Goal: Task Accomplishment & Management: Complete application form

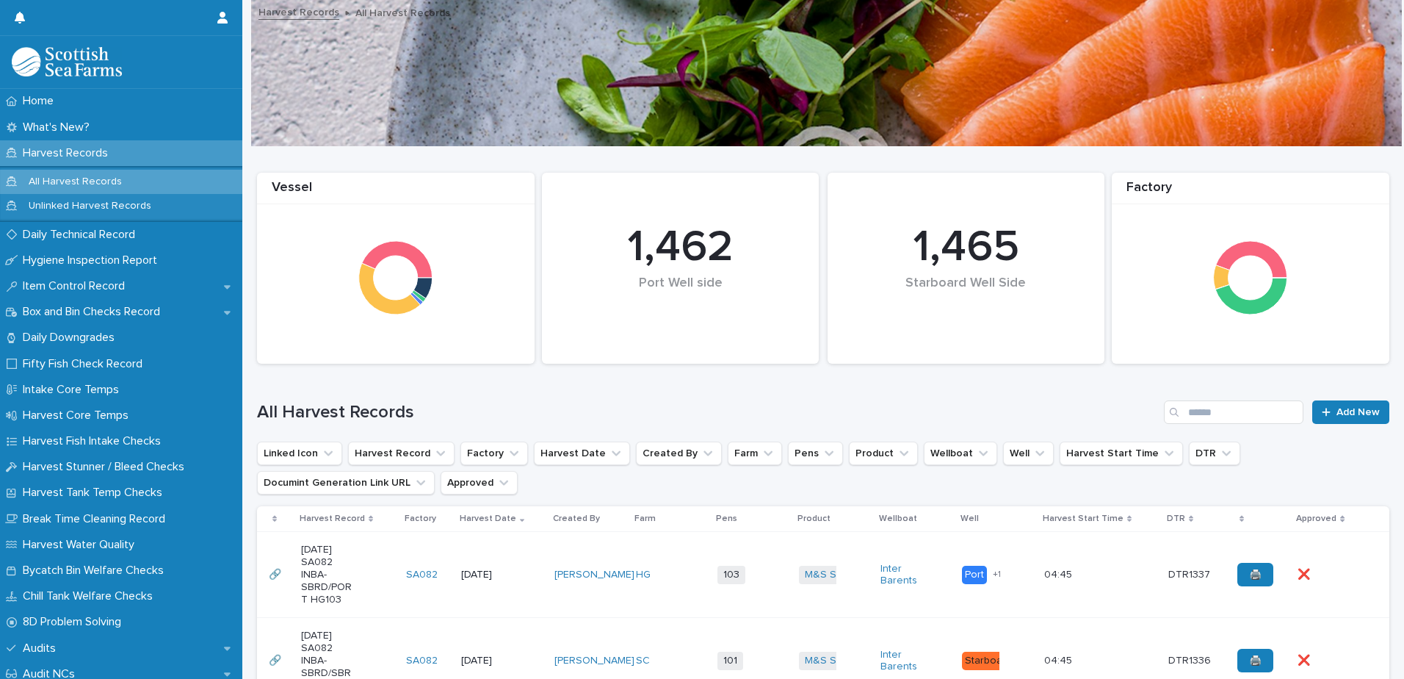
click at [798, 601] on td "M&S Select + 0" at bounding box center [834, 575] width 82 height 86
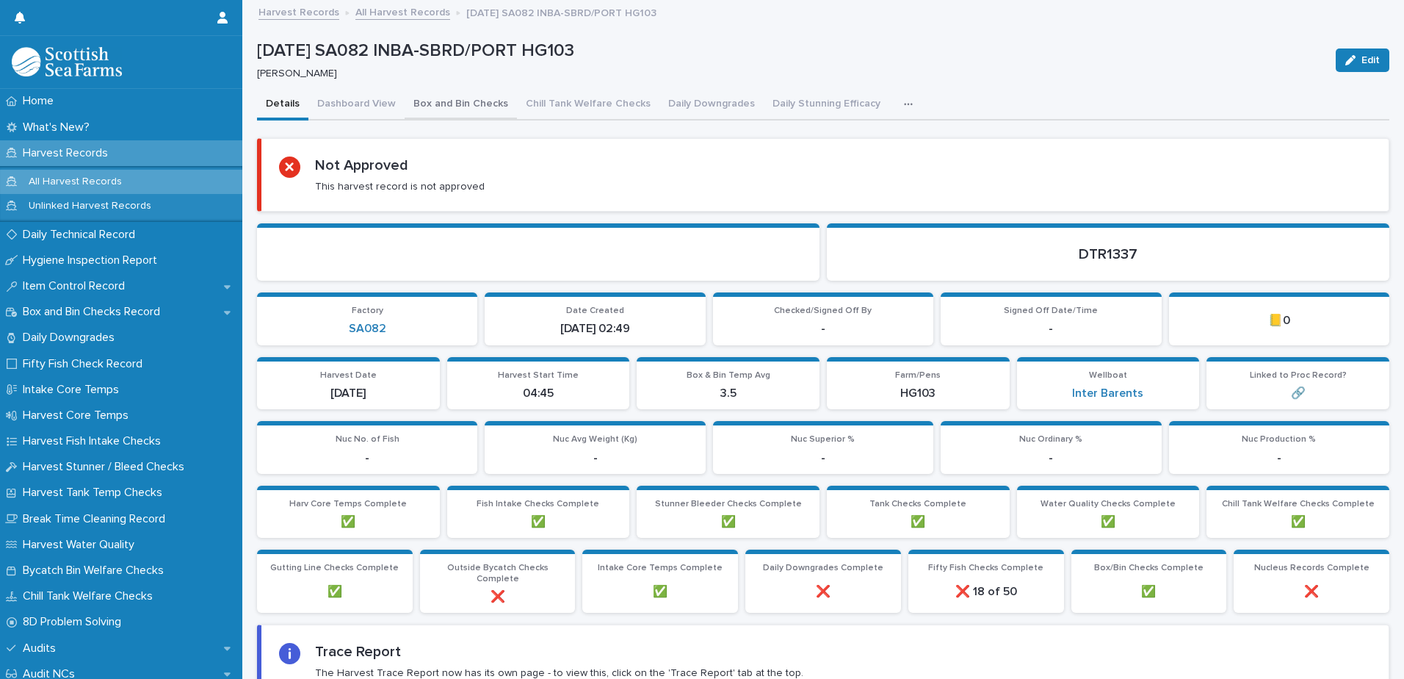
click at [433, 106] on button "Box and Bin Checks" at bounding box center [461, 105] width 112 height 31
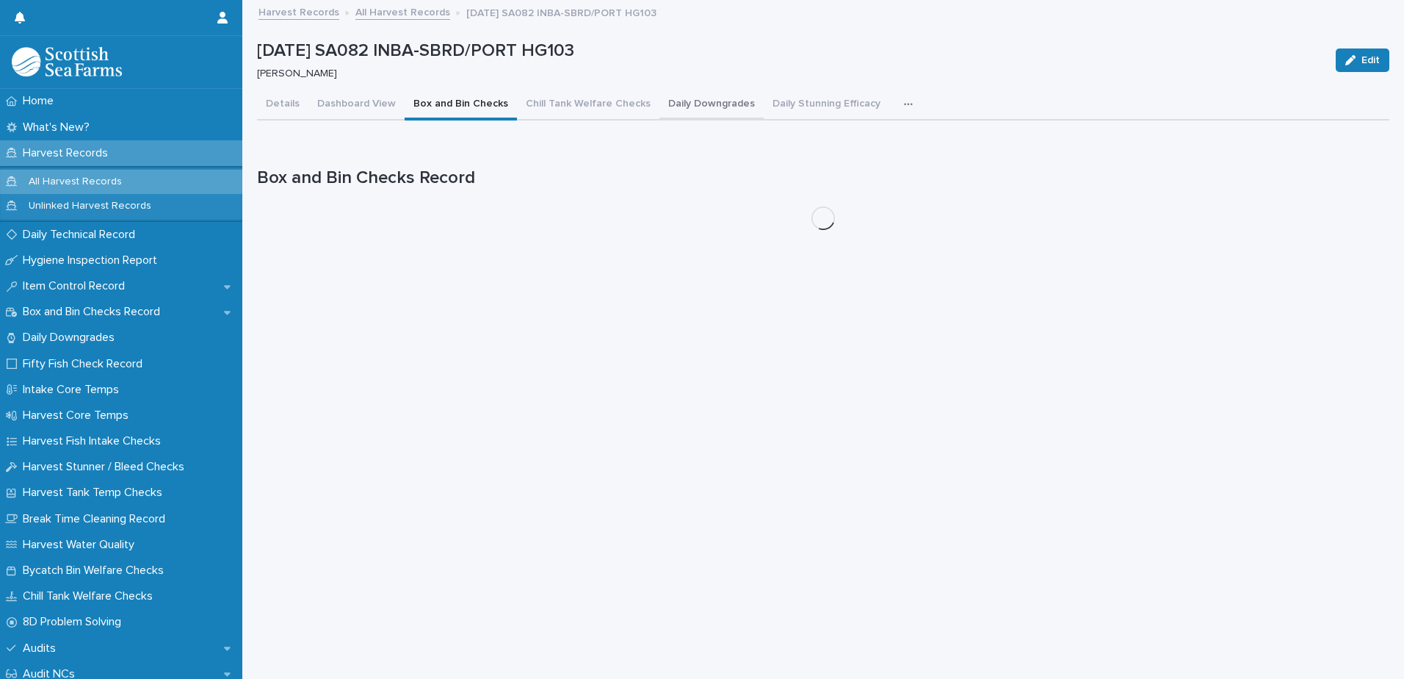
click at [704, 105] on button "Daily Downgrades" at bounding box center [711, 105] width 104 height 31
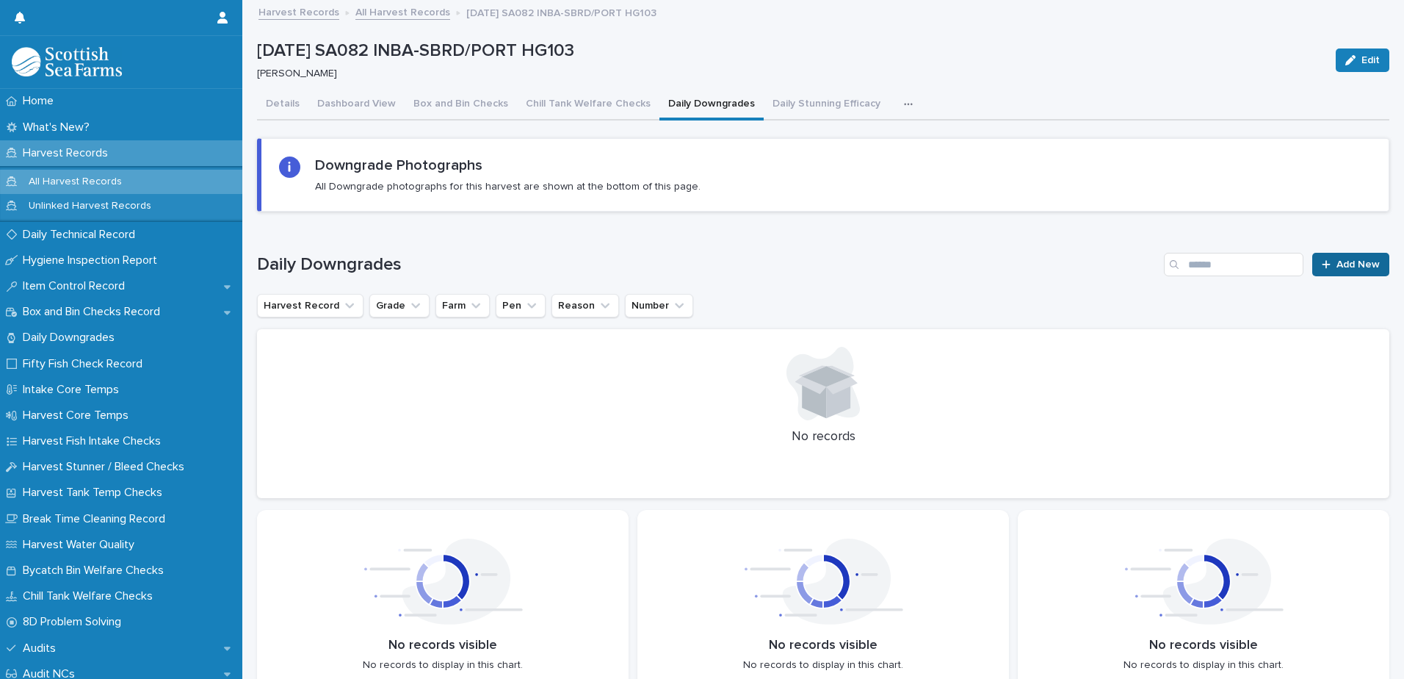
click at [1342, 262] on span "Add New" at bounding box center [1358, 264] width 43 height 10
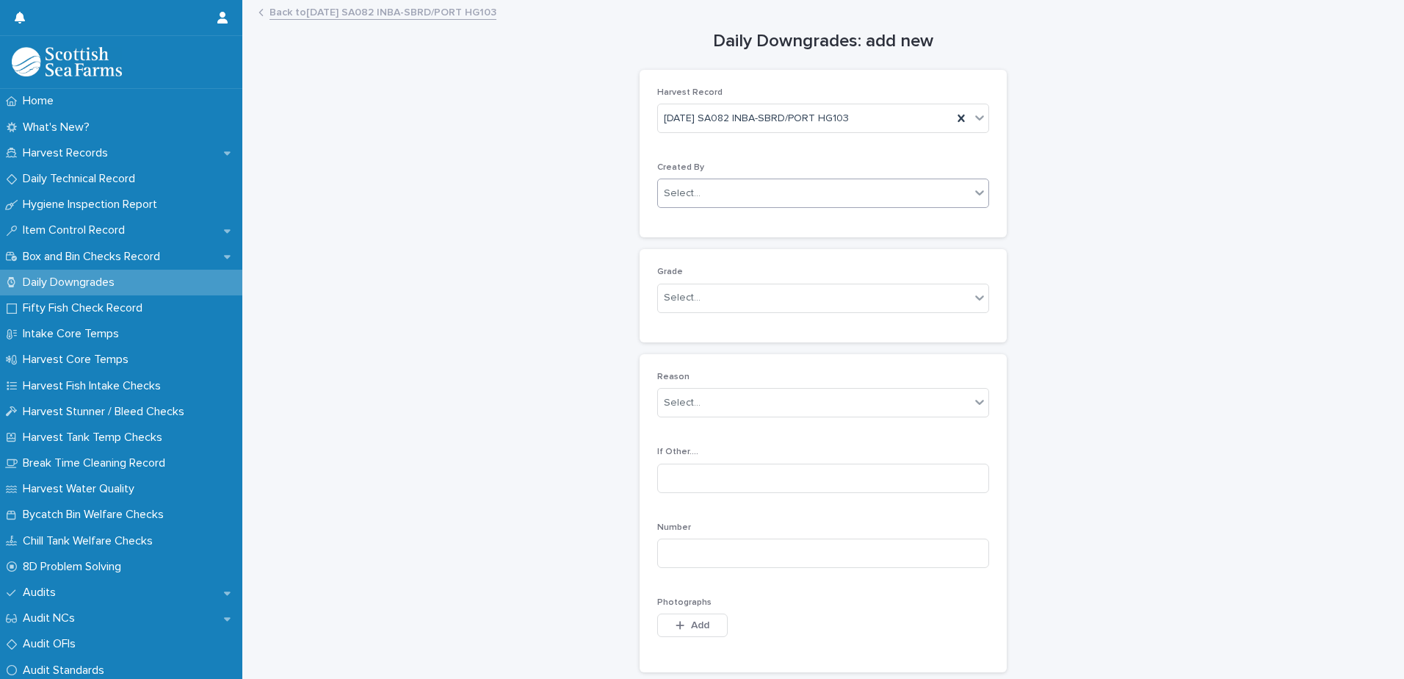
click at [667, 189] on div "Select..." at bounding box center [682, 193] width 37 height 15
type input "*****"
click at [684, 217] on div "[PERSON_NAME]" at bounding box center [818, 222] width 330 height 26
click at [687, 301] on div "Select..." at bounding box center [682, 297] width 37 height 15
click at [681, 327] on div "Ordinary" at bounding box center [818, 327] width 330 height 26
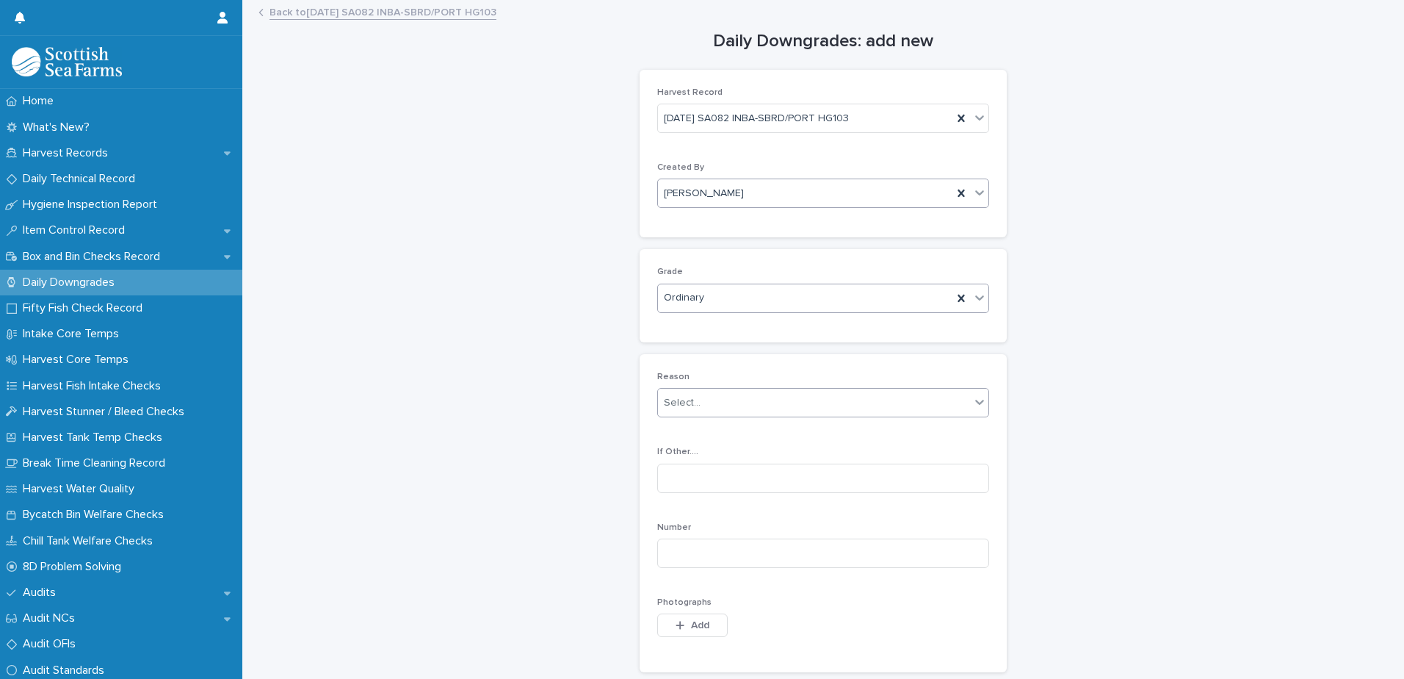
drag, startPoint x: 676, startPoint y: 407, endPoint x: 701, endPoint y: 411, distance: 26.1
click at [676, 406] on div "Select..." at bounding box center [682, 402] width 37 height 15
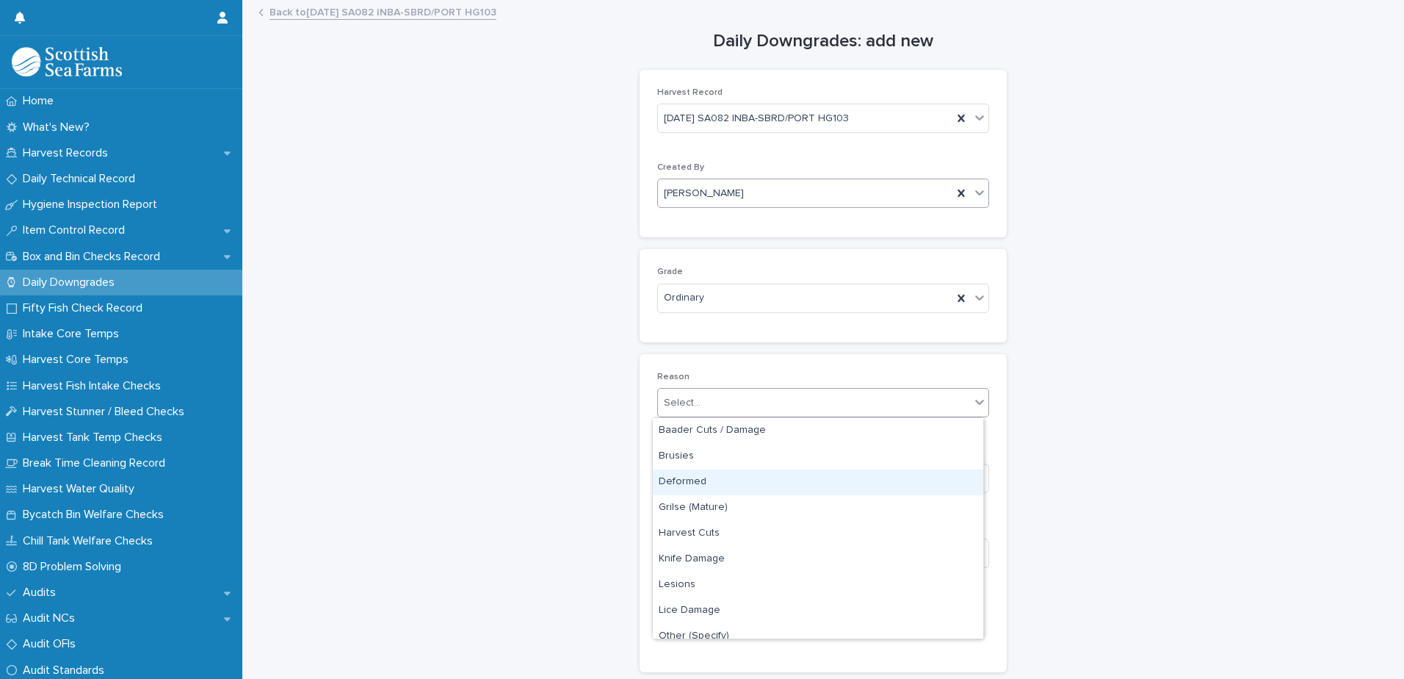
click at [690, 484] on div "Deformed" at bounding box center [818, 482] width 330 height 26
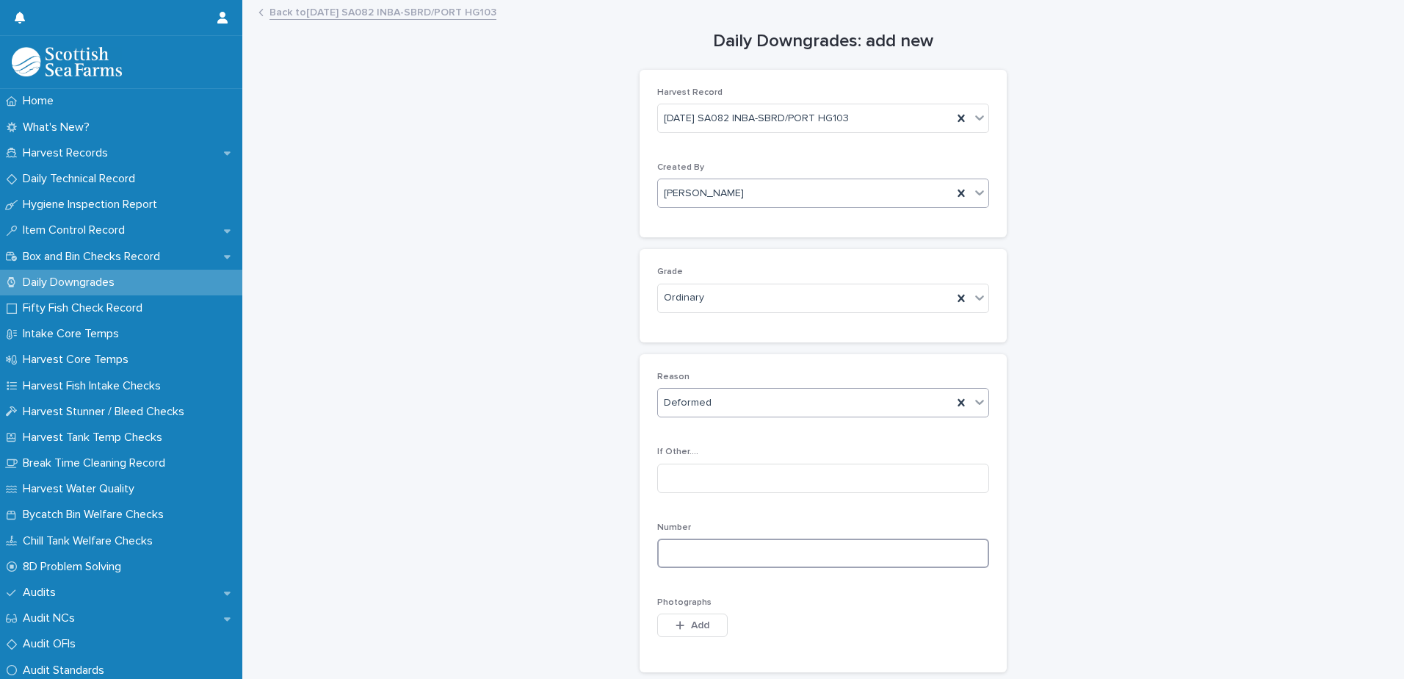
click at [673, 553] on input at bounding box center [823, 552] width 332 height 29
type input "*"
click at [682, 624] on div "button" at bounding box center [683, 625] width 15 height 10
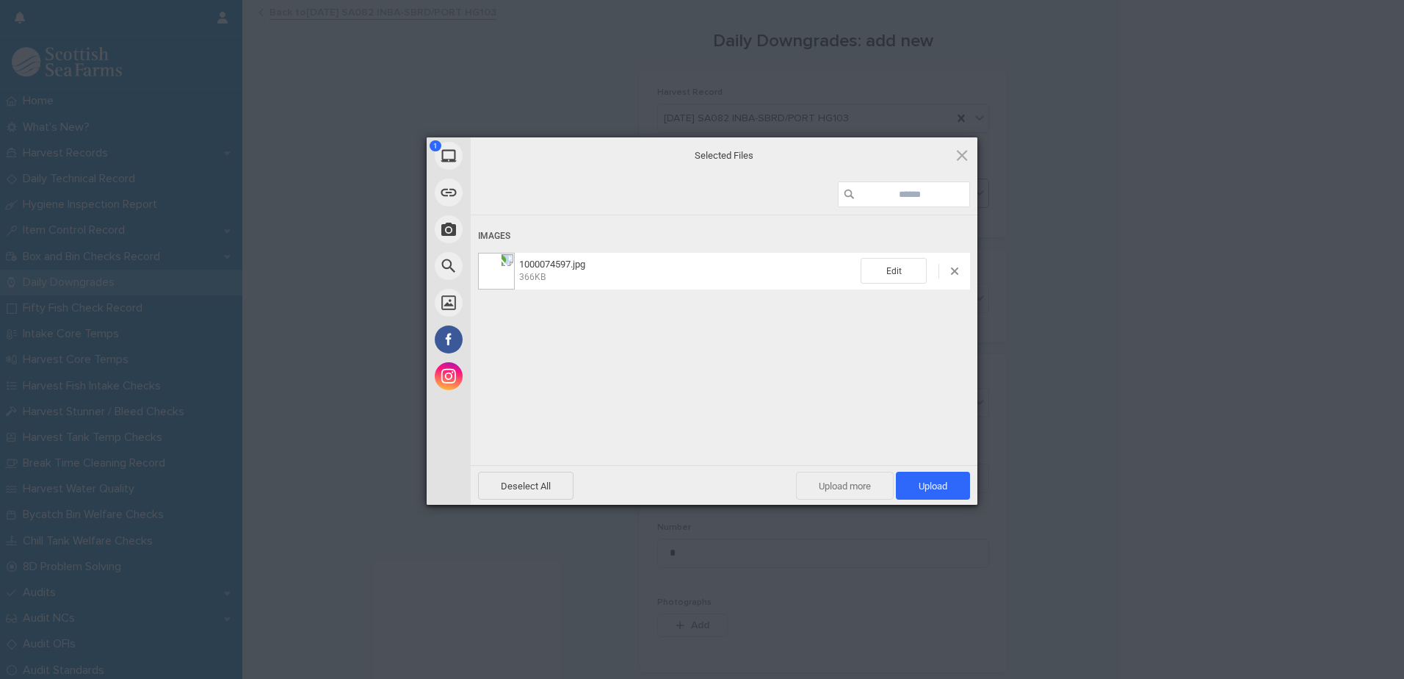
click at [843, 487] on span "Upload more" at bounding box center [845, 485] width 98 height 28
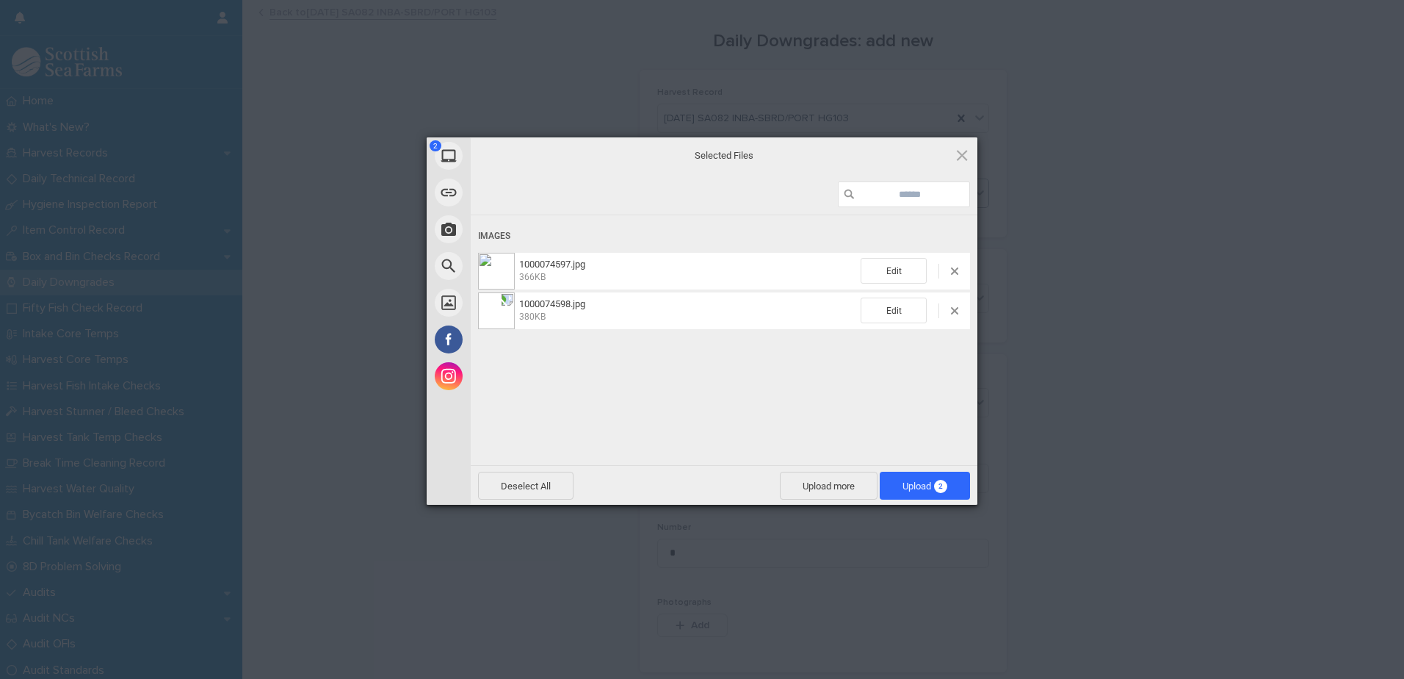
drag, startPoint x: 895, startPoint y: 485, endPoint x: 821, endPoint y: 456, distance: 79.1
click at [895, 485] on span "Upload 2" at bounding box center [925, 485] width 90 height 28
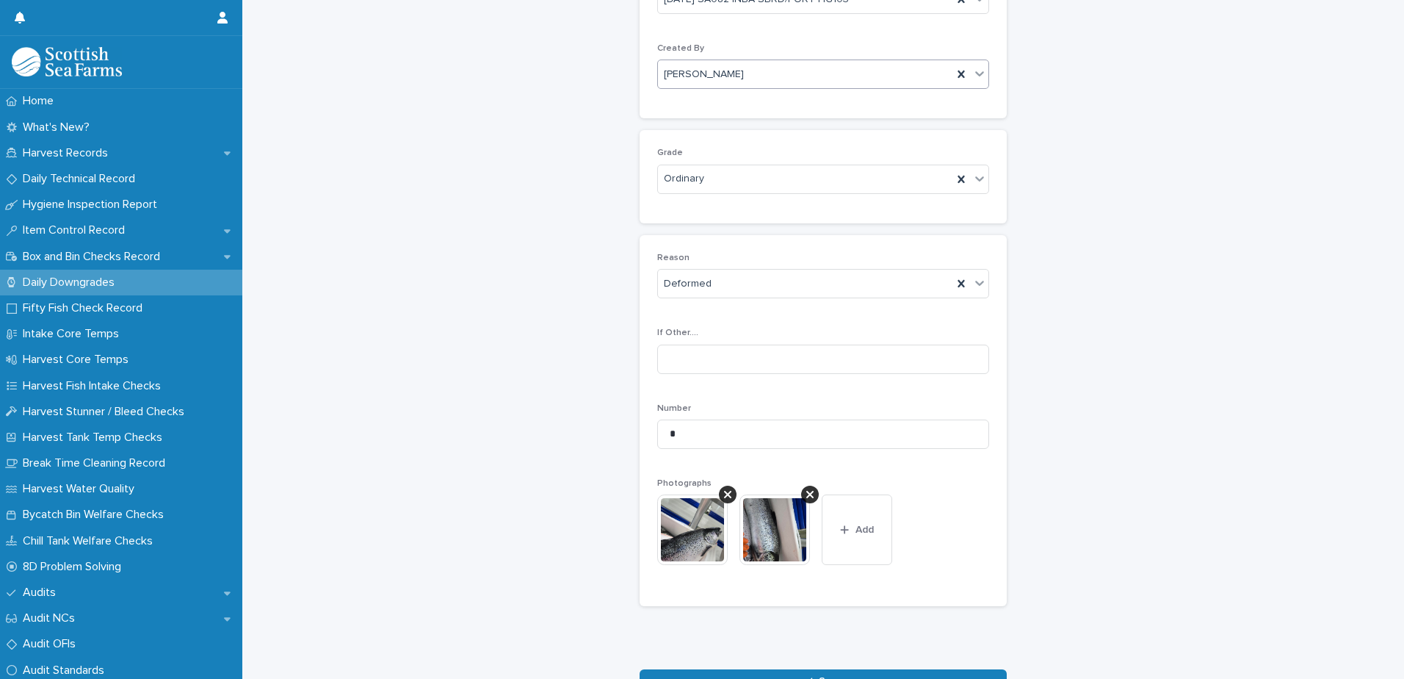
scroll to position [217, 0]
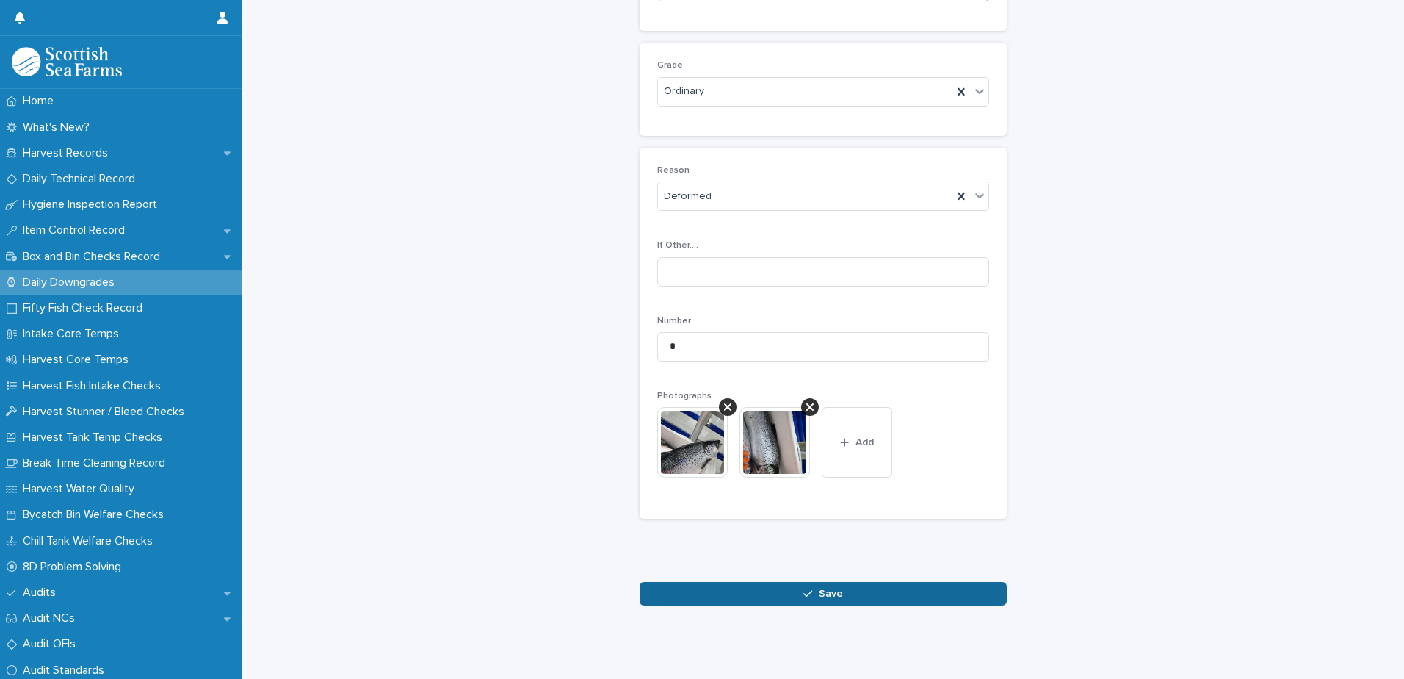
click at [795, 582] on button "Save" at bounding box center [823, 594] width 367 height 24
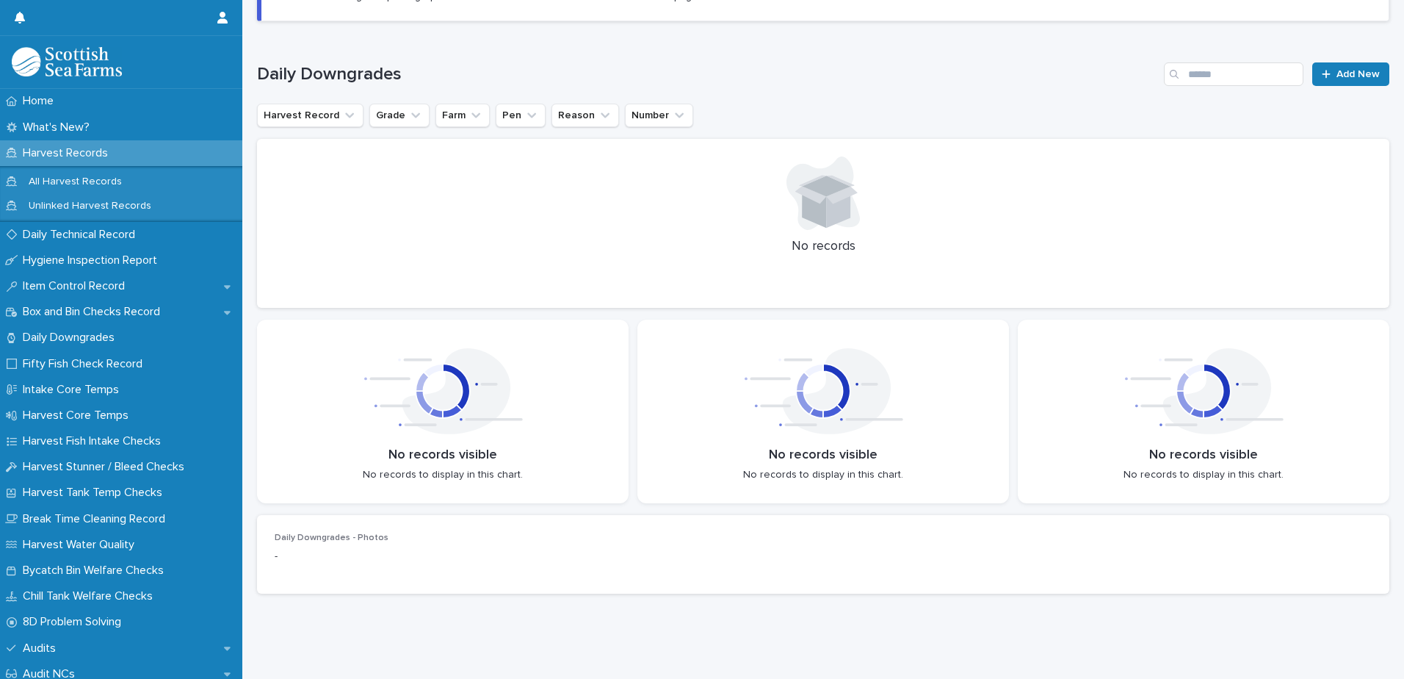
scroll to position [201, 0]
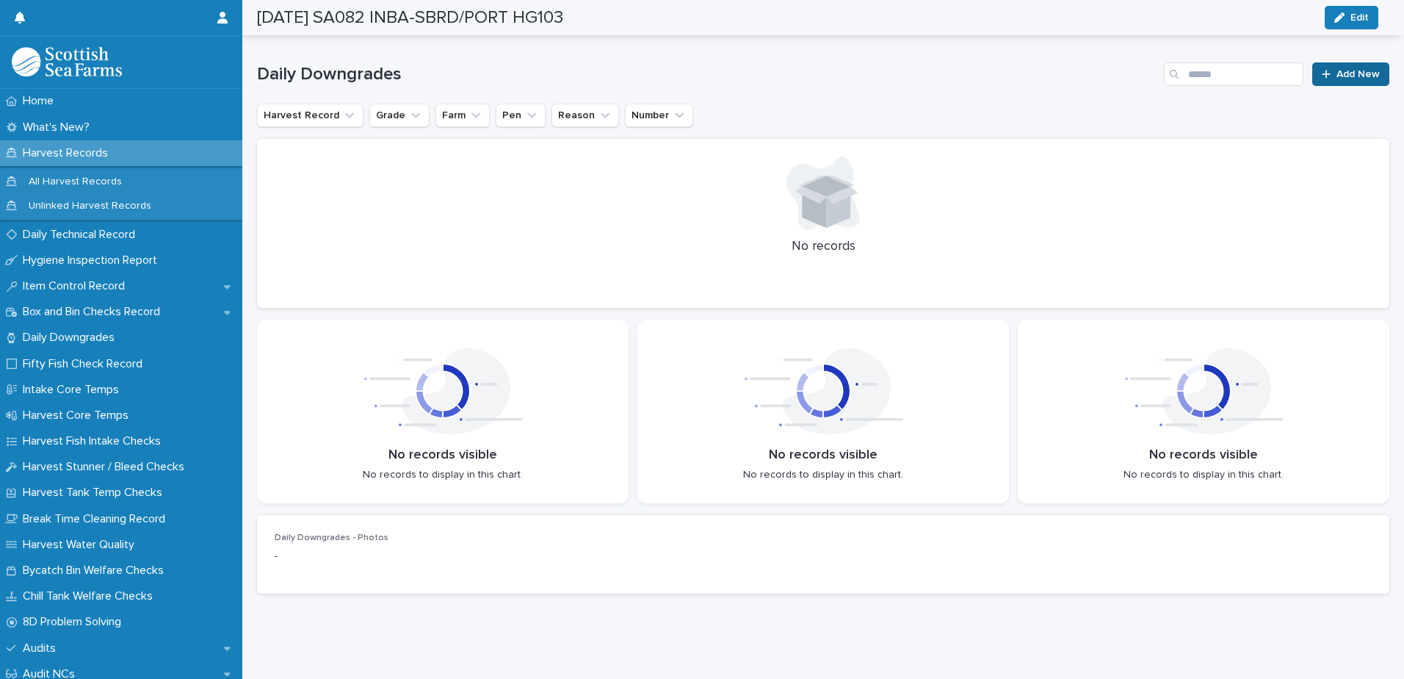
click at [1322, 69] on icon at bounding box center [1326, 74] width 9 height 10
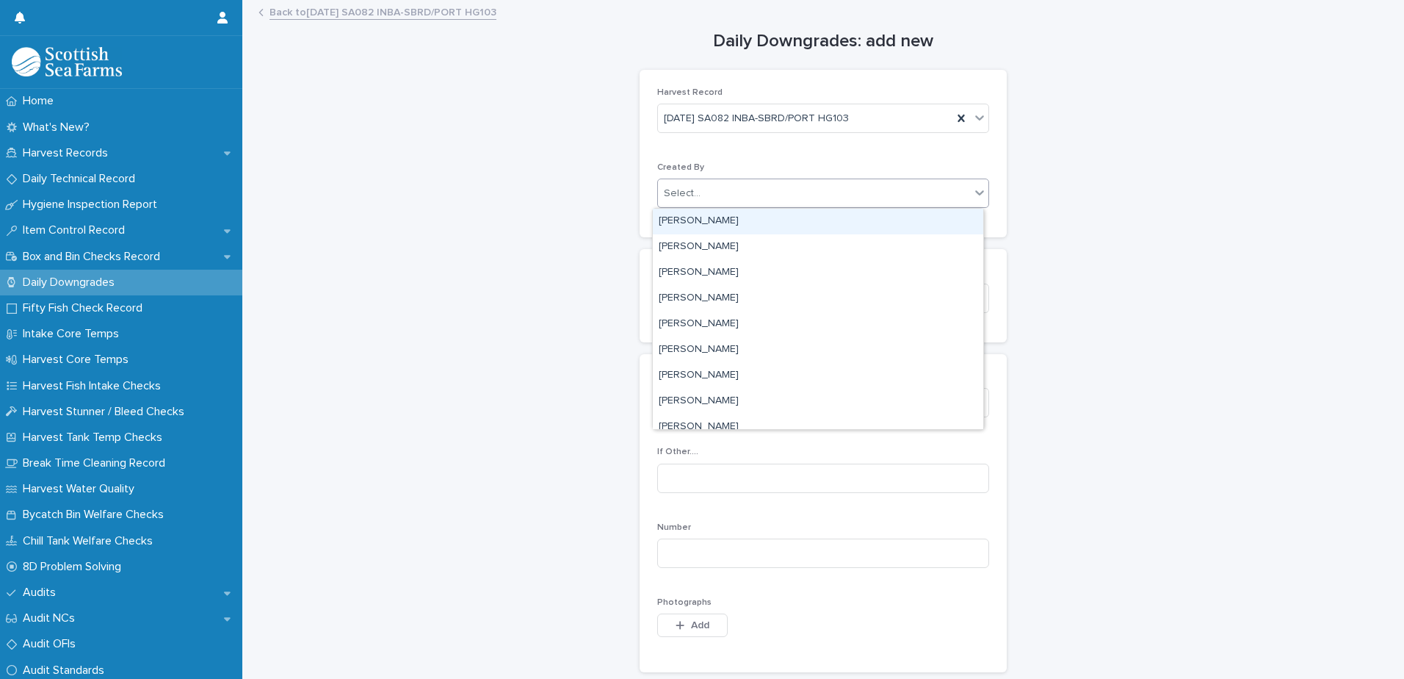
click at [667, 190] on div "Select..." at bounding box center [682, 193] width 37 height 15
type input "****"
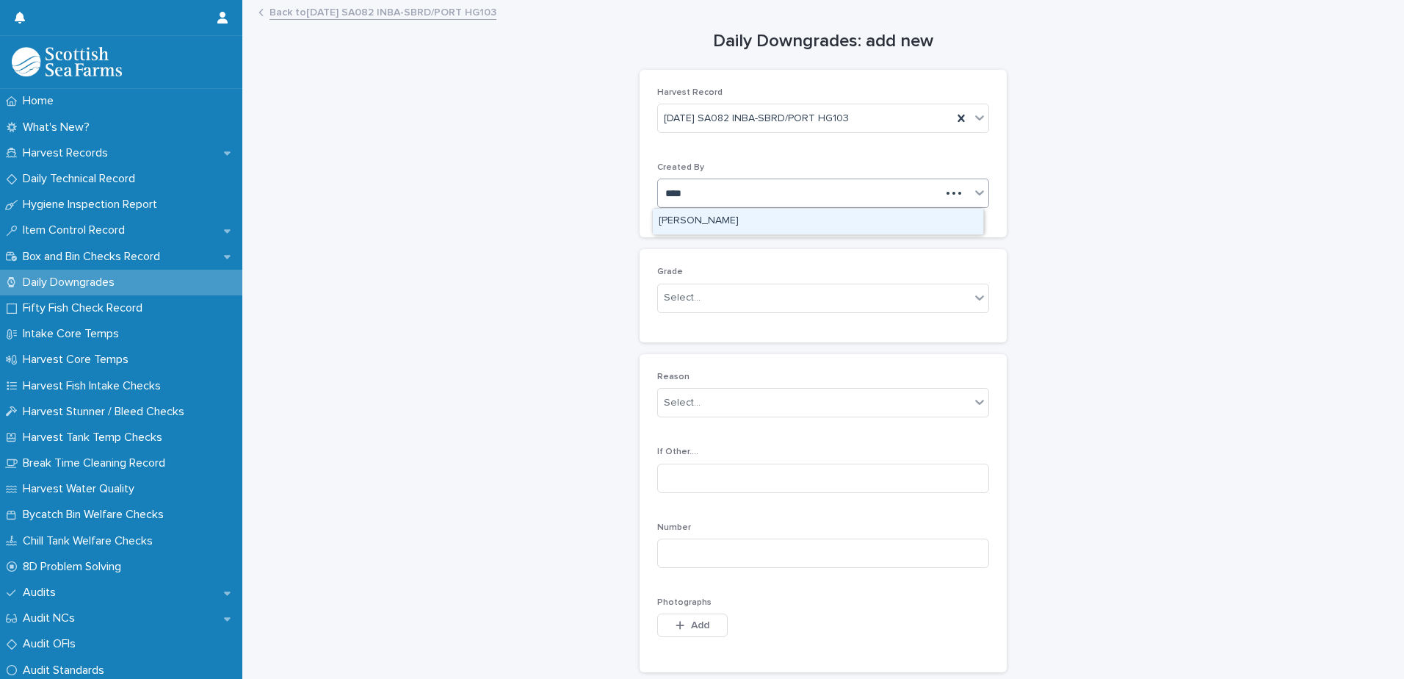
click at [692, 220] on div "[PERSON_NAME]" at bounding box center [818, 222] width 330 height 26
click at [675, 295] on div "Select..." at bounding box center [682, 297] width 37 height 15
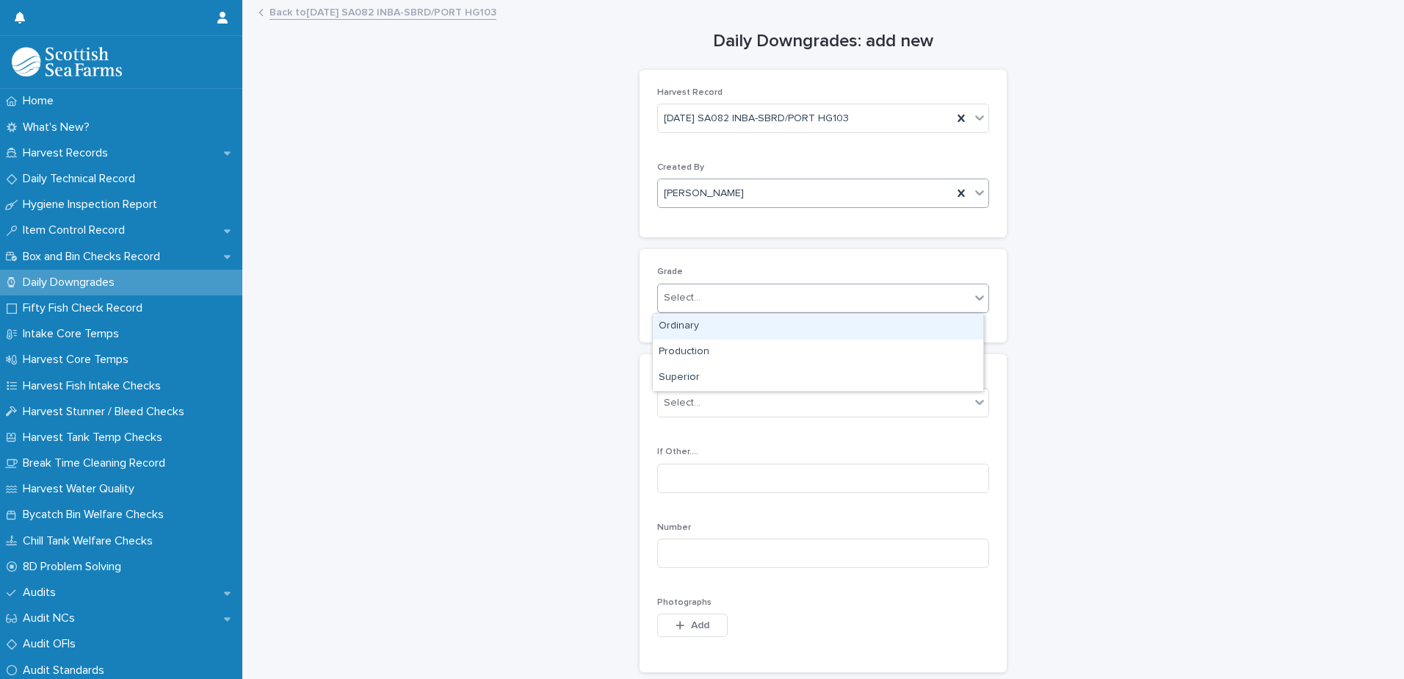
click at [678, 329] on div "Ordinary" at bounding box center [818, 327] width 330 height 26
click at [673, 399] on div "Select..." at bounding box center [682, 402] width 37 height 15
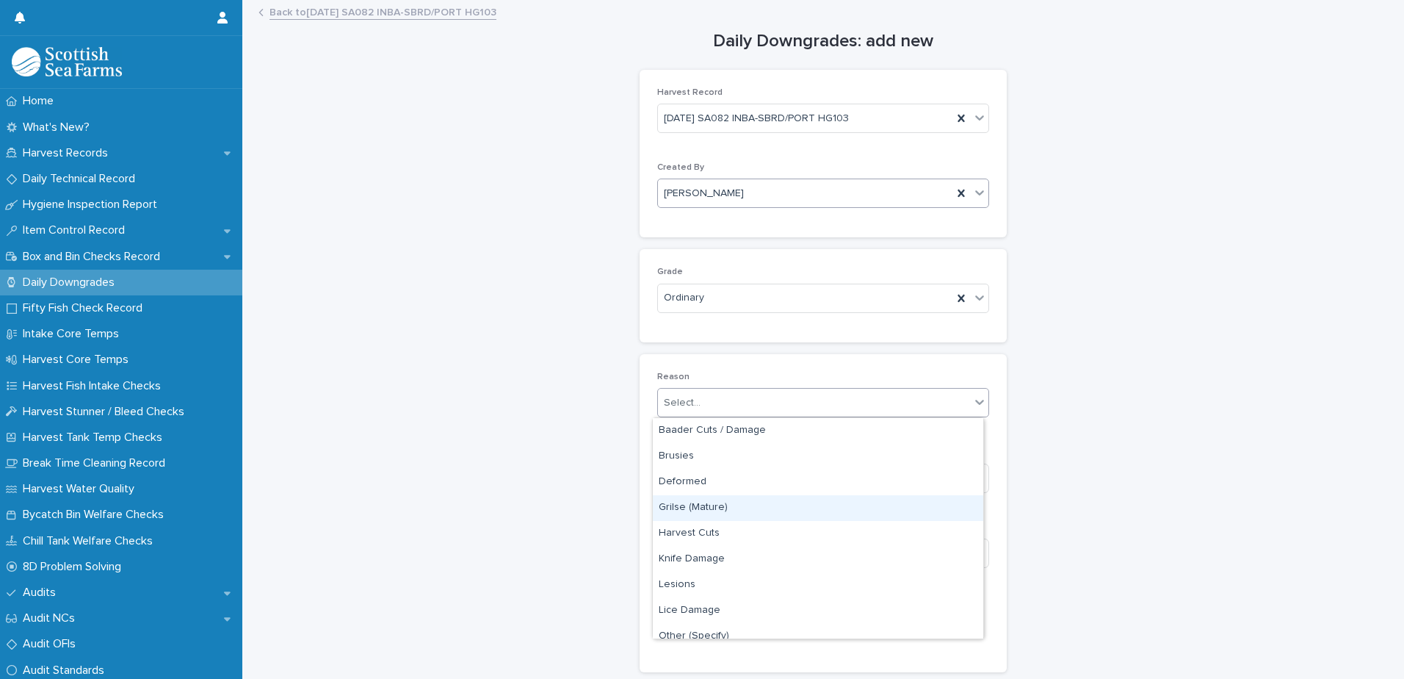
click at [694, 511] on div "Grilse (Mature)" at bounding box center [818, 508] width 330 height 26
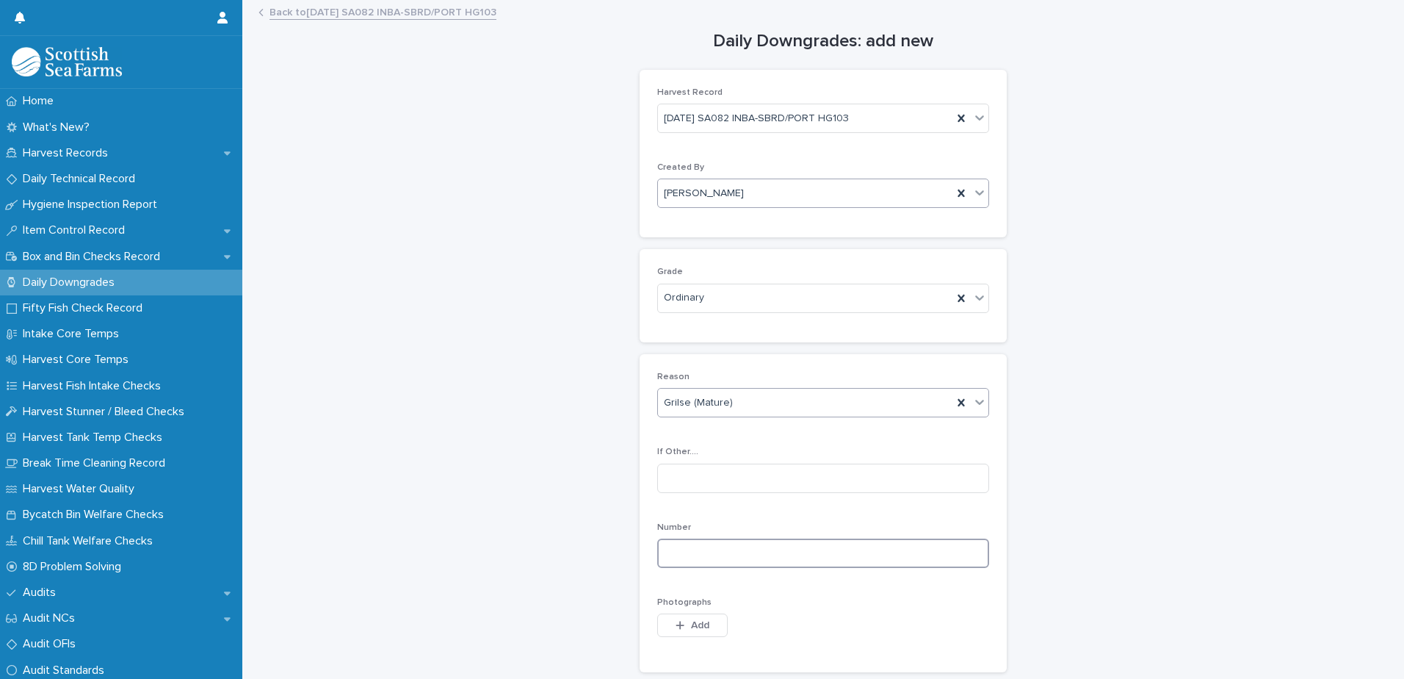
click at [682, 553] on input at bounding box center [823, 552] width 332 height 29
type input "**"
click at [695, 626] on span "Add" at bounding box center [700, 625] width 18 height 10
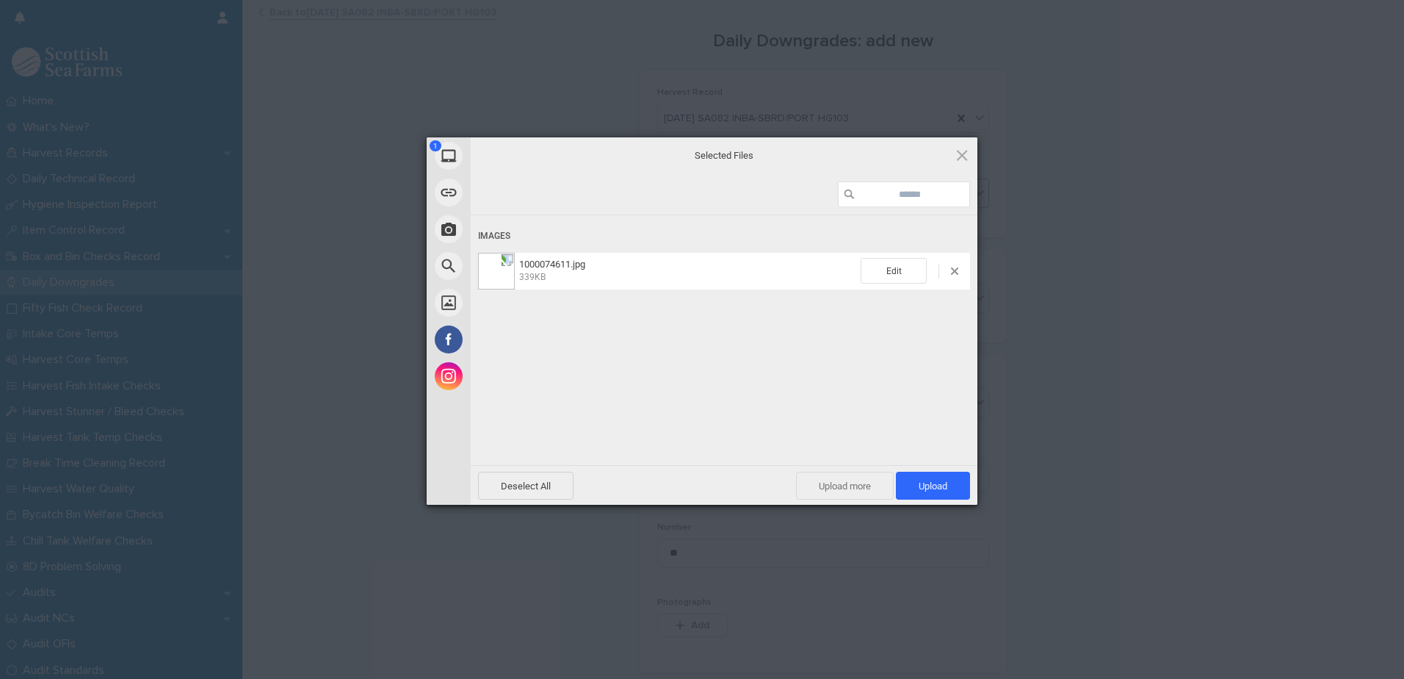
click at [836, 482] on span "Upload more" at bounding box center [845, 485] width 98 height 28
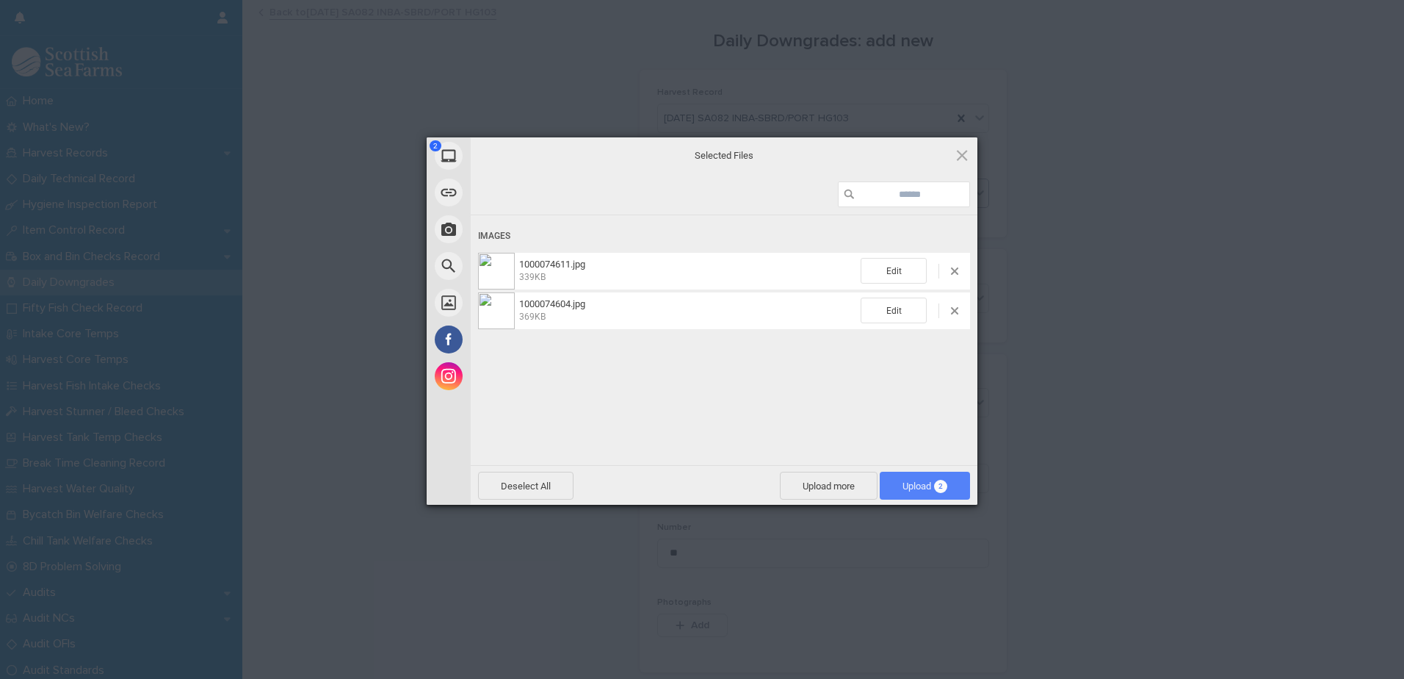
click at [917, 476] on span "Upload 2" at bounding box center [925, 485] width 90 height 28
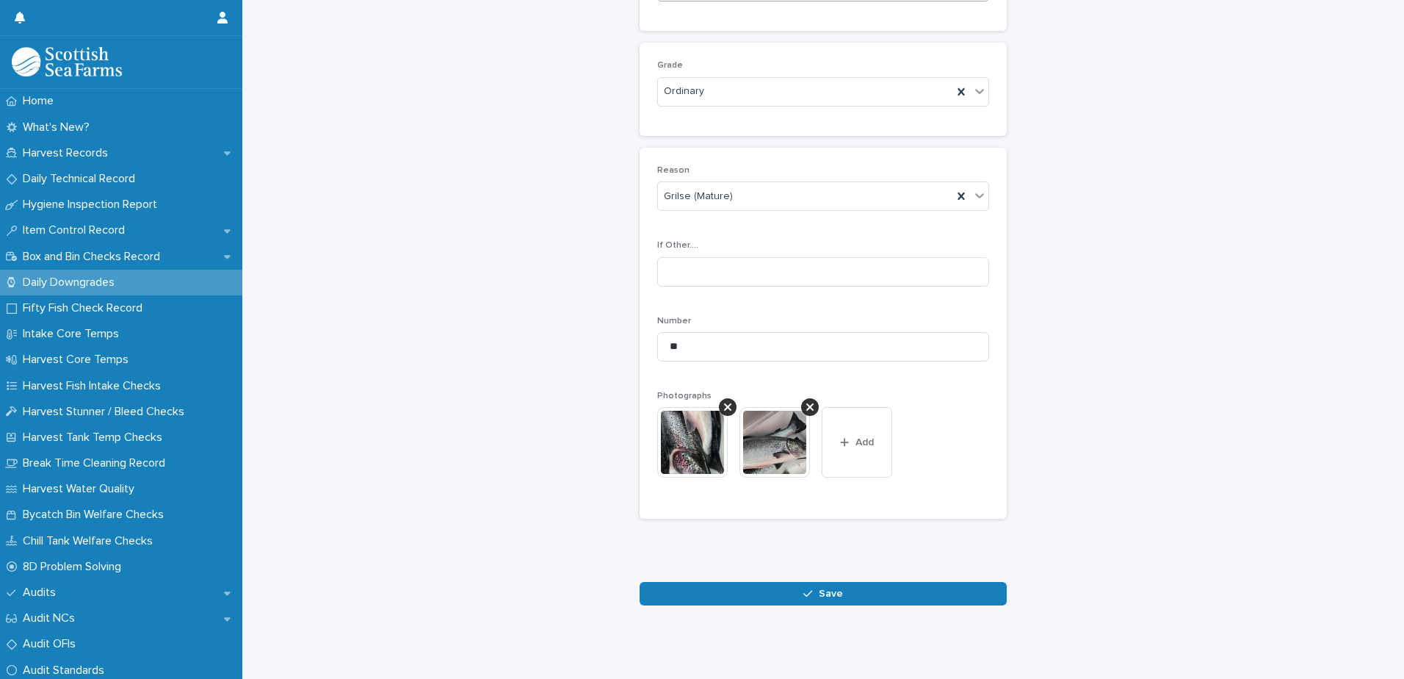
scroll to position [217, 0]
click at [804, 582] on button "Save" at bounding box center [823, 594] width 367 height 24
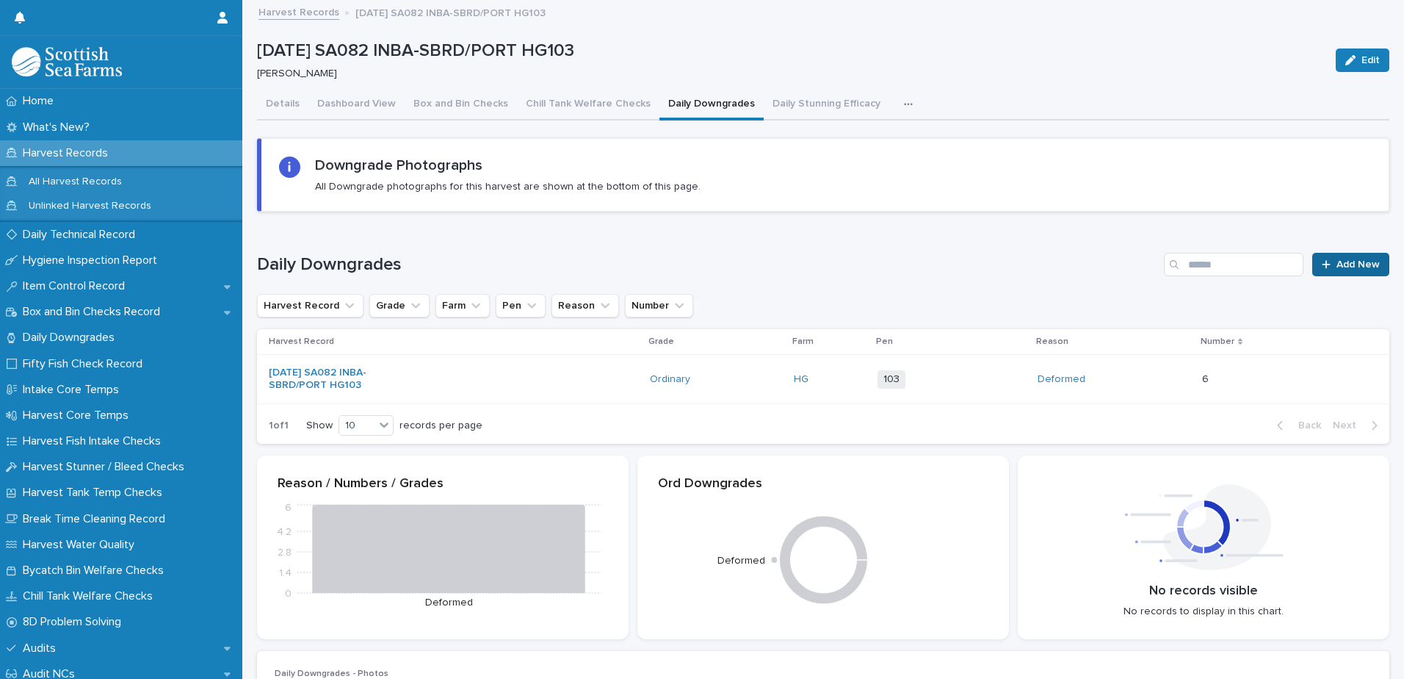
click at [1352, 261] on span "Add New" at bounding box center [1358, 264] width 43 height 10
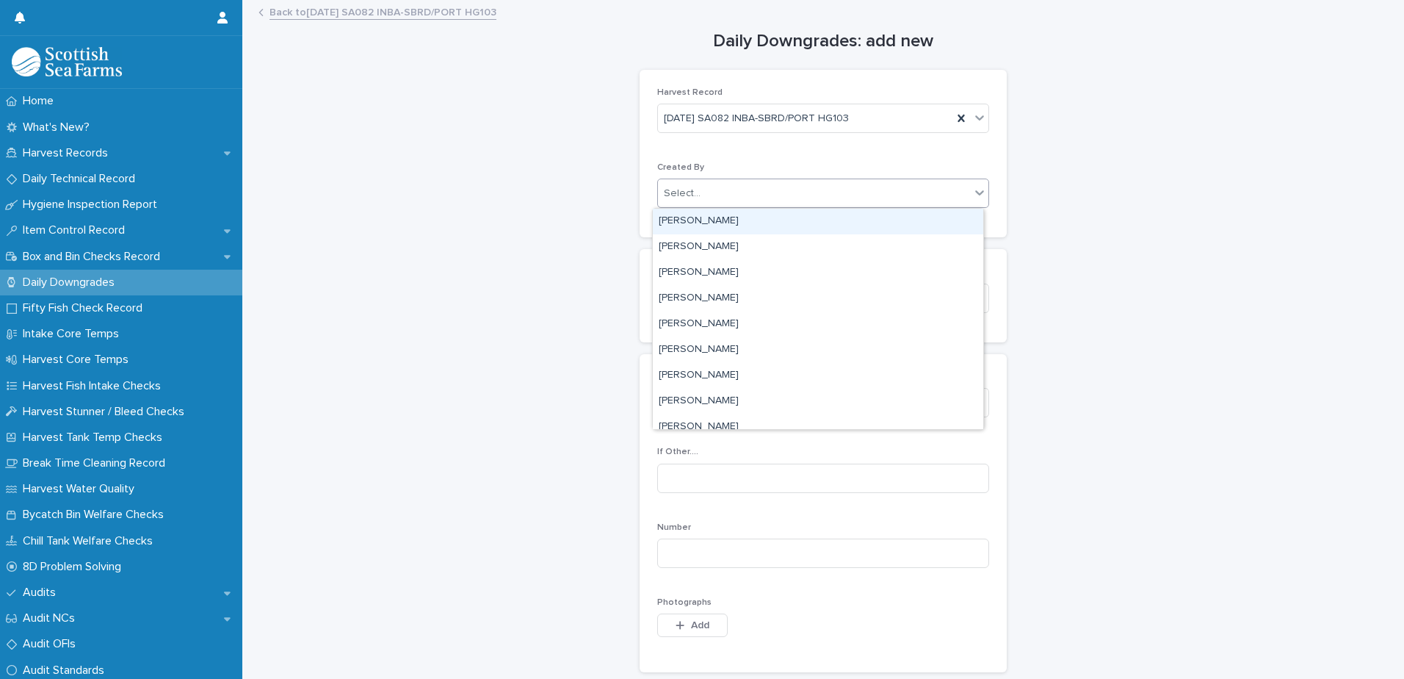
click at [679, 196] on div "Select..." at bounding box center [682, 193] width 37 height 15
type input "*****"
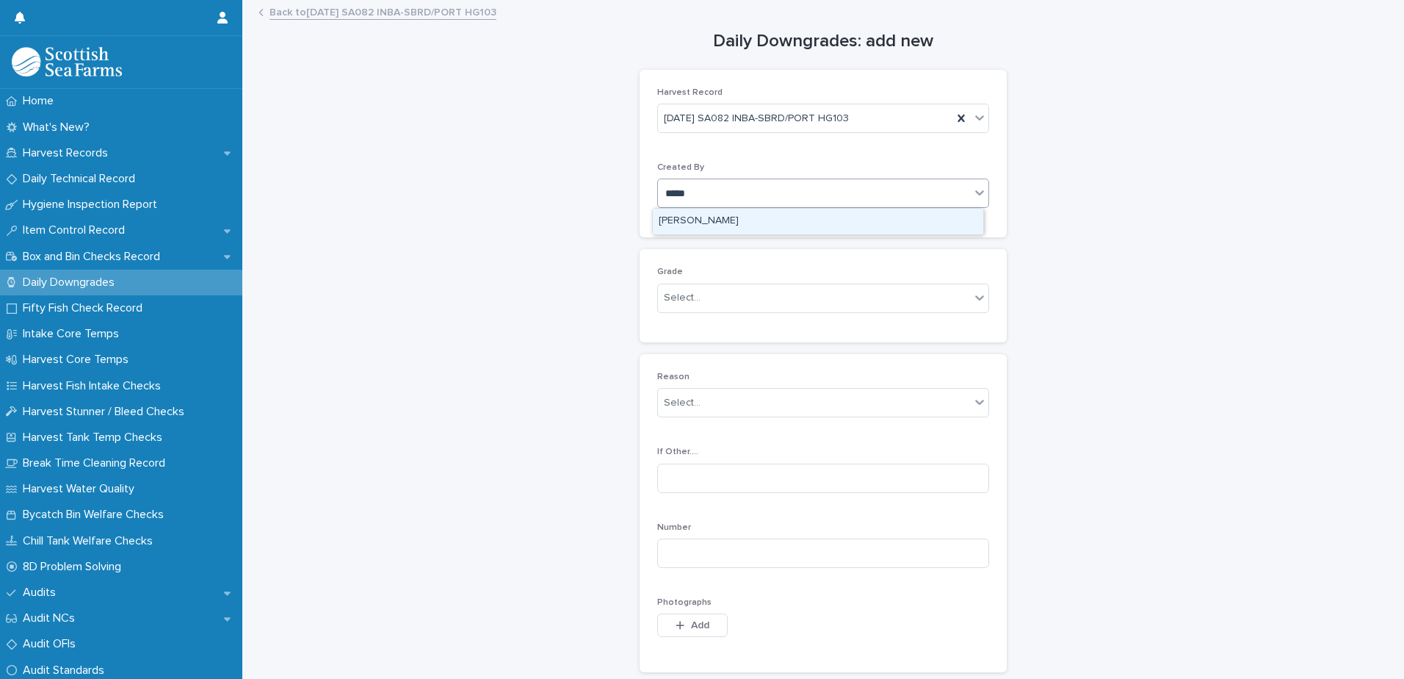
click at [673, 219] on div "[PERSON_NAME]" at bounding box center [818, 222] width 330 height 26
click at [673, 292] on div "Select..." at bounding box center [682, 297] width 37 height 15
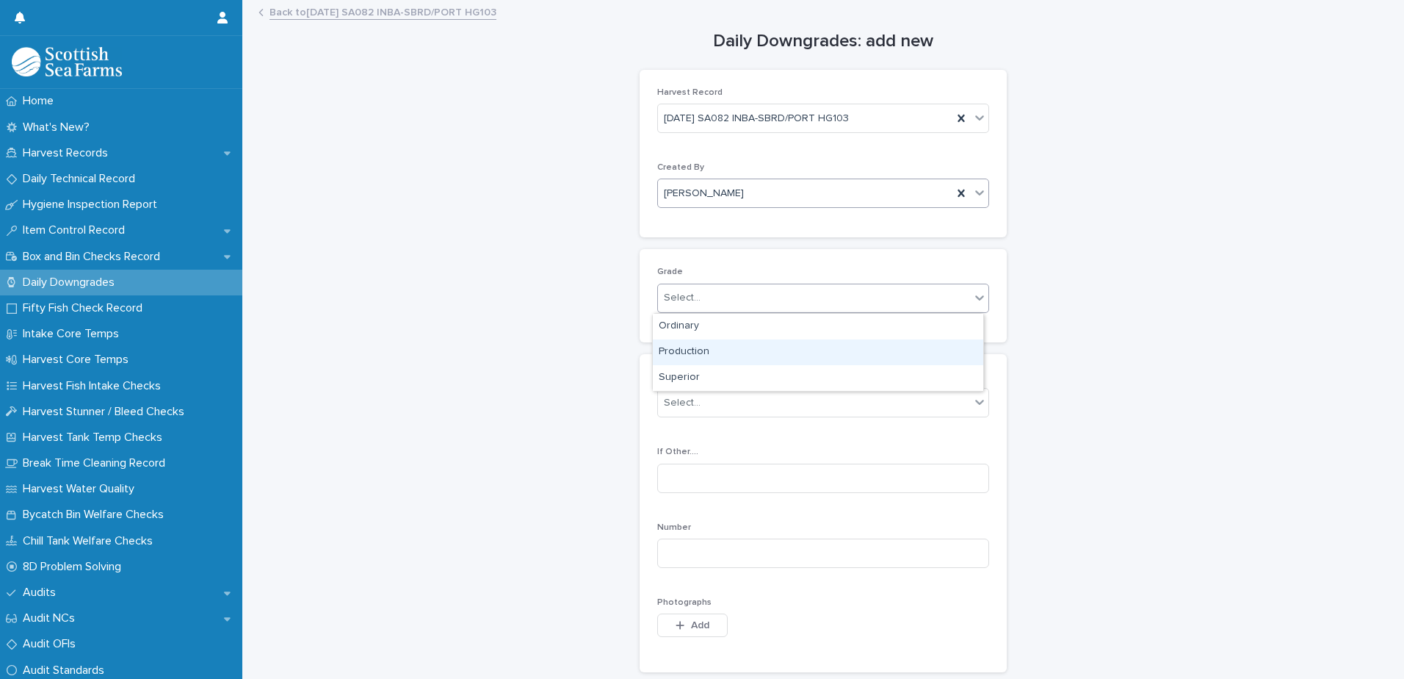
click at [678, 351] on div "Production" at bounding box center [818, 352] width 330 height 26
click at [680, 402] on div "Select..." at bounding box center [682, 402] width 37 height 15
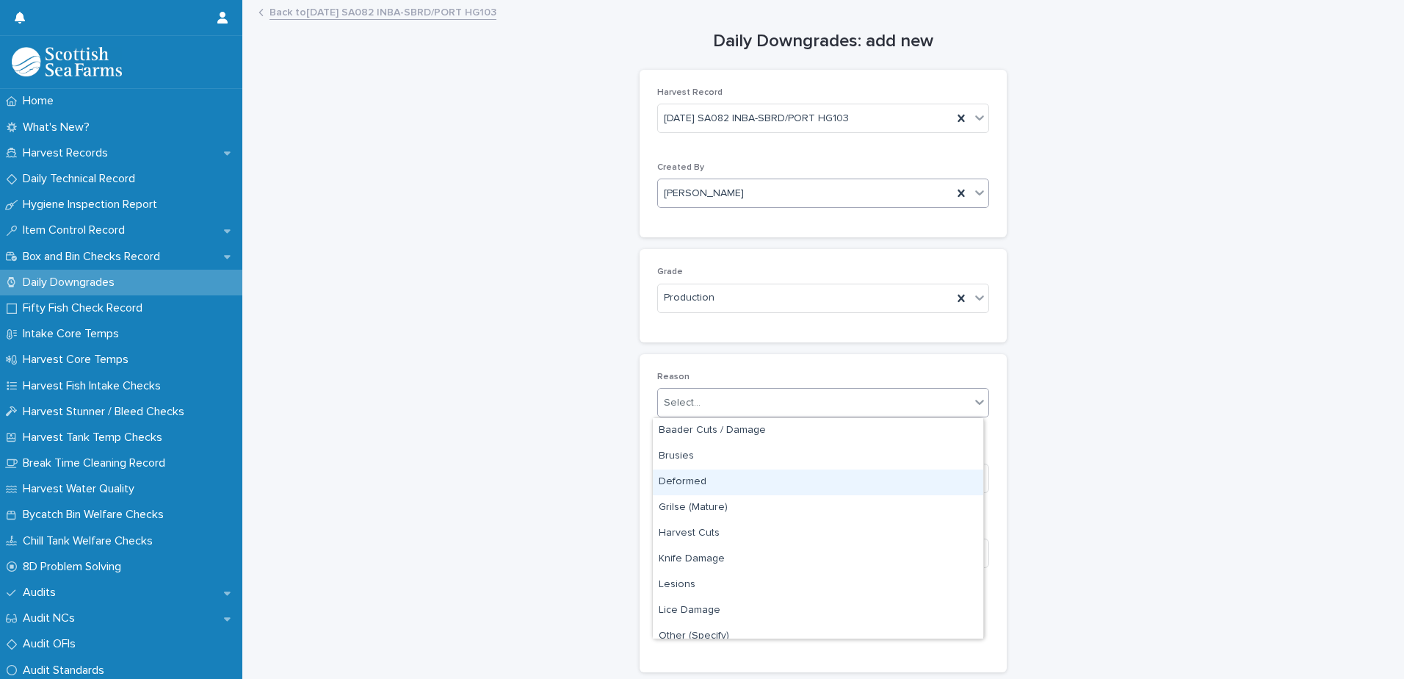
click at [682, 479] on div "Deformed" at bounding box center [818, 482] width 330 height 26
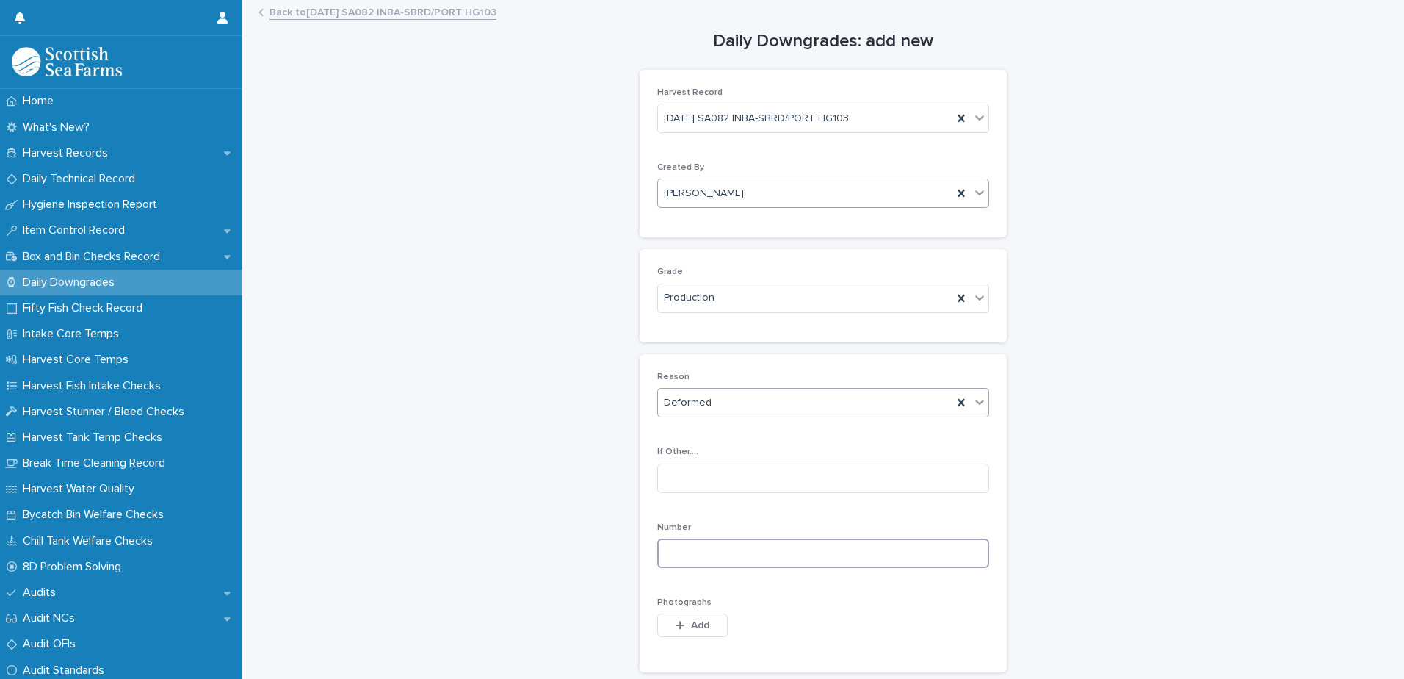
click at [677, 549] on input at bounding box center [823, 552] width 332 height 29
type input "**"
drag, startPoint x: 683, startPoint y: 626, endPoint x: 738, endPoint y: 607, distance: 58.3
click at [685, 626] on button "Add" at bounding box center [692, 625] width 71 height 24
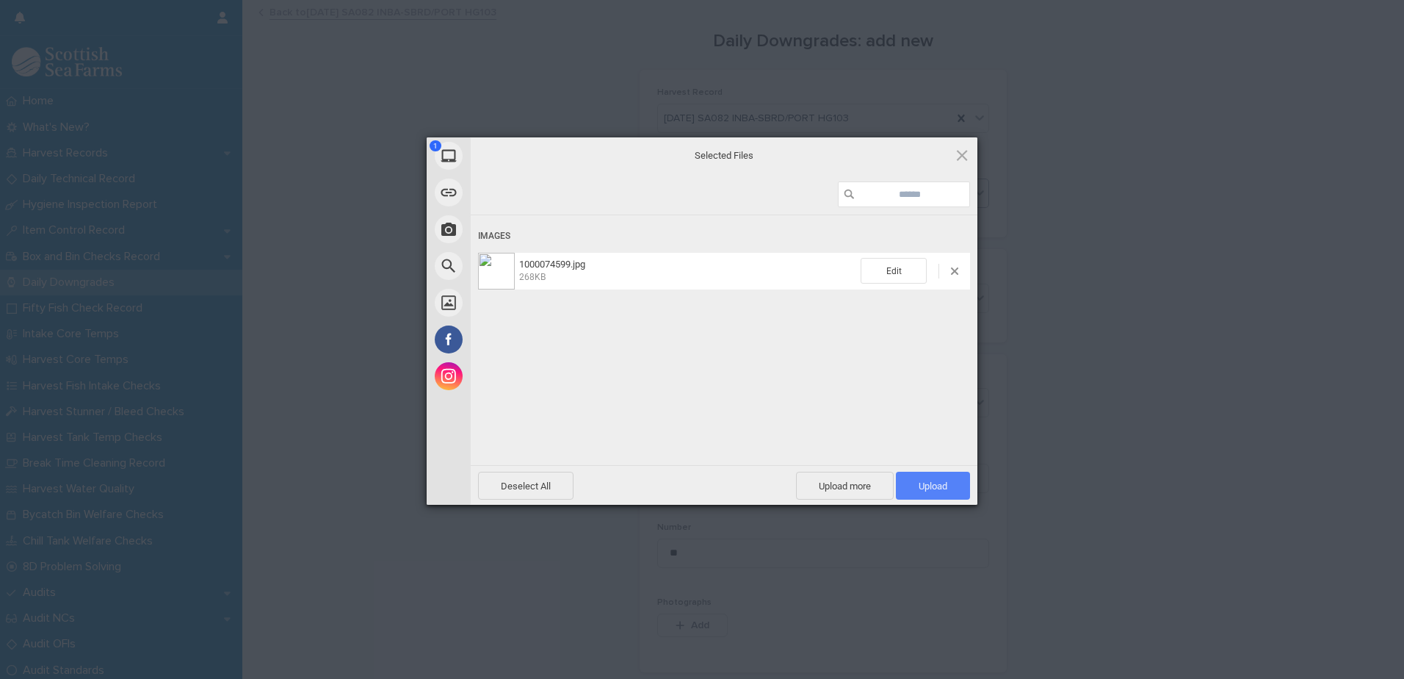
click at [924, 485] on span "Upload 1" at bounding box center [933, 485] width 29 height 11
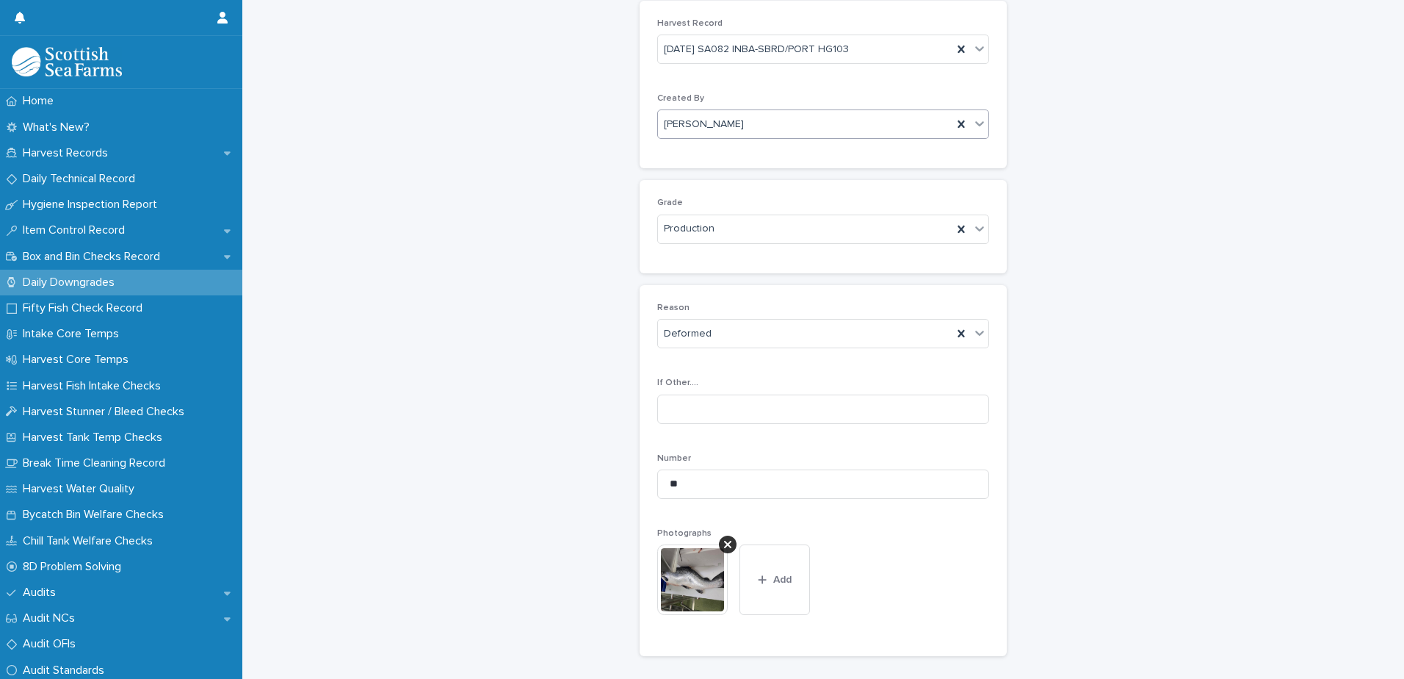
scroll to position [147, 0]
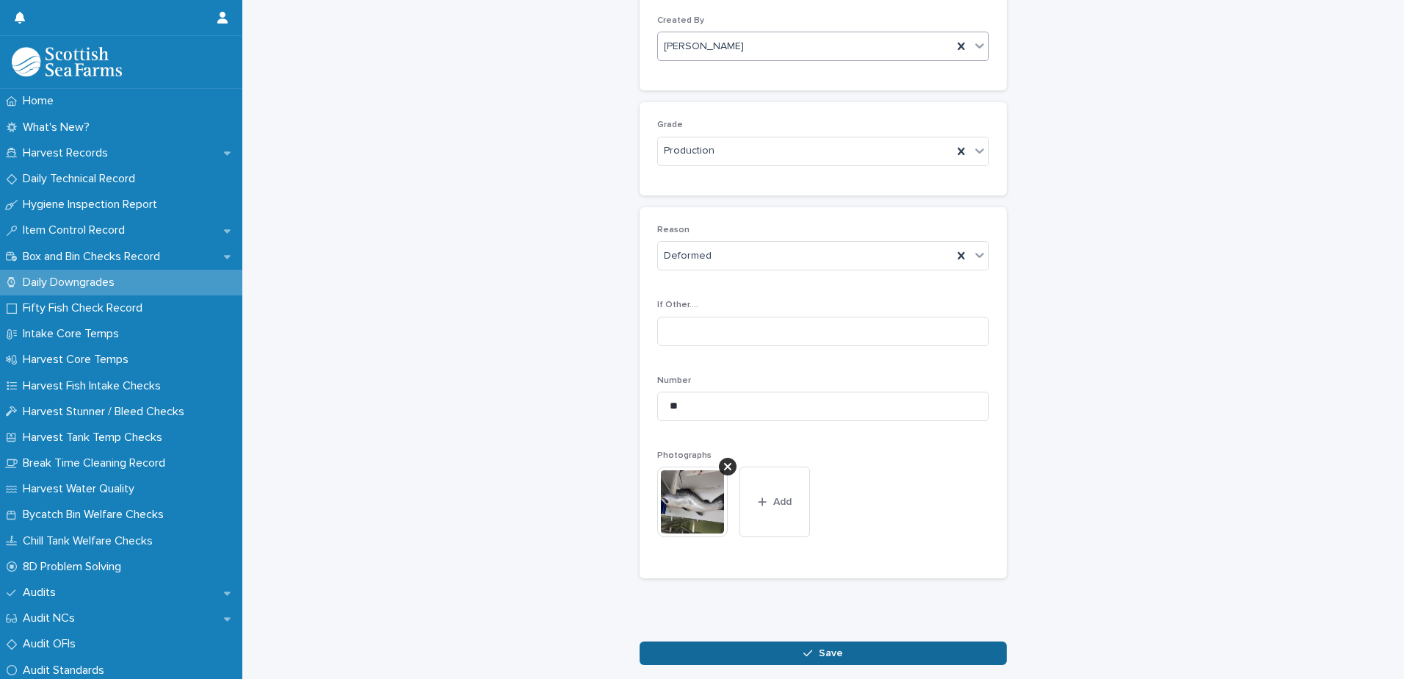
click at [762, 654] on button "Save" at bounding box center [823, 653] width 367 height 24
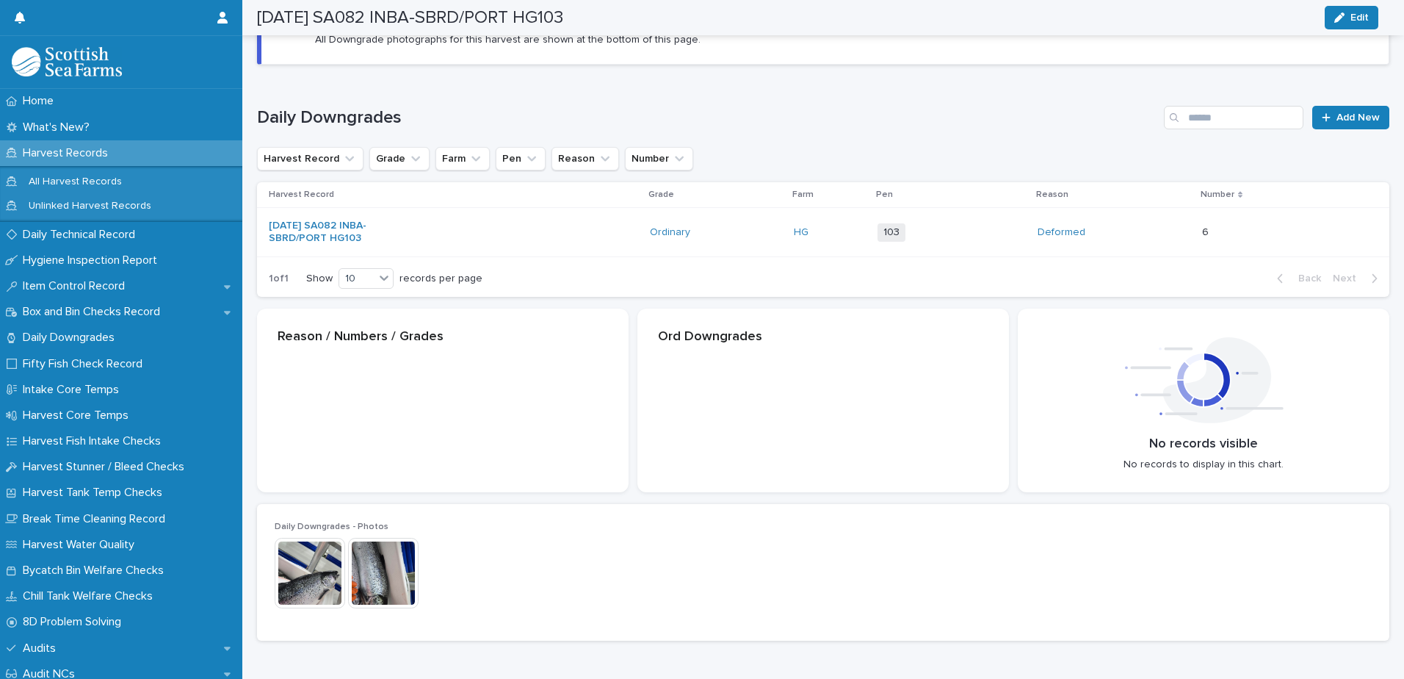
scroll to position [148, 0]
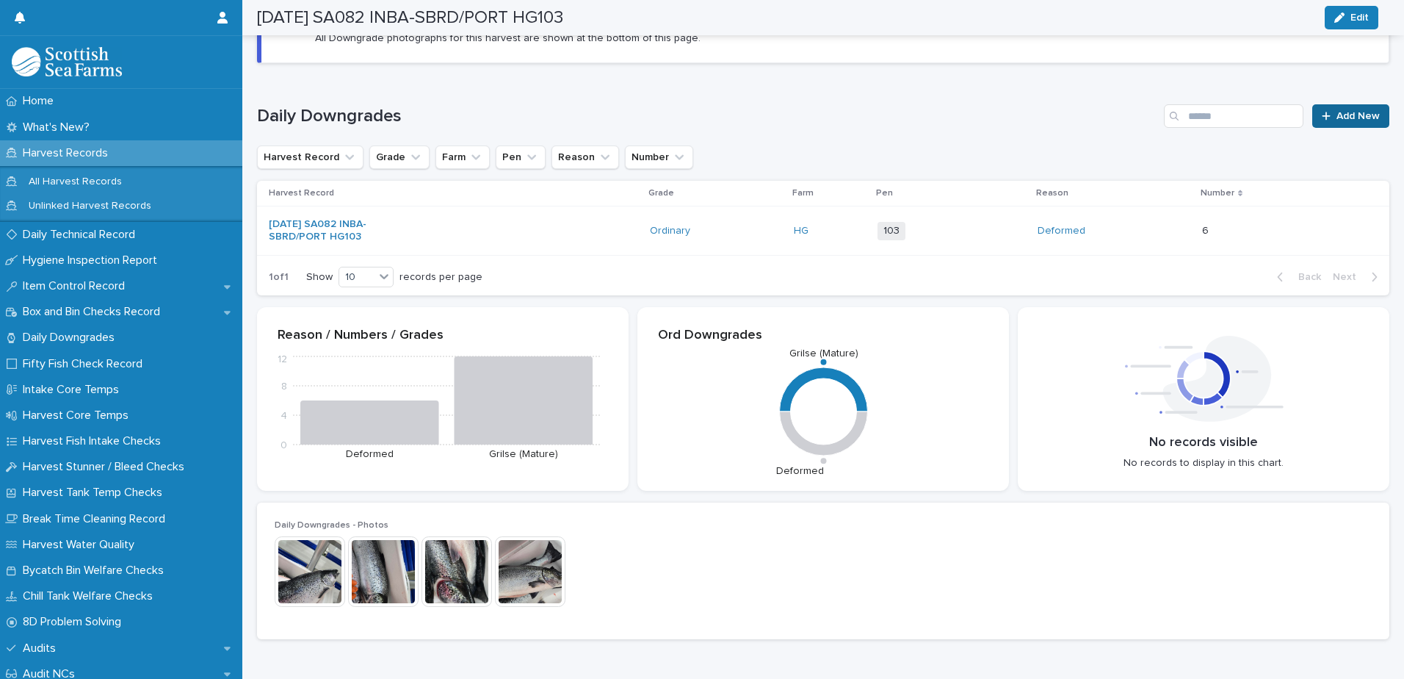
drag, startPoint x: 1337, startPoint y: 104, endPoint x: 1337, endPoint y: 115, distance: 10.3
click at [1337, 115] on span "Add New" at bounding box center [1358, 116] width 43 height 10
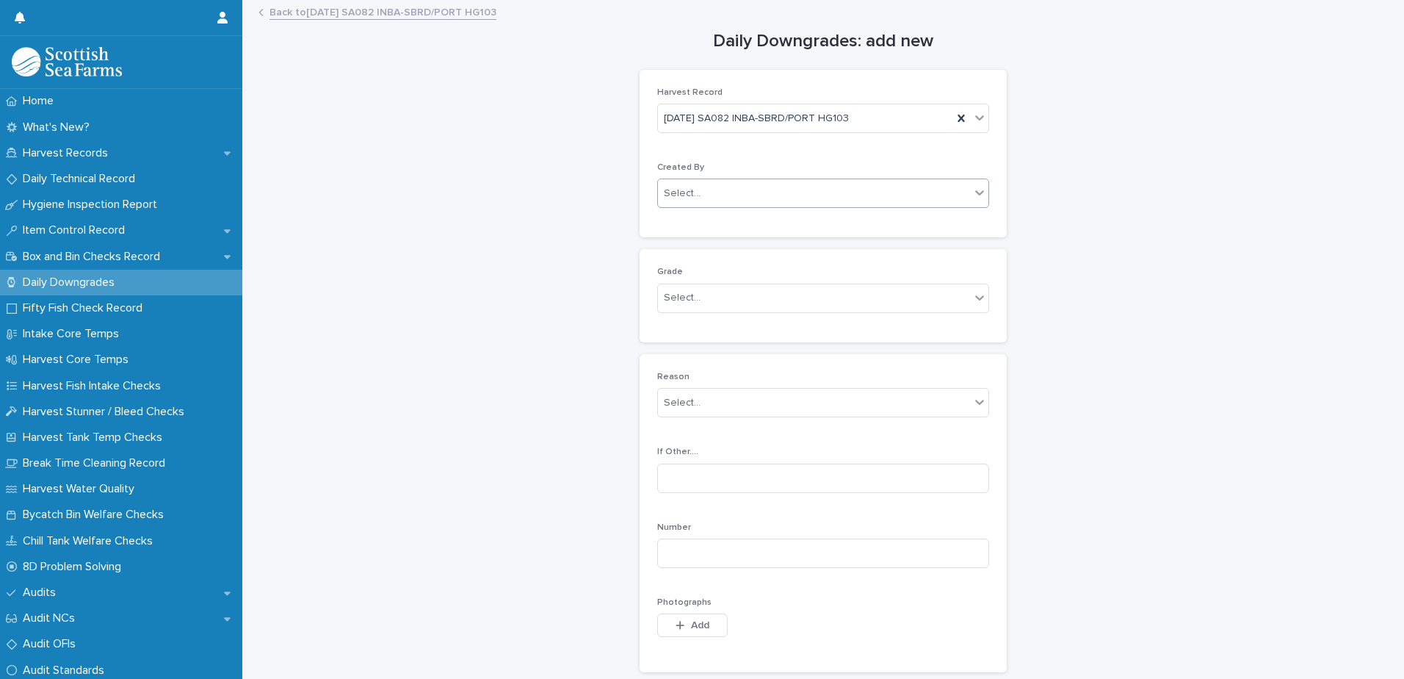
click at [680, 199] on div "Select..." at bounding box center [682, 193] width 37 height 15
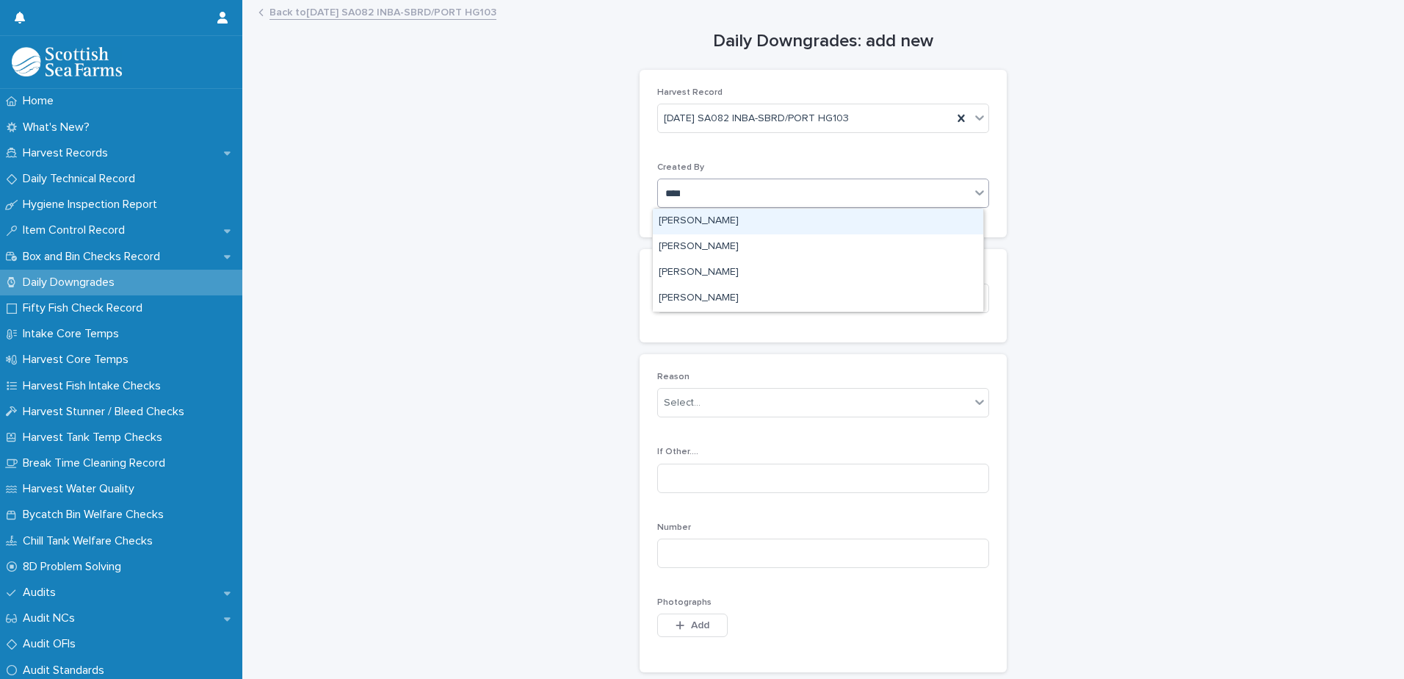
type input "*****"
click at [692, 225] on div "[PERSON_NAME]" at bounding box center [818, 222] width 330 height 26
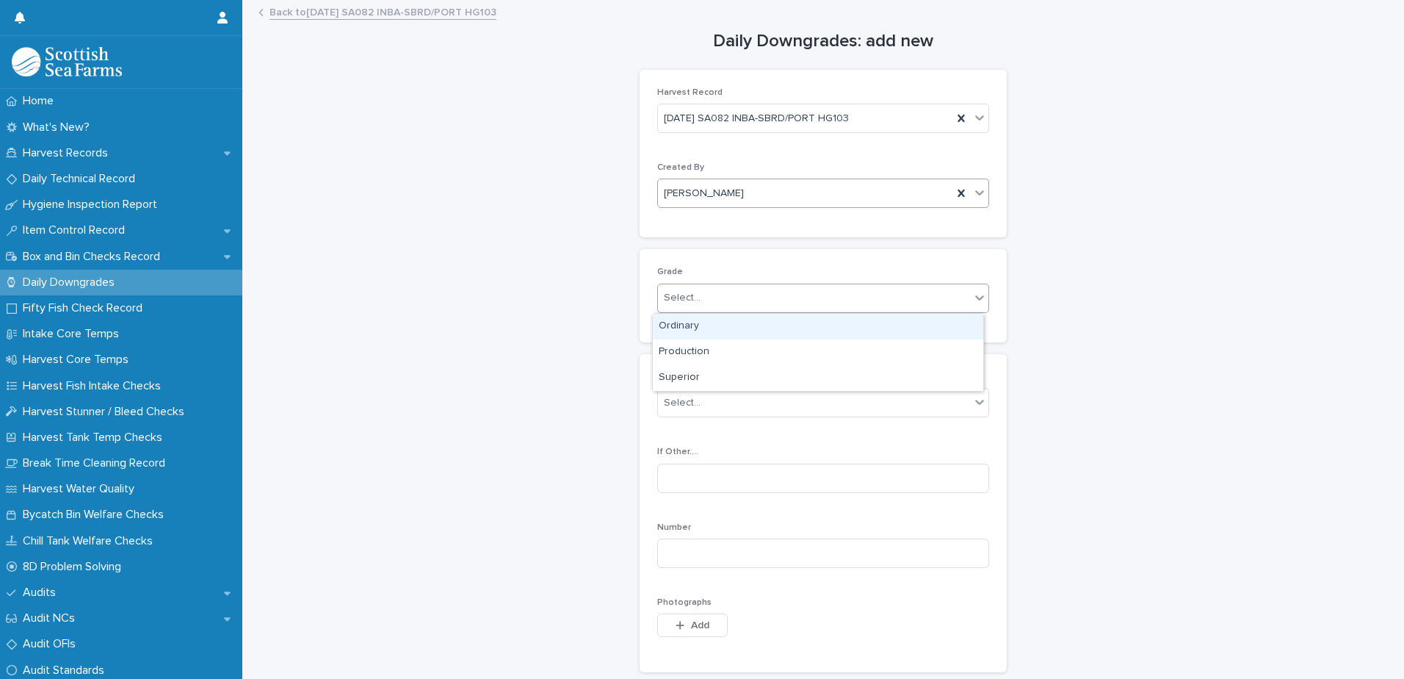
click at [676, 303] on div "Select..." at bounding box center [682, 297] width 37 height 15
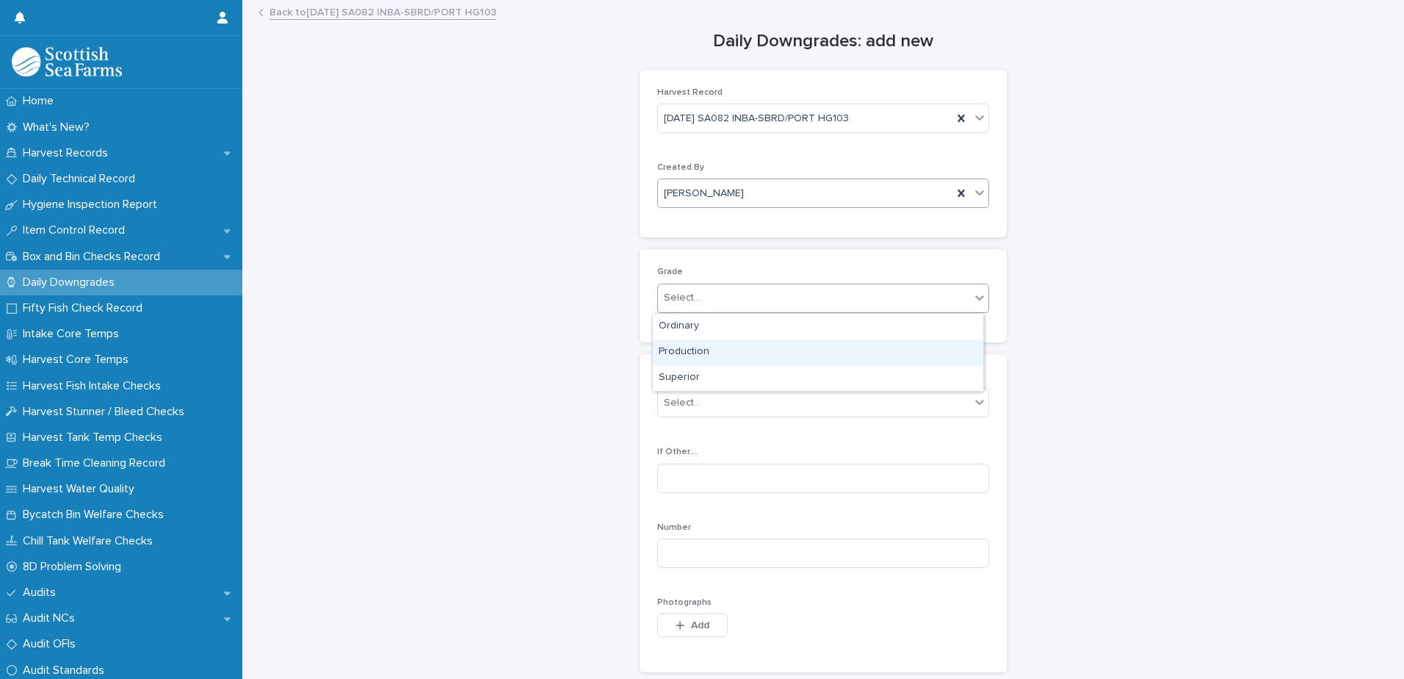
click at [688, 350] on div "Production" at bounding box center [818, 352] width 330 height 26
click at [679, 404] on div "Select..." at bounding box center [682, 402] width 37 height 15
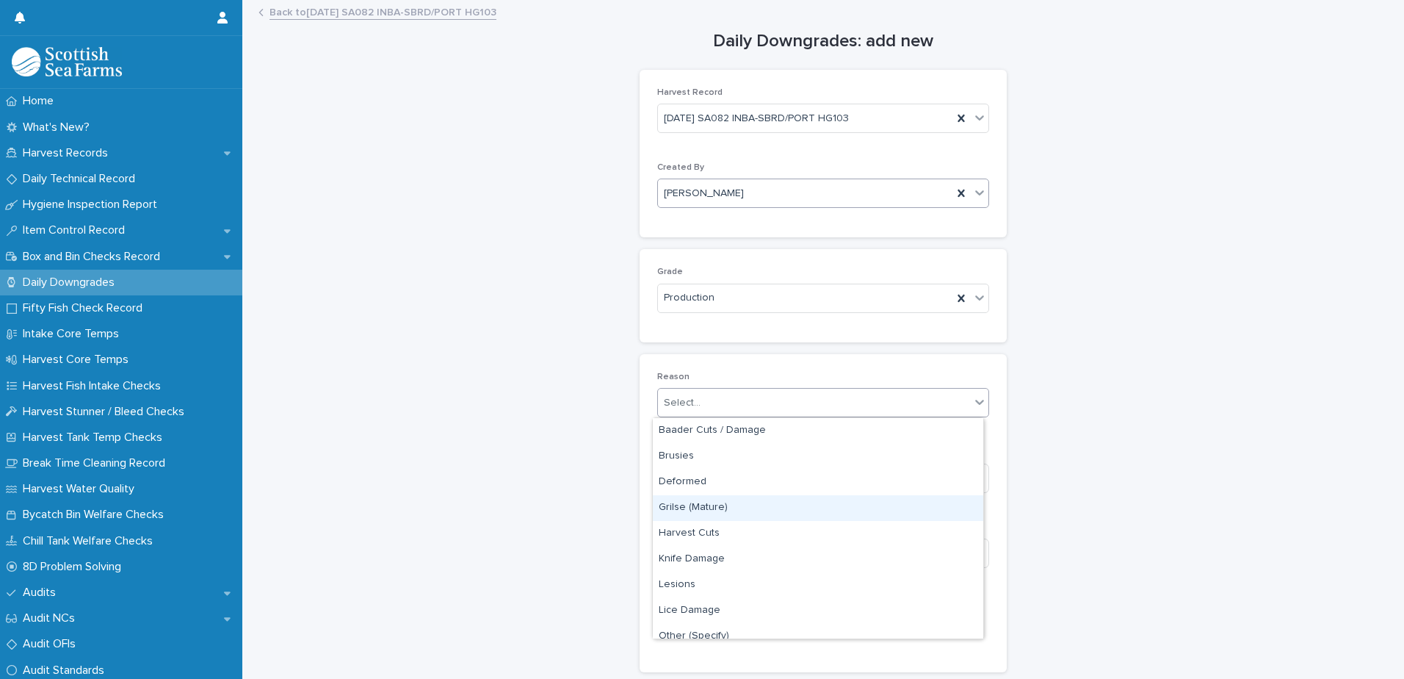
click at [704, 508] on div "Grilse (Mature)" at bounding box center [818, 508] width 330 height 26
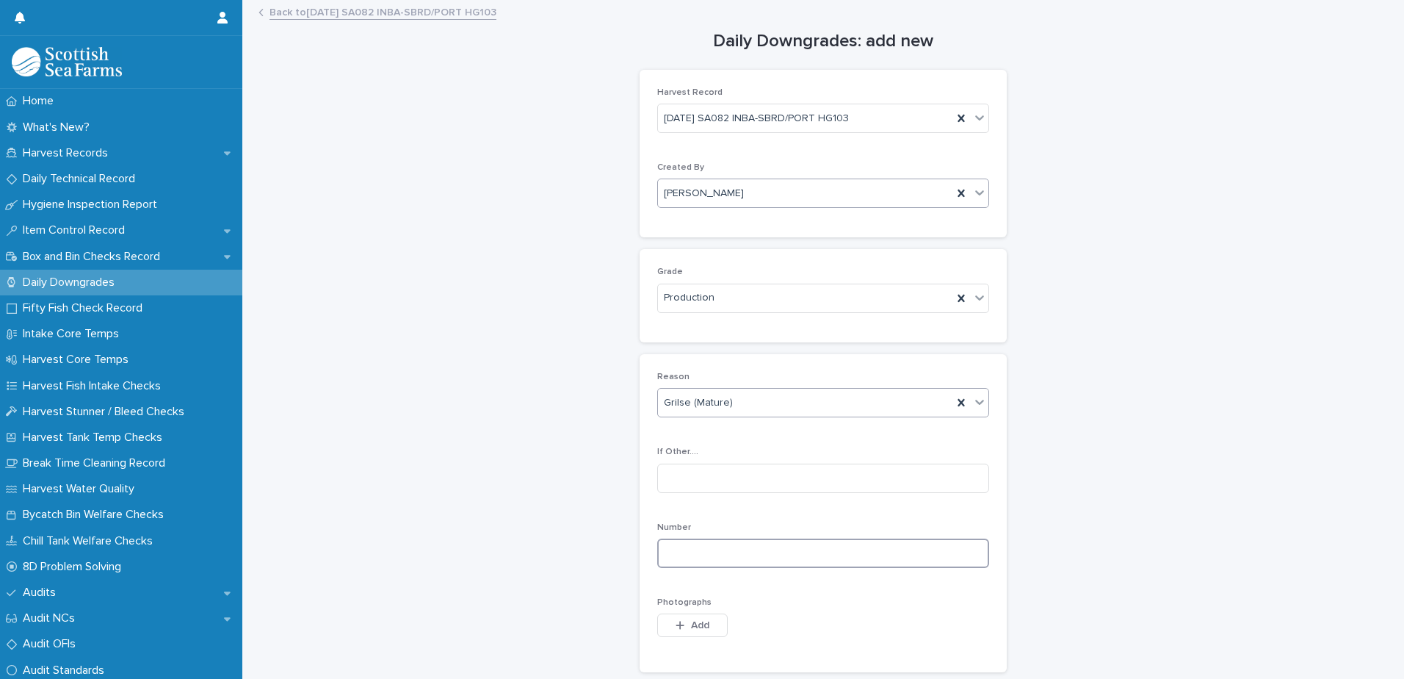
click at [677, 563] on input at bounding box center [823, 552] width 332 height 29
type input "**"
click at [671, 619] on button "Add" at bounding box center [692, 625] width 71 height 24
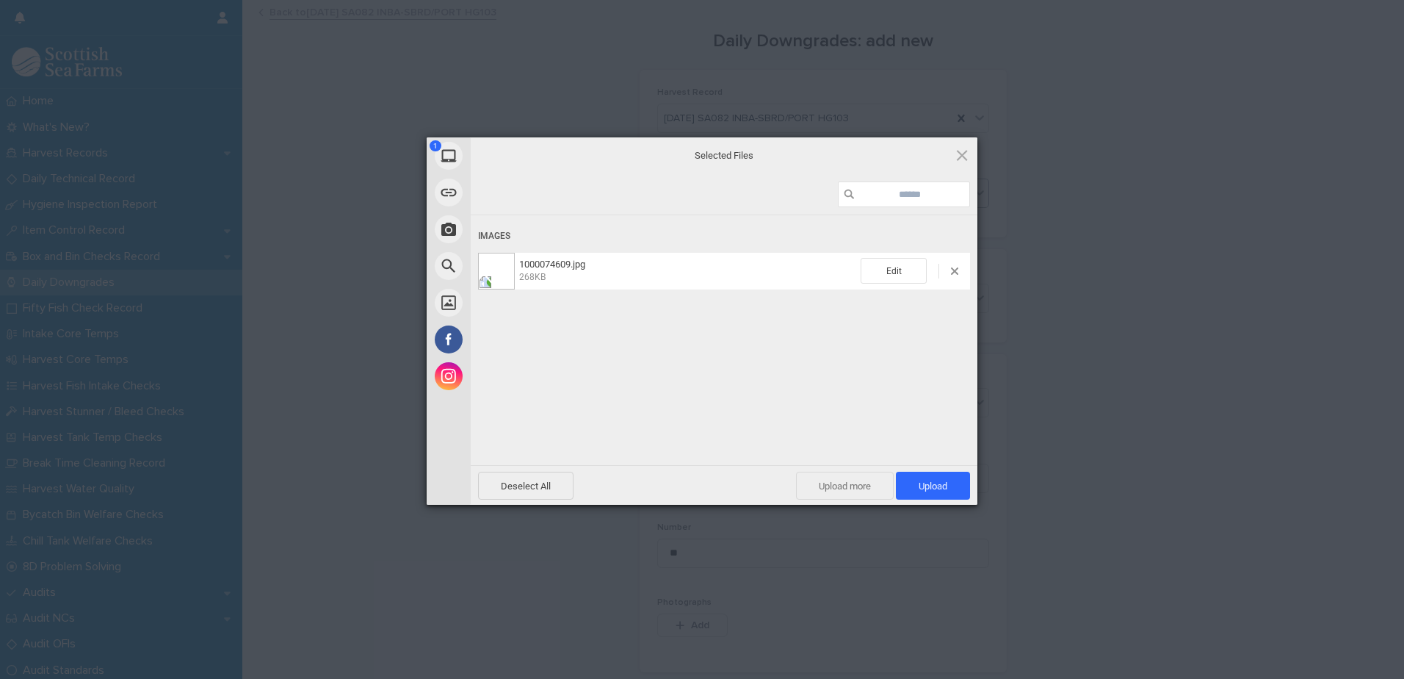
click at [817, 482] on span "Upload more" at bounding box center [845, 485] width 98 height 28
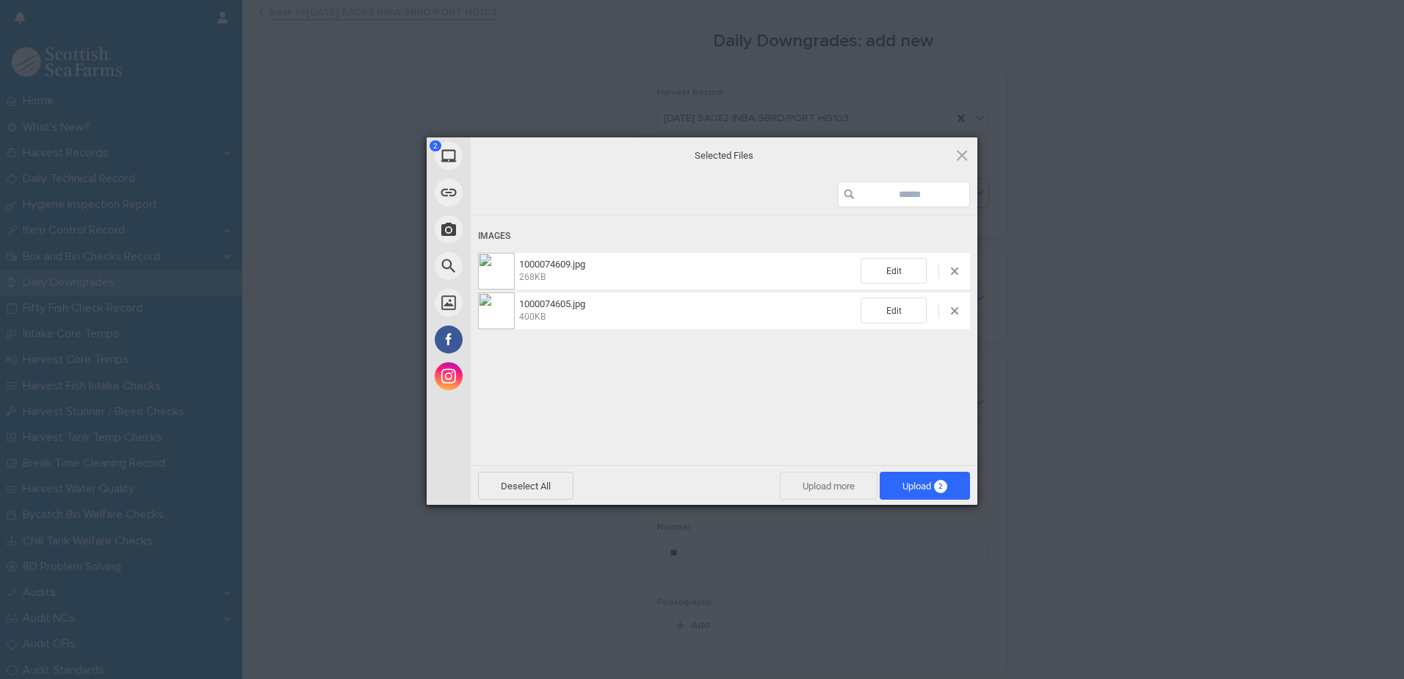
click at [850, 485] on span "Upload more" at bounding box center [829, 485] width 98 height 28
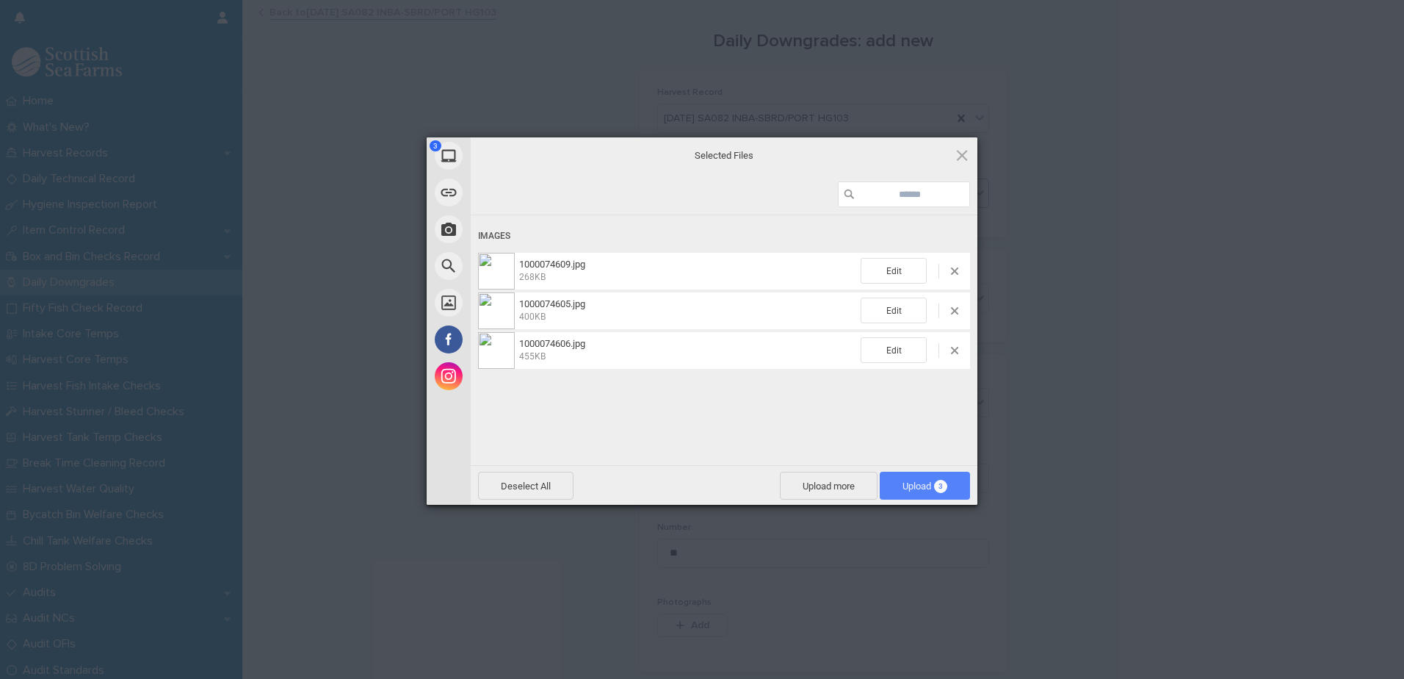
click at [905, 487] on span "Upload 3" at bounding box center [925, 485] width 45 height 11
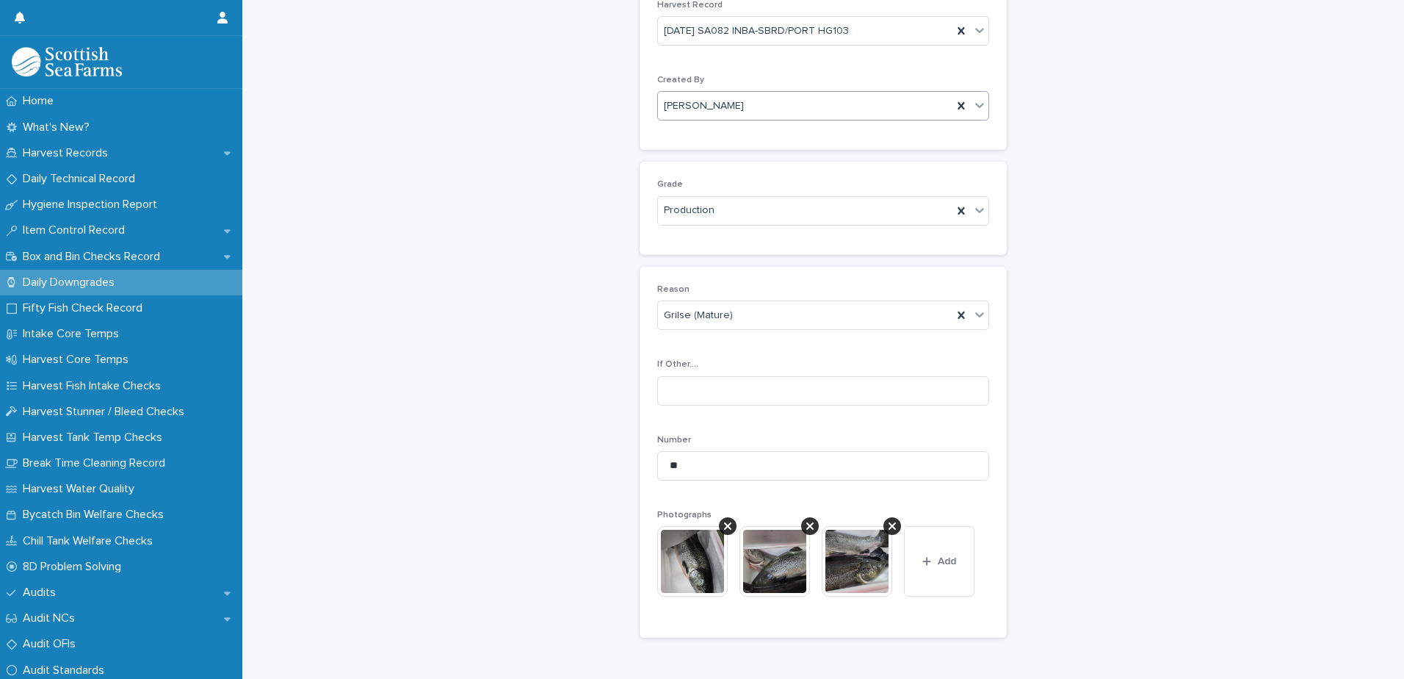
scroll to position [217, 0]
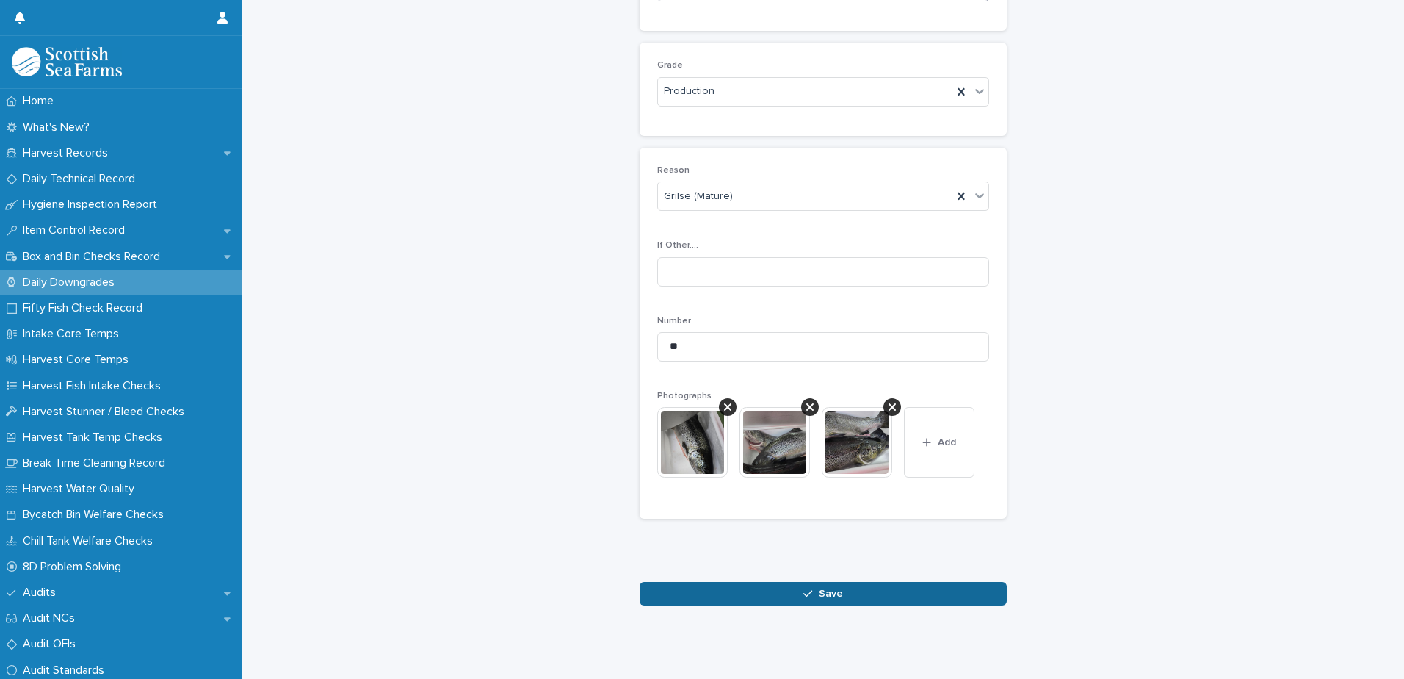
click at [792, 593] on button "Save" at bounding box center [823, 594] width 367 height 24
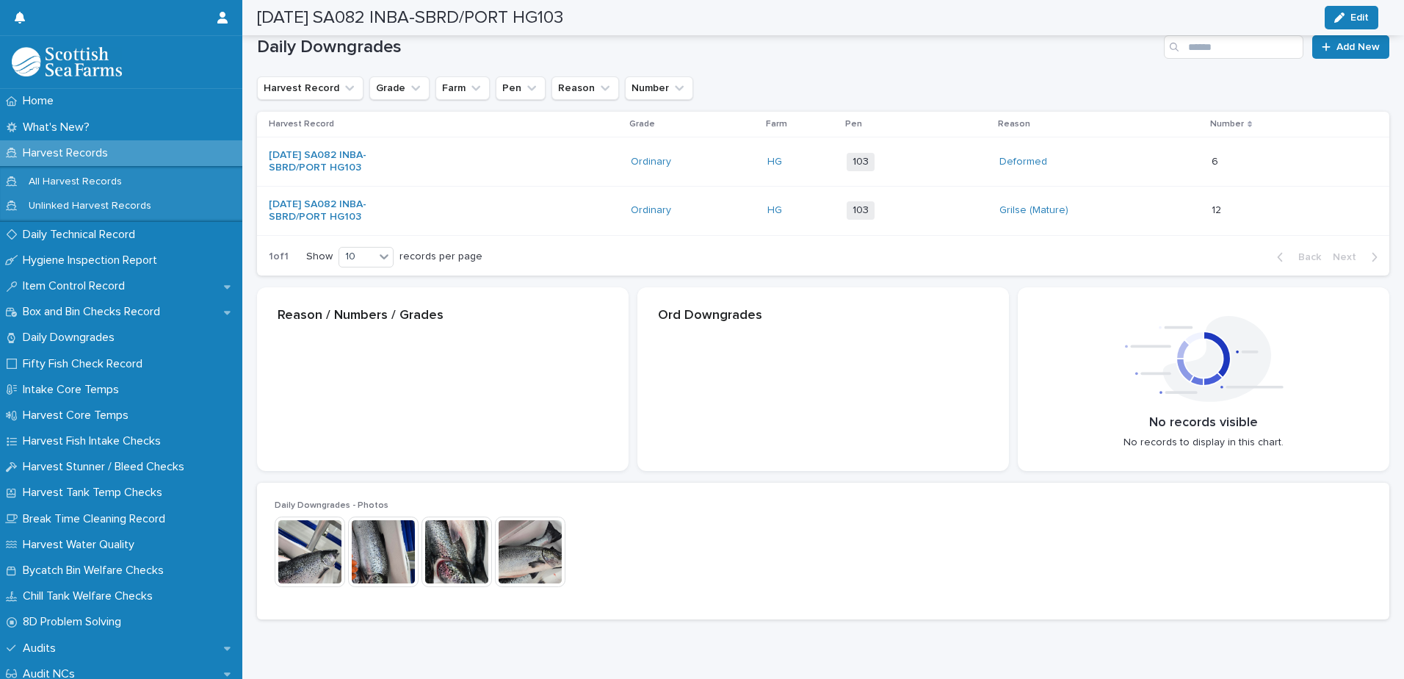
scroll to position [219, 0]
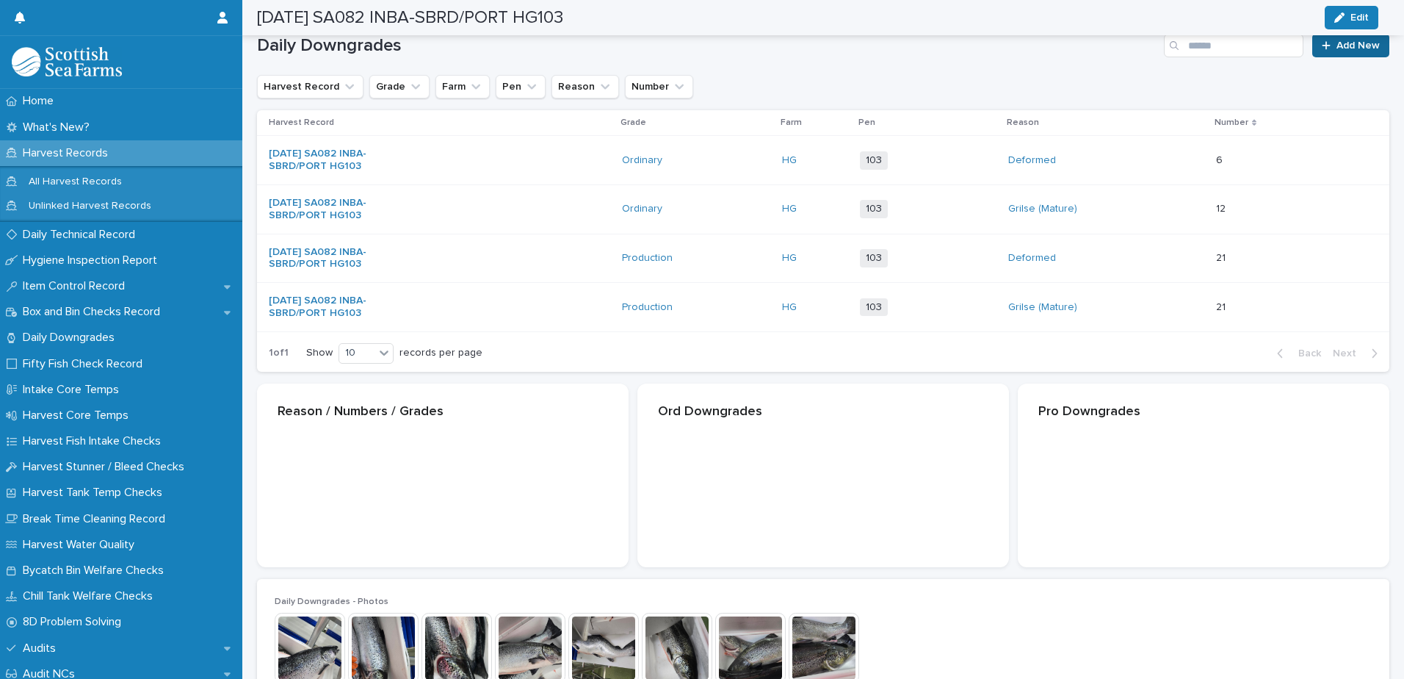
click at [1327, 51] on link "Add New" at bounding box center [1350, 46] width 77 height 24
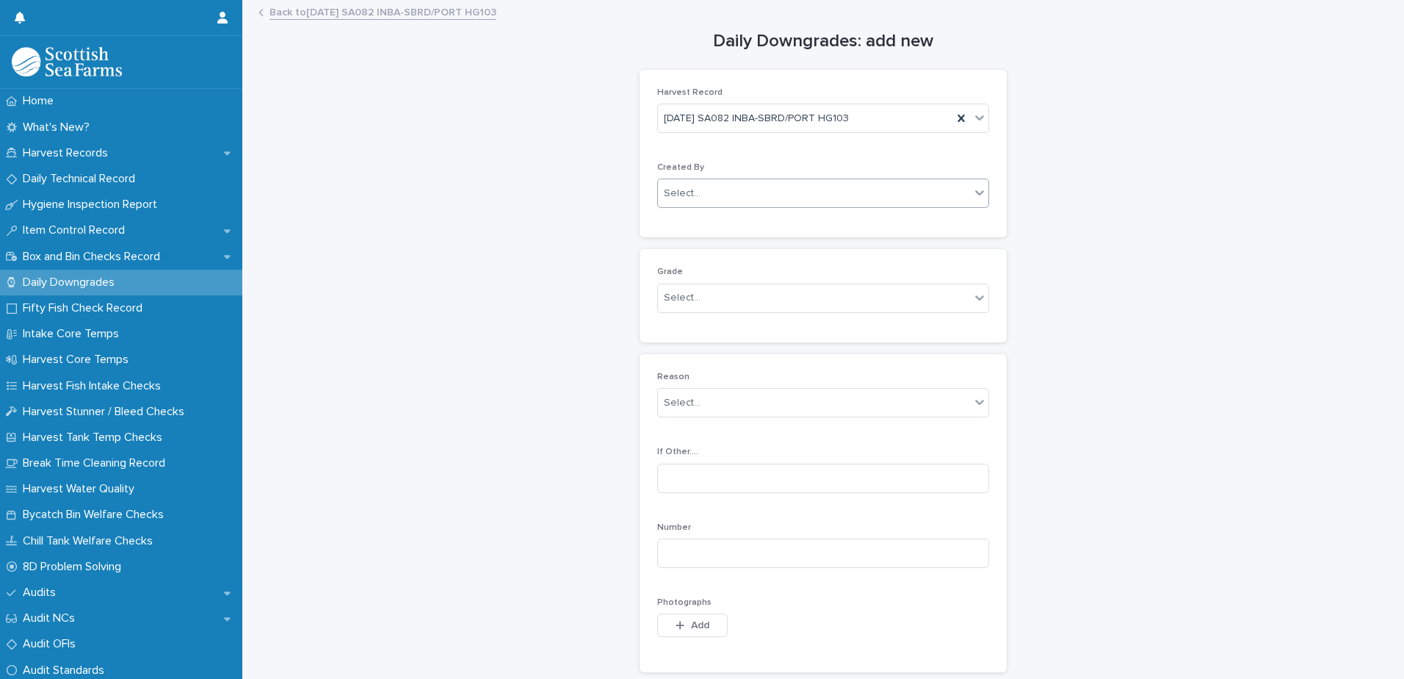
click at [677, 190] on div "Select..." at bounding box center [682, 193] width 37 height 15
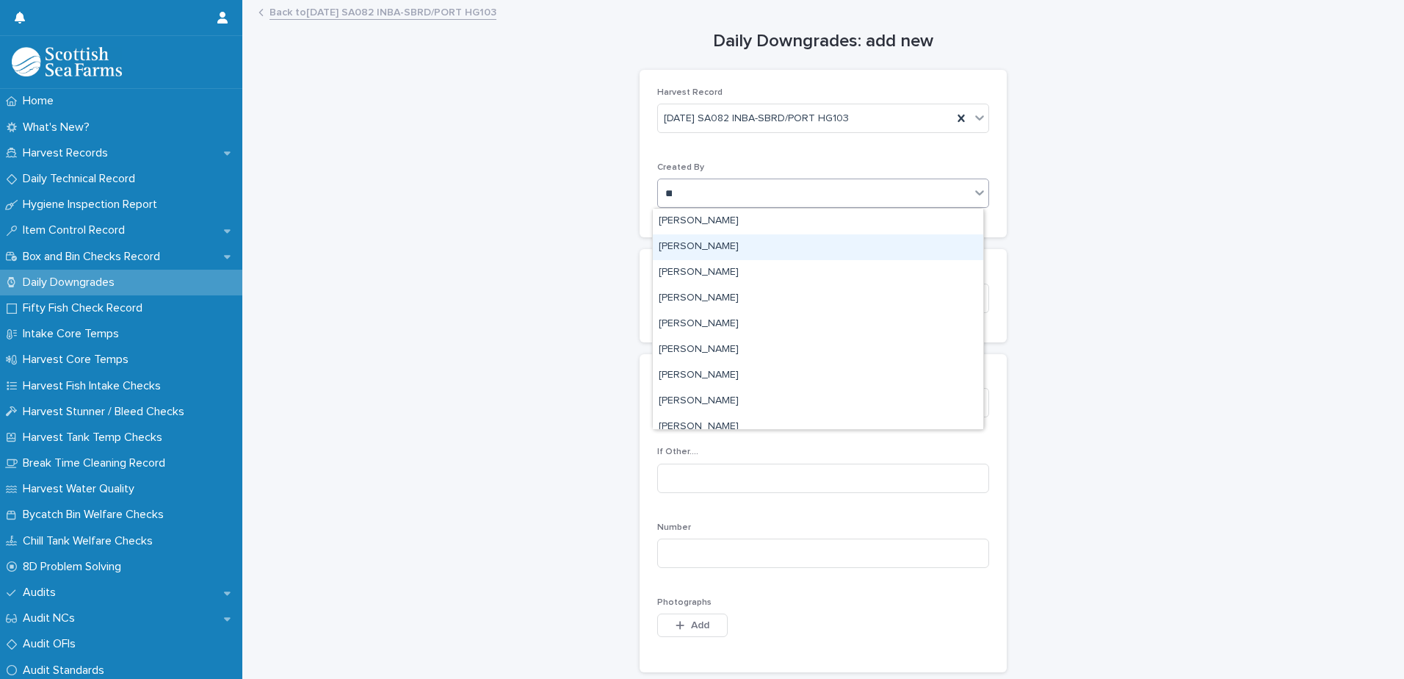
type input "***"
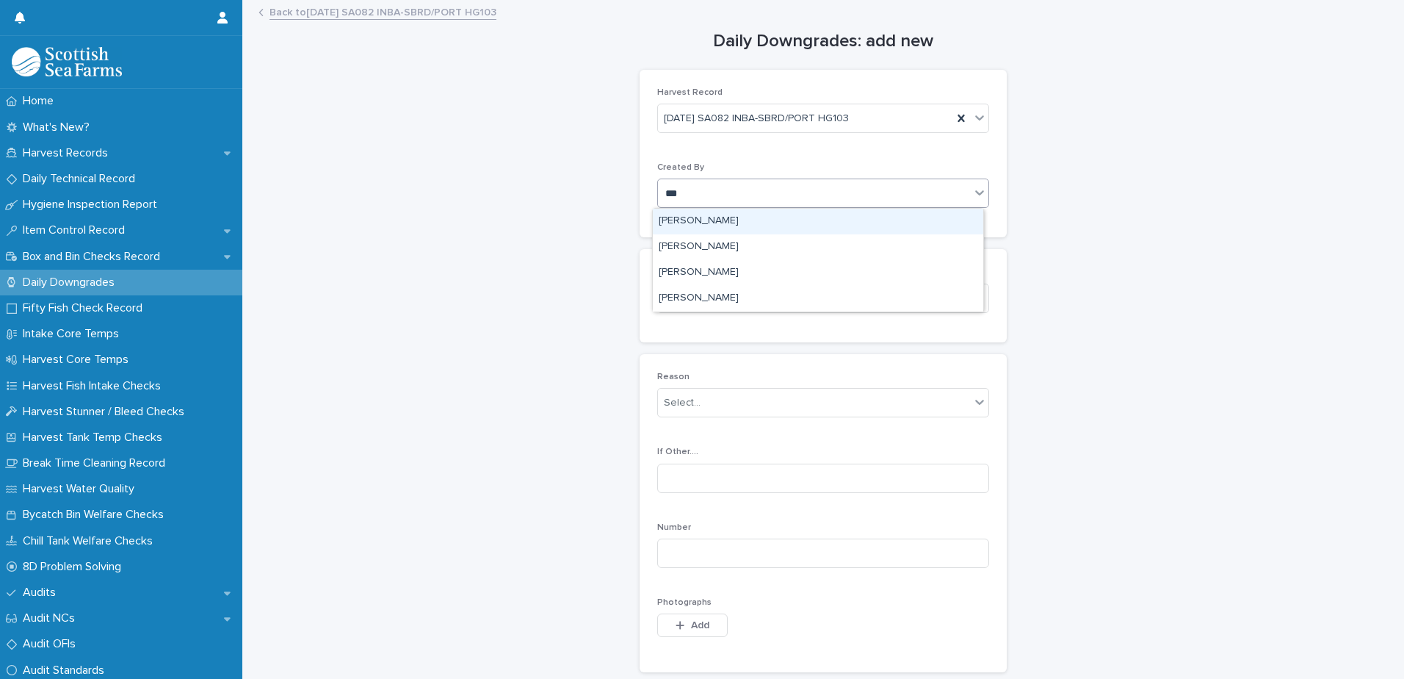
click at [695, 221] on div "[PERSON_NAME]" at bounding box center [818, 222] width 330 height 26
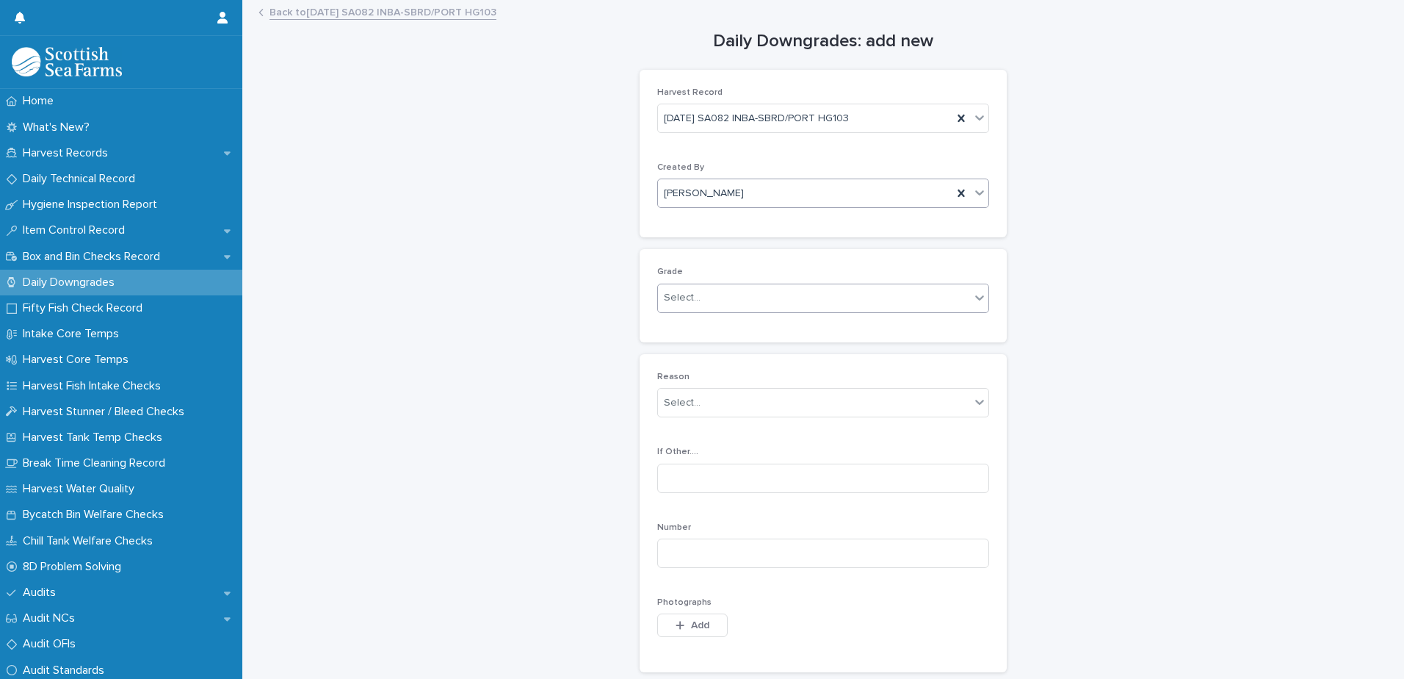
click at [679, 301] on div "Select..." at bounding box center [682, 297] width 37 height 15
click at [675, 331] on div "Ordinary" at bounding box center [818, 327] width 330 height 26
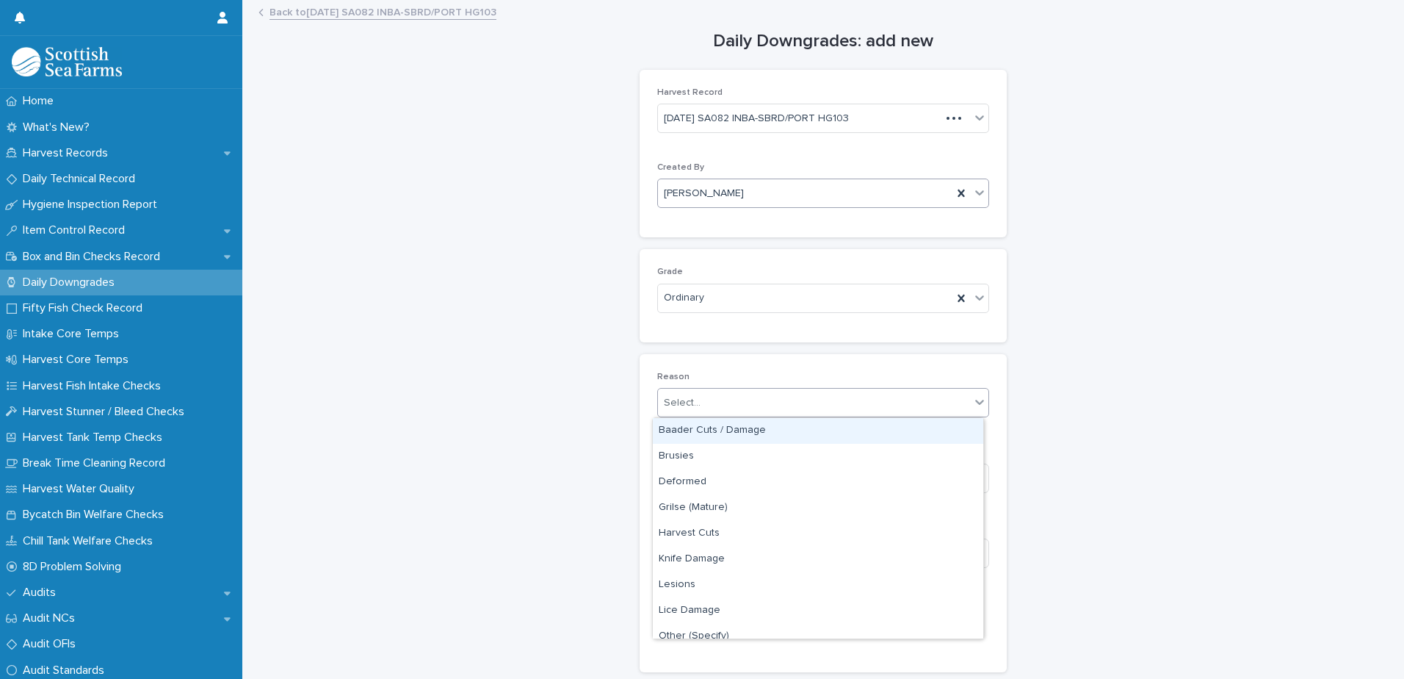
click at [672, 402] on div "Select..." at bounding box center [682, 402] width 37 height 15
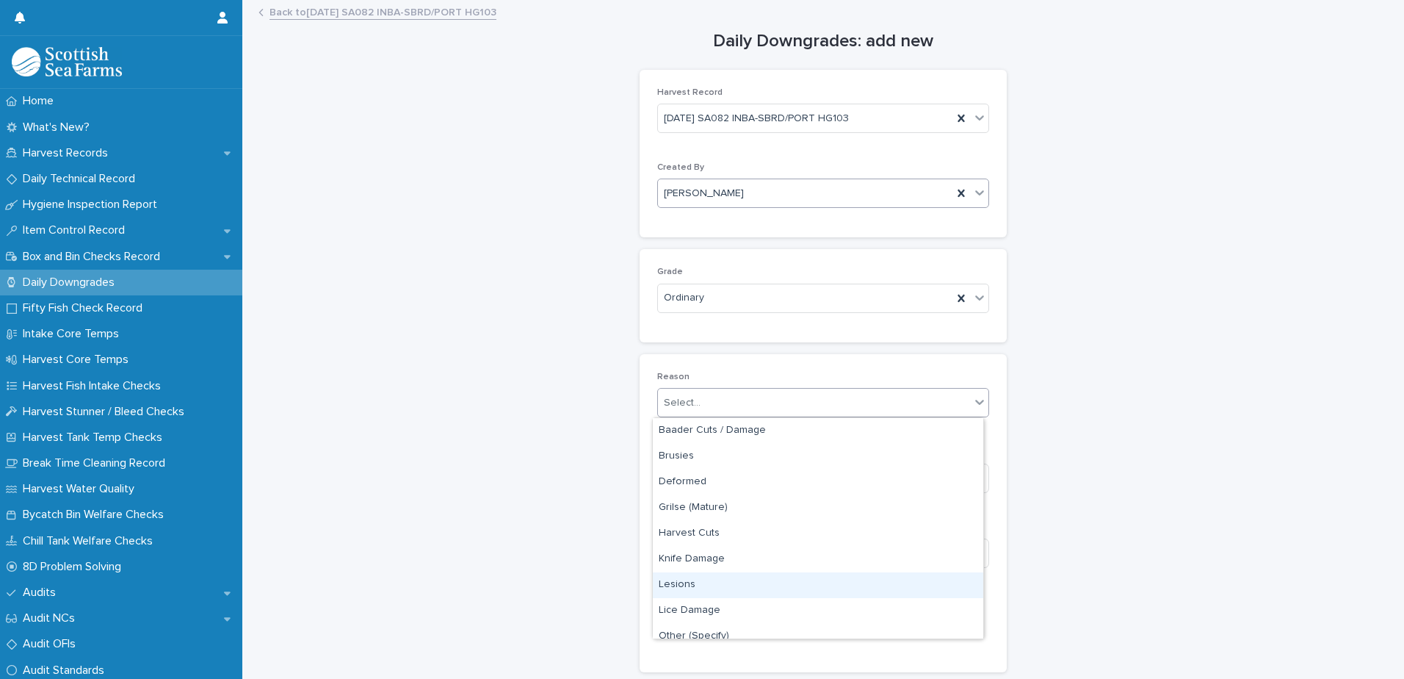
scroll to position [73, 0]
click at [688, 590] on div "Process Damage" at bounding box center [818, 589] width 330 height 26
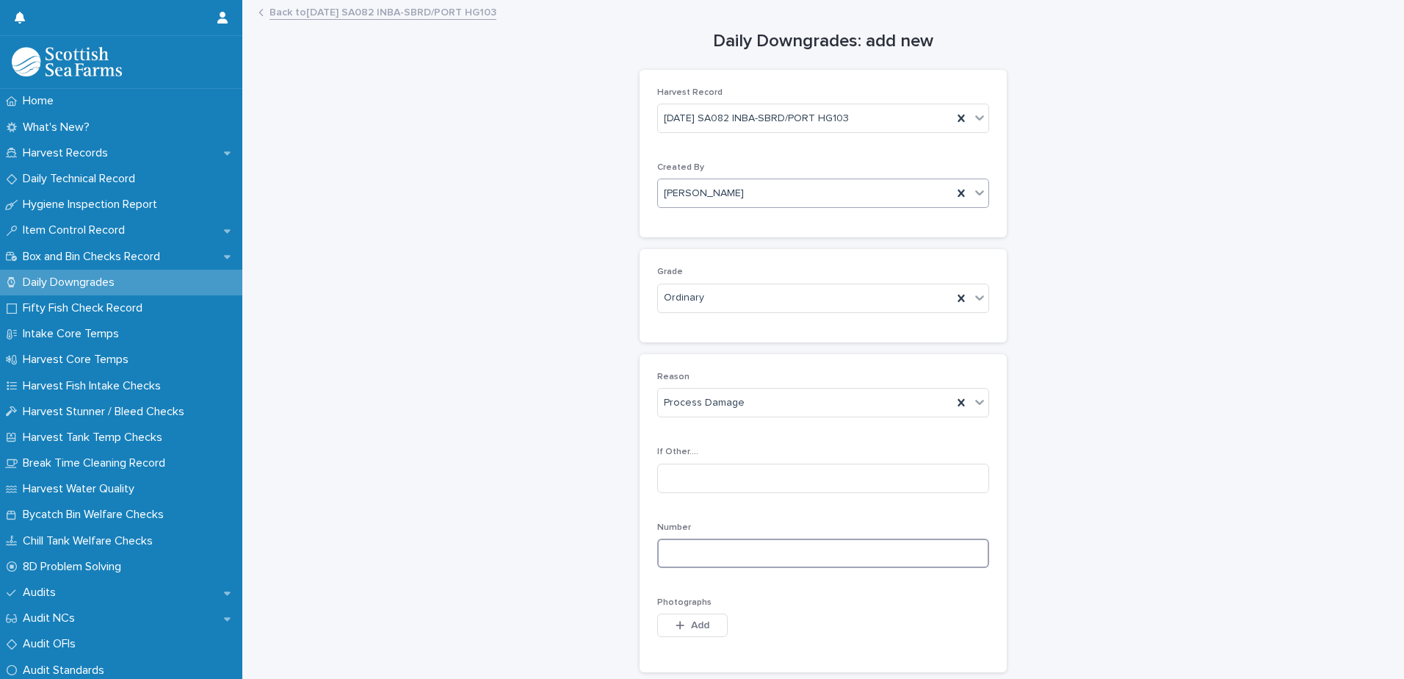
click at [677, 561] on input at bounding box center [823, 552] width 332 height 29
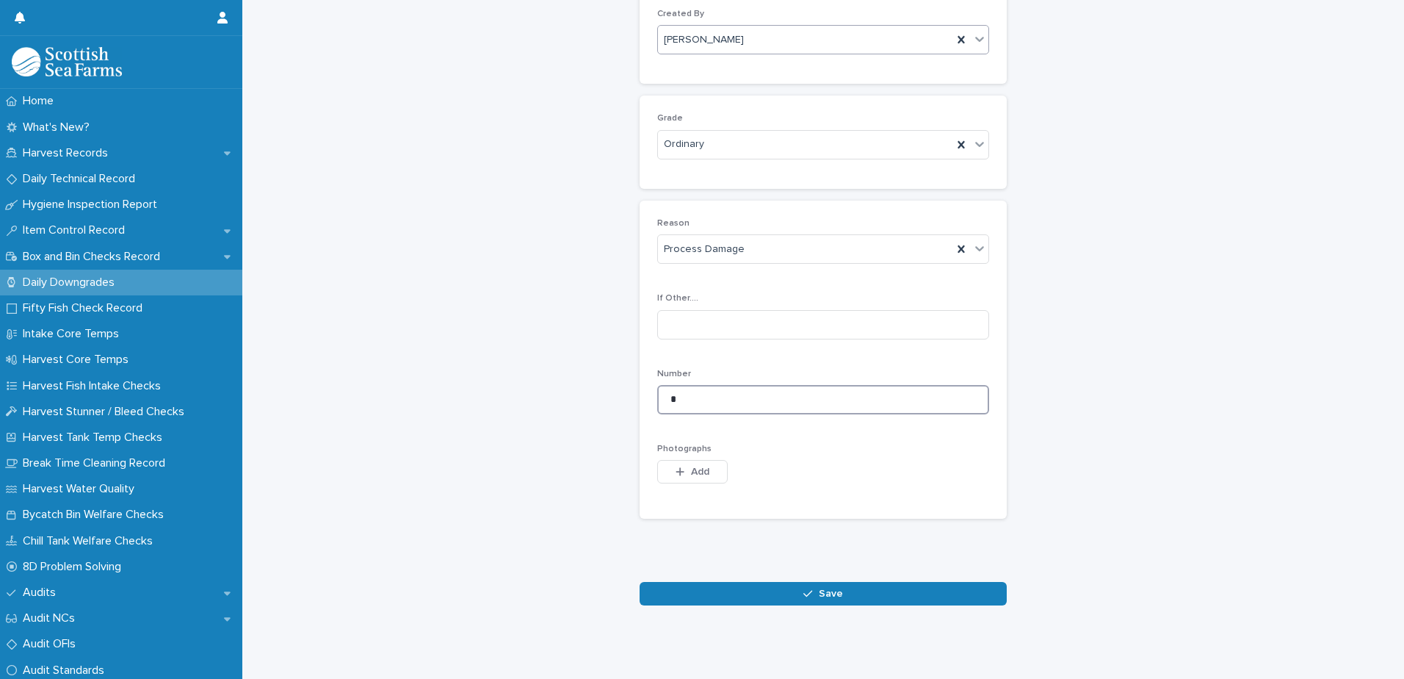
scroll to position [165, 0]
type input "*"
click at [678, 460] on button "Add" at bounding box center [692, 472] width 71 height 24
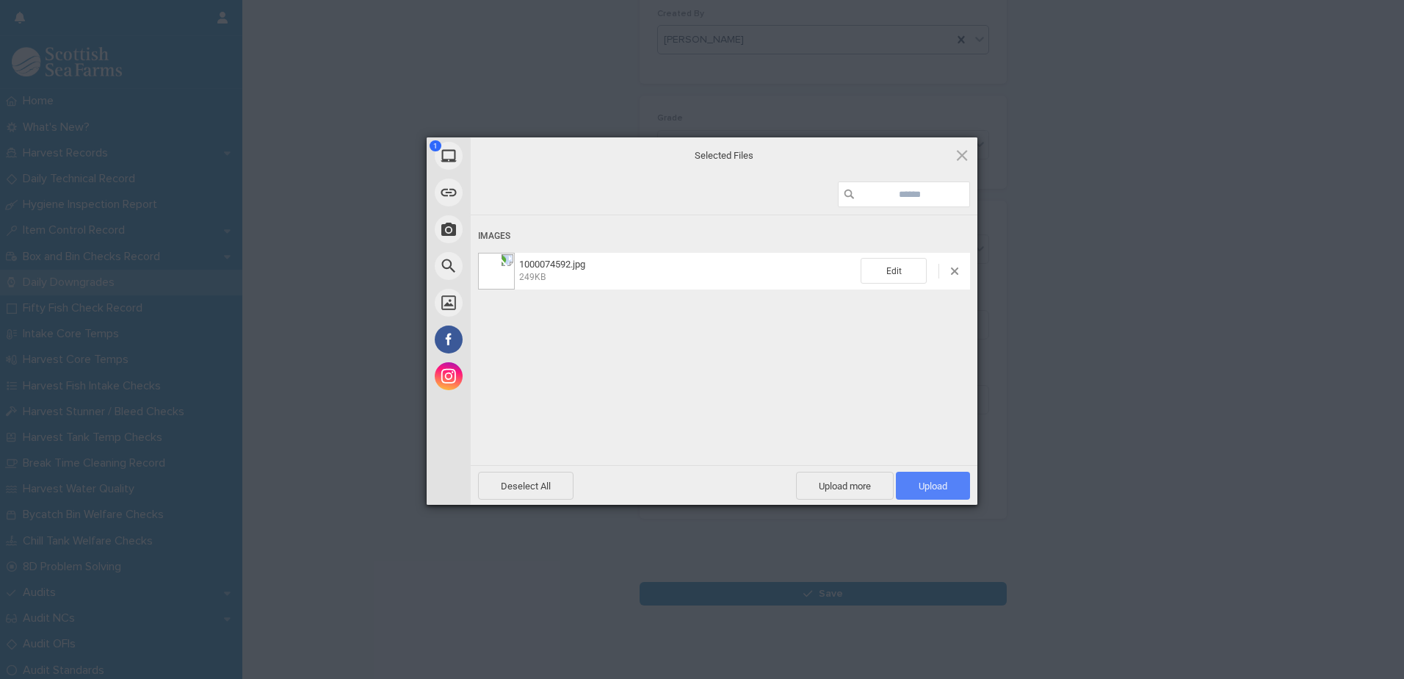
click at [962, 485] on span "Upload 1" at bounding box center [933, 485] width 74 height 28
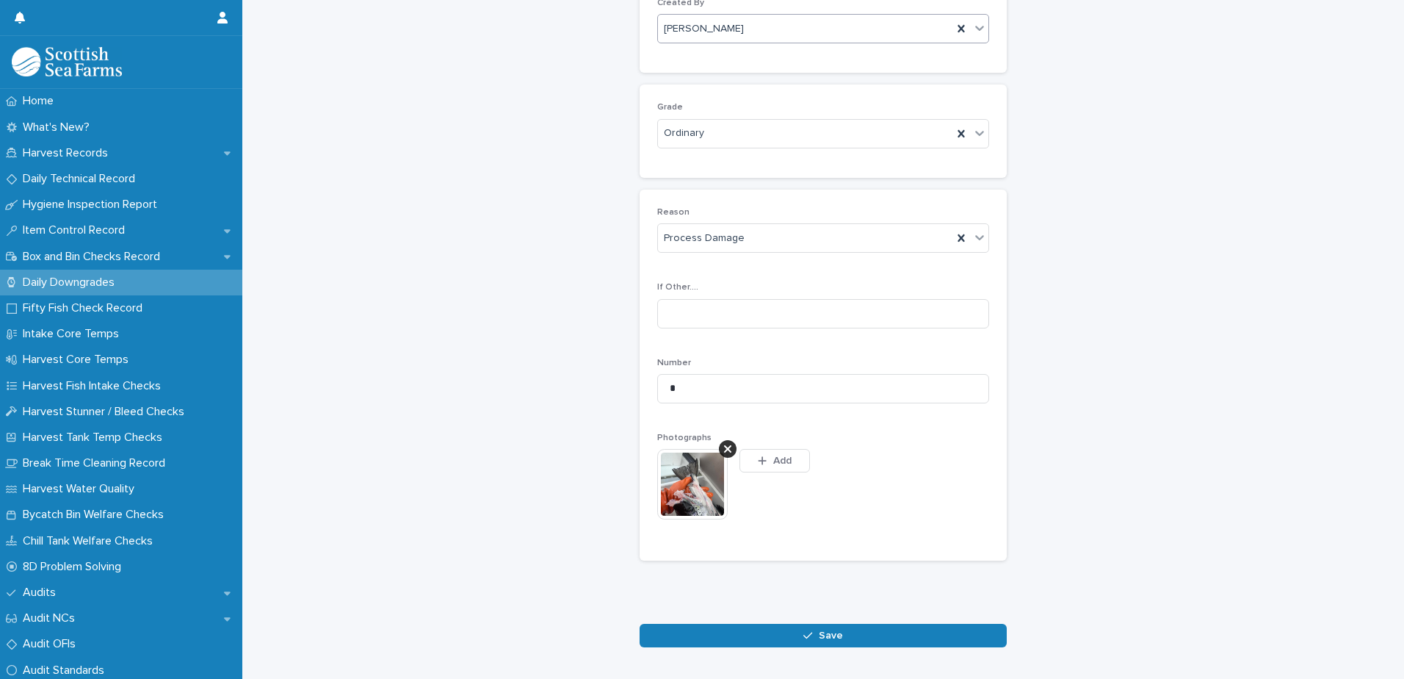
scroll to position [191, 0]
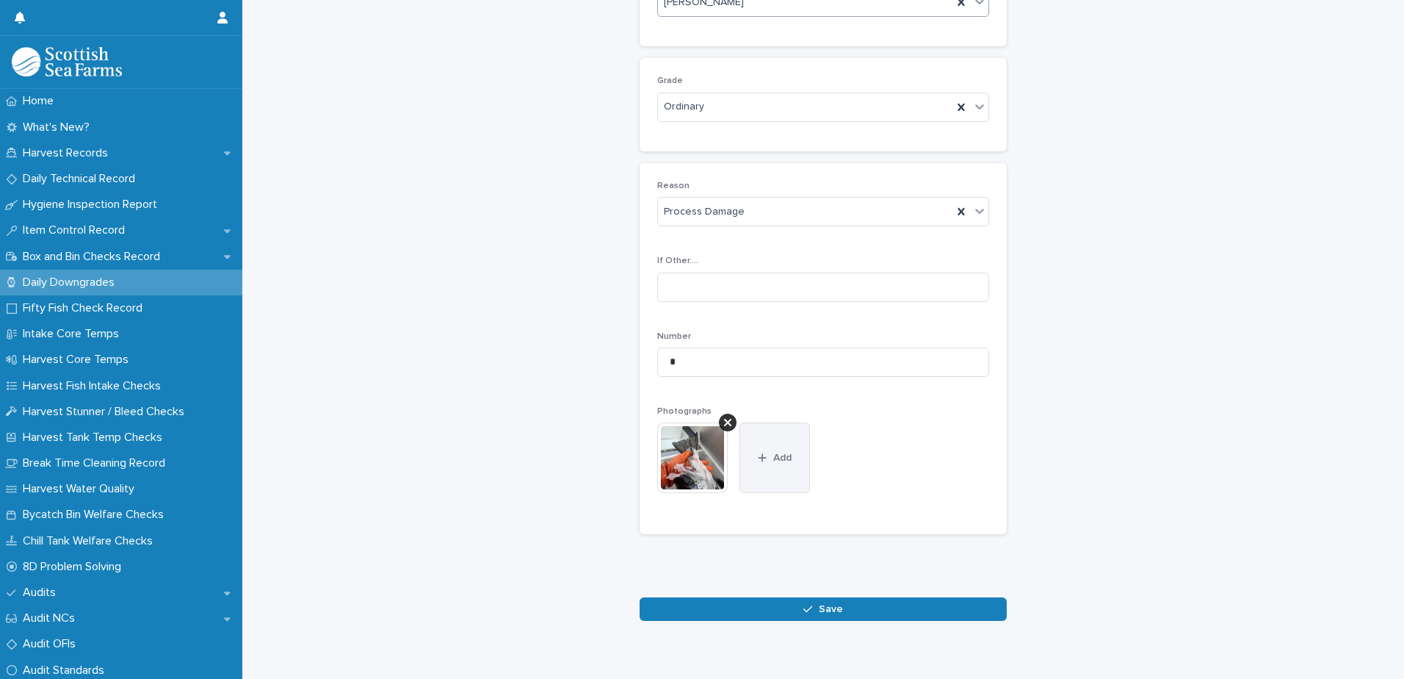
click at [748, 457] on button "Add" at bounding box center [775, 457] width 71 height 71
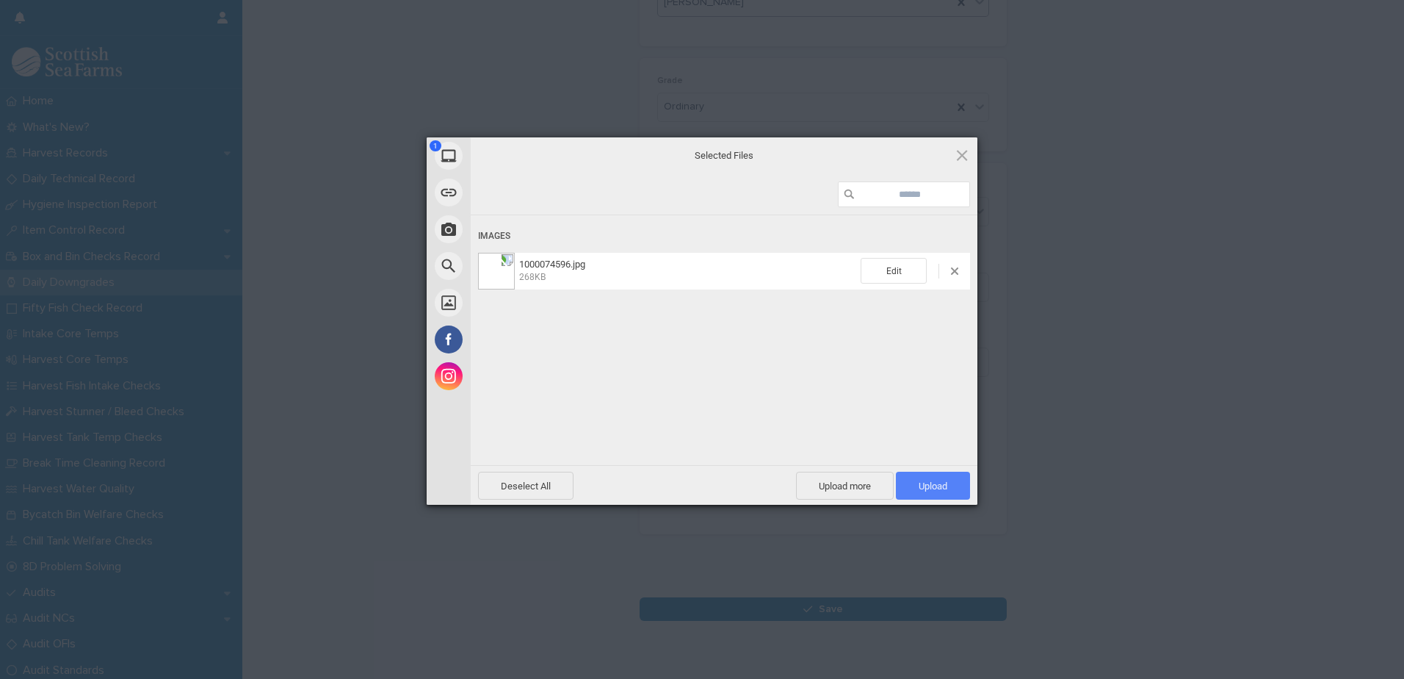
click at [908, 481] on span "Upload 1" at bounding box center [933, 485] width 74 height 28
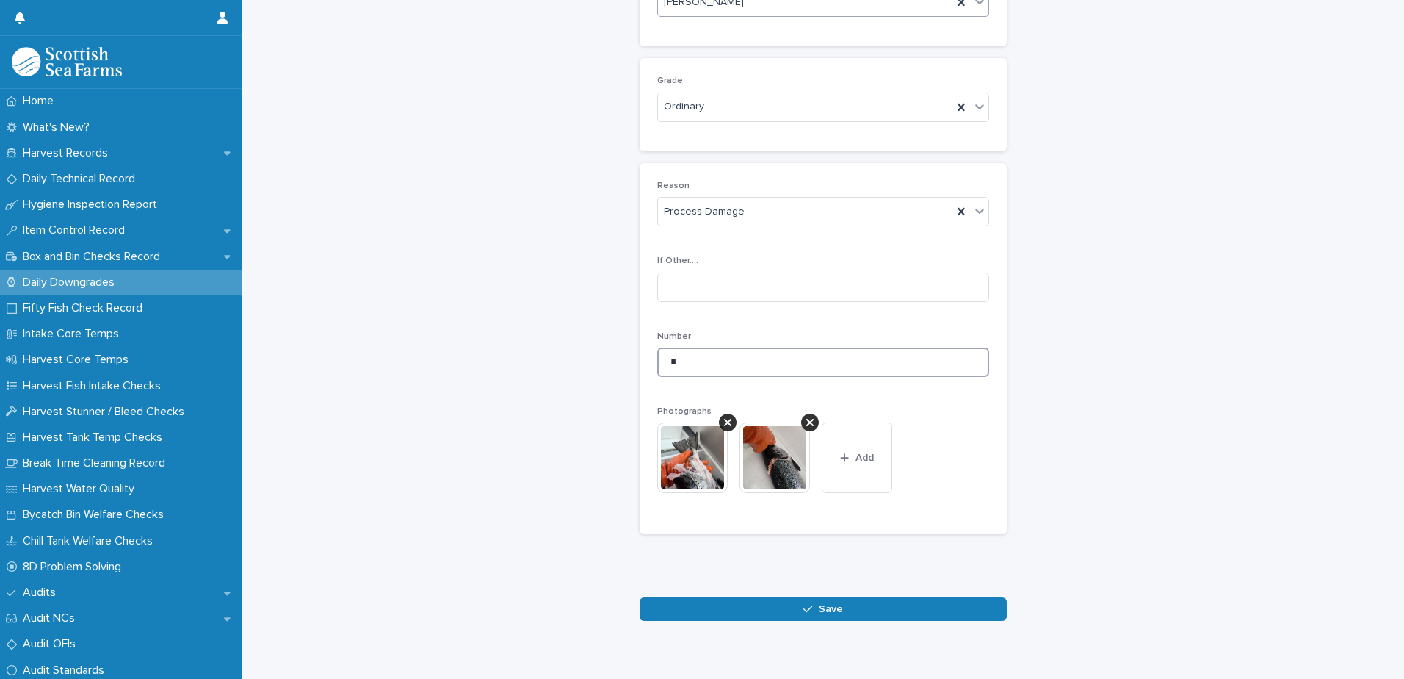
click at [676, 363] on input "*" at bounding box center [823, 361] width 332 height 29
type input "*"
click at [704, 610] on button "Save" at bounding box center [823, 609] width 367 height 24
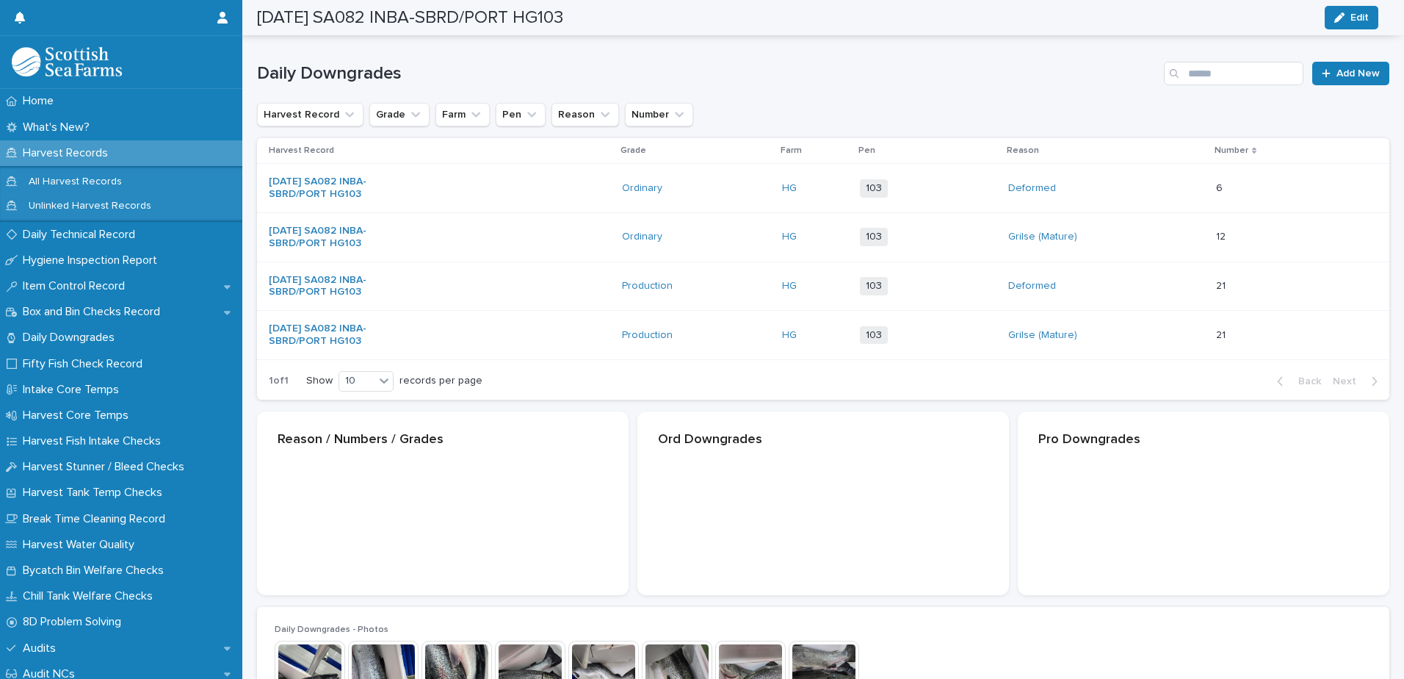
scroll to position [192, 0]
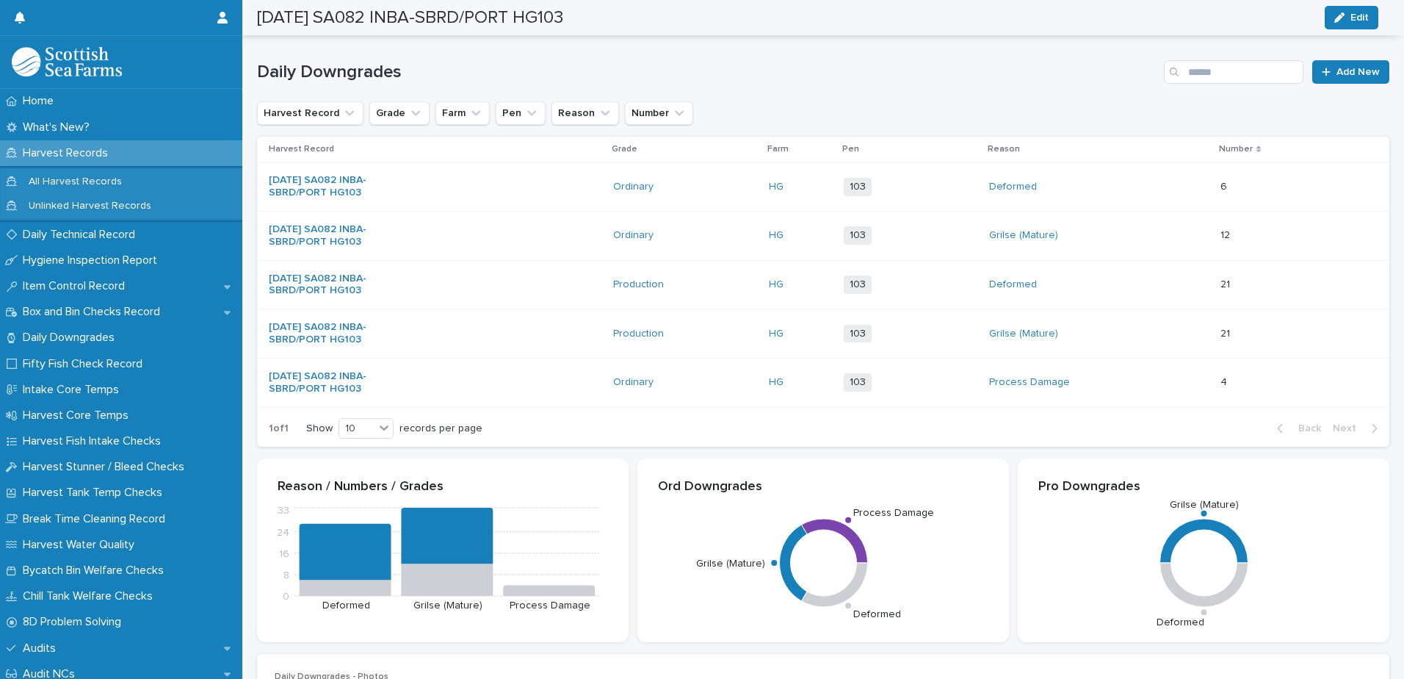
click at [1121, 286] on div "Deformed" at bounding box center [1099, 284] width 220 height 24
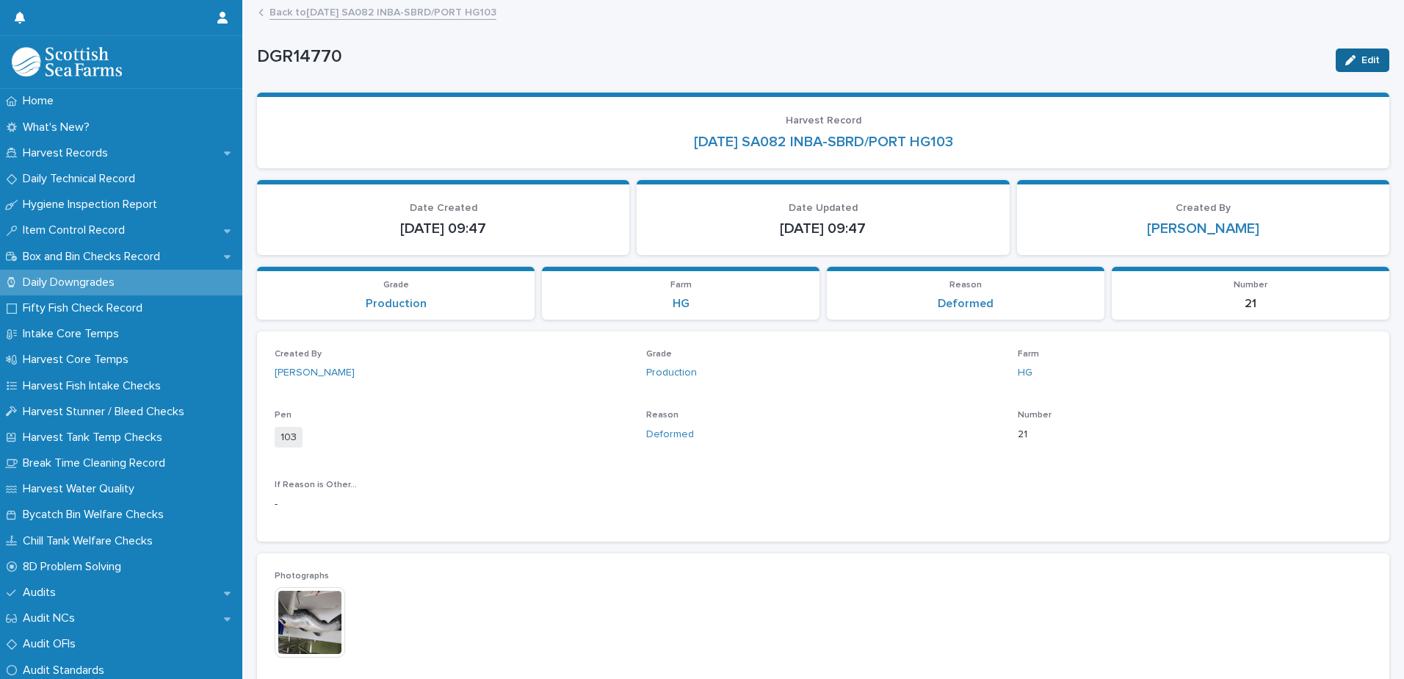
click at [1345, 59] on icon "button" at bounding box center [1350, 60] width 10 height 10
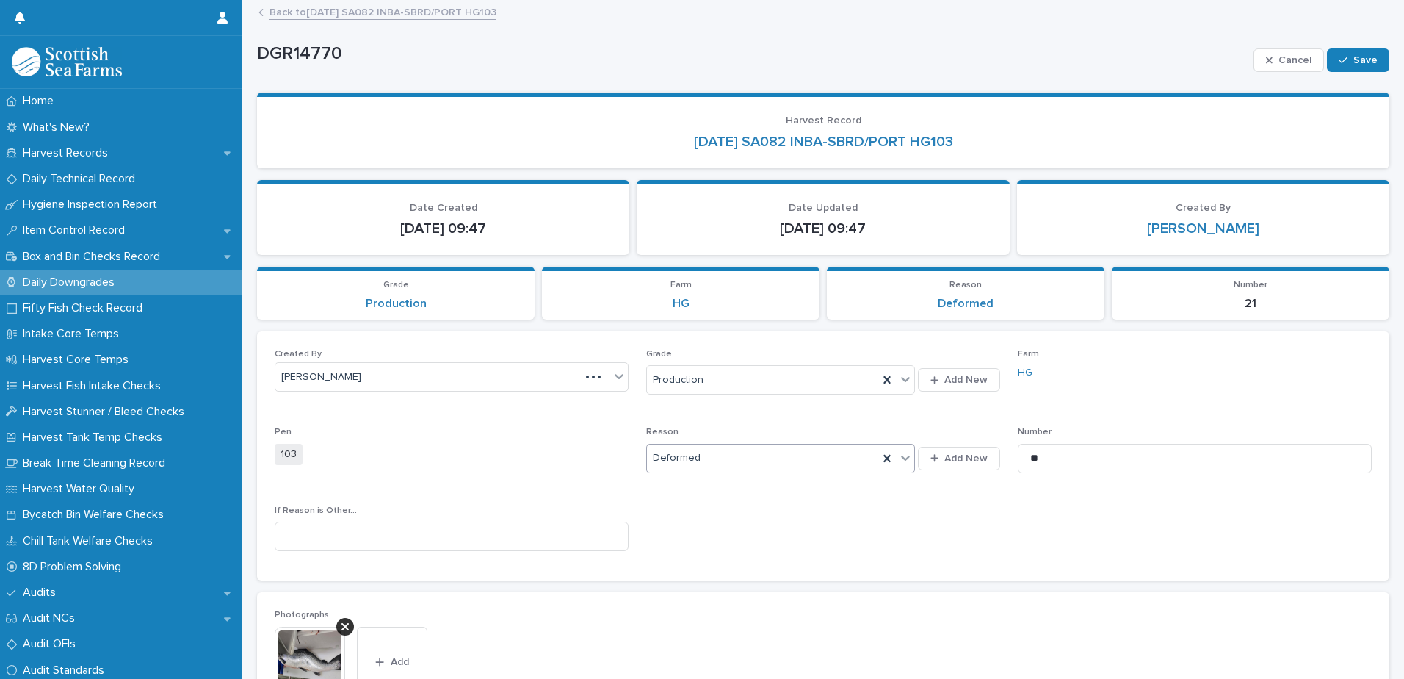
scroll to position [147, 0]
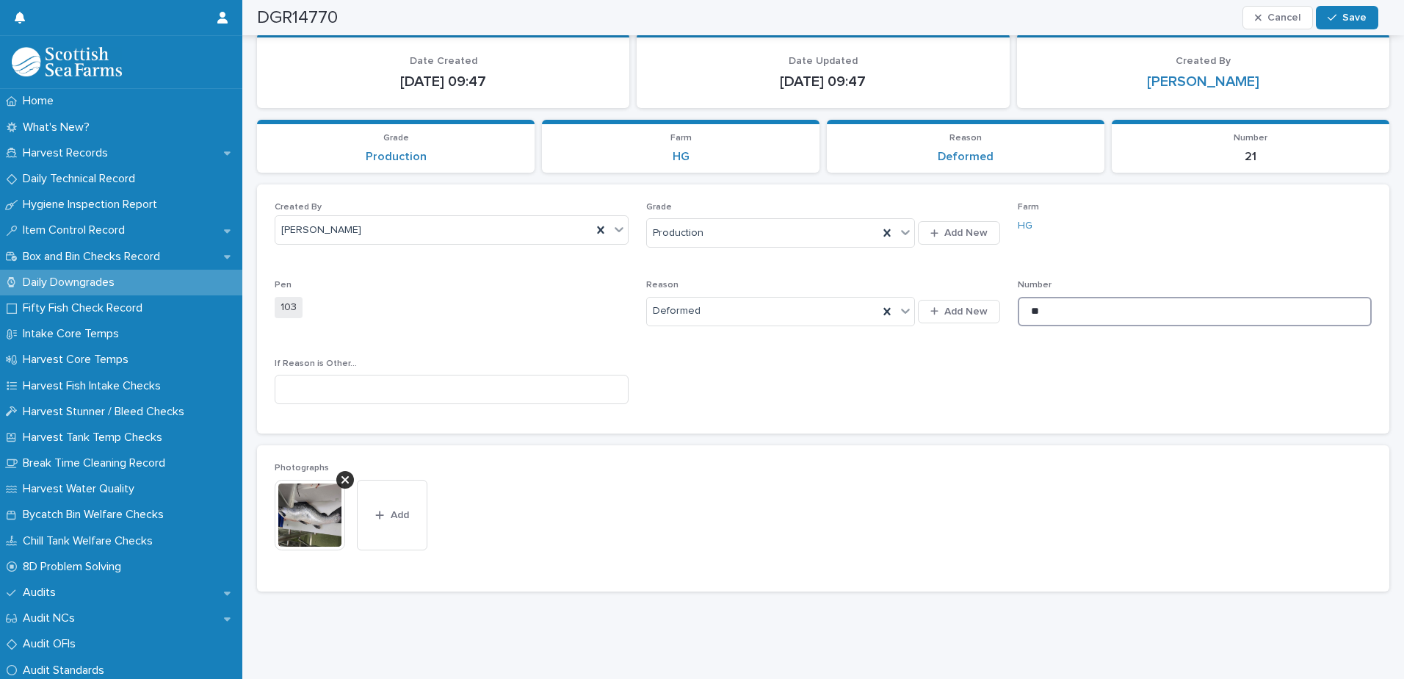
click at [1063, 309] on input "**" at bounding box center [1195, 311] width 354 height 29
type input "*"
click at [1337, 15] on icon "button" at bounding box center [1332, 17] width 9 height 10
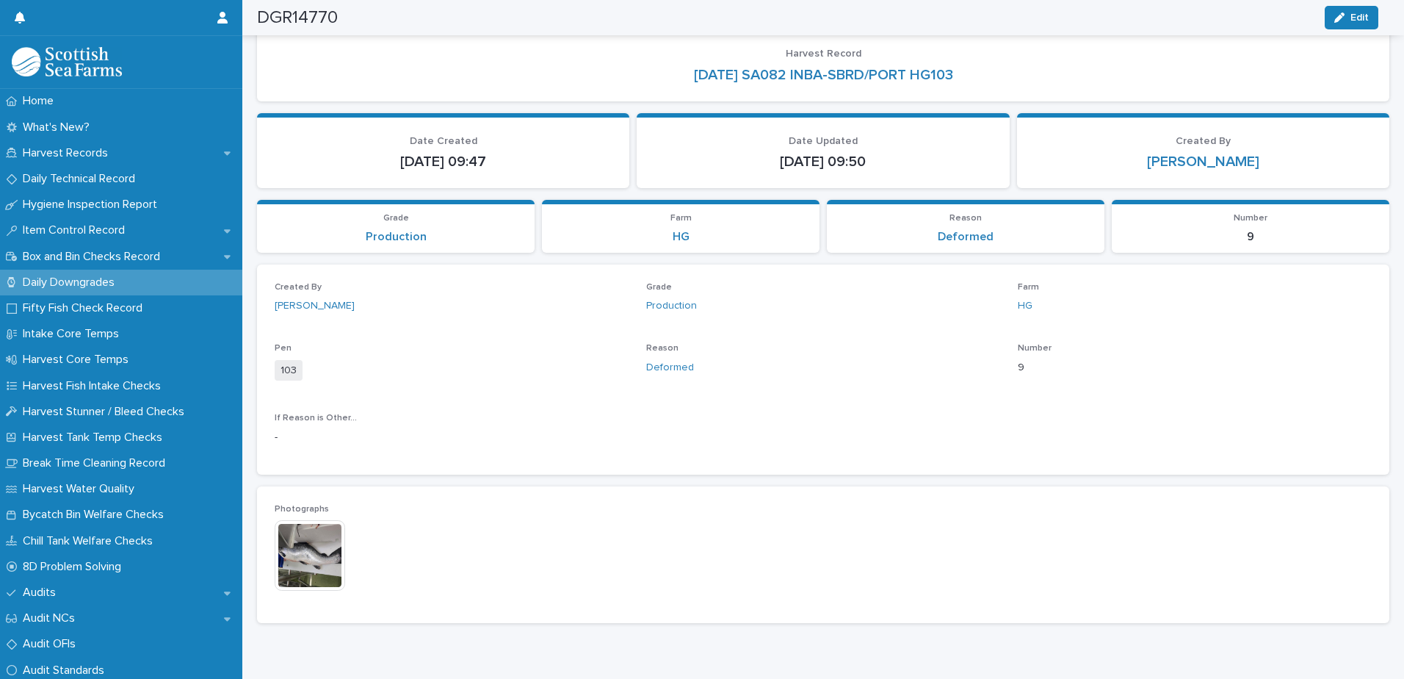
scroll to position [0, 0]
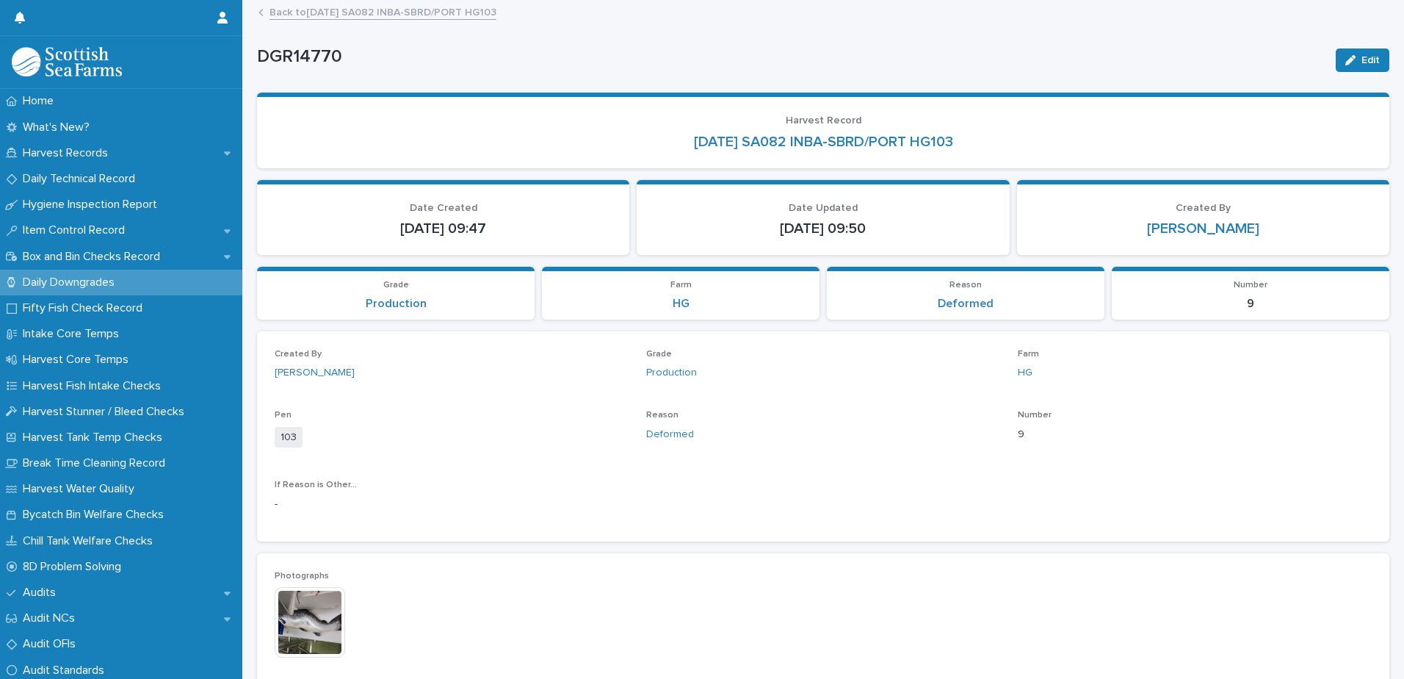
click at [353, 14] on link "Back to [DATE] SA082 INBA-SBRD/PORT HG103" at bounding box center [383, 11] width 227 height 17
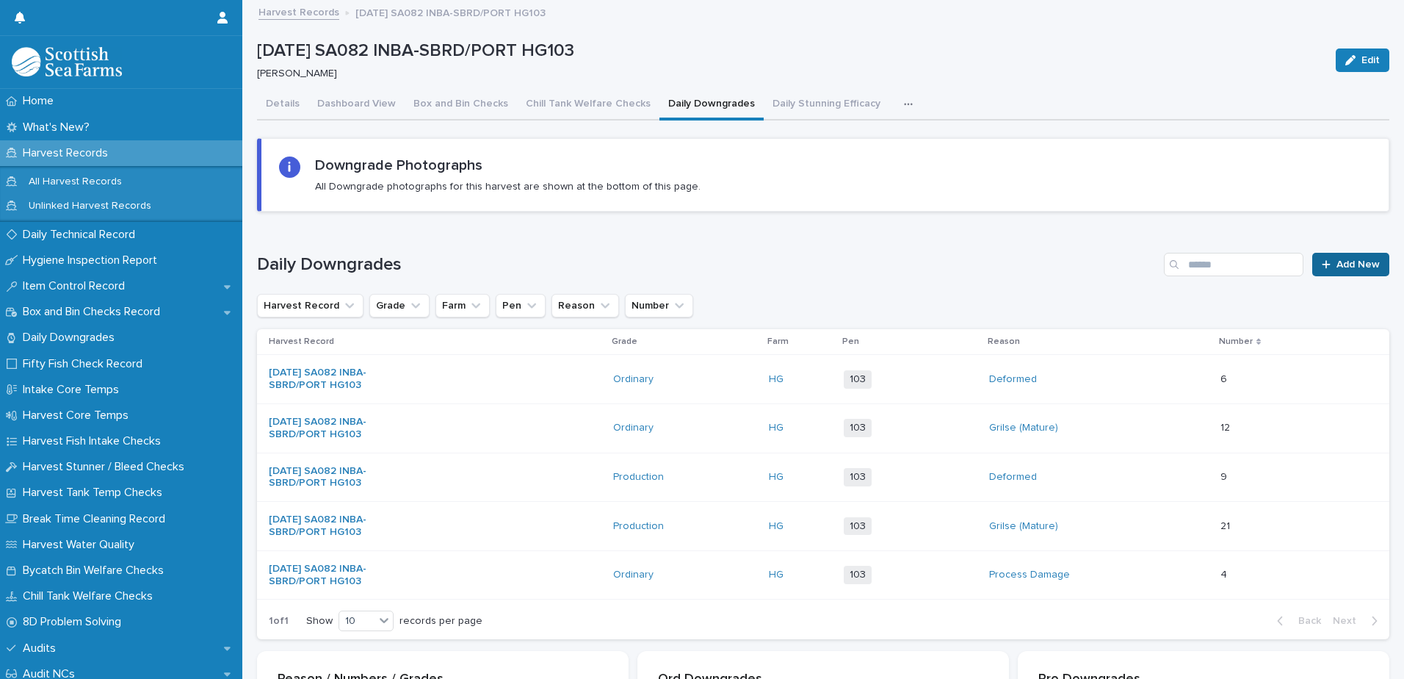
click at [1337, 267] on span "Add New" at bounding box center [1358, 264] width 43 height 10
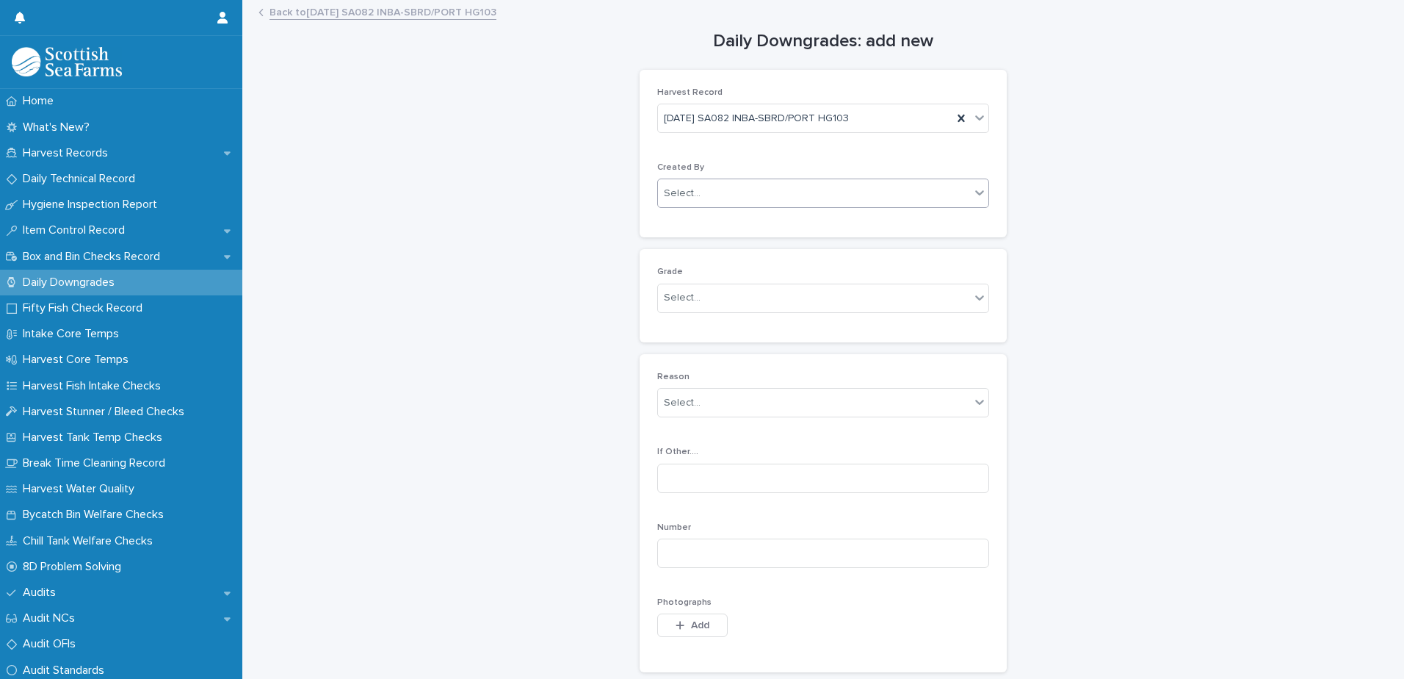
drag, startPoint x: 680, startPoint y: 197, endPoint x: 742, endPoint y: 200, distance: 62.5
click at [680, 196] on div "Select..." at bounding box center [682, 193] width 37 height 15
type input "*****"
click at [708, 219] on div "[PERSON_NAME]" at bounding box center [818, 222] width 330 height 26
click at [673, 299] on div "Select..." at bounding box center [682, 297] width 37 height 15
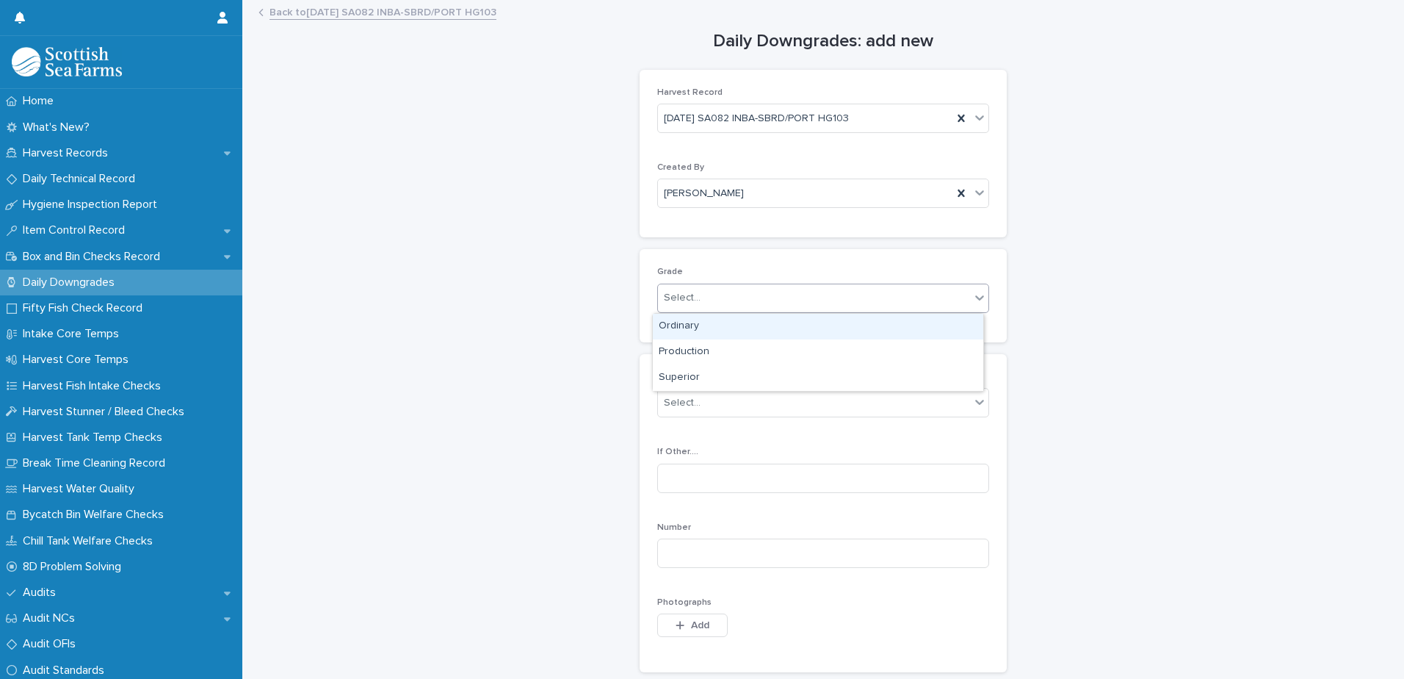
click at [690, 323] on div "Ordinary" at bounding box center [818, 327] width 330 height 26
drag, startPoint x: 673, startPoint y: 399, endPoint x: 687, endPoint y: 387, distance: 18.2
click at [674, 400] on div "Select..." at bounding box center [682, 402] width 37 height 15
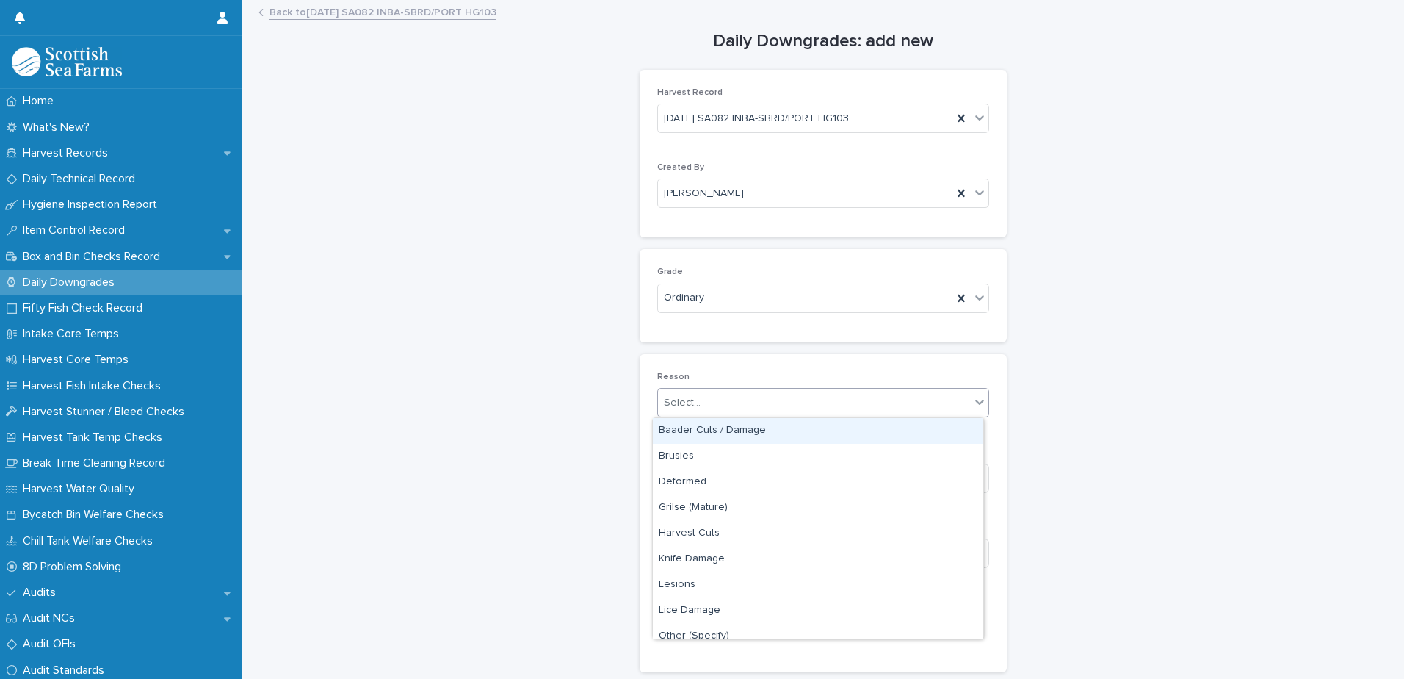
click at [684, 427] on div "Baader Cuts / Damage" at bounding box center [818, 431] width 330 height 26
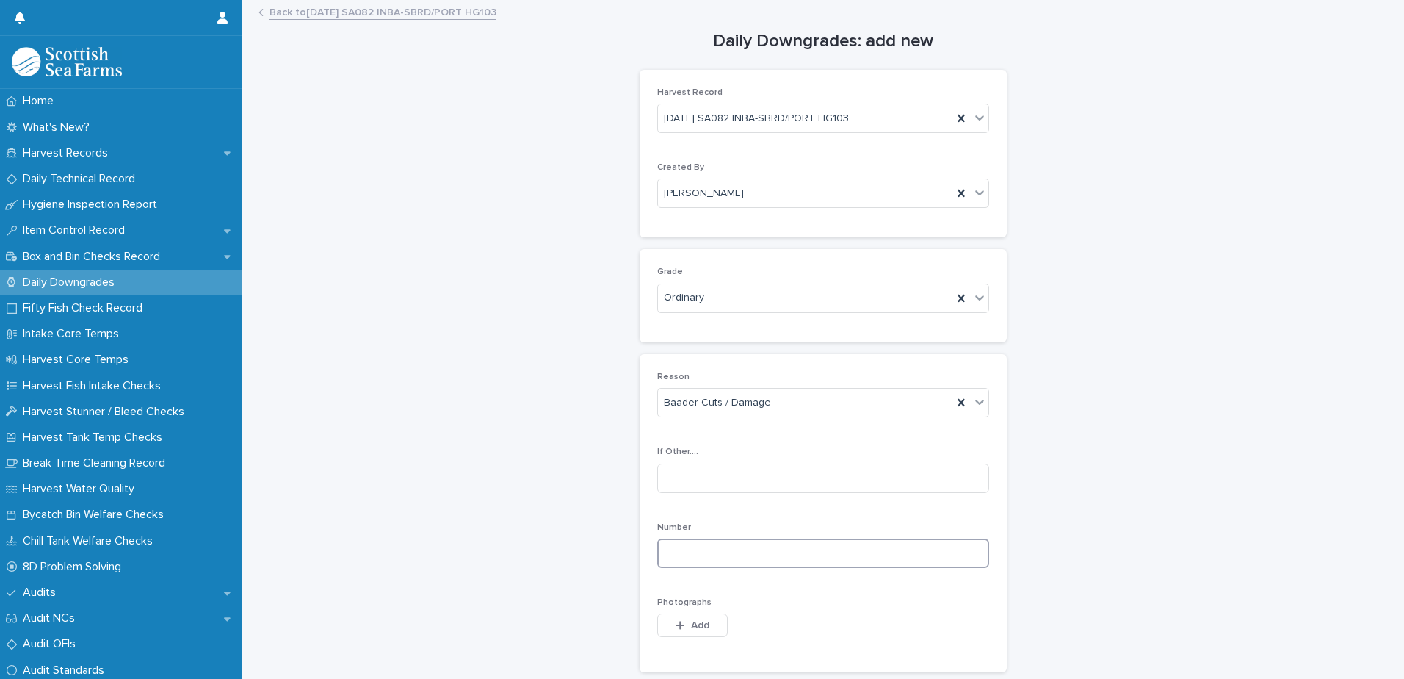
click at [681, 546] on input at bounding box center [823, 552] width 332 height 29
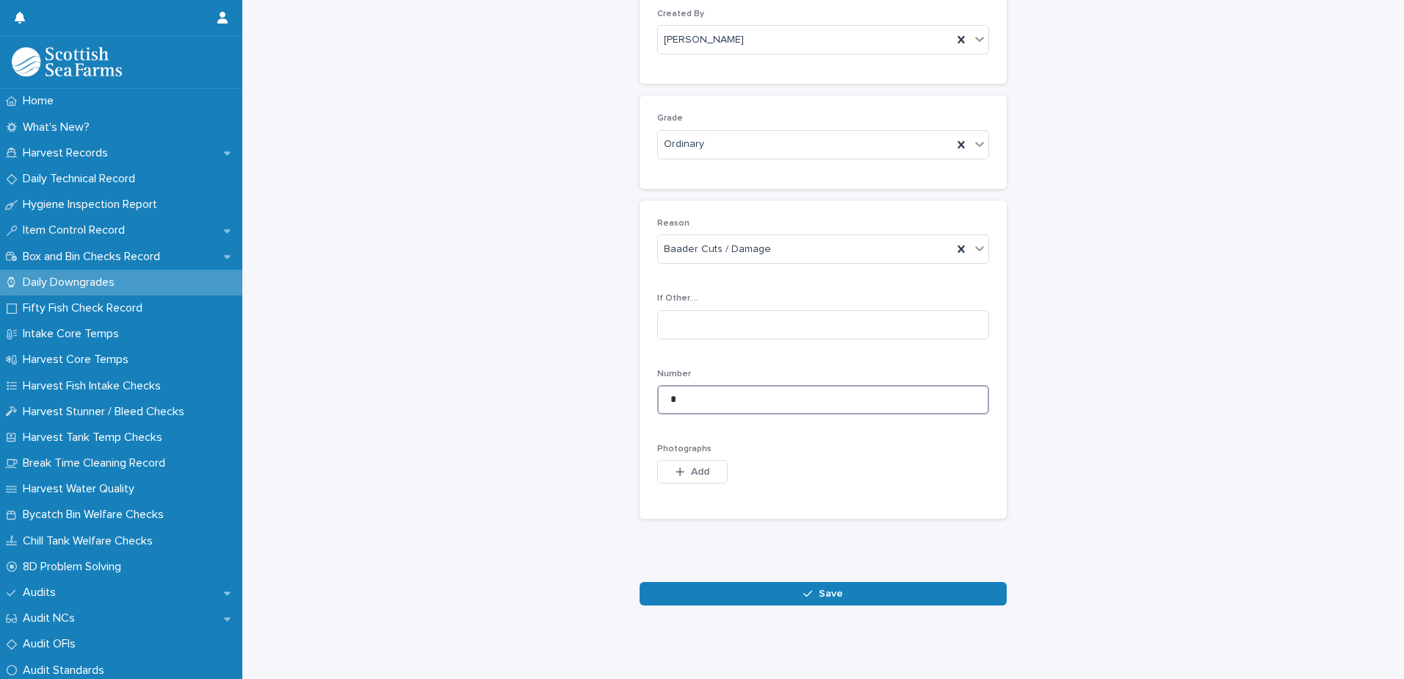
scroll to position [165, 0]
type input "*"
click at [676, 466] on icon "button" at bounding box center [680, 471] width 9 height 10
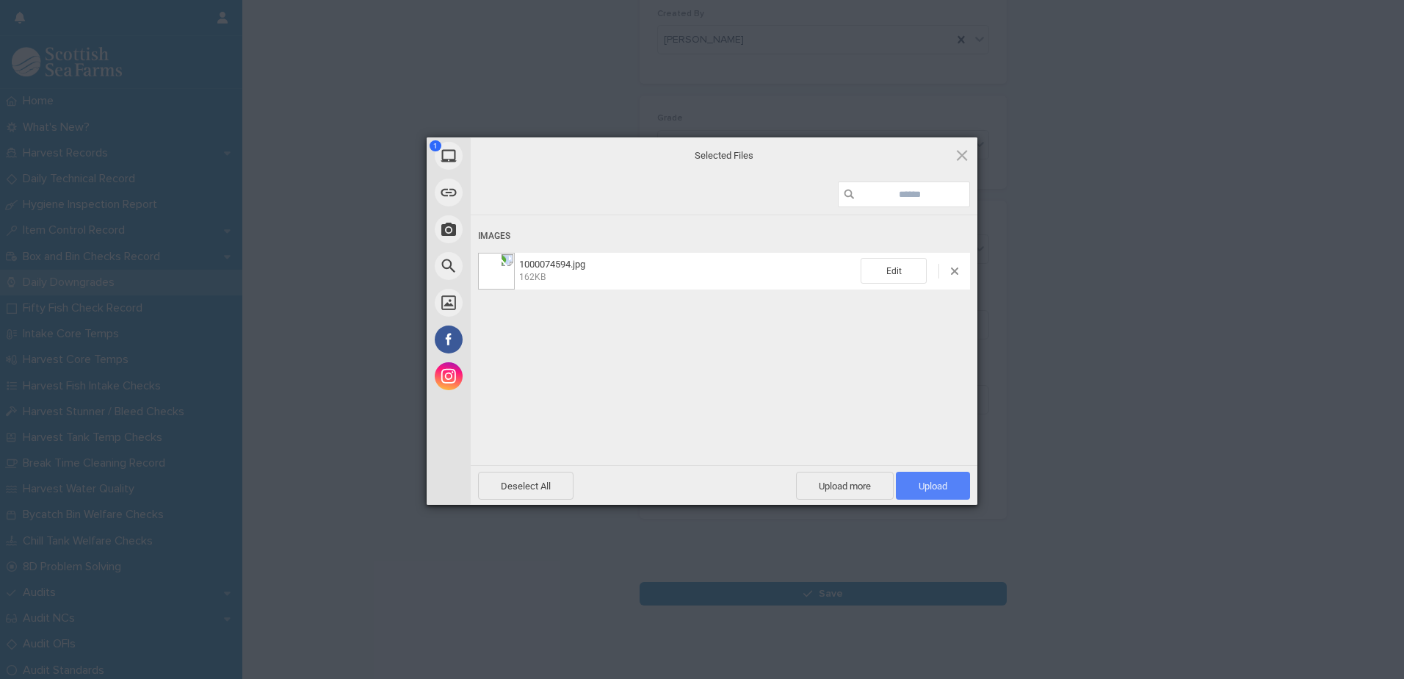
click at [922, 488] on span "Upload 1" at bounding box center [933, 485] width 29 height 11
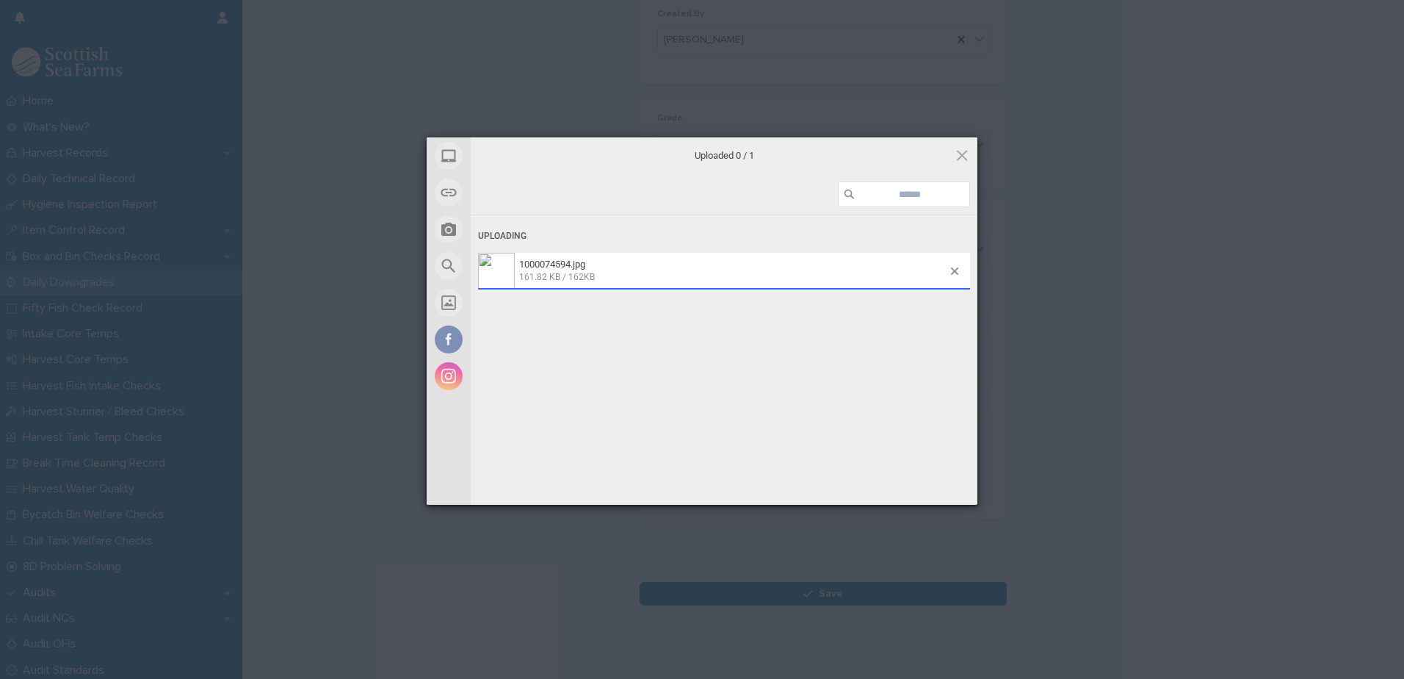
scroll to position [191, 0]
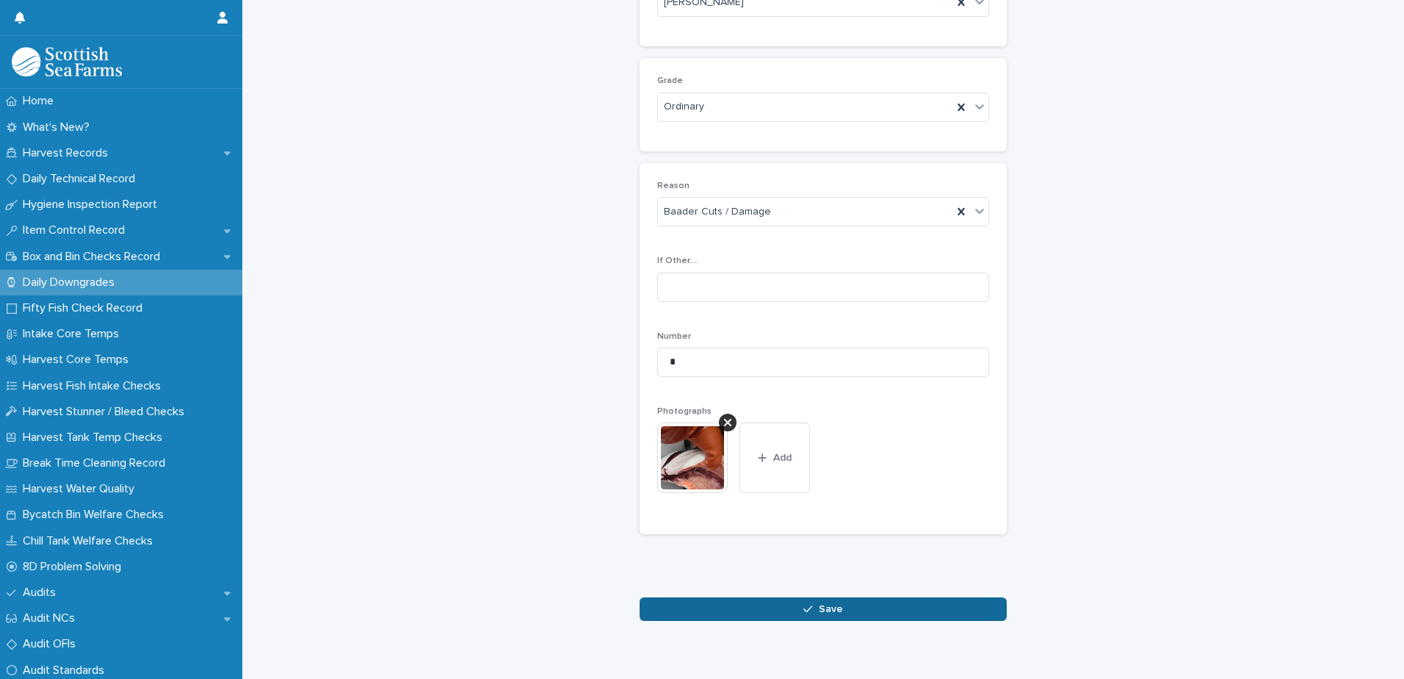
click at [795, 612] on button "Save" at bounding box center [823, 609] width 367 height 24
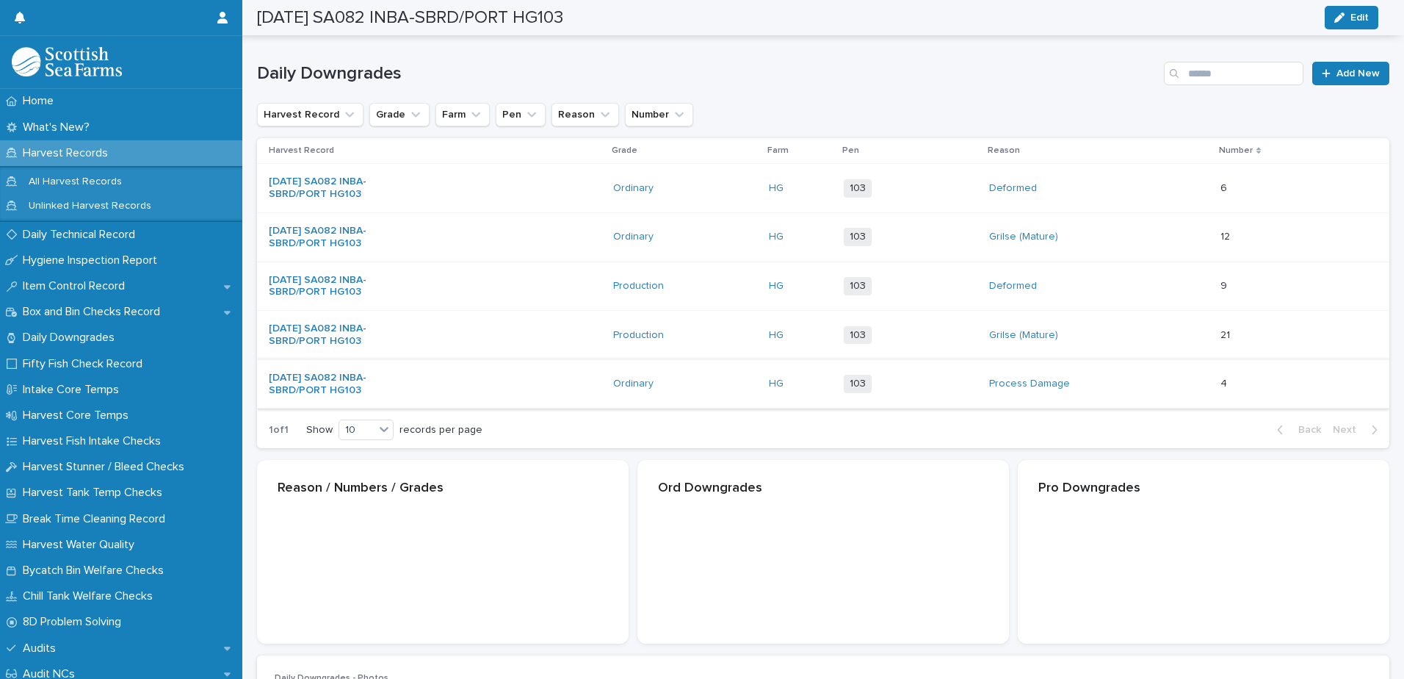
scroll to position [192, 0]
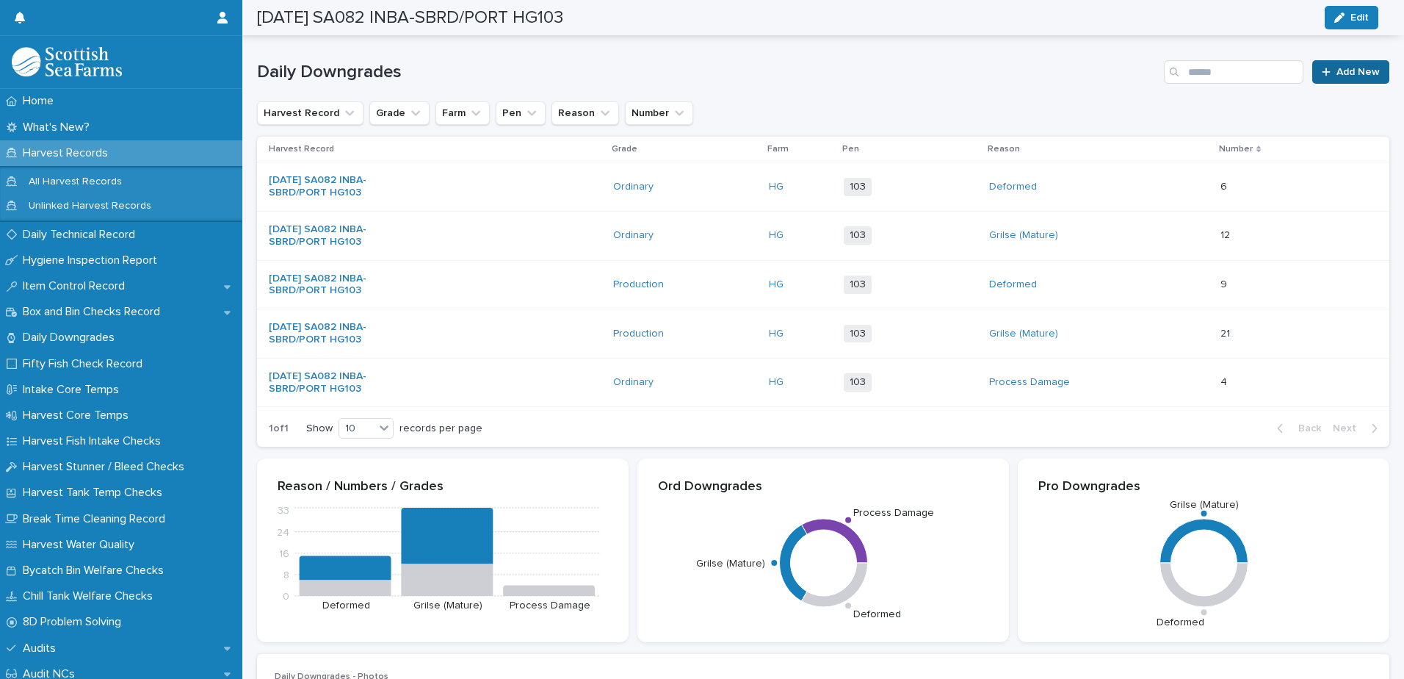
click at [1322, 72] on div at bounding box center [1329, 72] width 15 height 10
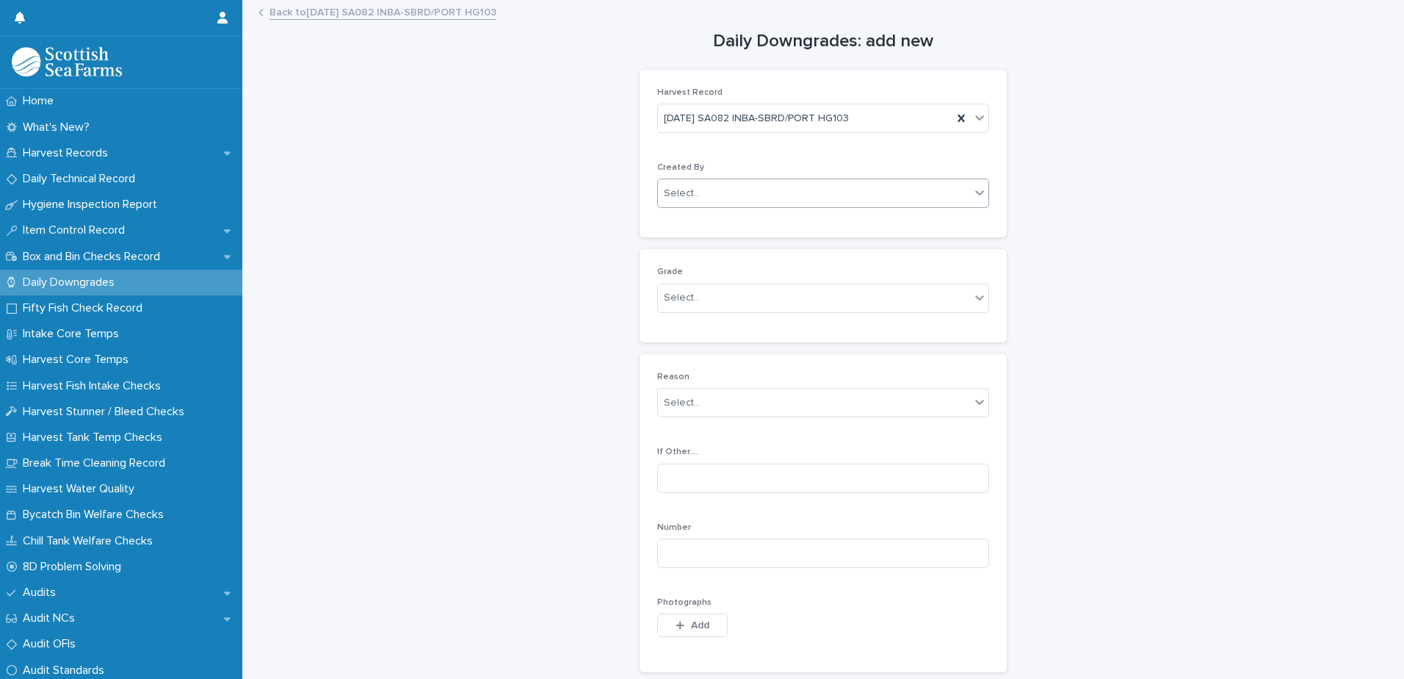
click at [668, 187] on div "Select..." at bounding box center [682, 193] width 37 height 15
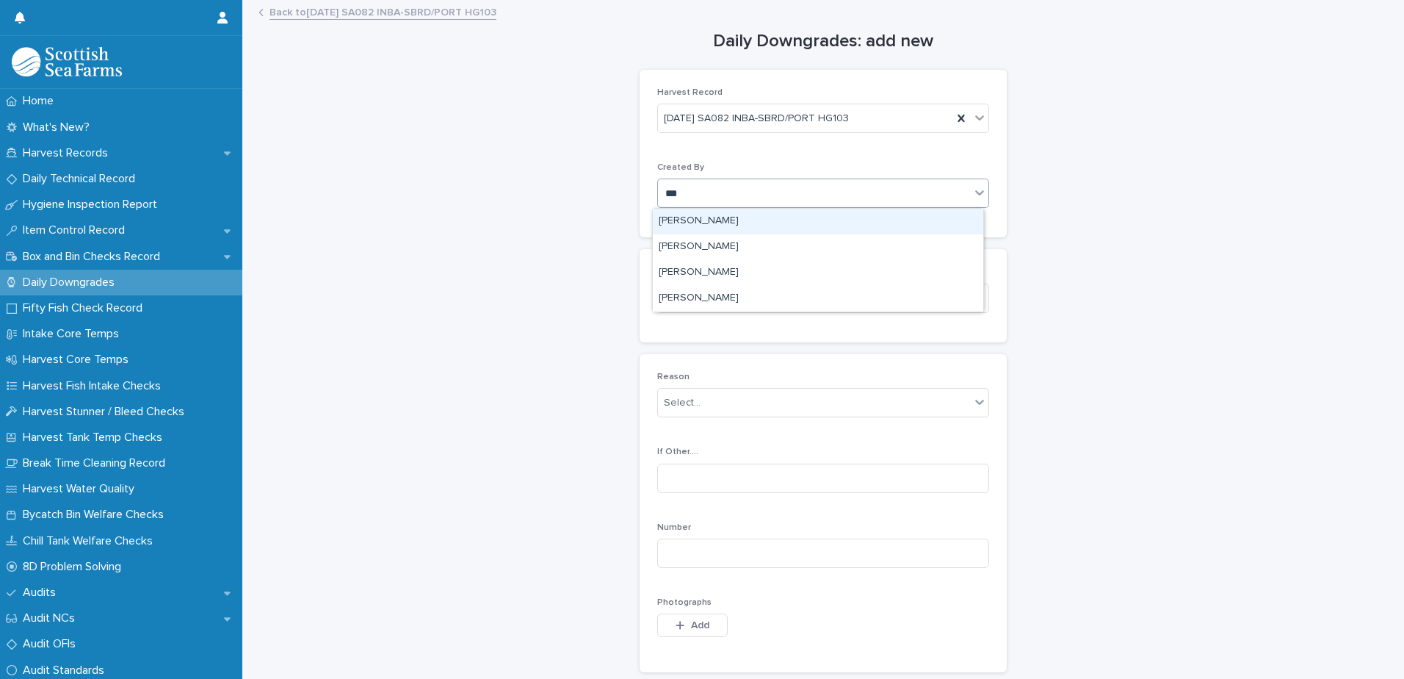
type input "****"
click at [704, 223] on div "[PERSON_NAME]" at bounding box center [818, 222] width 330 height 26
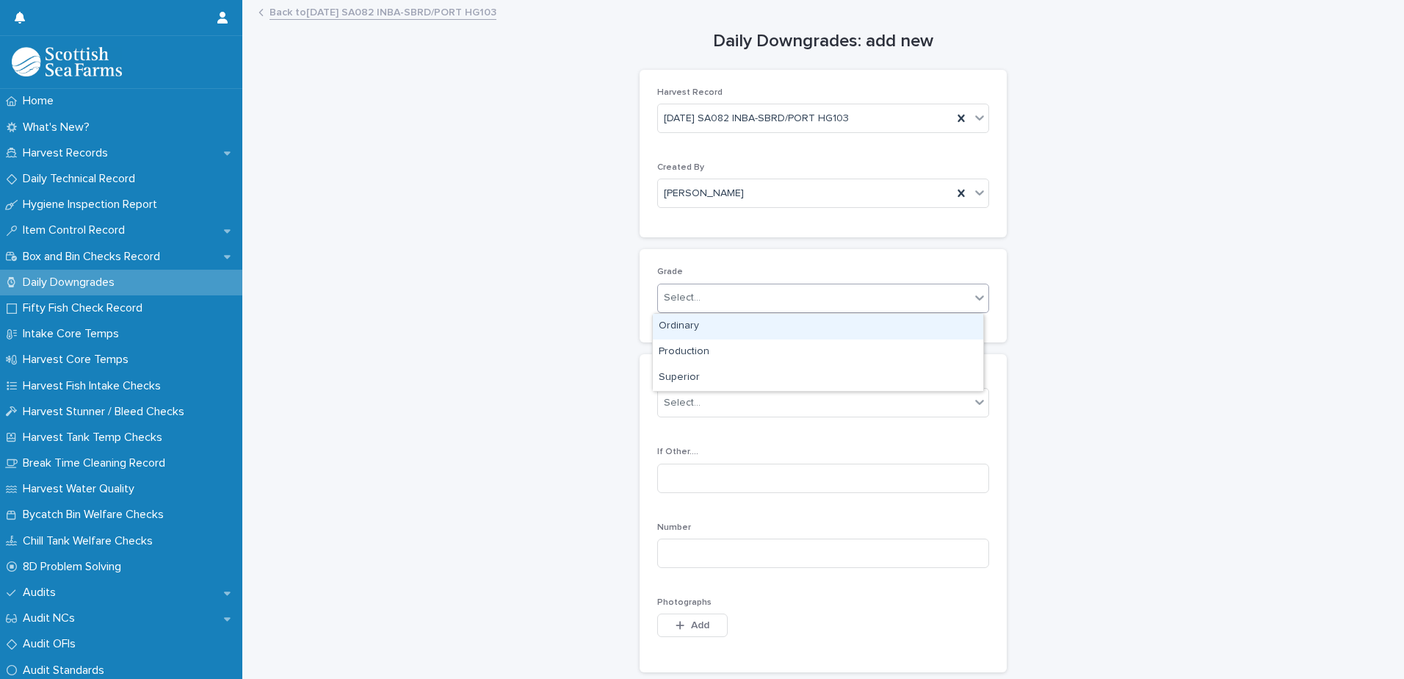
click at [671, 303] on div "Select..." at bounding box center [682, 297] width 37 height 15
click at [684, 325] on div "Ordinary" at bounding box center [818, 327] width 330 height 26
click at [682, 394] on div "Select..." at bounding box center [814, 403] width 312 height 24
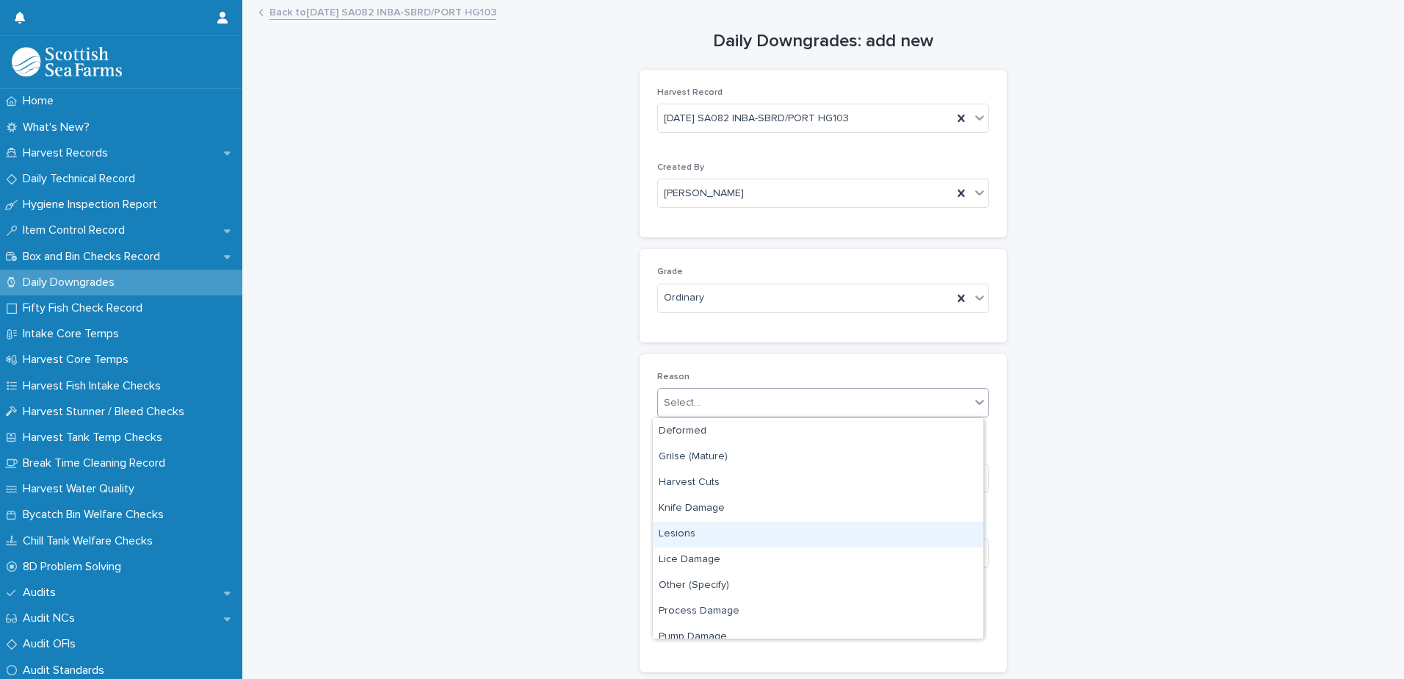
scroll to position [73, 0]
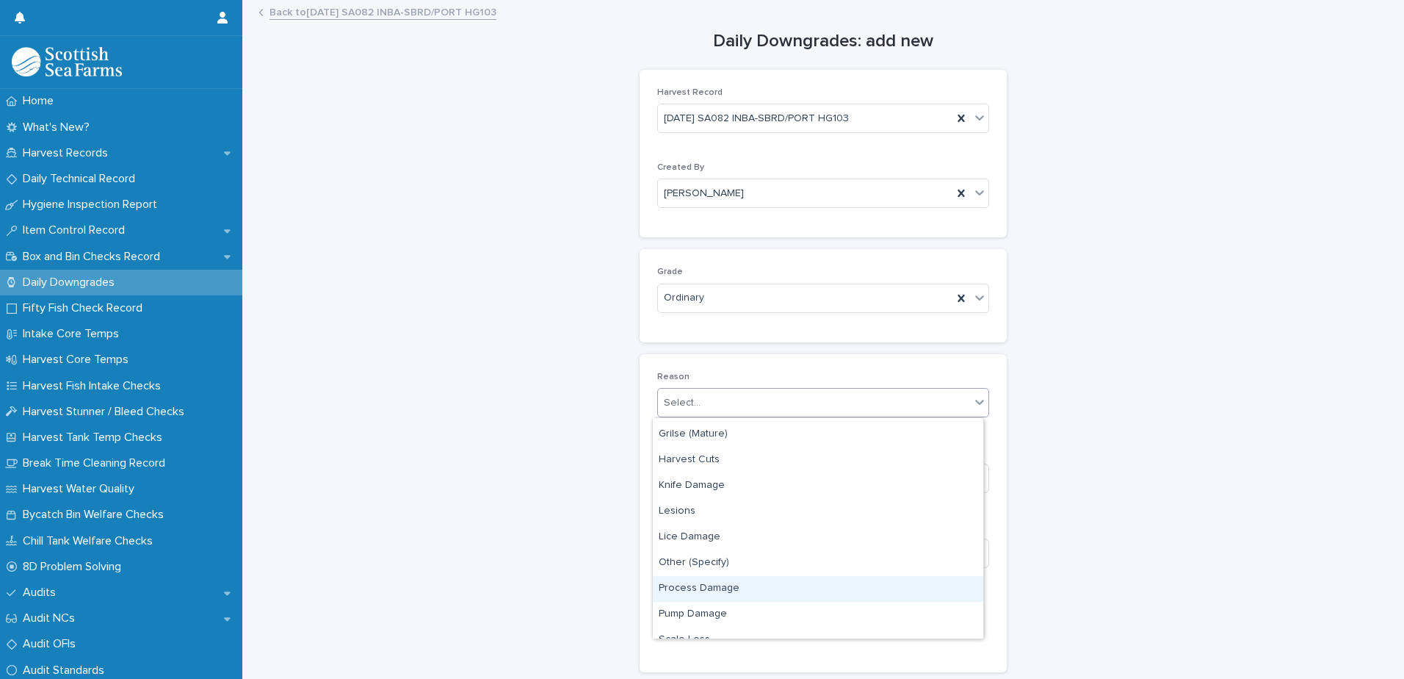
click at [687, 590] on div "Process Damage" at bounding box center [818, 589] width 330 height 26
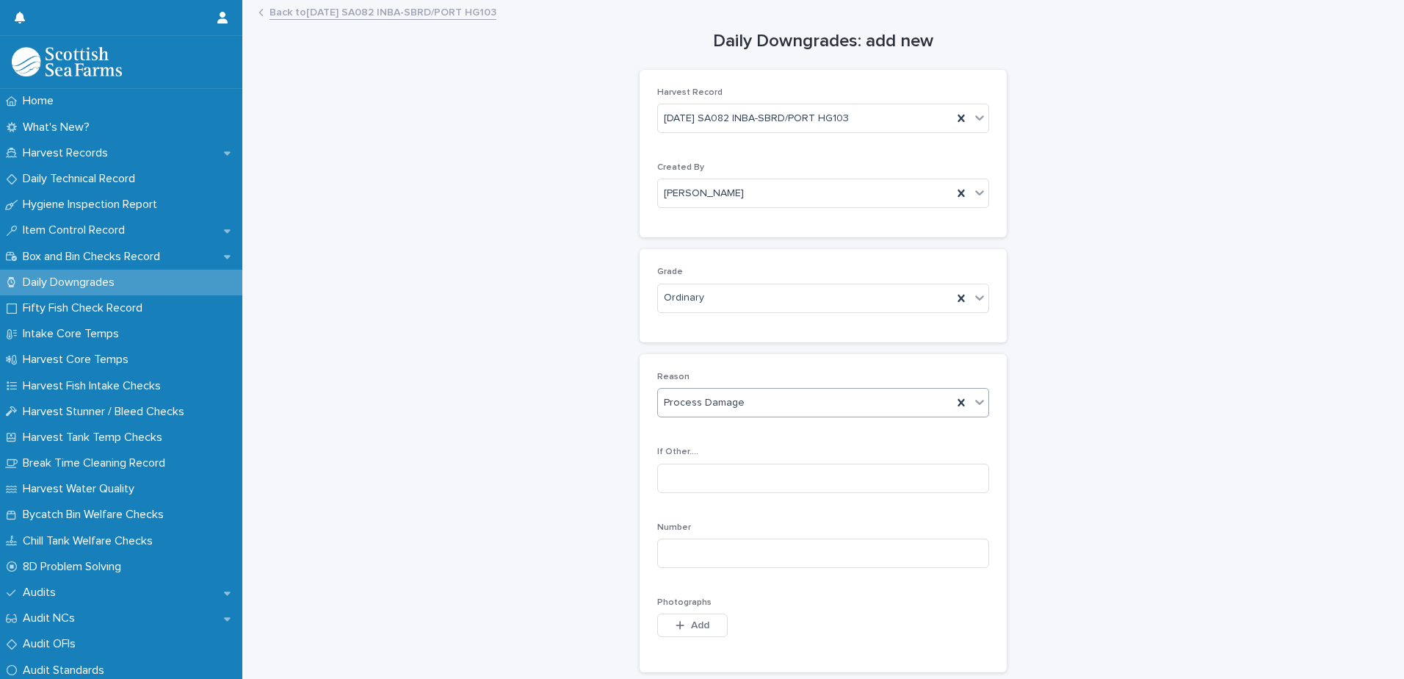
click at [731, 398] on span "Process Damage" at bounding box center [704, 402] width 81 height 15
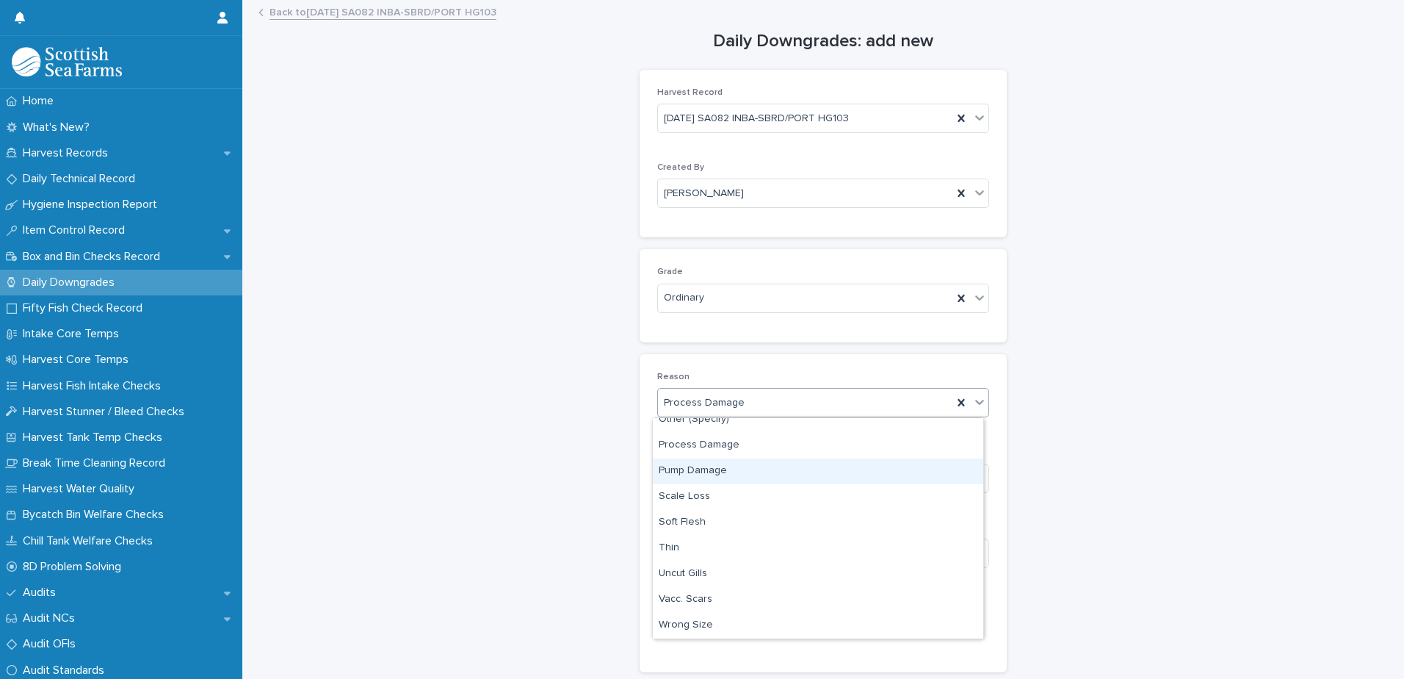
click at [699, 474] on div "Pump Damage" at bounding box center [818, 471] width 330 height 26
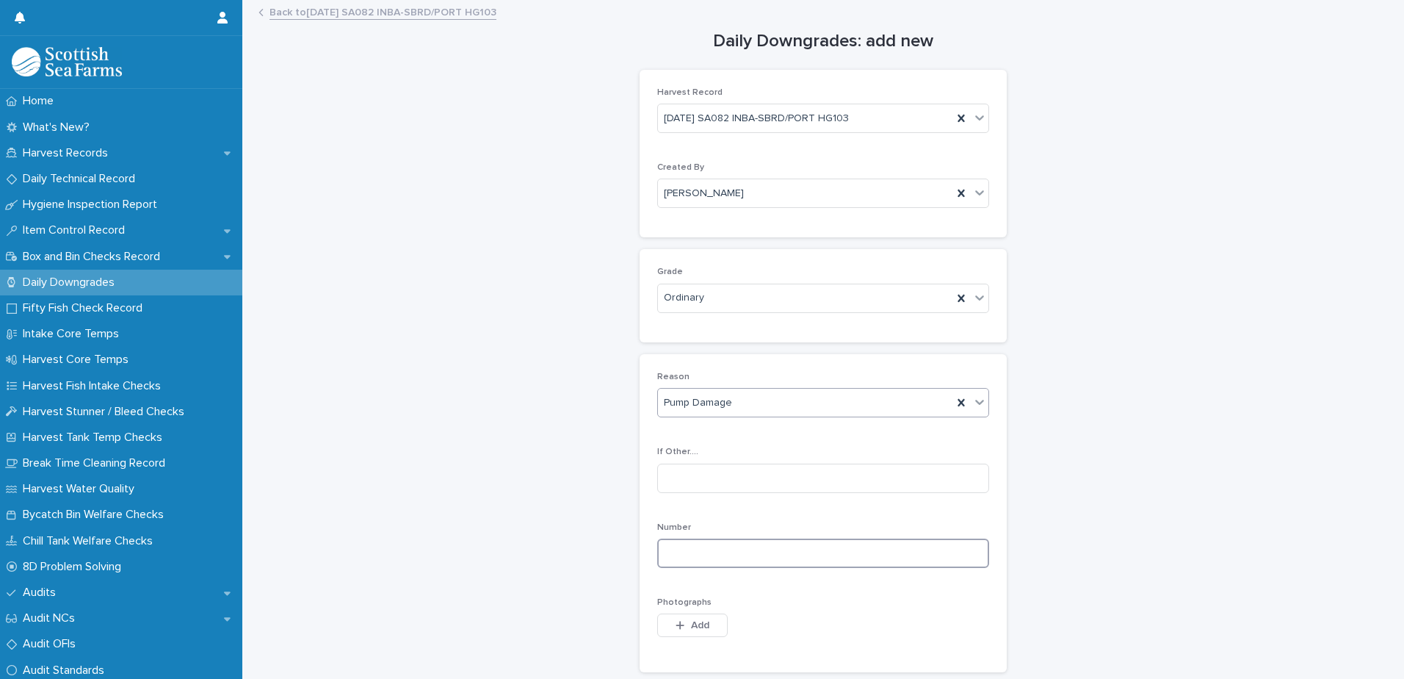
click at [678, 543] on input at bounding box center [823, 552] width 332 height 29
type input "*"
click at [691, 623] on span "Add" at bounding box center [700, 625] width 18 height 10
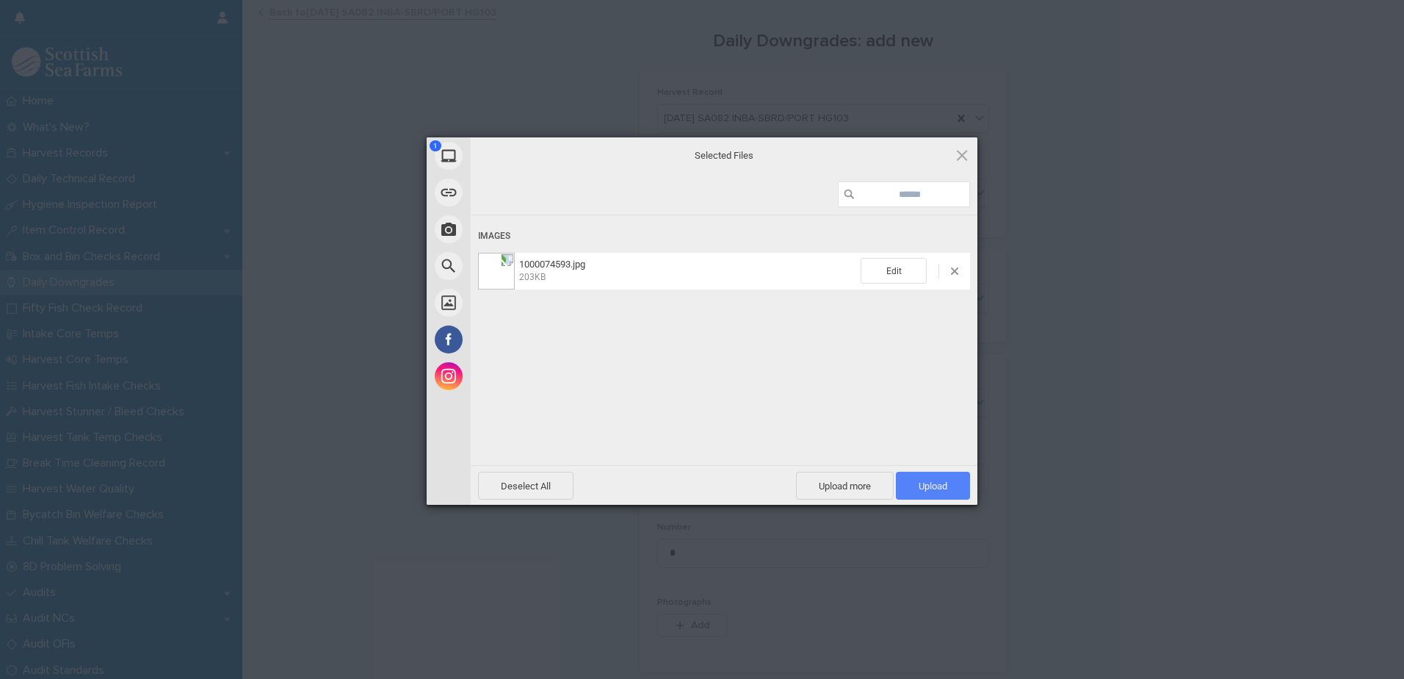
click at [935, 483] on span "Upload 1" at bounding box center [933, 485] width 29 height 11
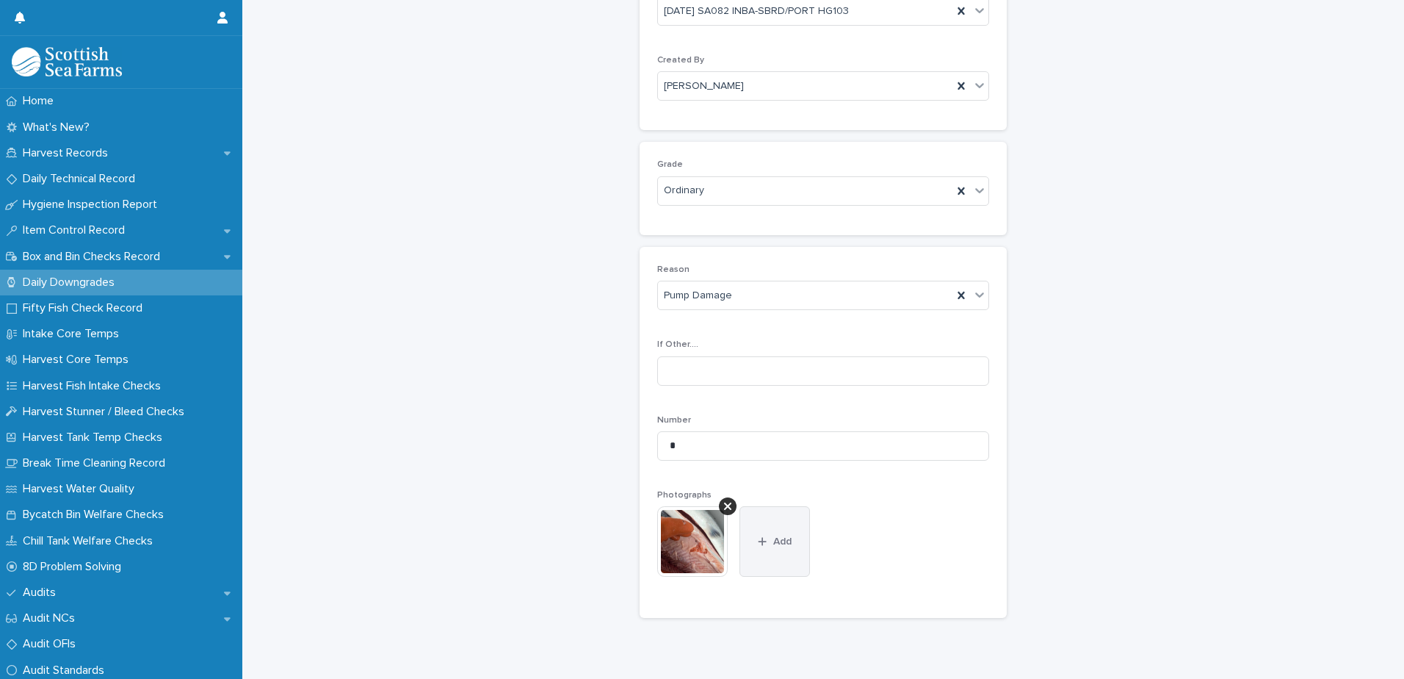
scroll to position [217, 0]
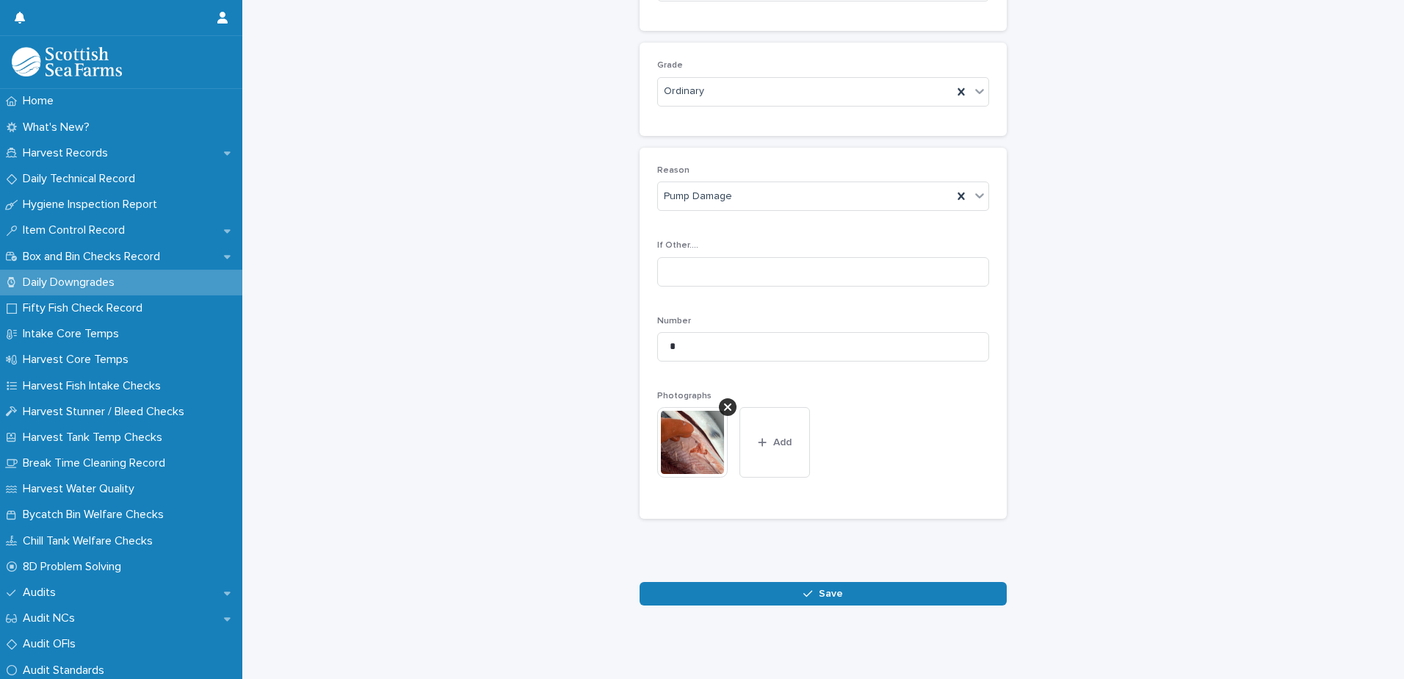
click at [819, 588] on span "Save" at bounding box center [831, 593] width 24 height 10
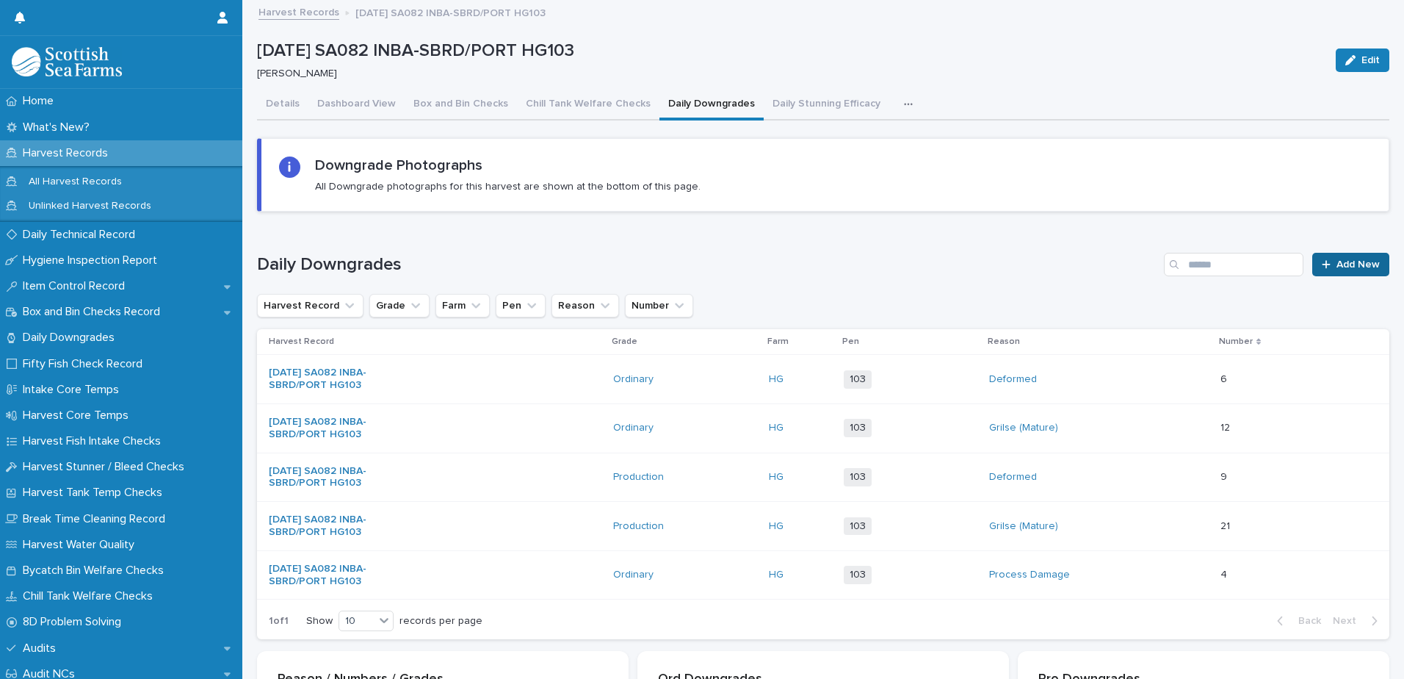
click at [1345, 272] on link "Add New" at bounding box center [1350, 265] width 77 height 24
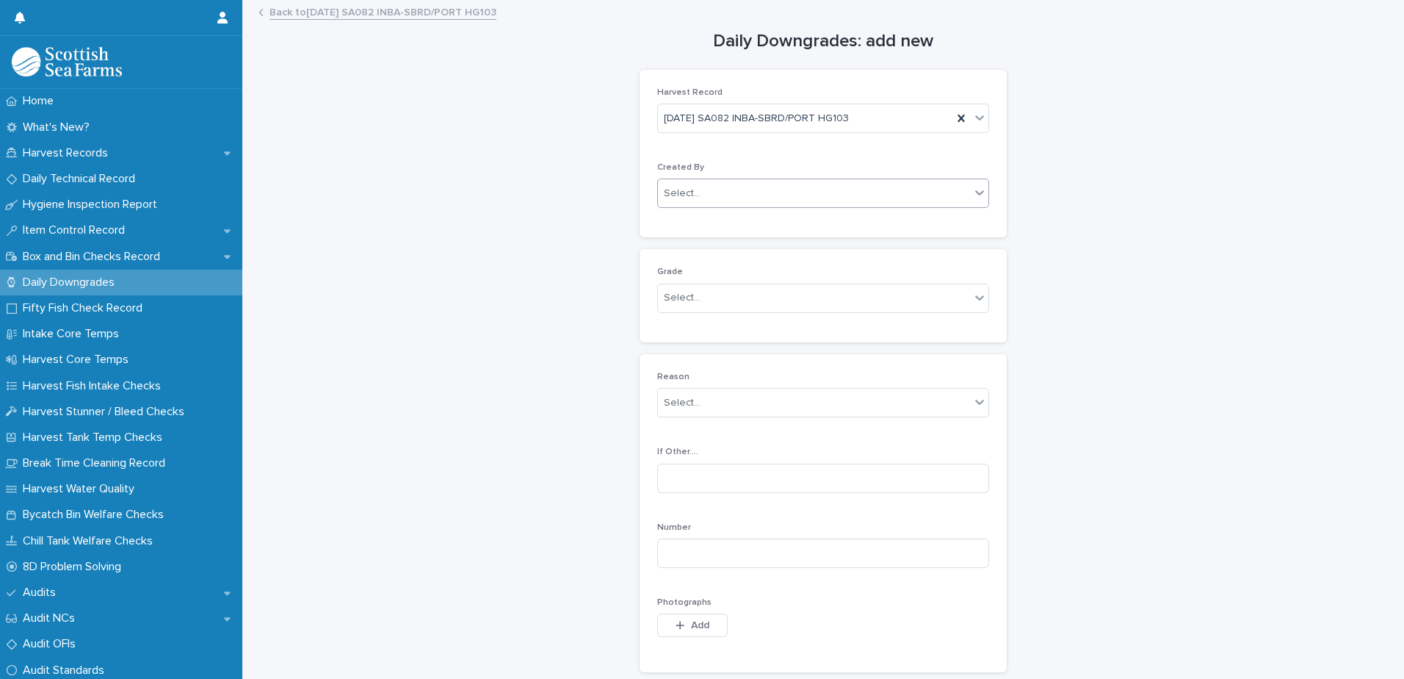
click at [668, 193] on div "Select..." at bounding box center [682, 193] width 37 height 15
type input "*****"
click at [679, 295] on div "Select..." at bounding box center [682, 297] width 37 height 15
click at [686, 344] on div "Production" at bounding box center [818, 352] width 330 height 26
click at [673, 404] on div "Select..." at bounding box center [682, 402] width 37 height 15
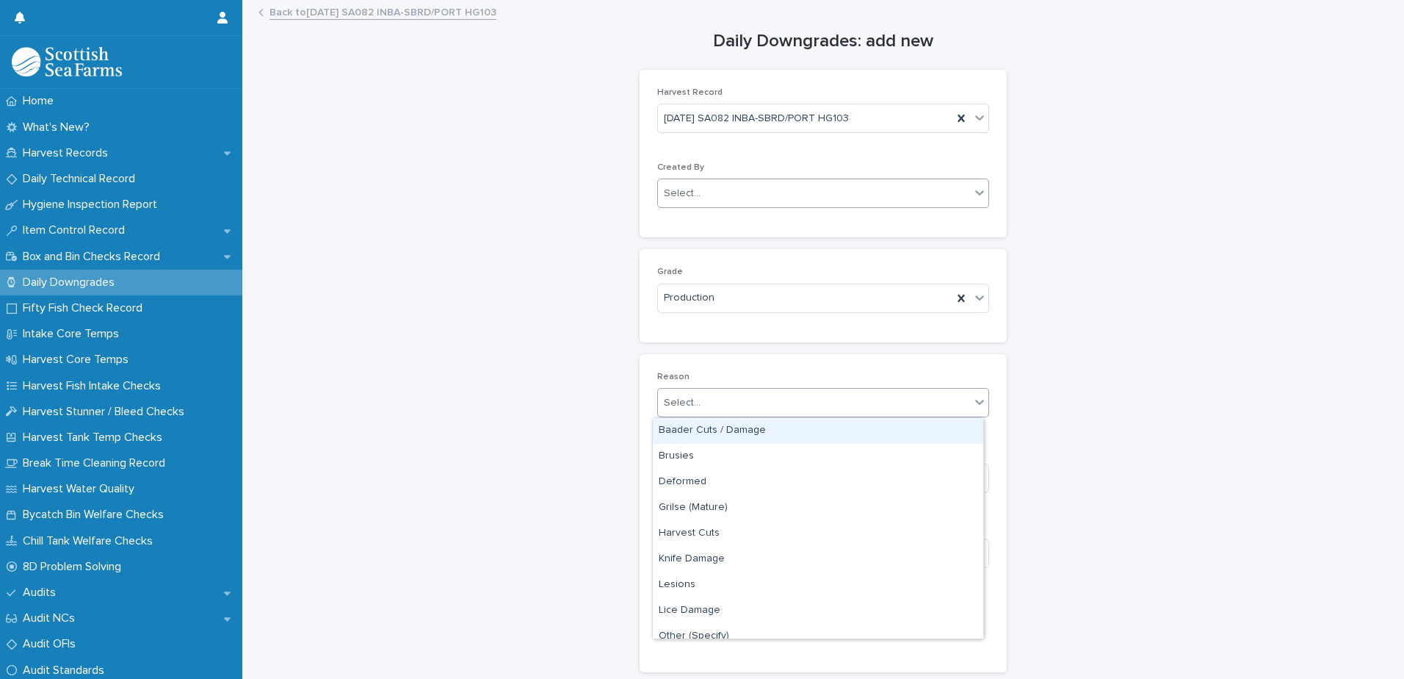
click at [679, 434] on div "Baader Cuts / Damage" at bounding box center [818, 431] width 330 height 26
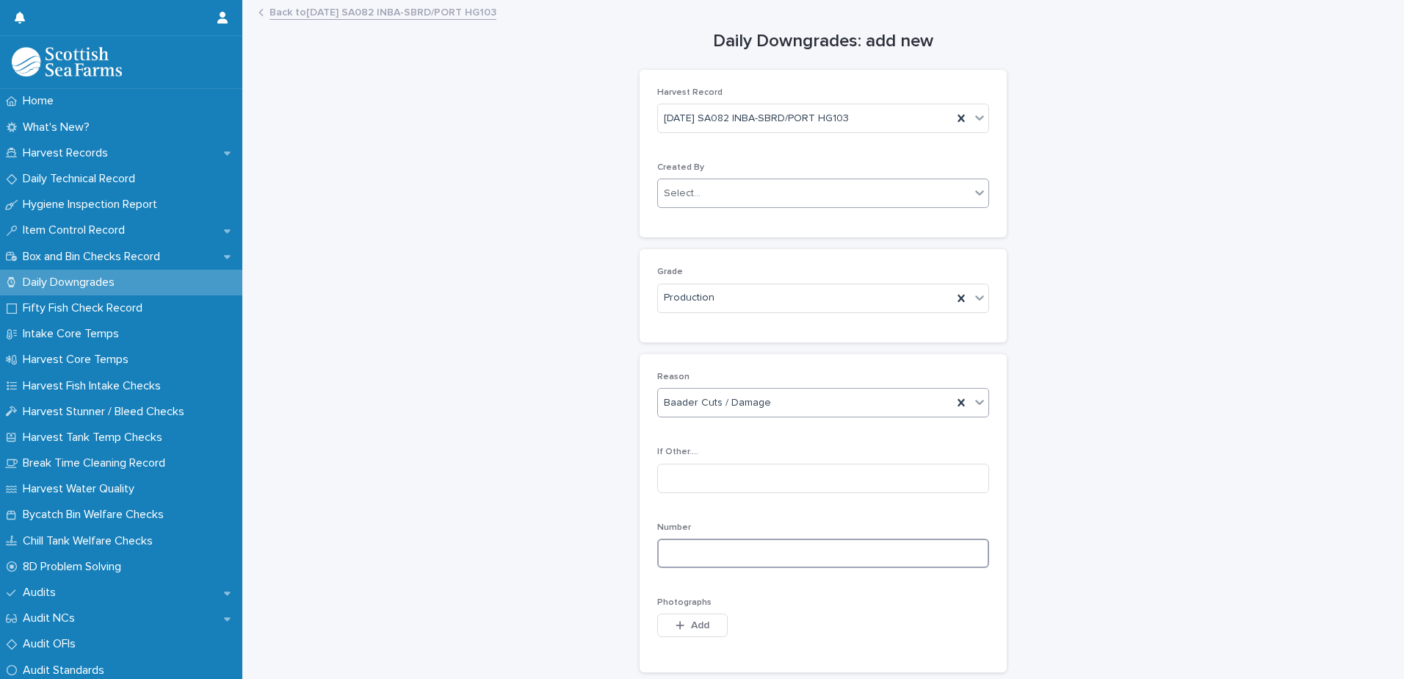
click at [679, 549] on input at bounding box center [823, 552] width 332 height 29
type input "*"
click at [681, 624] on div "button" at bounding box center [683, 625] width 15 height 10
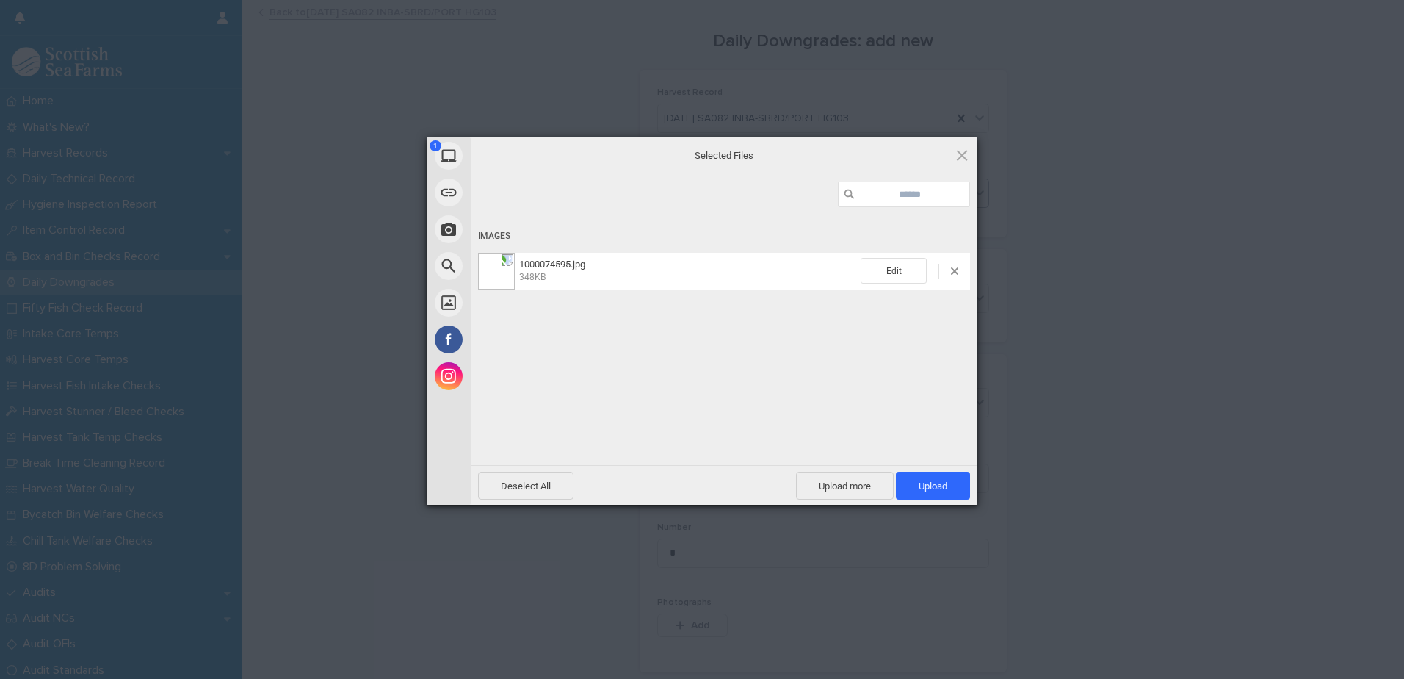
click at [661, 289] on div "1000074595.jpg 348KB Edit" at bounding box center [724, 271] width 492 height 37
click at [940, 485] on span "Upload 1" at bounding box center [933, 485] width 29 height 11
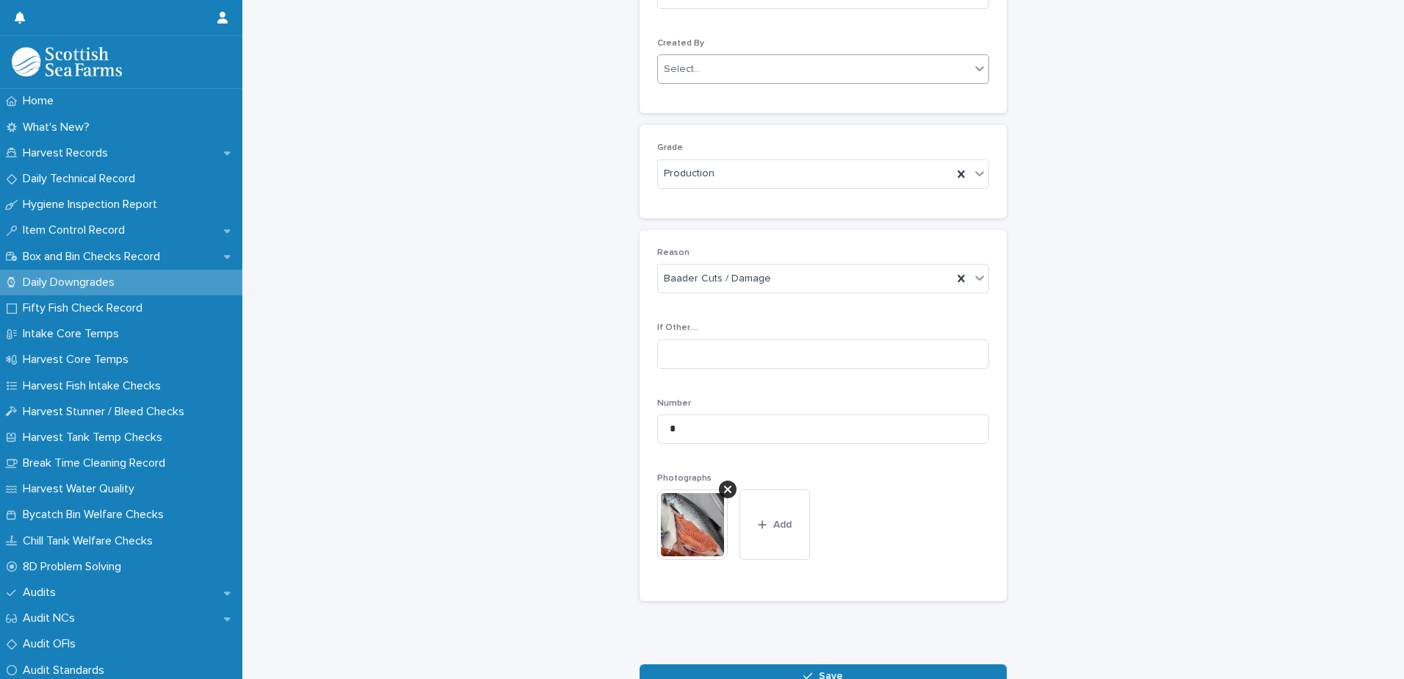
scroll to position [217, 0]
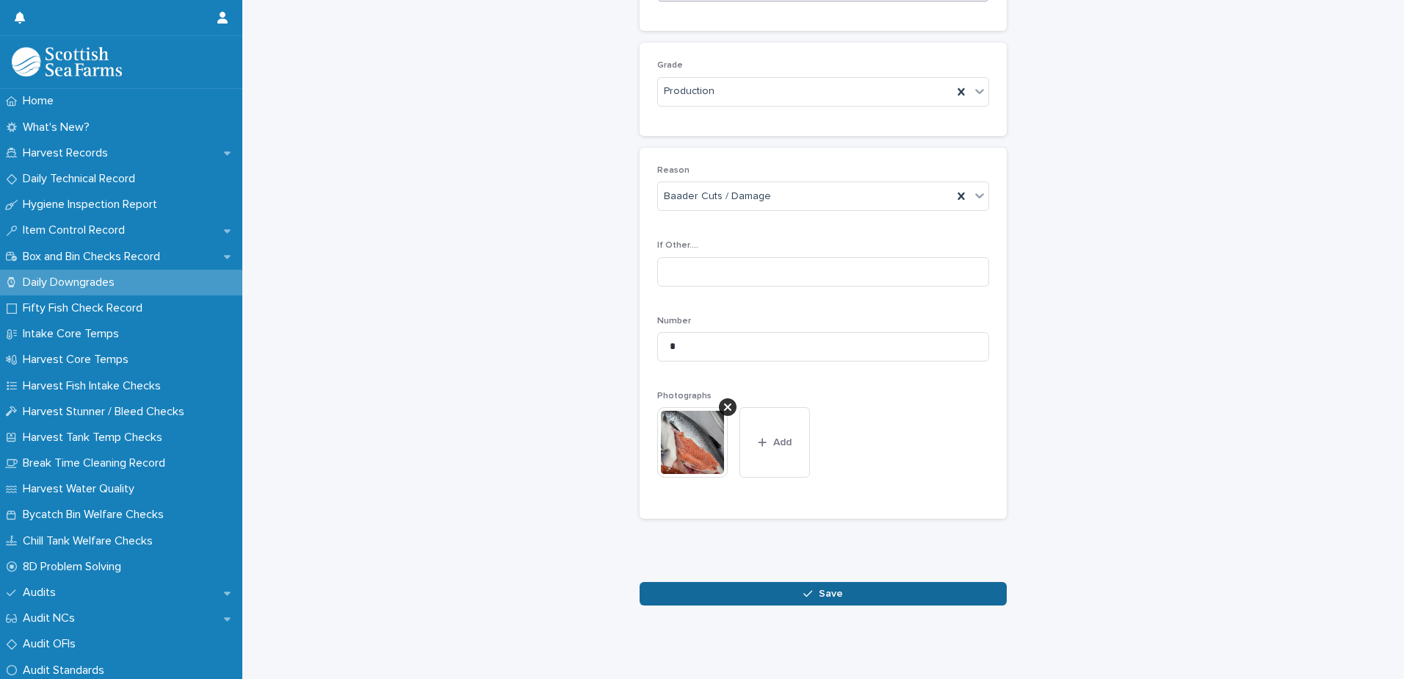
click at [826, 582] on button "Save" at bounding box center [823, 594] width 367 height 24
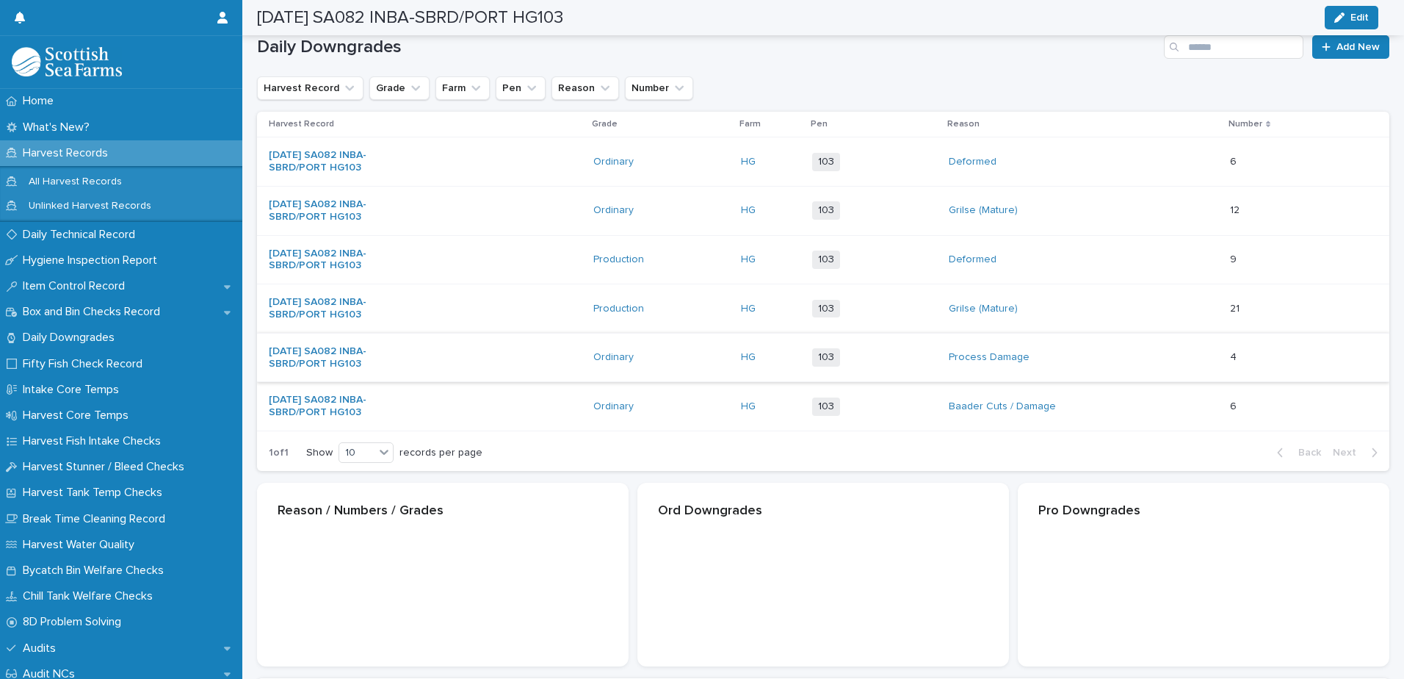
scroll to position [219, 0]
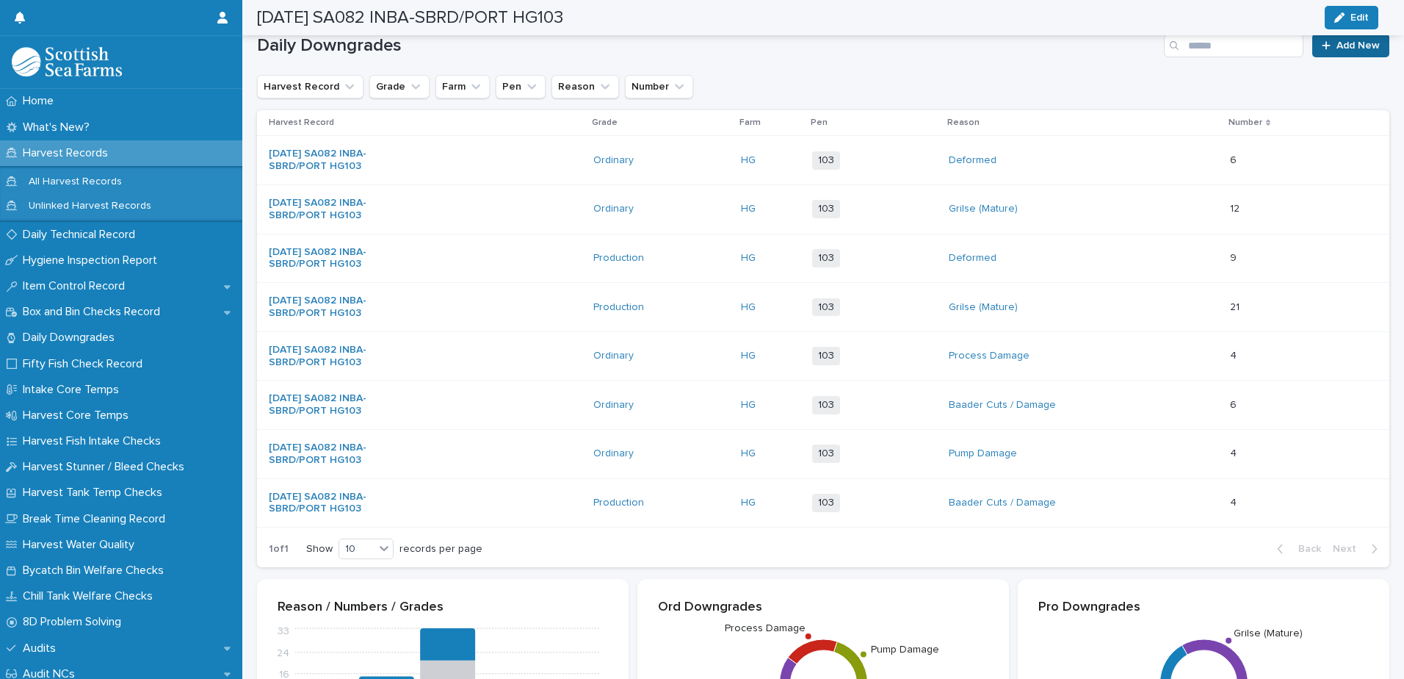
click at [1337, 47] on span "Add New" at bounding box center [1358, 45] width 43 height 10
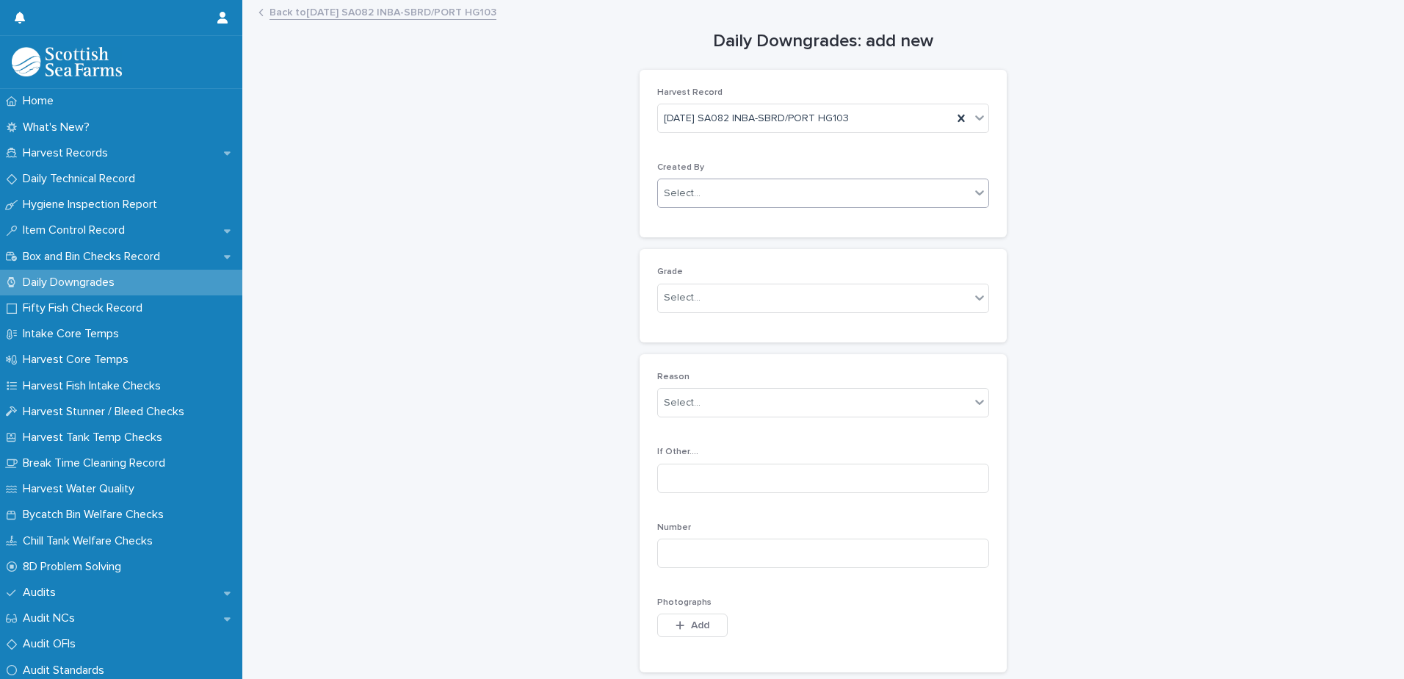
click at [668, 190] on div "Select..." at bounding box center [682, 193] width 37 height 15
type input "*****"
click at [690, 219] on div "[PERSON_NAME]" at bounding box center [818, 222] width 330 height 26
click at [673, 293] on div "Select..." at bounding box center [682, 297] width 37 height 15
click at [693, 354] on div "Production" at bounding box center [818, 352] width 330 height 26
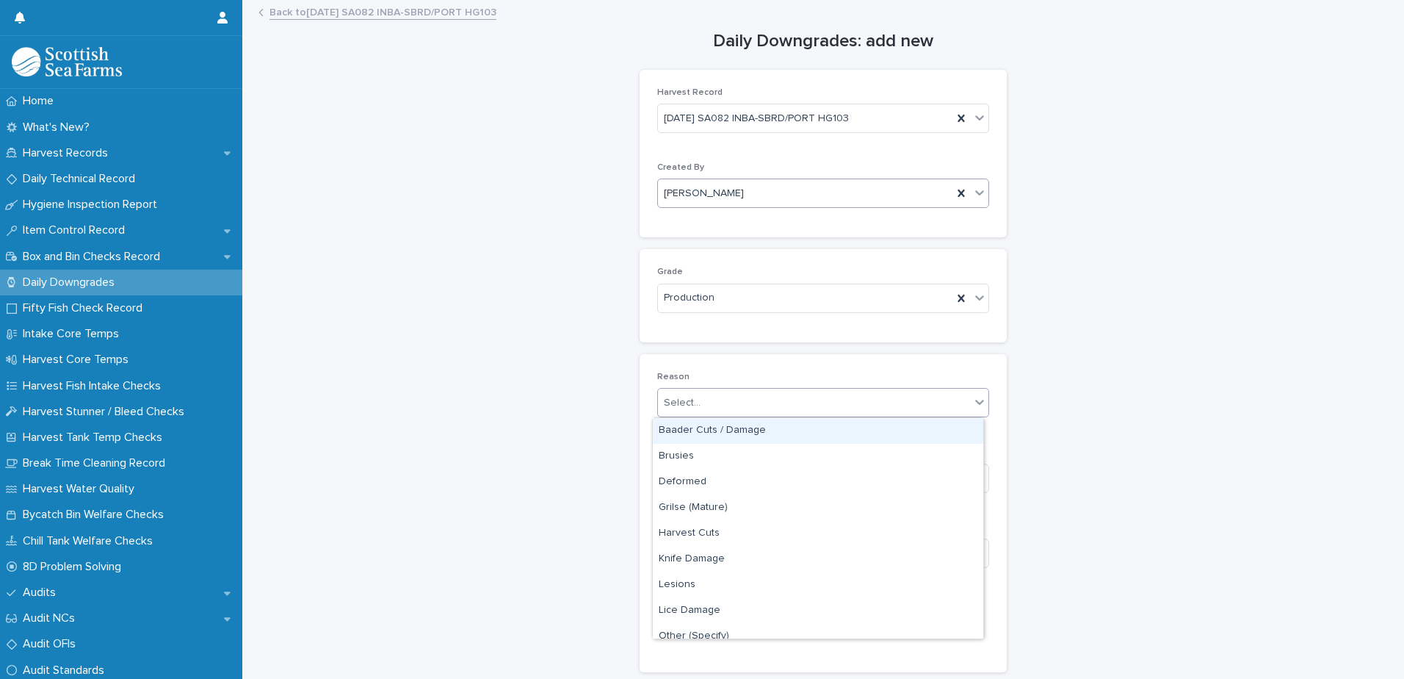
click at [680, 409] on div "Select..." at bounding box center [682, 402] width 37 height 15
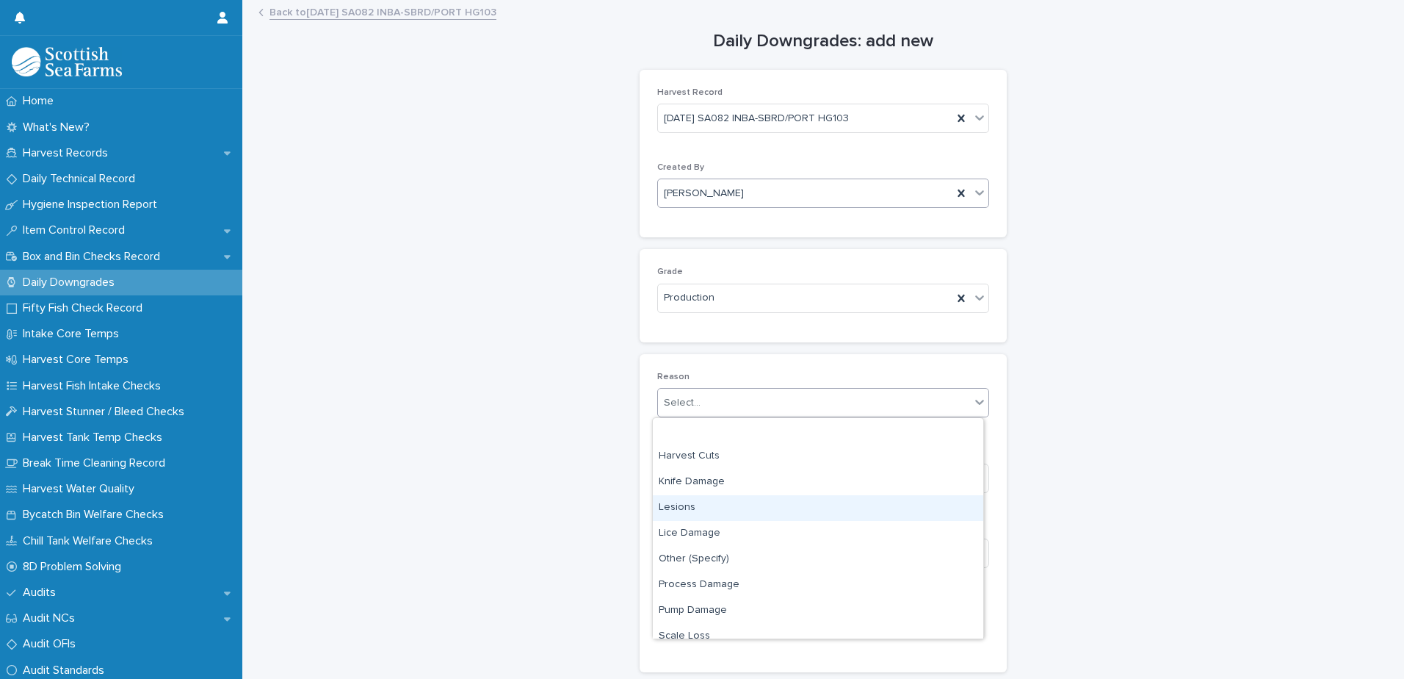
scroll to position [147, 0]
click at [701, 514] on div "Process Damage" at bounding box center [818, 515] width 330 height 26
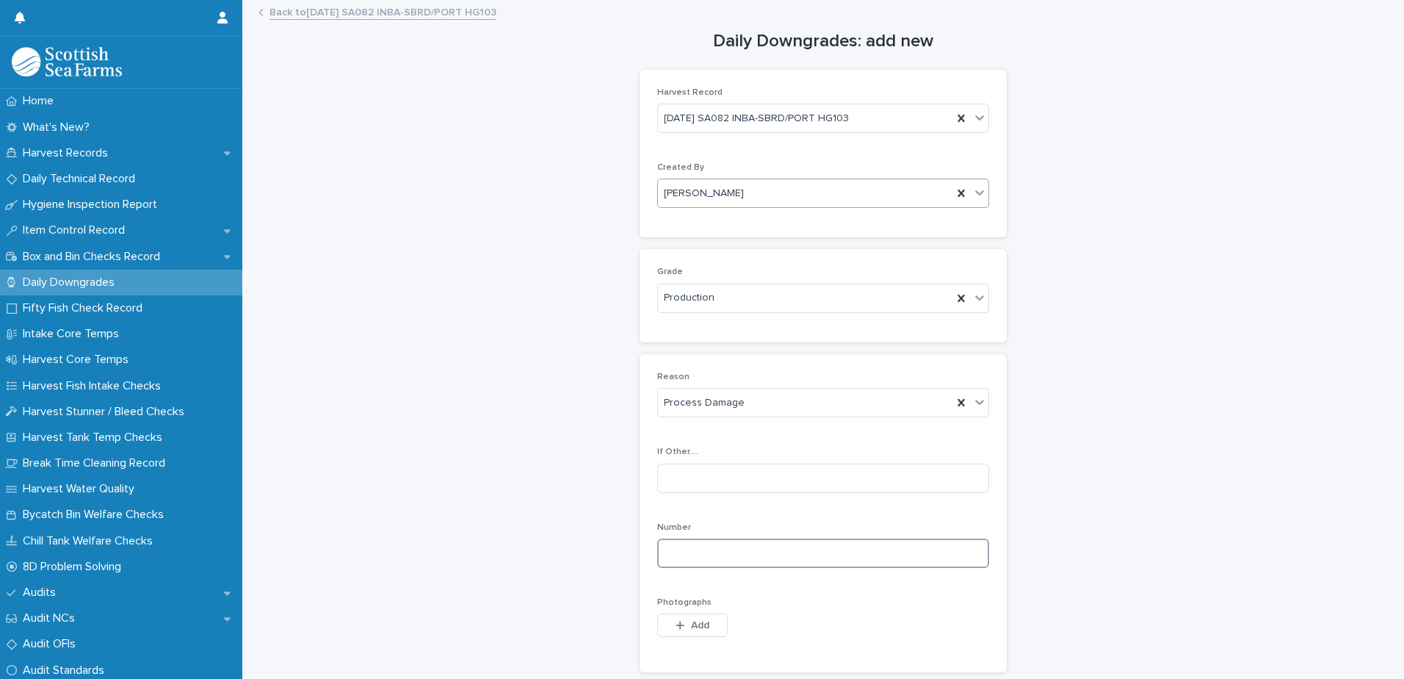
click at [684, 551] on input at bounding box center [823, 552] width 332 height 29
type input "*"
click at [691, 626] on span "Add" at bounding box center [700, 625] width 18 height 10
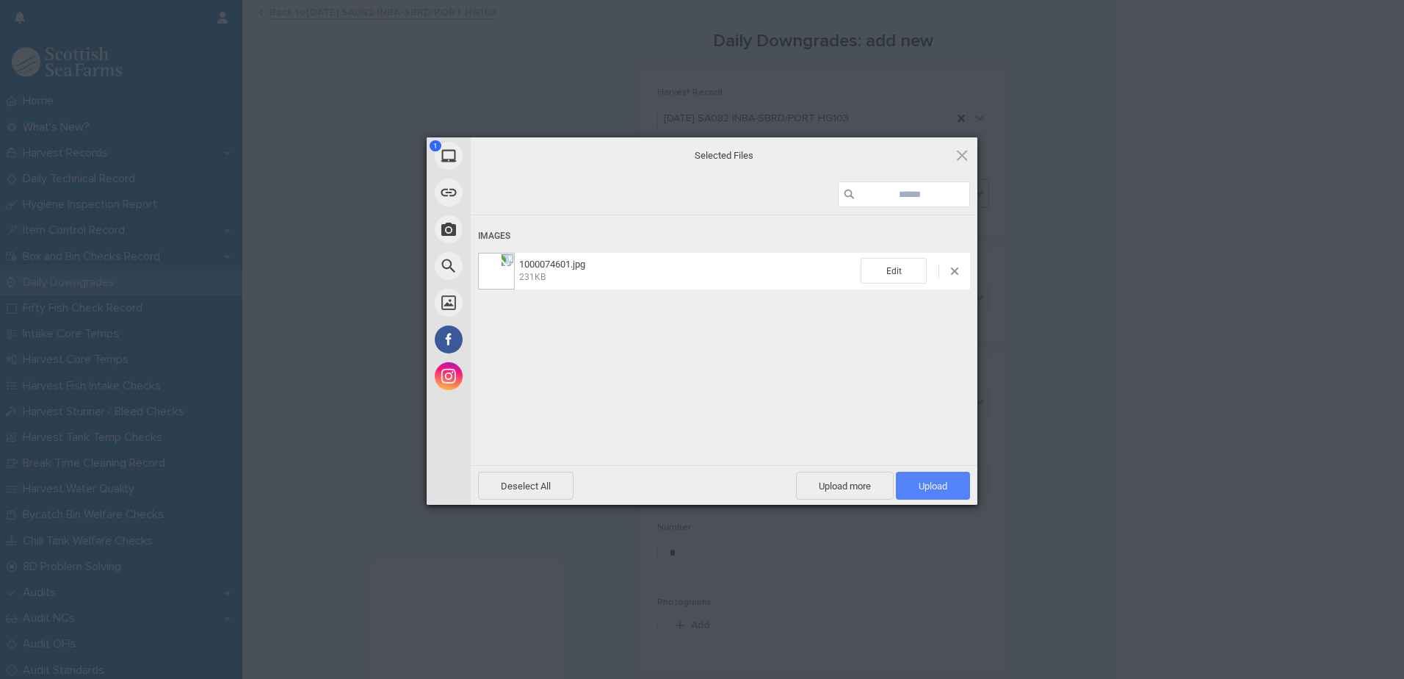
click at [928, 488] on span "Upload 1" at bounding box center [933, 485] width 29 height 11
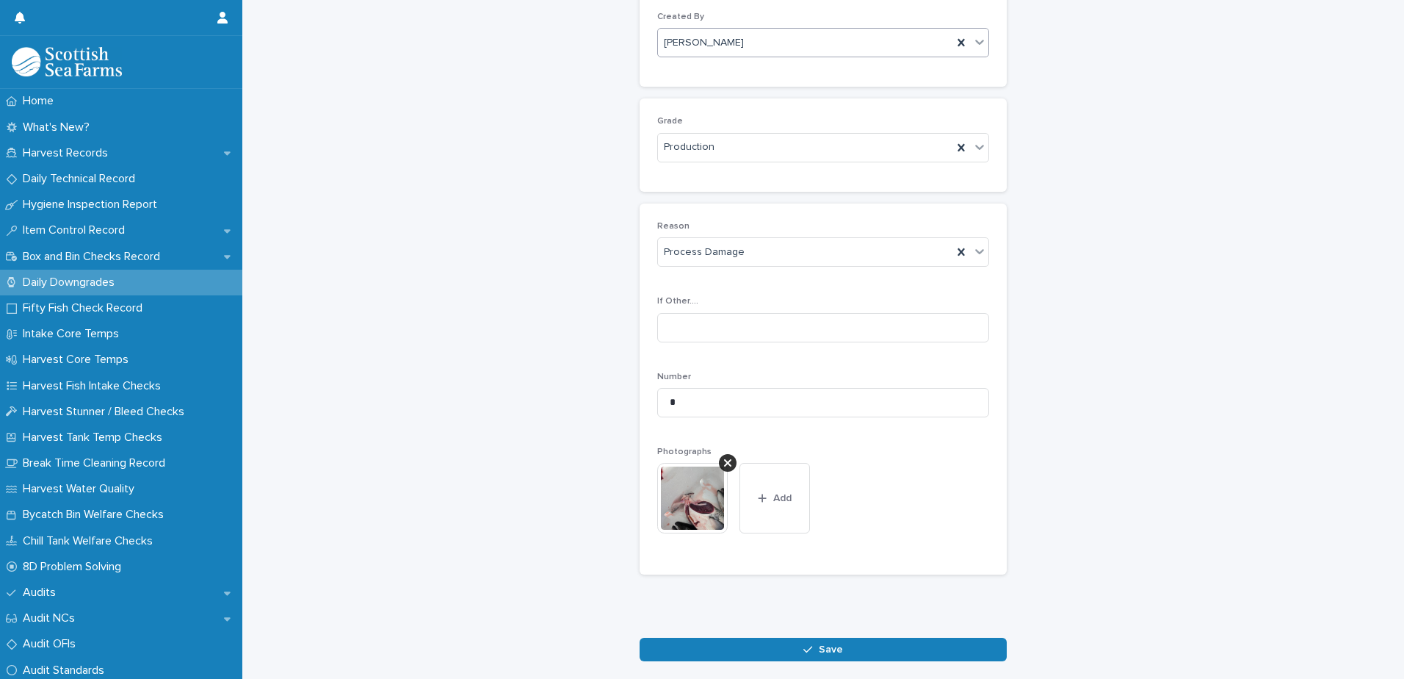
scroll to position [217, 0]
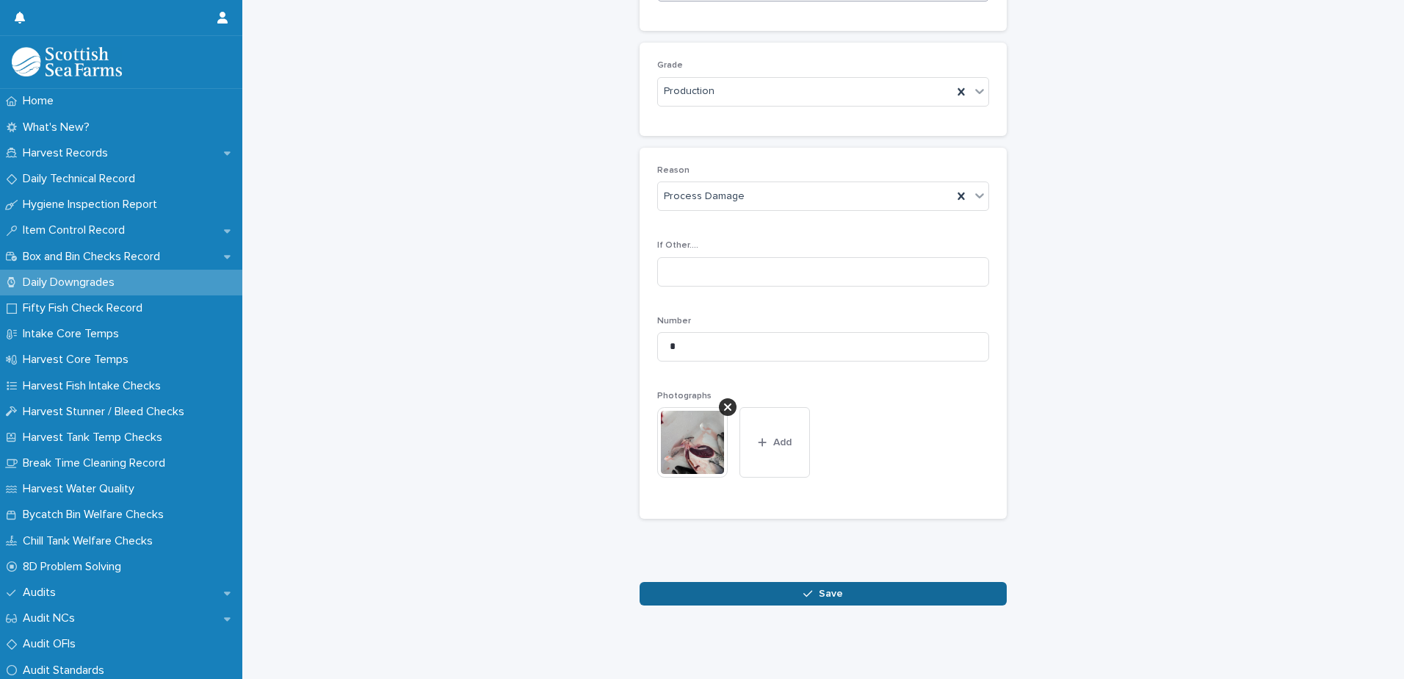
click at [804, 588] on icon "button" at bounding box center [807, 593] width 9 height 10
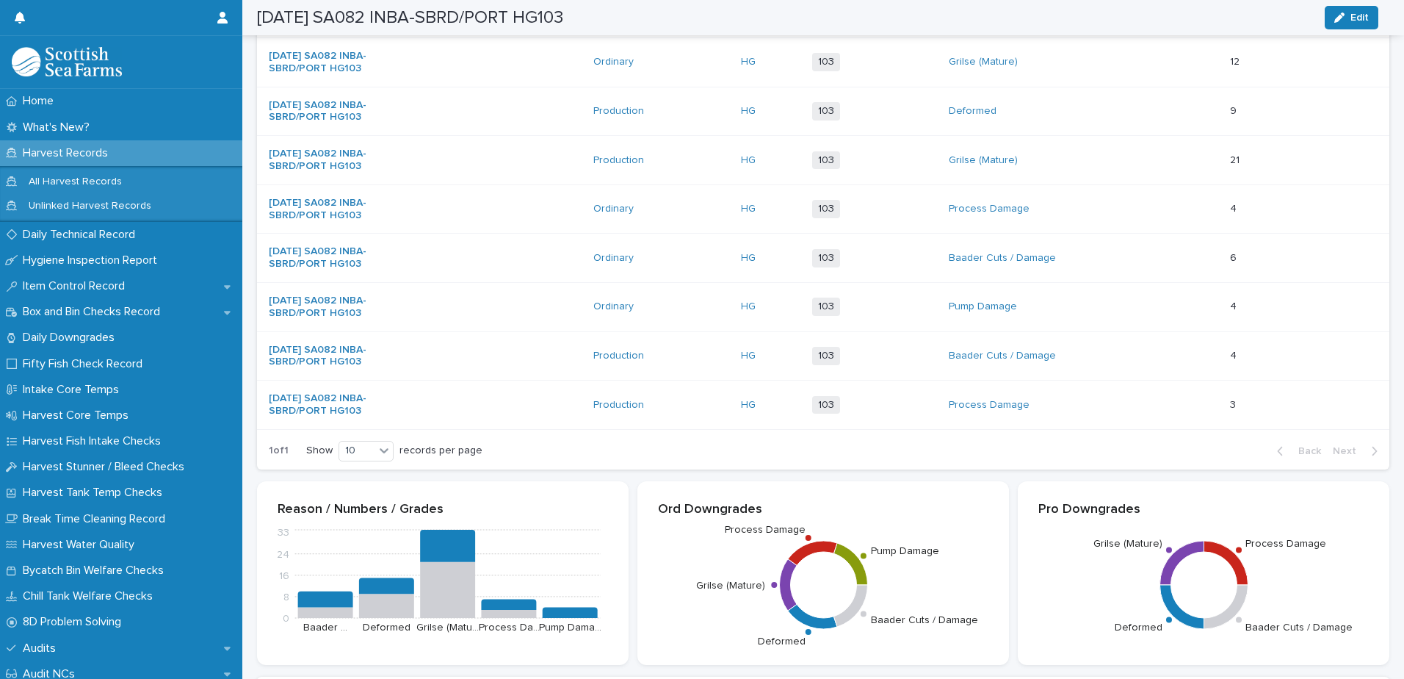
scroll to position [145, 0]
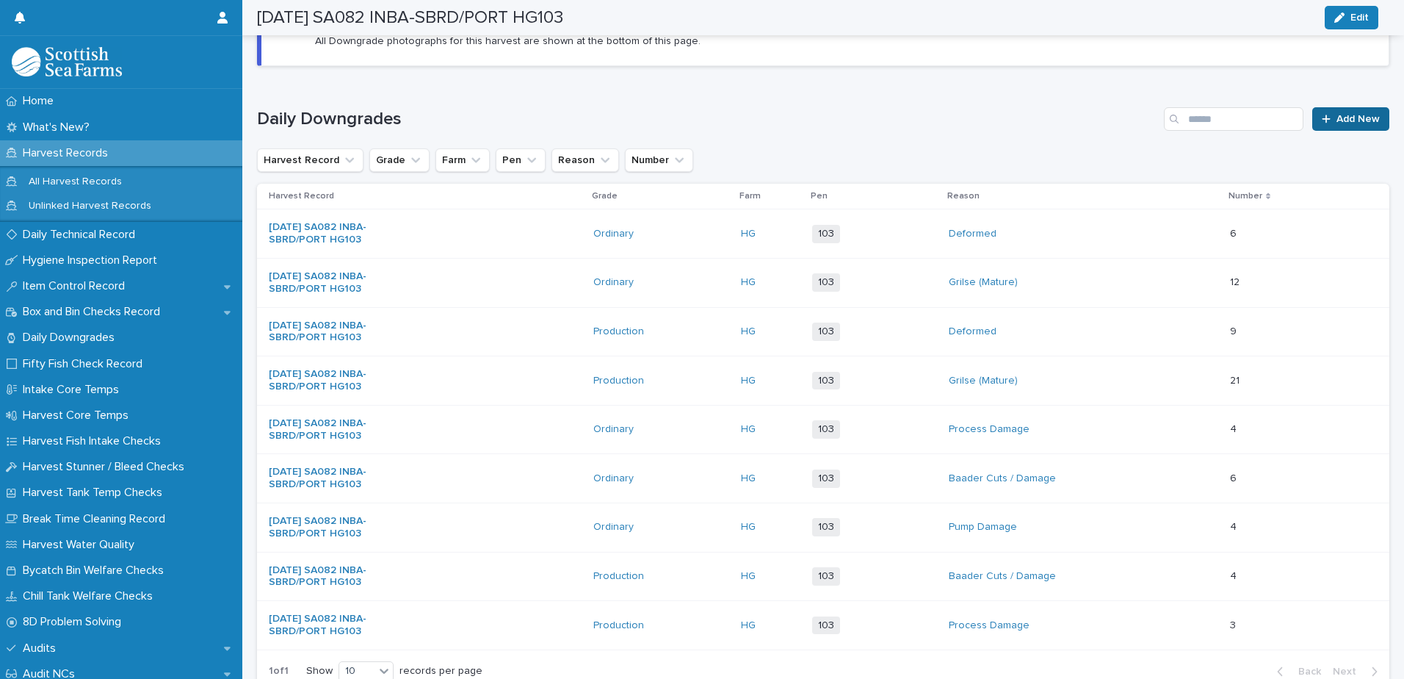
click at [1337, 117] on span "Add New" at bounding box center [1358, 119] width 43 height 10
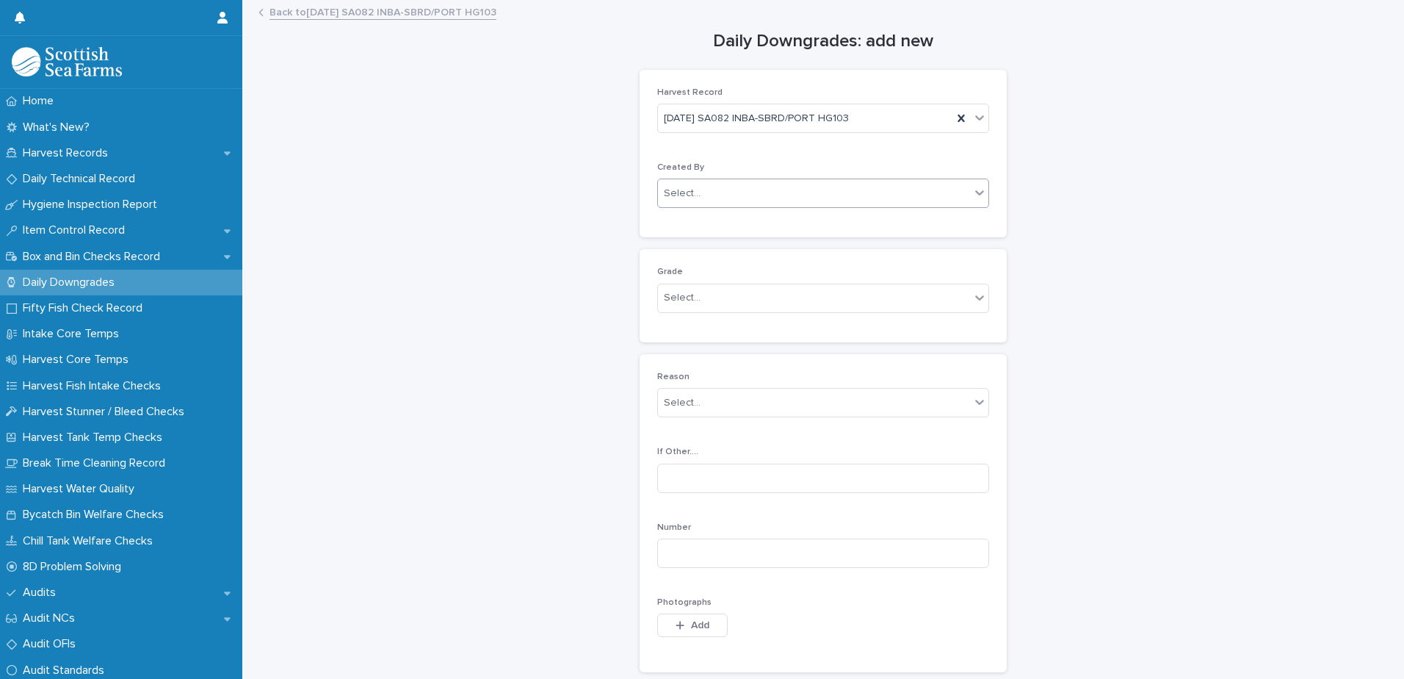
click at [685, 196] on div "Select..." at bounding box center [682, 193] width 37 height 15
type input "*****"
click at [720, 225] on div "[PERSON_NAME]" at bounding box center [818, 222] width 330 height 26
click at [668, 302] on div "Select..." at bounding box center [814, 298] width 312 height 24
drag, startPoint x: 679, startPoint y: 337, endPoint x: 682, endPoint y: 330, distance: 7.9
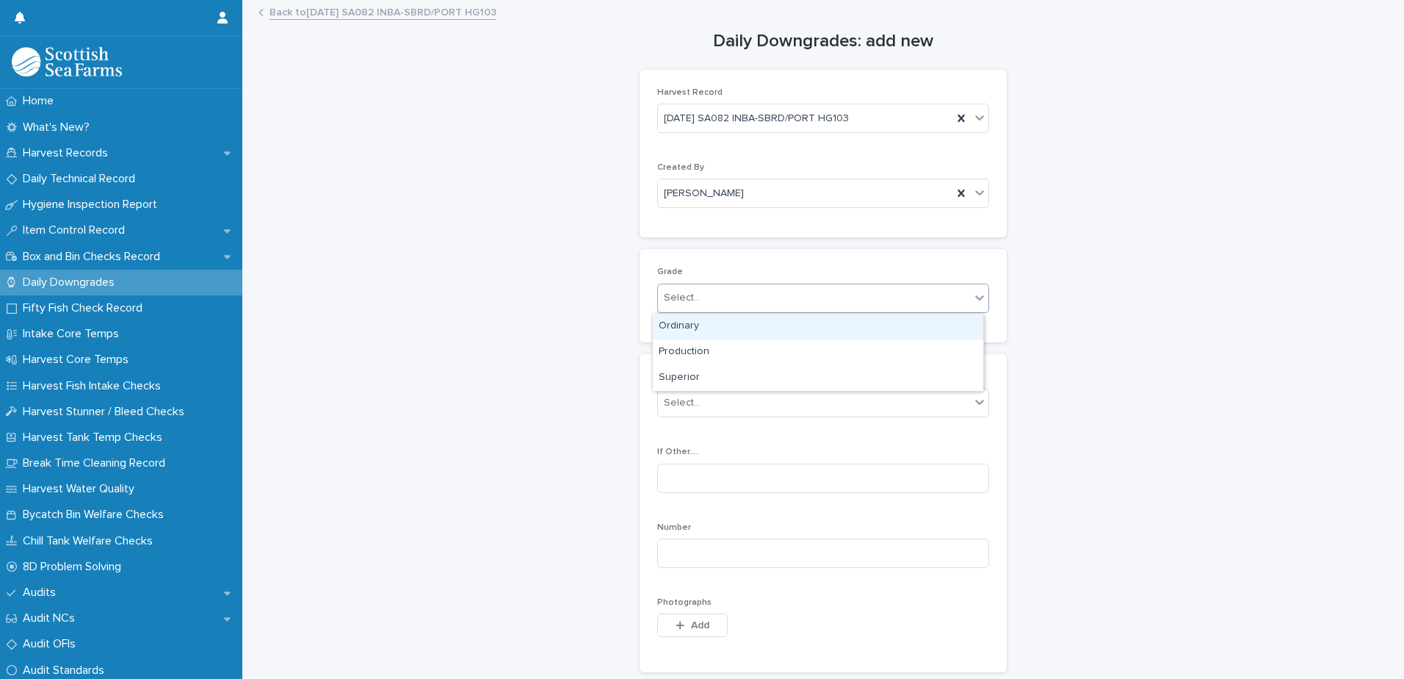
click at [679, 323] on div "Ordinary" at bounding box center [818, 327] width 330 height 26
click at [679, 405] on div "Select..." at bounding box center [682, 402] width 37 height 15
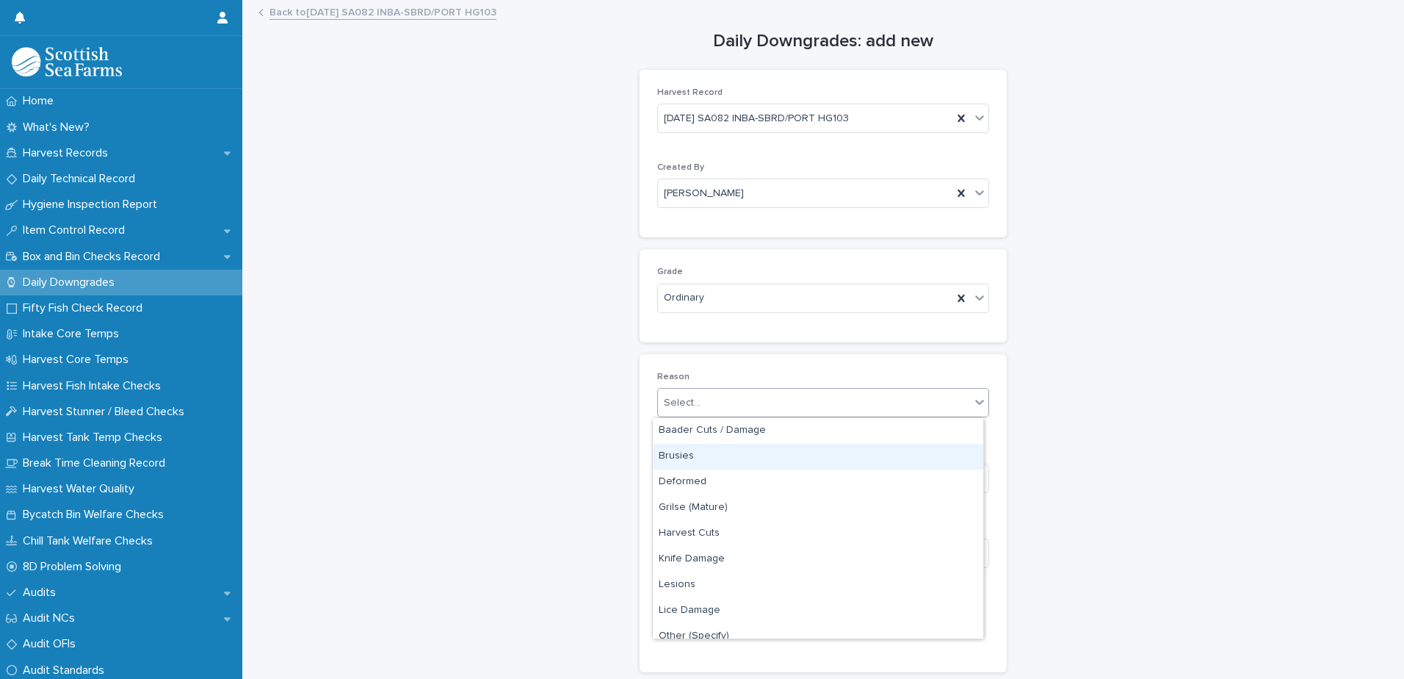
click at [679, 454] on div "Brusies" at bounding box center [818, 457] width 330 height 26
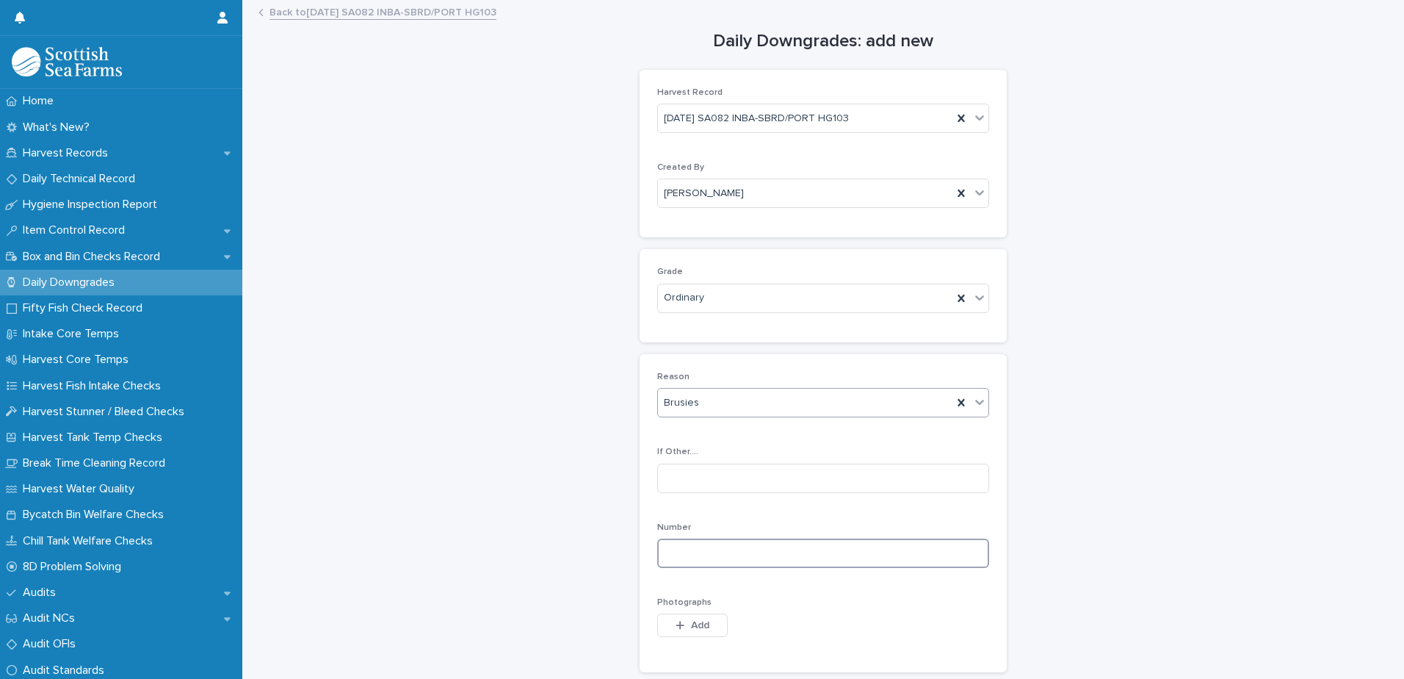
click at [686, 542] on input at bounding box center [823, 552] width 332 height 29
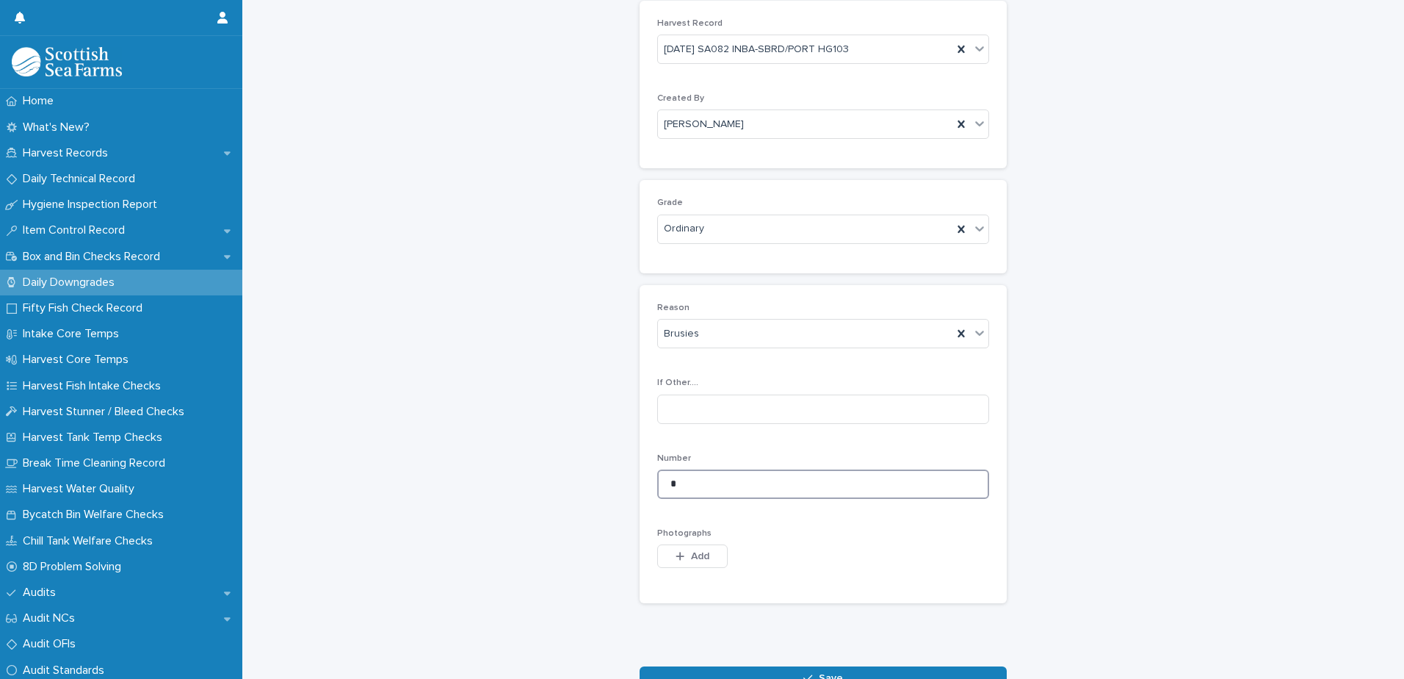
scroll to position [165, 0]
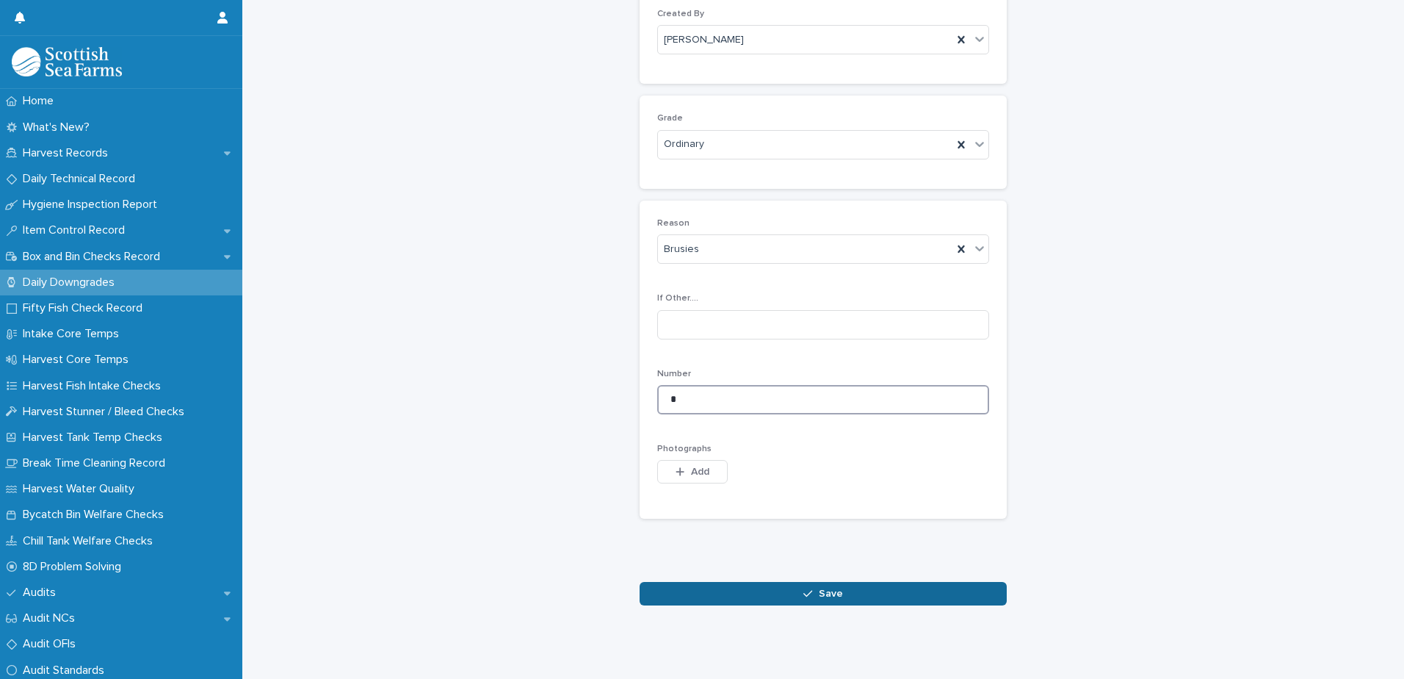
type input "*"
click at [803, 588] on icon "button" at bounding box center [807, 593] width 9 height 10
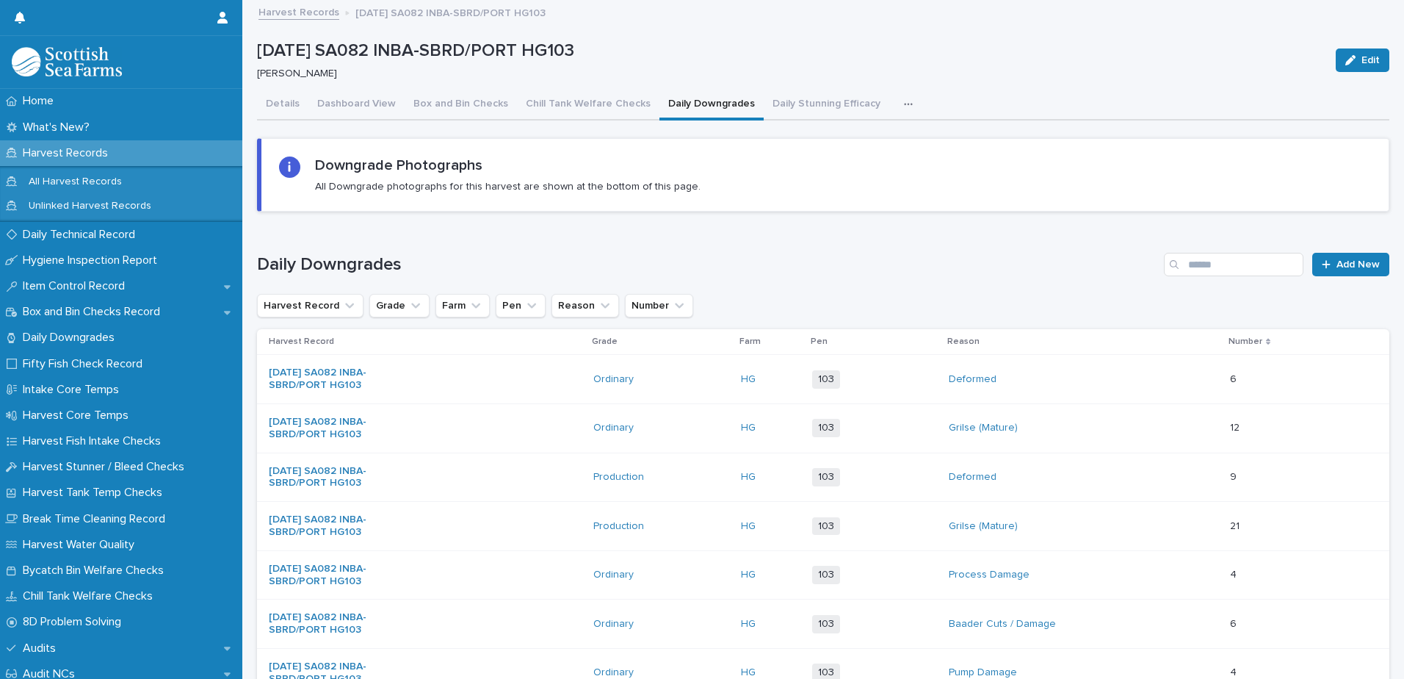
drag, startPoint x: 888, startPoint y: 105, endPoint x: 890, endPoint y: 119, distance: 14.1
click at [904, 105] on icon "button" at bounding box center [908, 104] width 9 height 10
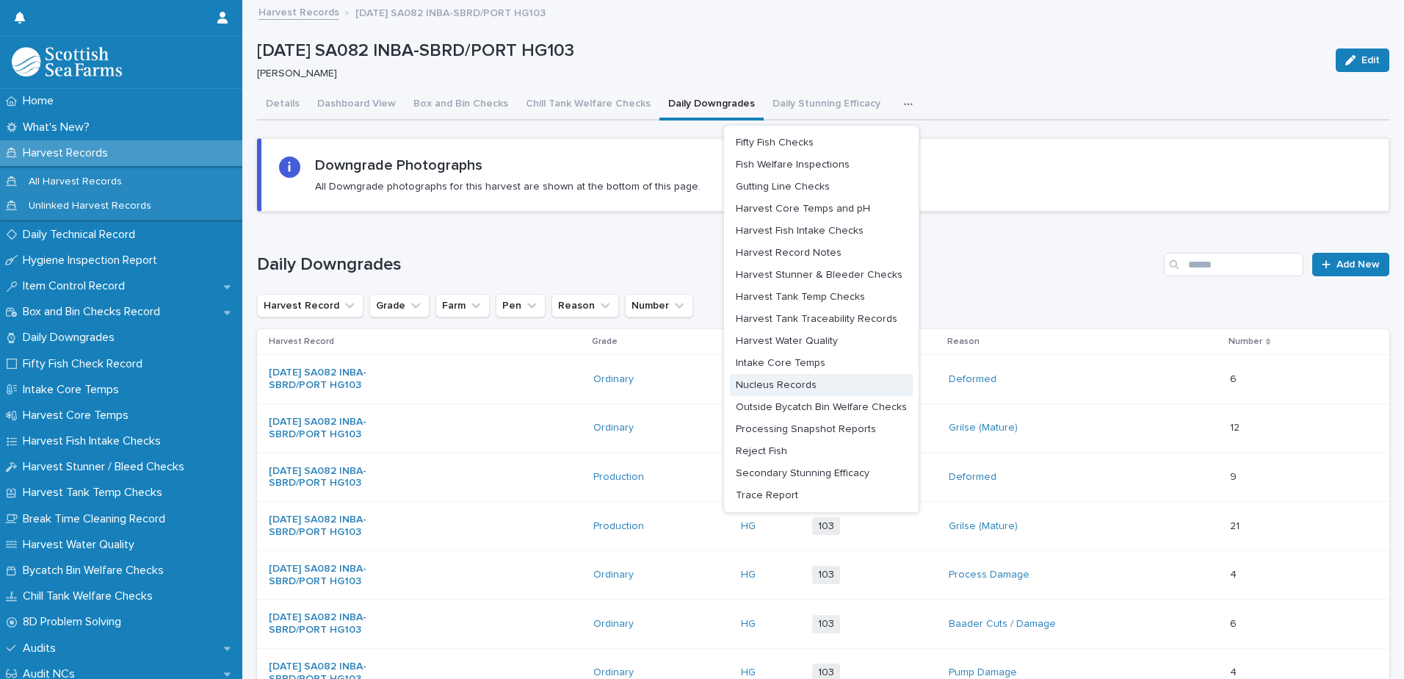
click at [776, 387] on span "Nucleus Records" at bounding box center [776, 385] width 81 height 10
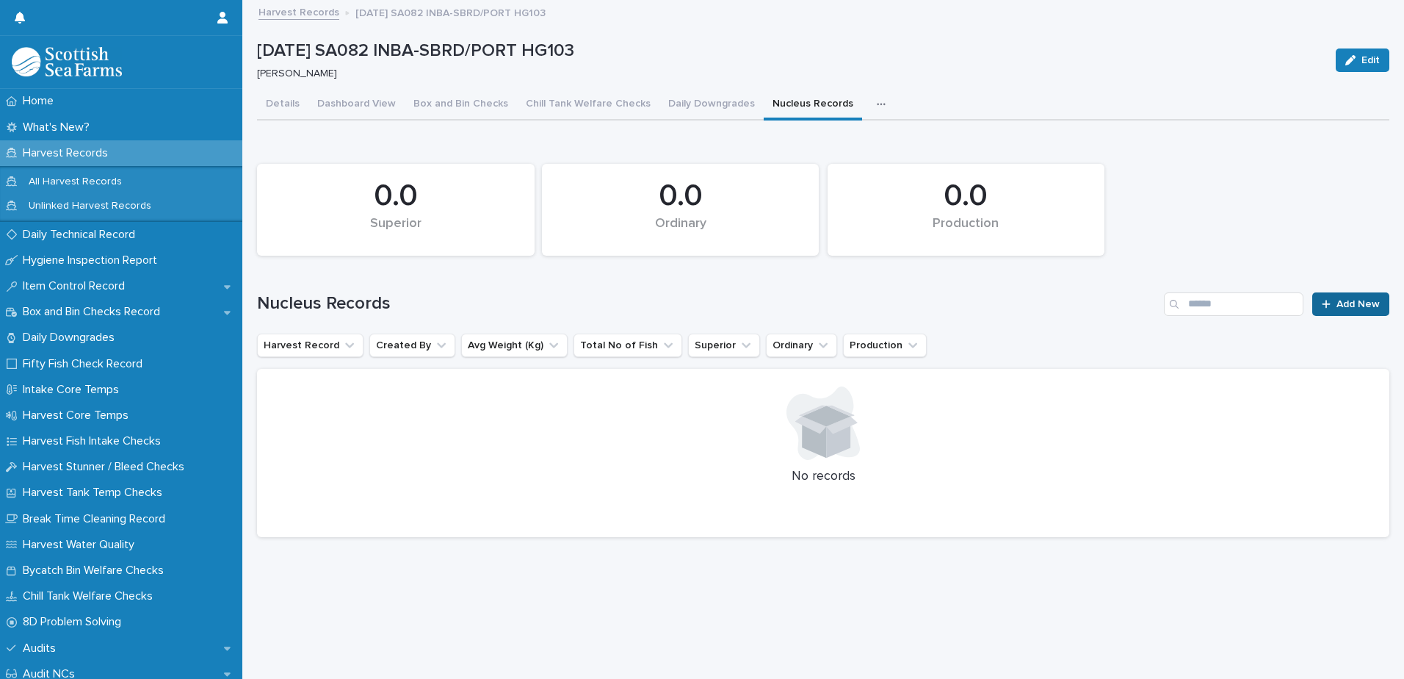
click at [1324, 301] on div at bounding box center [1329, 304] width 15 height 10
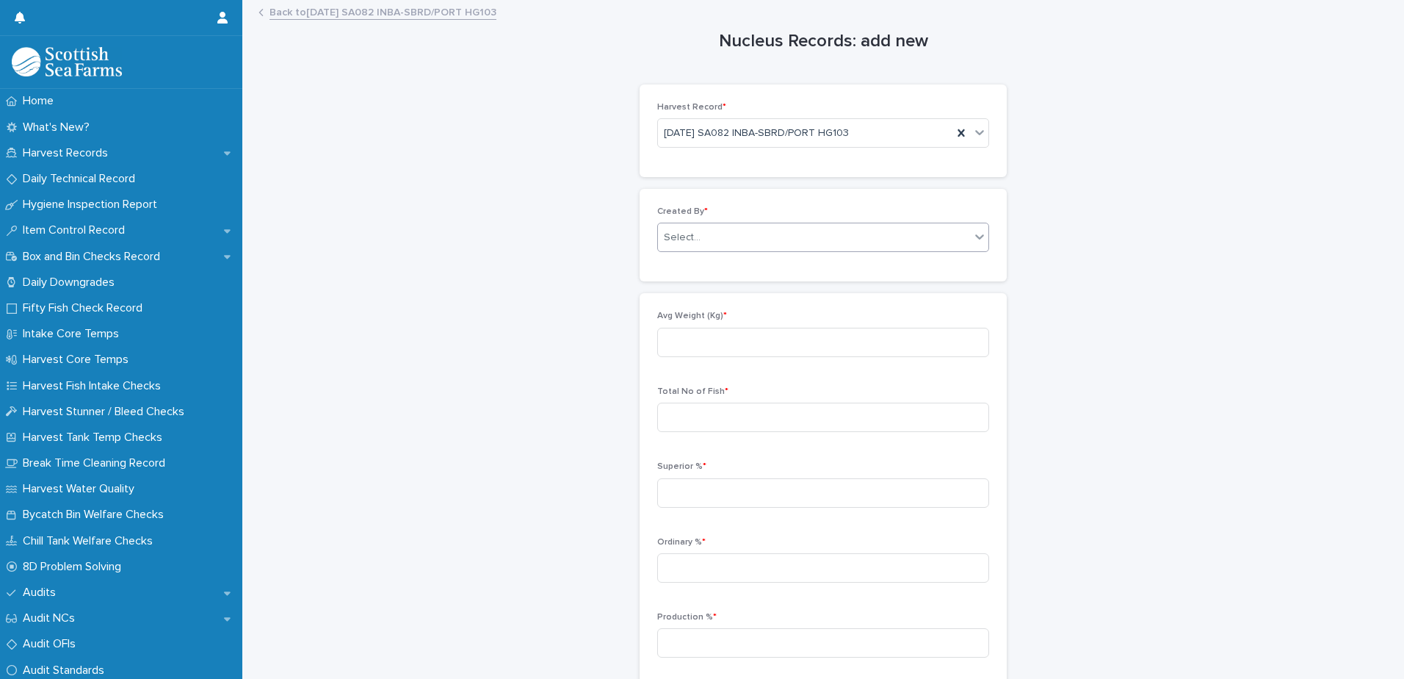
click at [687, 238] on div "Select..." at bounding box center [682, 237] width 37 height 15
type input "*****"
click at [709, 264] on div "[PERSON_NAME]" at bounding box center [818, 266] width 330 height 26
click at [676, 342] on input at bounding box center [823, 342] width 332 height 29
click at [367, 11] on link "Back to [DATE] SA082 INBA-SBRD/PORT HG103" at bounding box center [383, 11] width 227 height 17
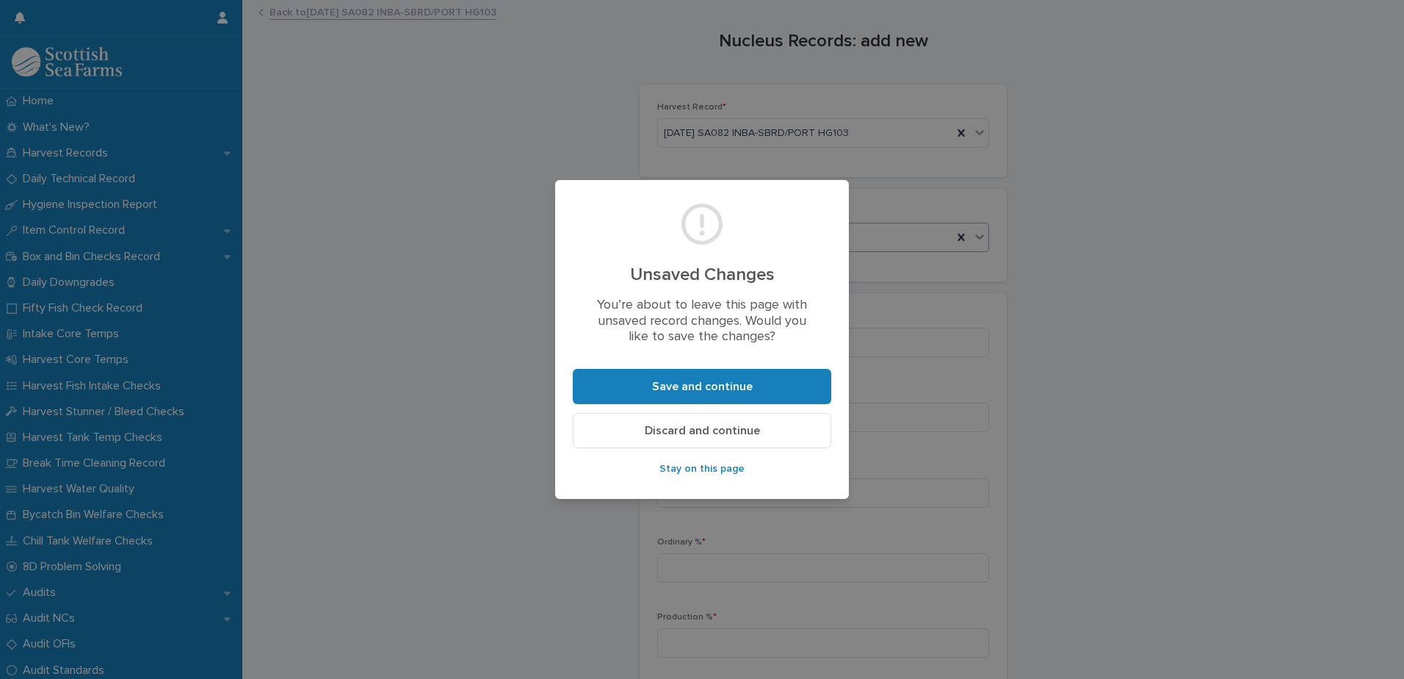
drag, startPoint x: 685, startPoint y: 430, endPoint x: 698, endPoint y: 430, distance: 12.5
click at [689, 430] on span "Discard and continue" at bounding box center [702, 430] width 115 height 12
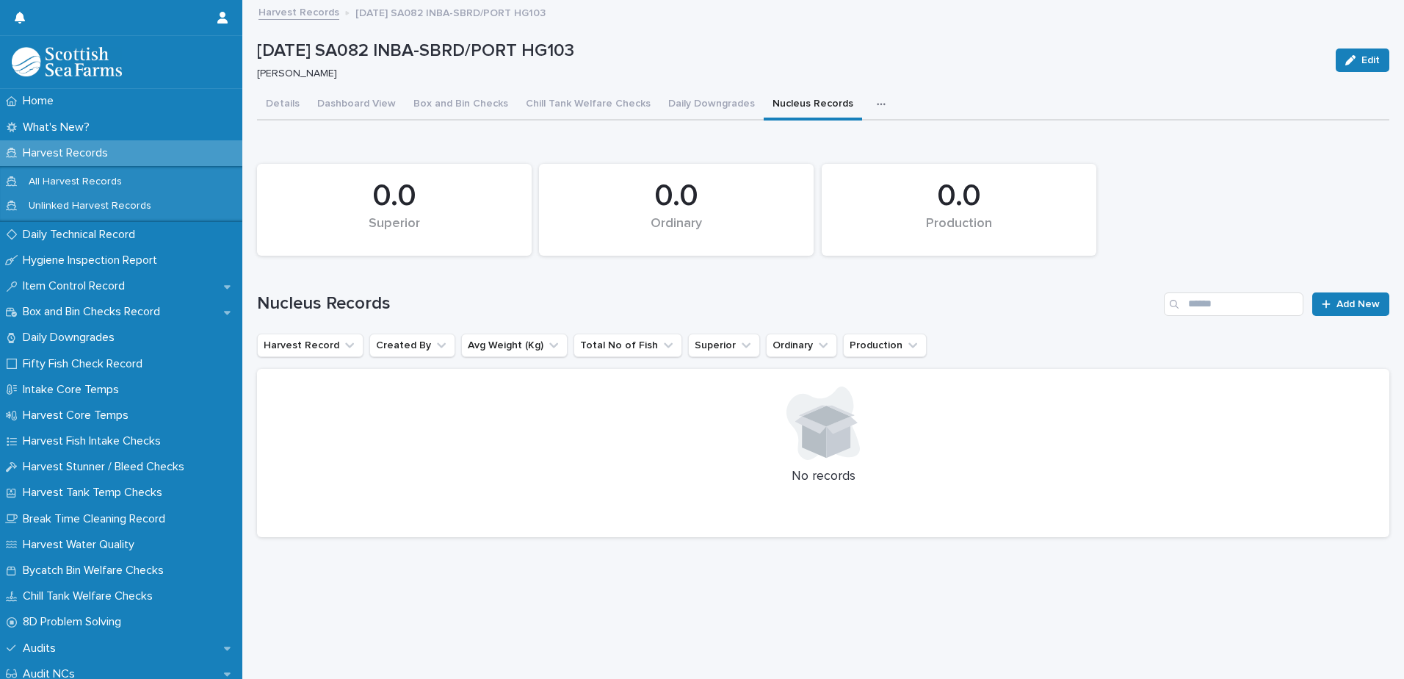
click at [877, 105] on icon "button" at bounding box center [881, 104] width 8 height 2
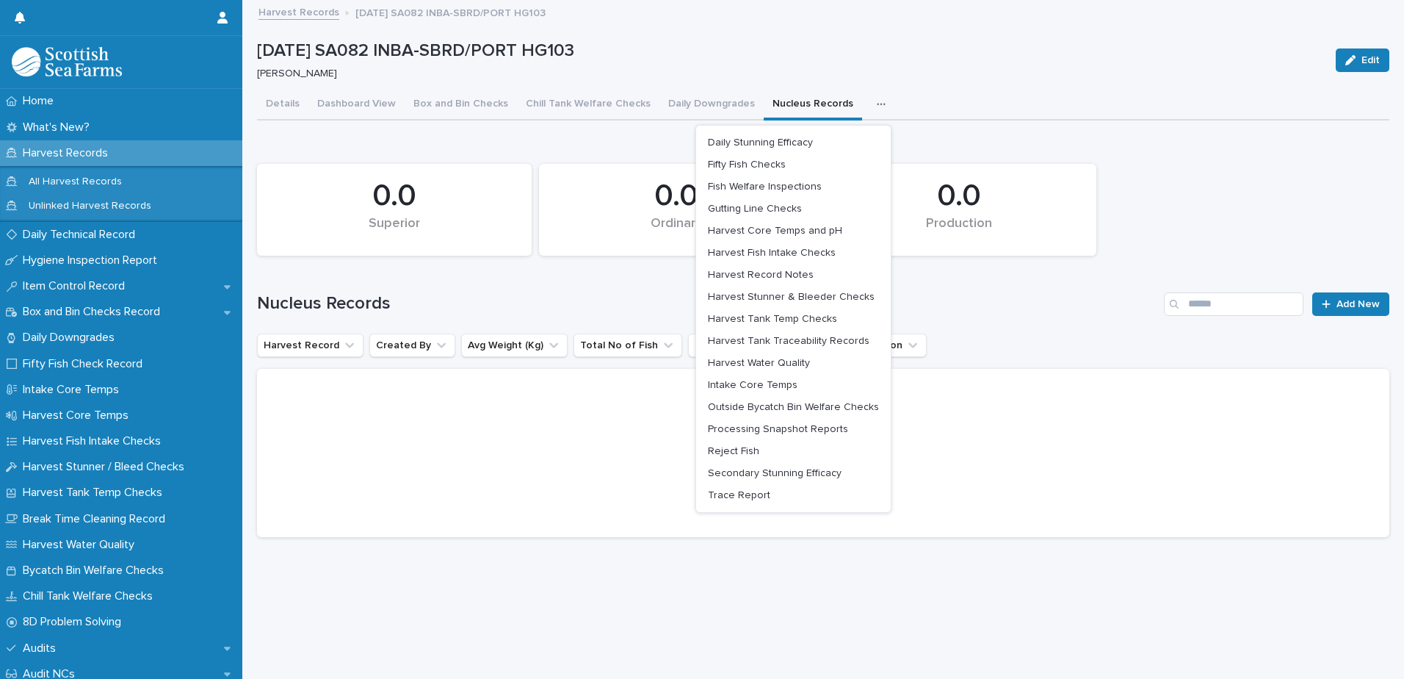
click at [1077, 508] on div at bounding box center [823, 512] width 1097 height 15
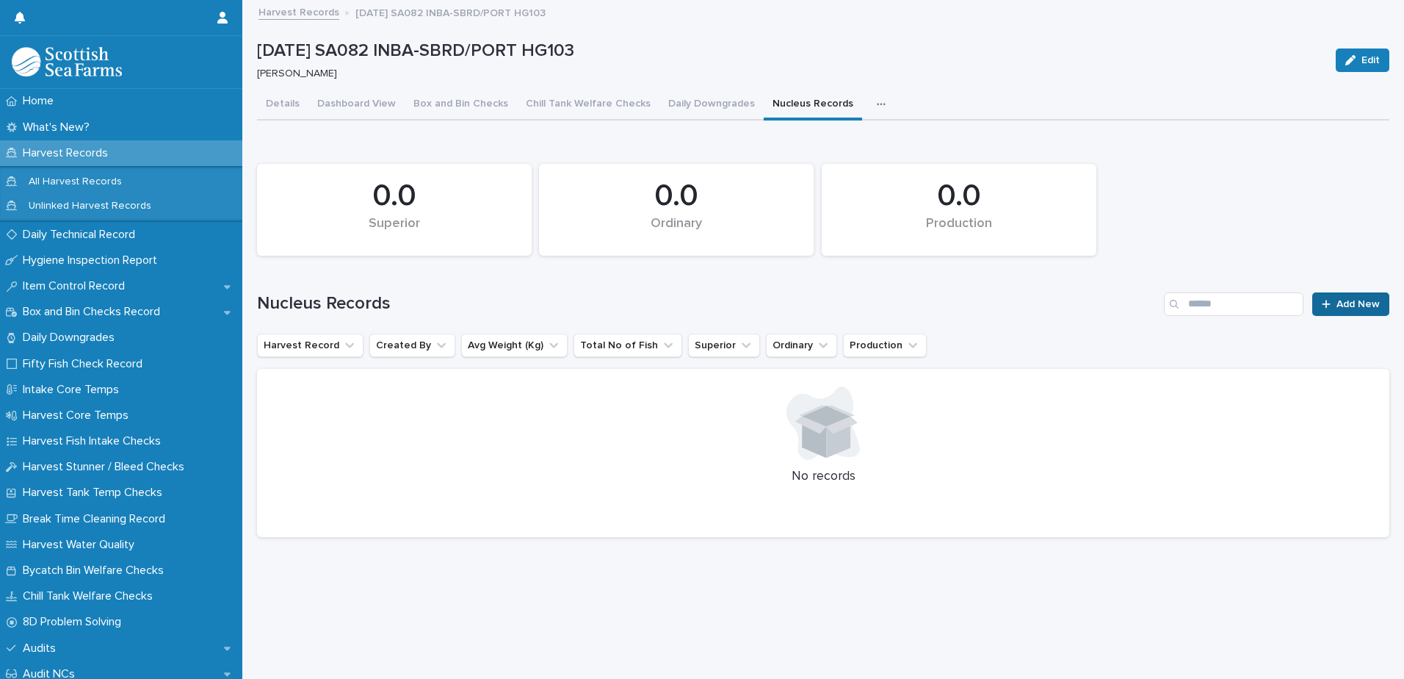
click at [1337, 306] on span "Add New" at bounding box center [1358, 304] width 43 height 10
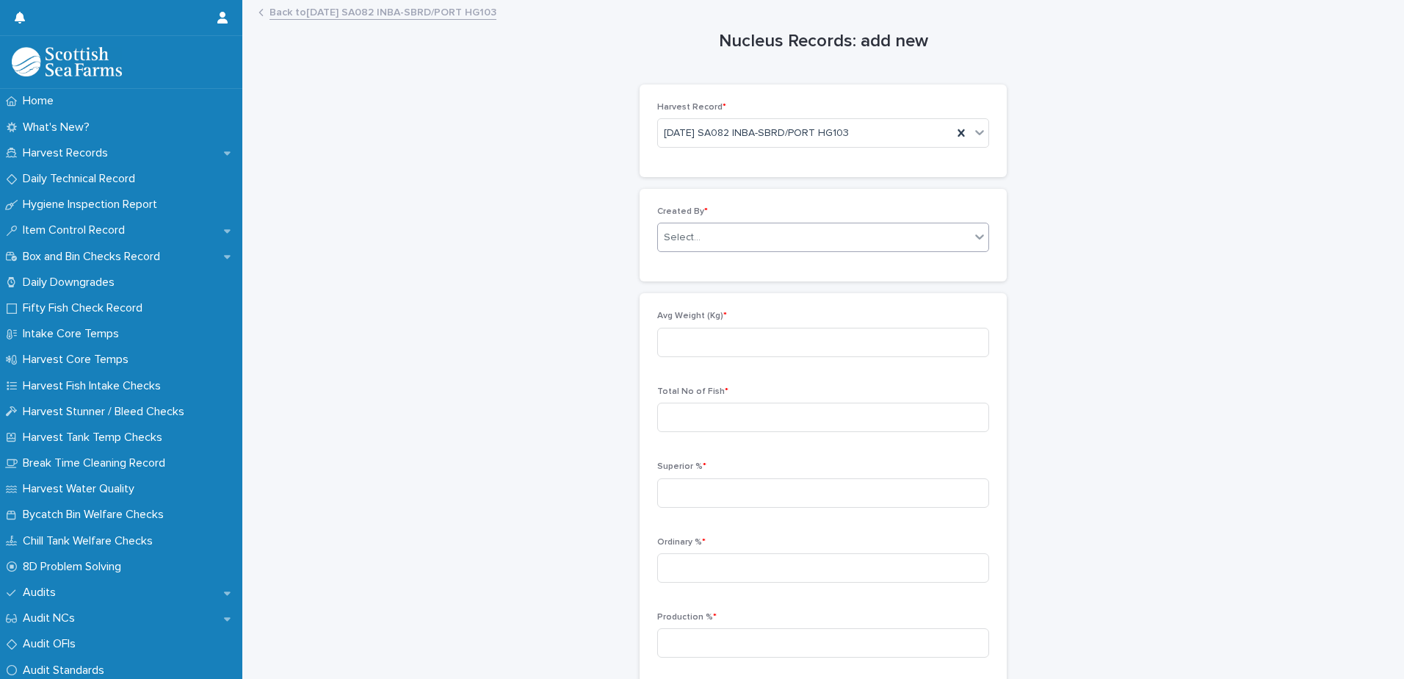
click at [680, 242] on div "Select..." at bounding box center [682, 237] width 37 height 15
type input "*****"
click at [690, 267] on div "[PERSON_NAME]" at bounding box center [818, 266] width 330 height 26
click at [671, 340] on input at bounding box center [823, 342] width 332 height 29
type input "****"
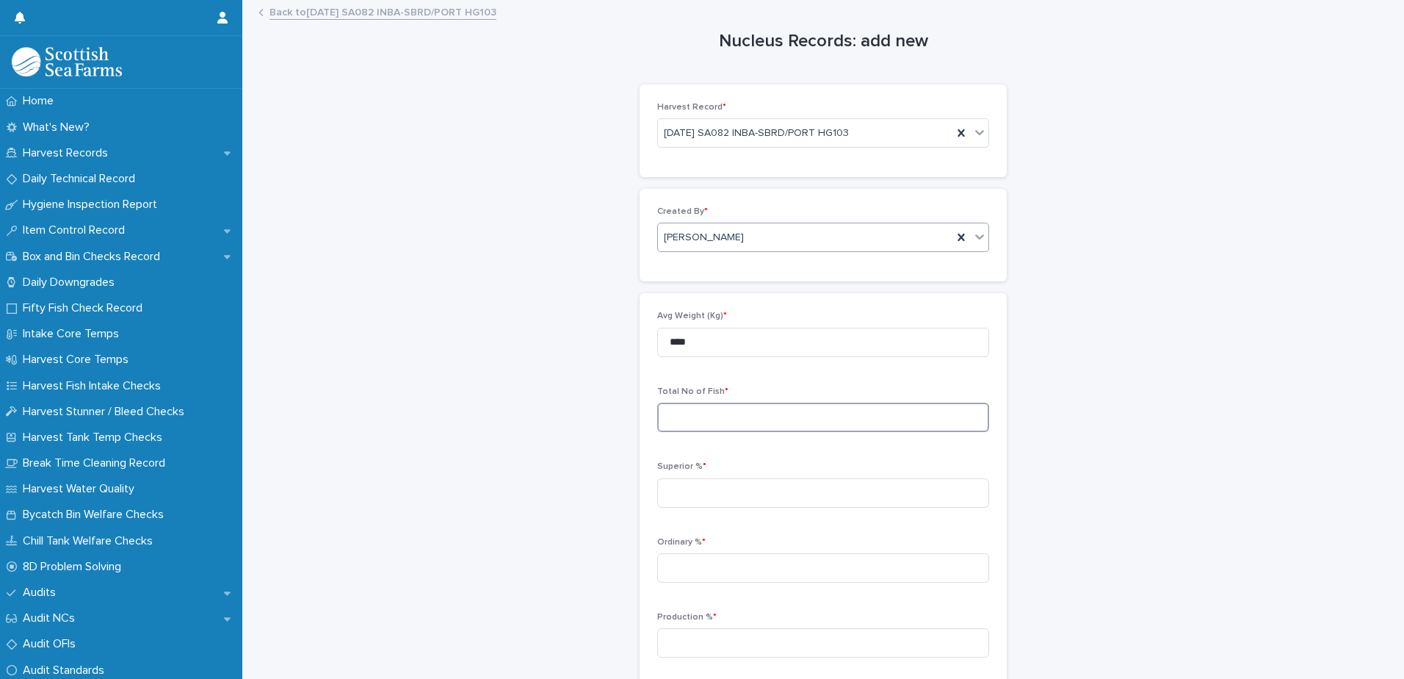
click at [679, 409] on input at bounding box center [823, 416] width 332 height 29
type input "****"
click at [694, 491] on input at bounding box center [823, 492] width 332 height 29
click at [682, 491] on input at bounding box center [823, 492] width 332 height 29
type input "*****"
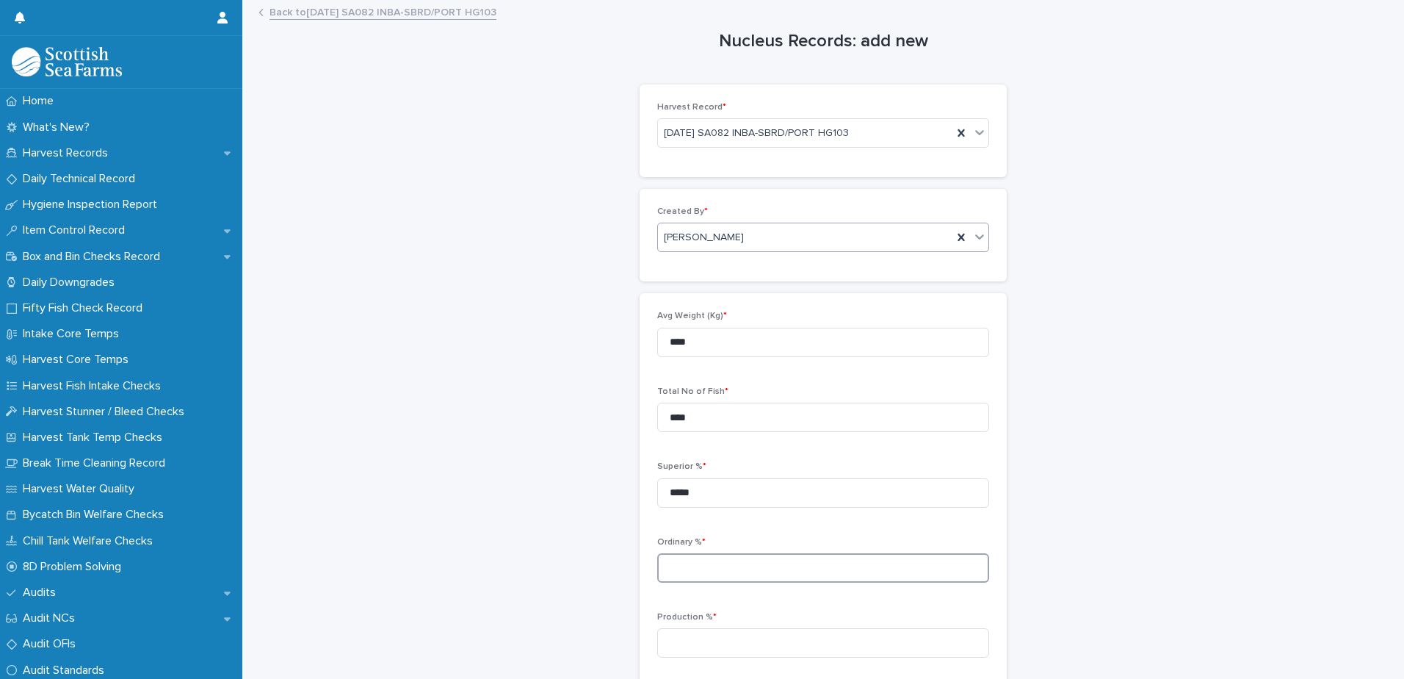
click at [682, 565] on input at bounding box center [823, 567] width 332 height 29
click at [690, 637] on input at bounding box center [823, 642] width 332 height 29
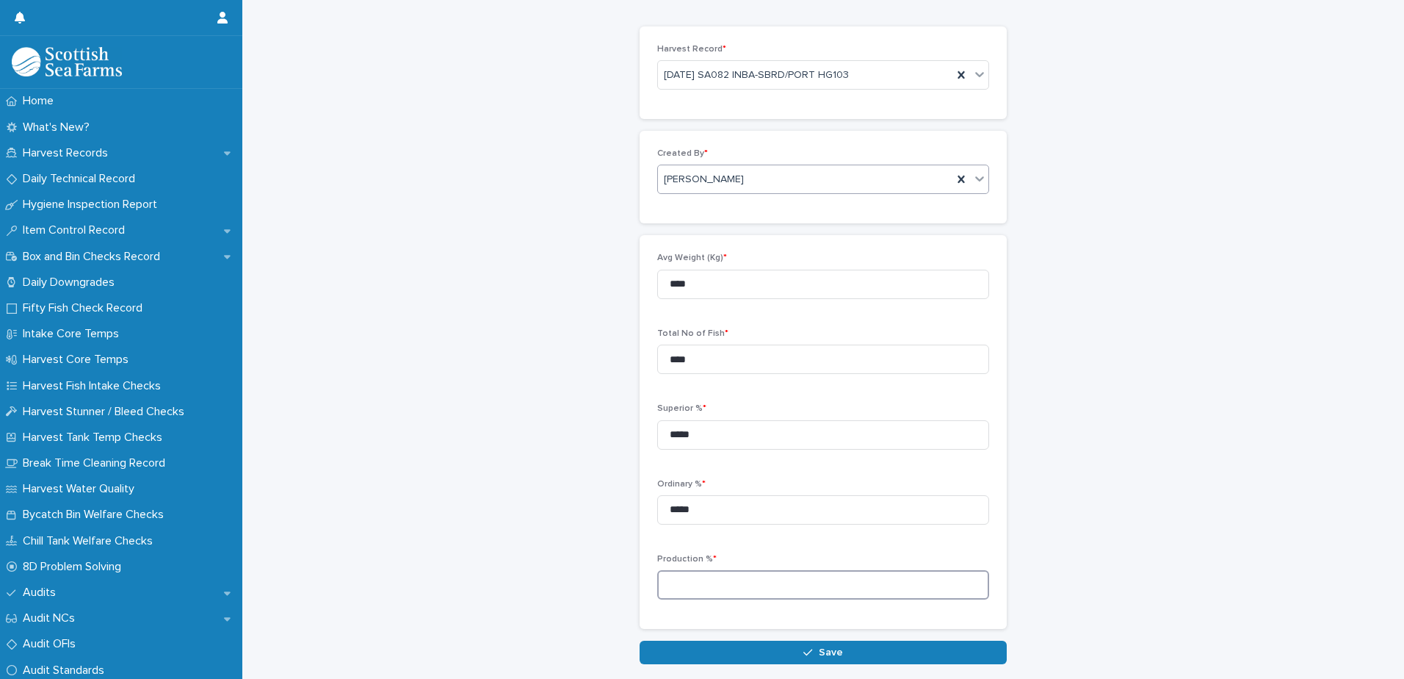
scroll to position [128, 0]
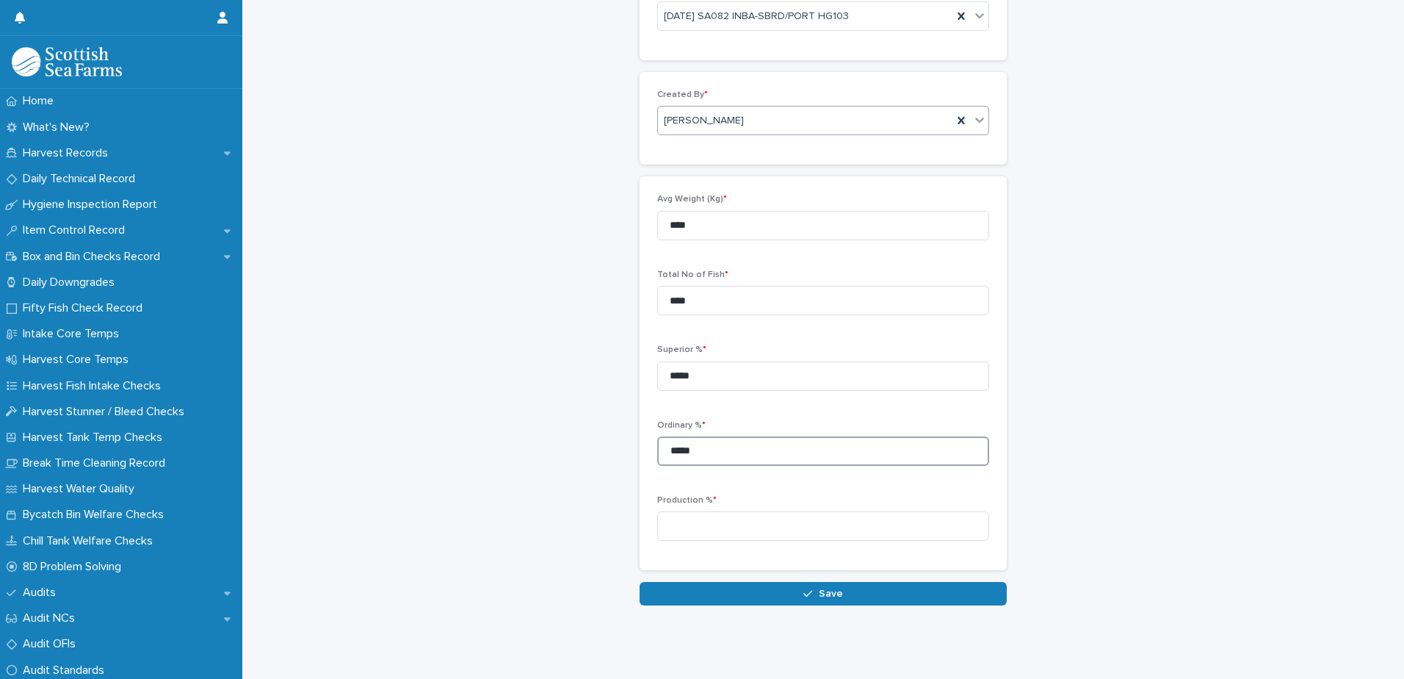
drag, startPoint x: 692, startPoint y: 441, endPoint x: 661, endPoint y: 441, distance: 30.9
click at [661, 441] on input "*****" at bounding box center [823, 450] width 332 height 29
type input "****"
click at [693, 516] on input at bounding box center [823, 525] width 332 height 29
type input "****"
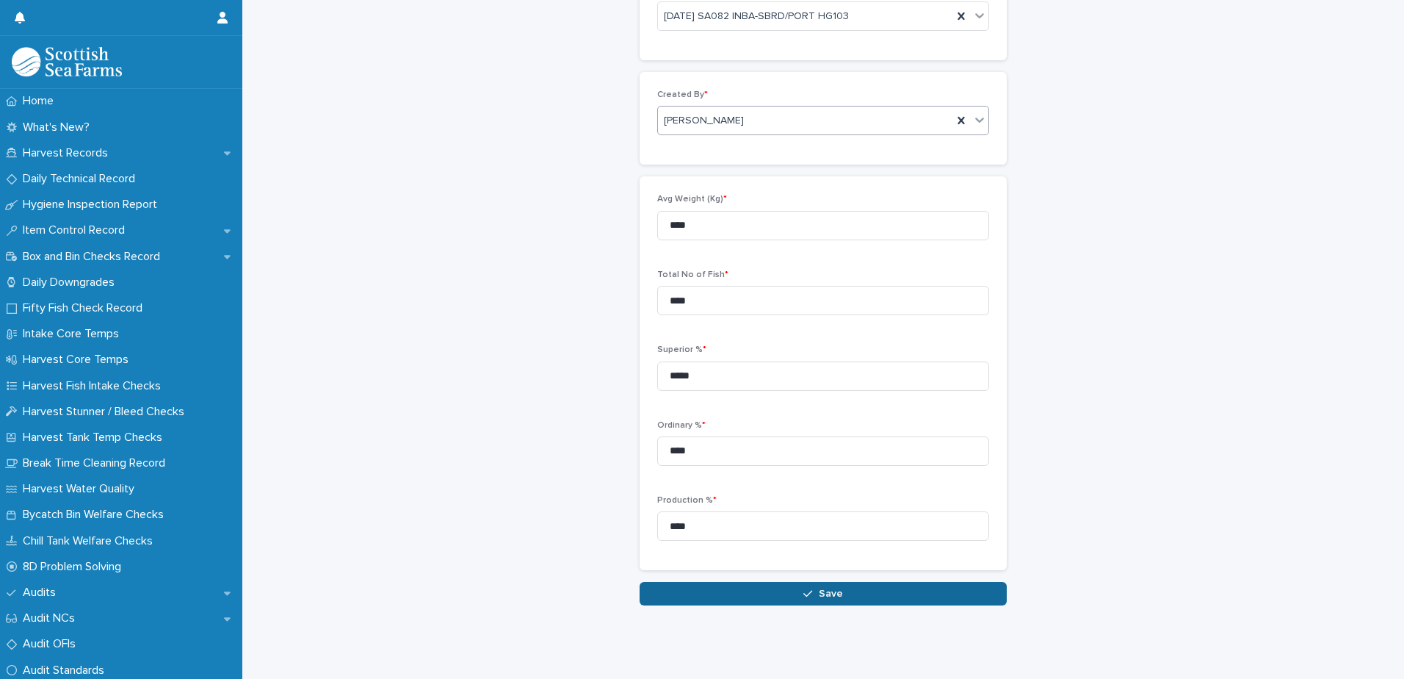
click at [720, 582] on button "Save" at bounding box center [823, 594] width 367 height 24
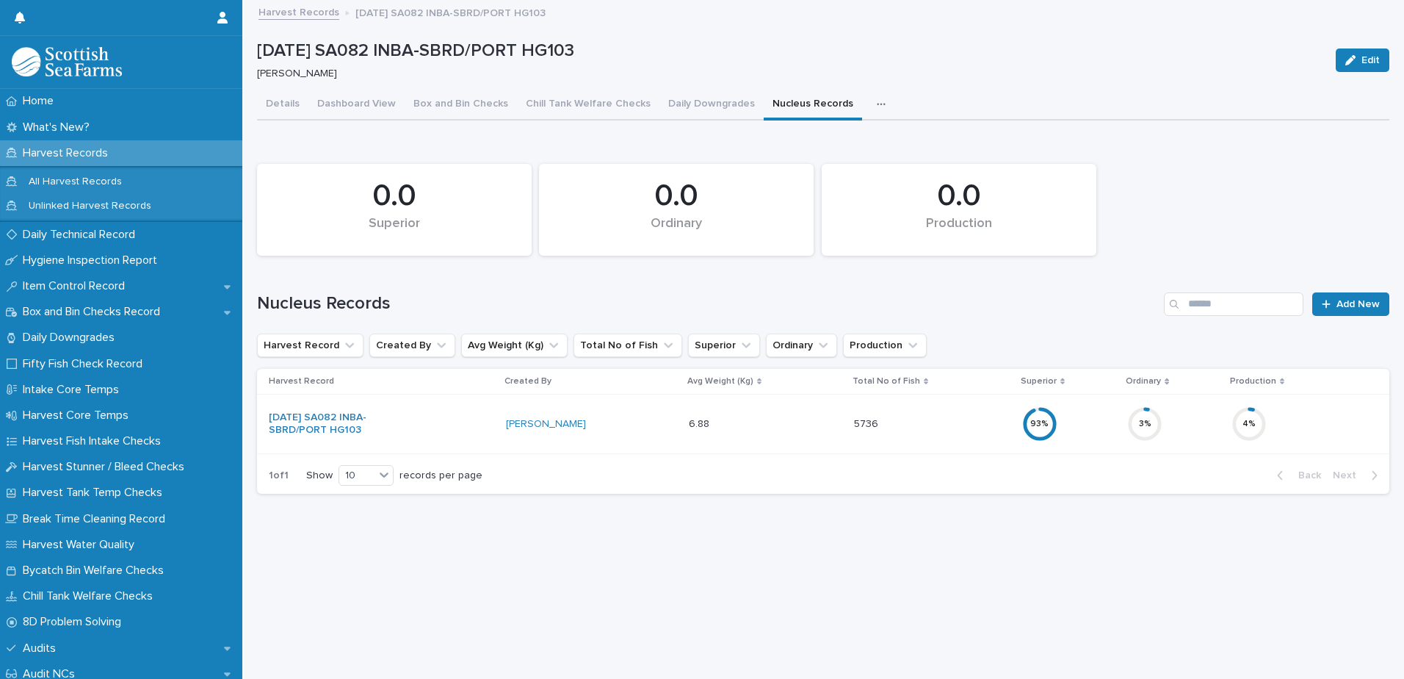
click at [877, 102] on icon "button" at bounding box center [881, 104] width 9 height 10
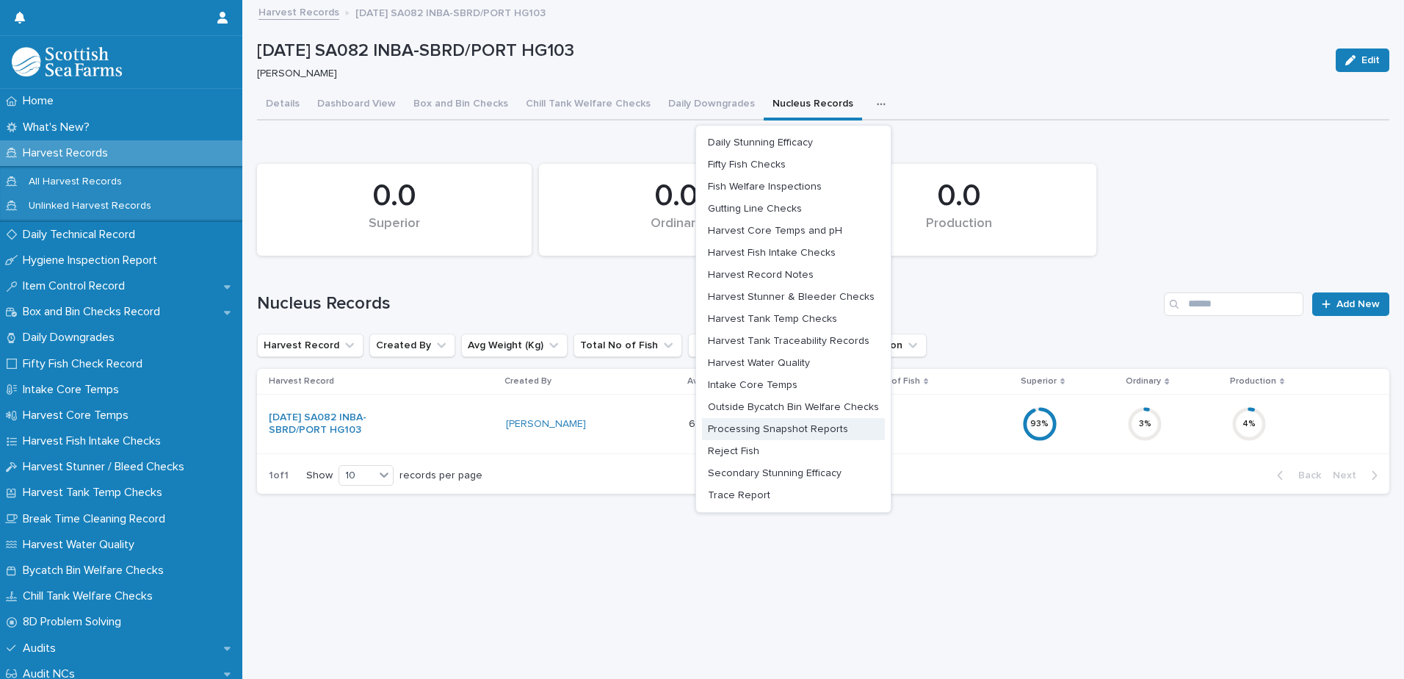
click at [768, 429] on span "Processing Snapshot Reports" at bounding box center [778, 429] width 140 height 10
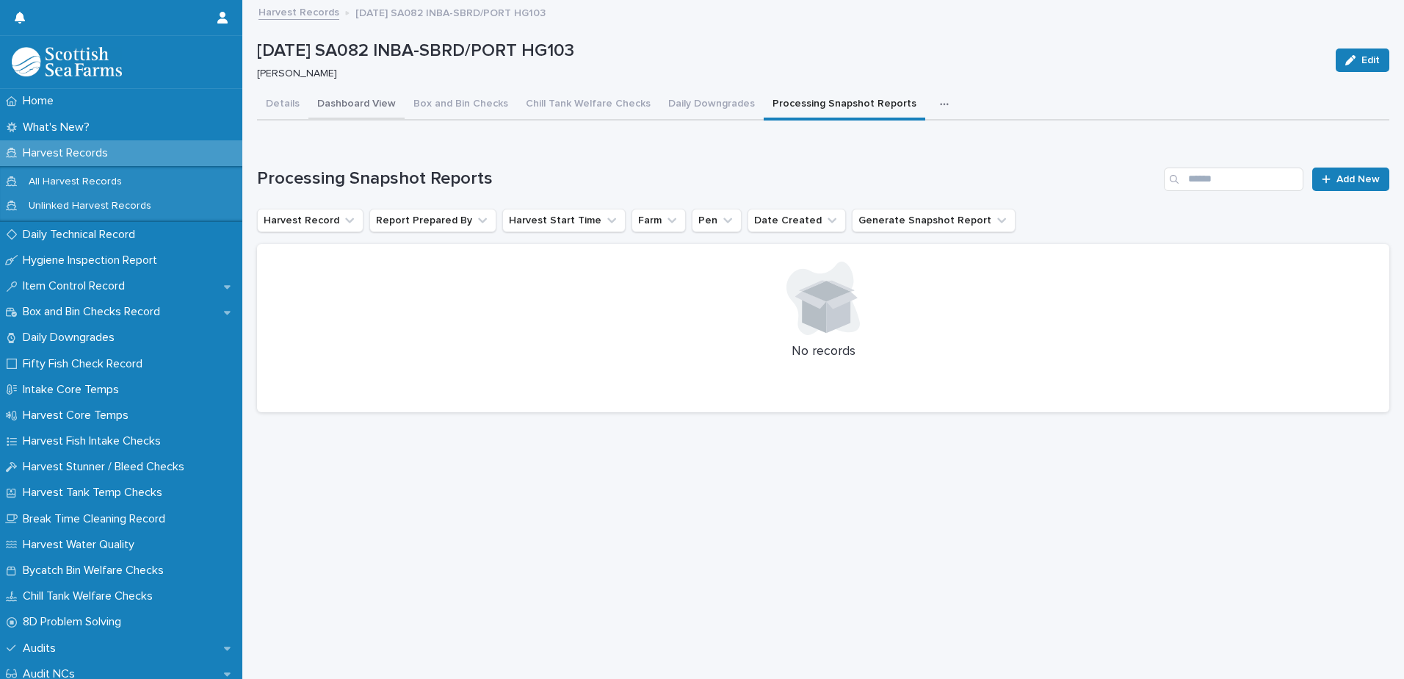
drag, startPoint x: 347, startPoint y: 101, endPoint x: 355, endPoint y: 103, distance: 8.2
click at [347, 101] on button "Dashboard View" at bounding box center [356, 105] width 96 height 31
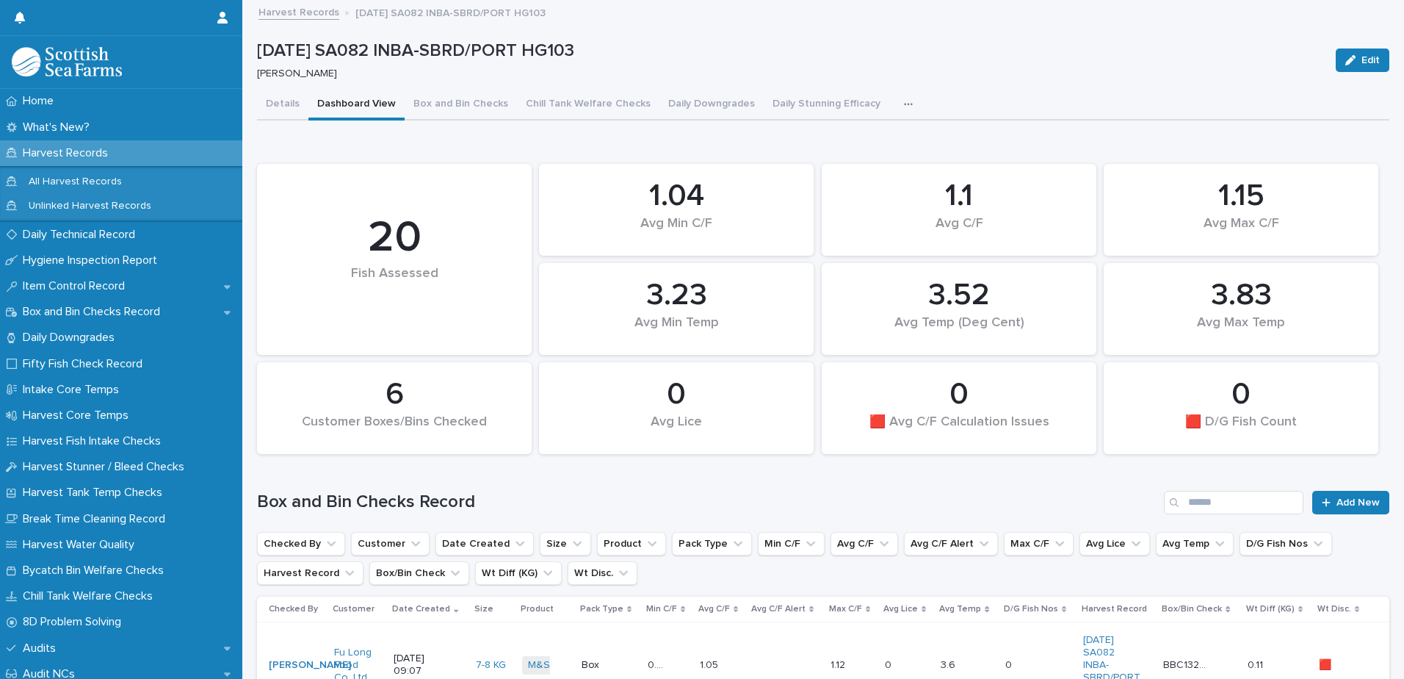
click at [904, 106] on icon "button" at bounding box center [908, 104] width 9 height 10
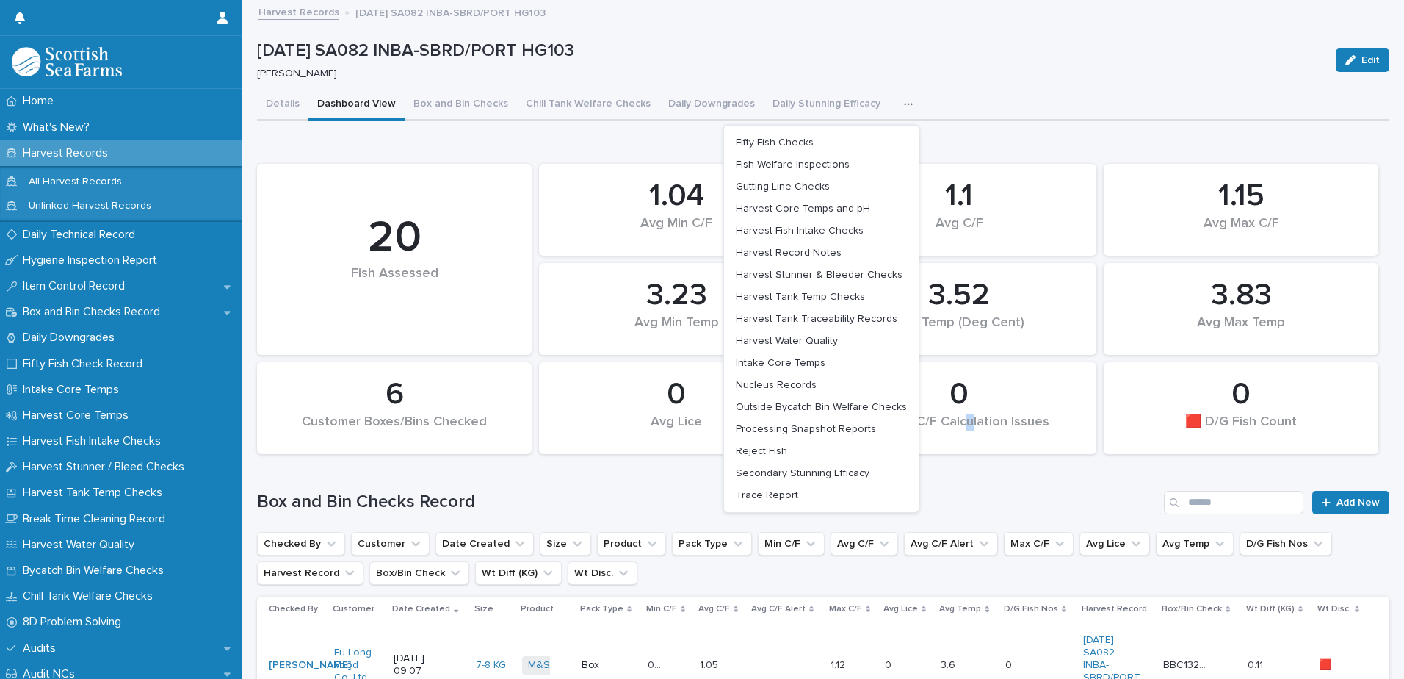
click at [973, 454] on div "1.15 Avg Max C/F 3.83 Avg Max Temp 20 Fish Assessed 1.04 Avg Min C/F 0 🟥 D/G Fi…" at bounding box center [823, 308] width 1147 height 305
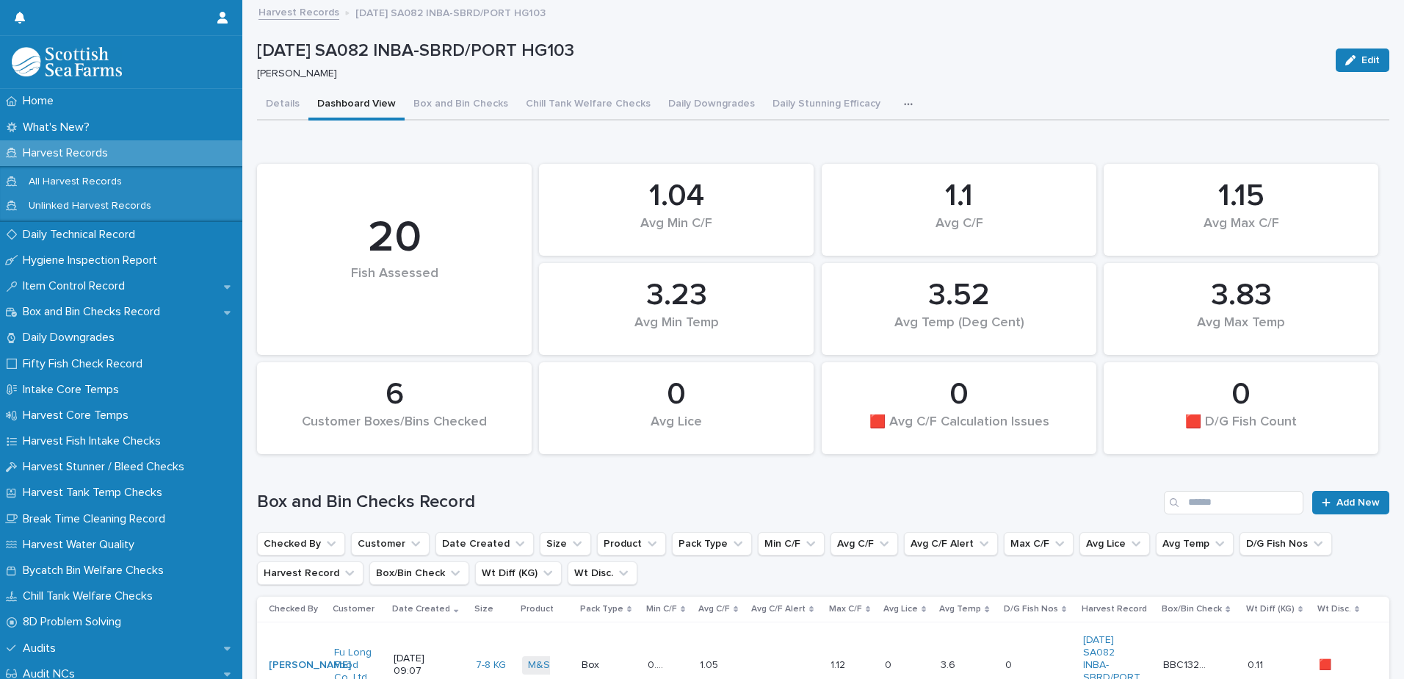
click at [1064, 91] on div "Details Dashboard View Box and Bin Checks Chill Tank Welfare Checks Daily Downg…" at bounding box center [823, 105] width 1132 height 31
click at [904, 103] on icon "button" at bounding box center [908, 104] width 9 height 10
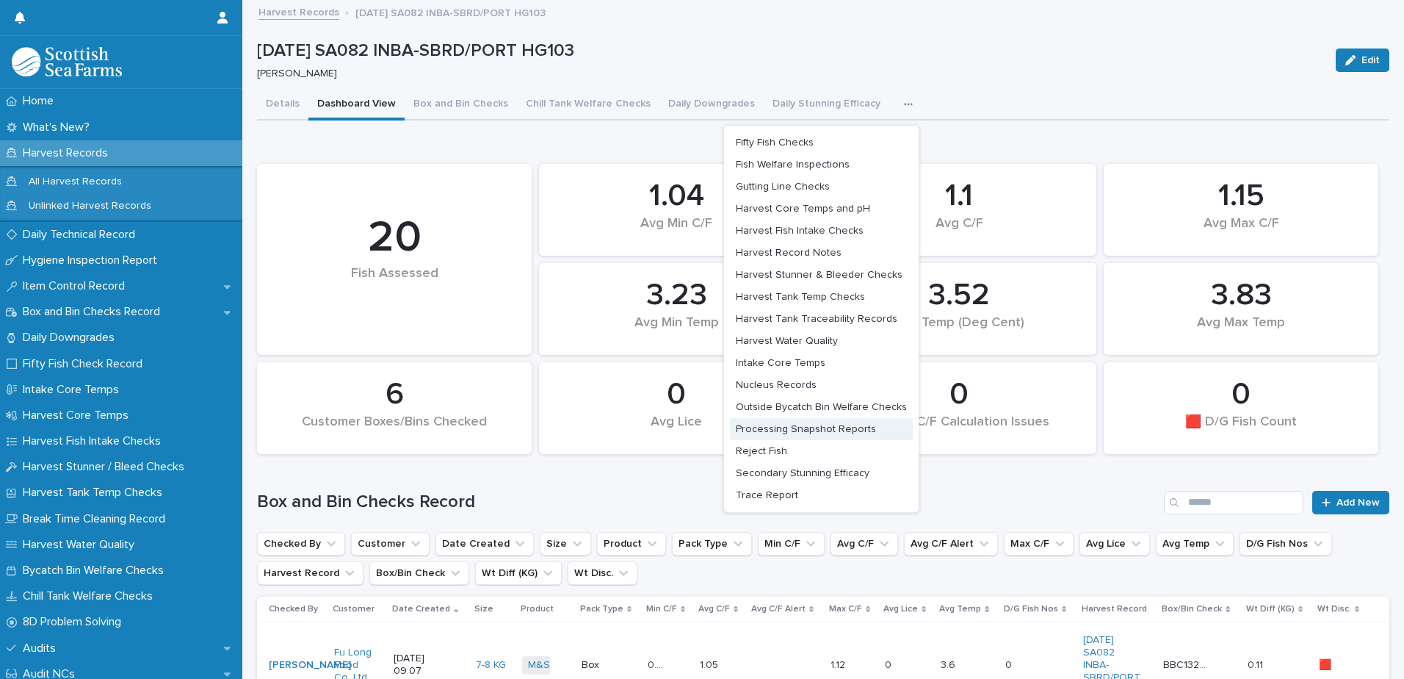
click at [843, 432] on span "Processing Snapshot Reports" at bounding box center [806, 429] width 140 height 10
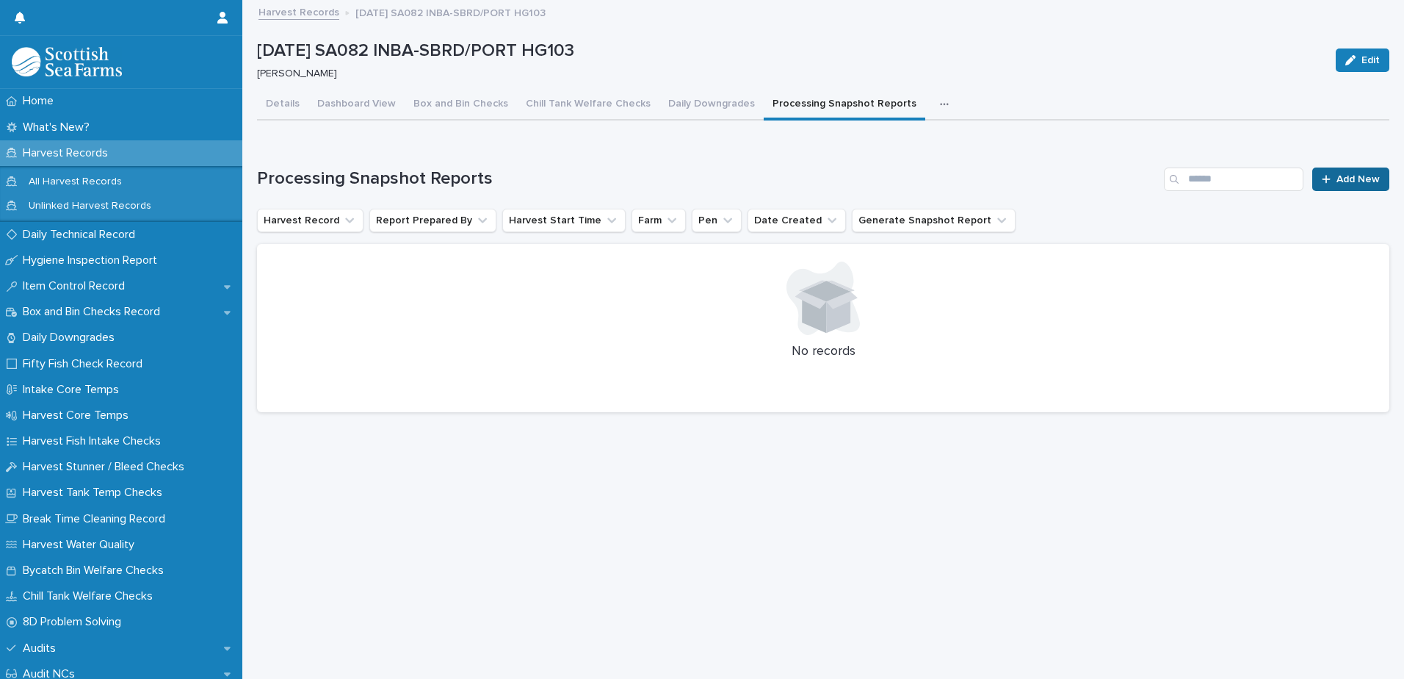
click at [1346, 176] on span "Add New" at bounding box center [1358, 179] width 43 height 10
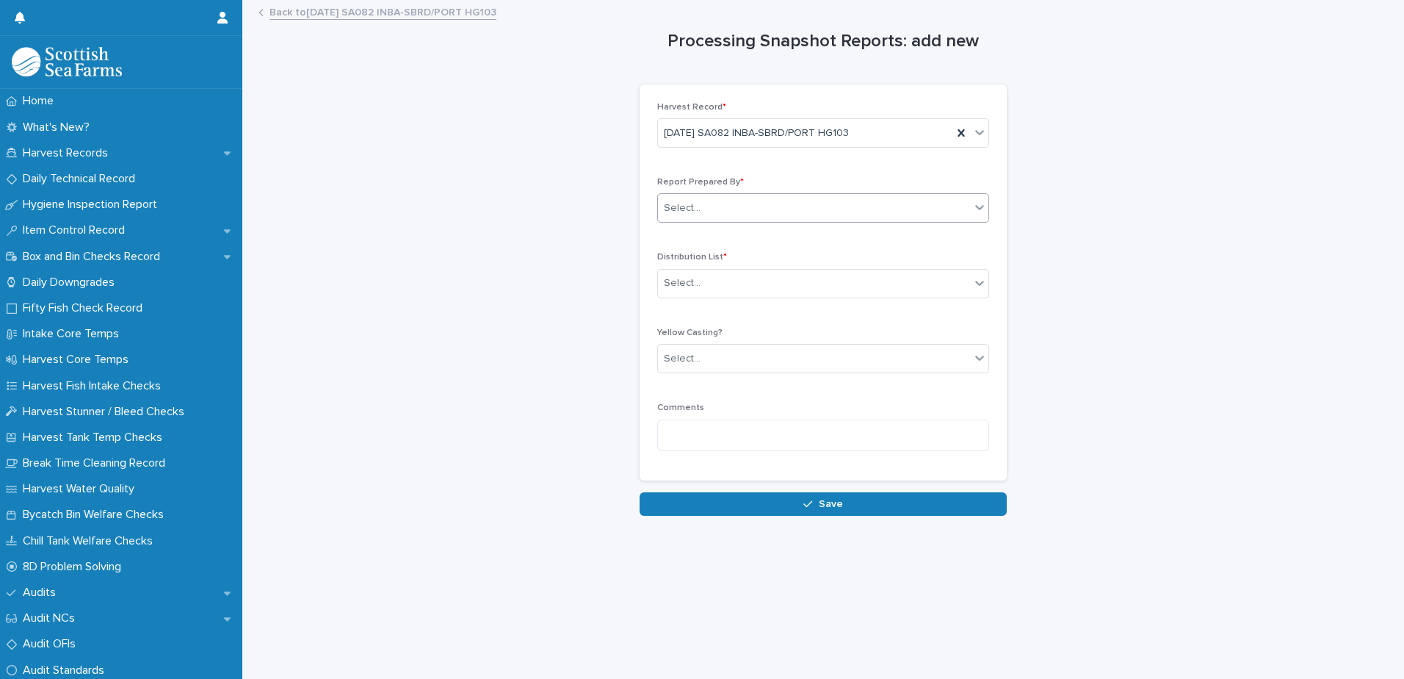
click at [697, 206] on div "Select..." at bounding box center [814, 208] width 312 height 24
type input "*****"
click at [702, 236] on div "[PERSON_NAME]" at bounding box center [818, 236] width 330 height 26
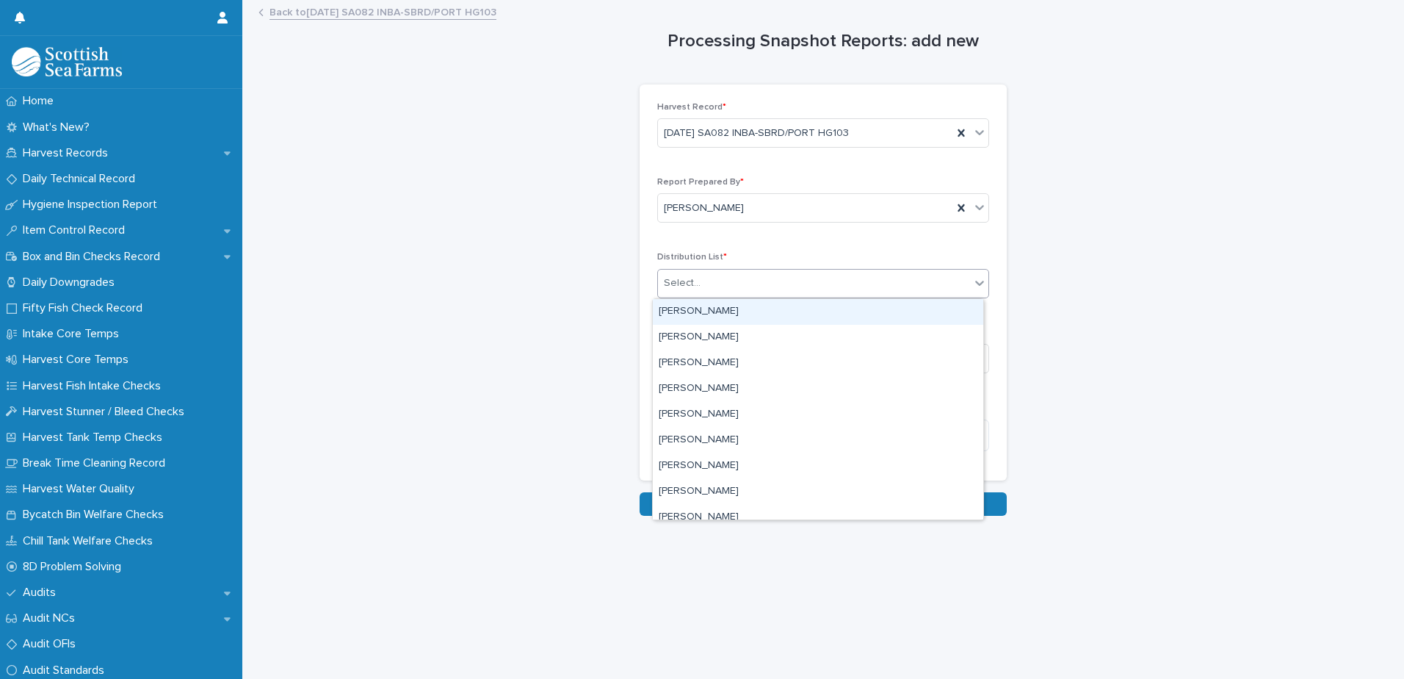
click at [690, 288] on div "Select..." at bounding box center [682, 282] width 37 height 15
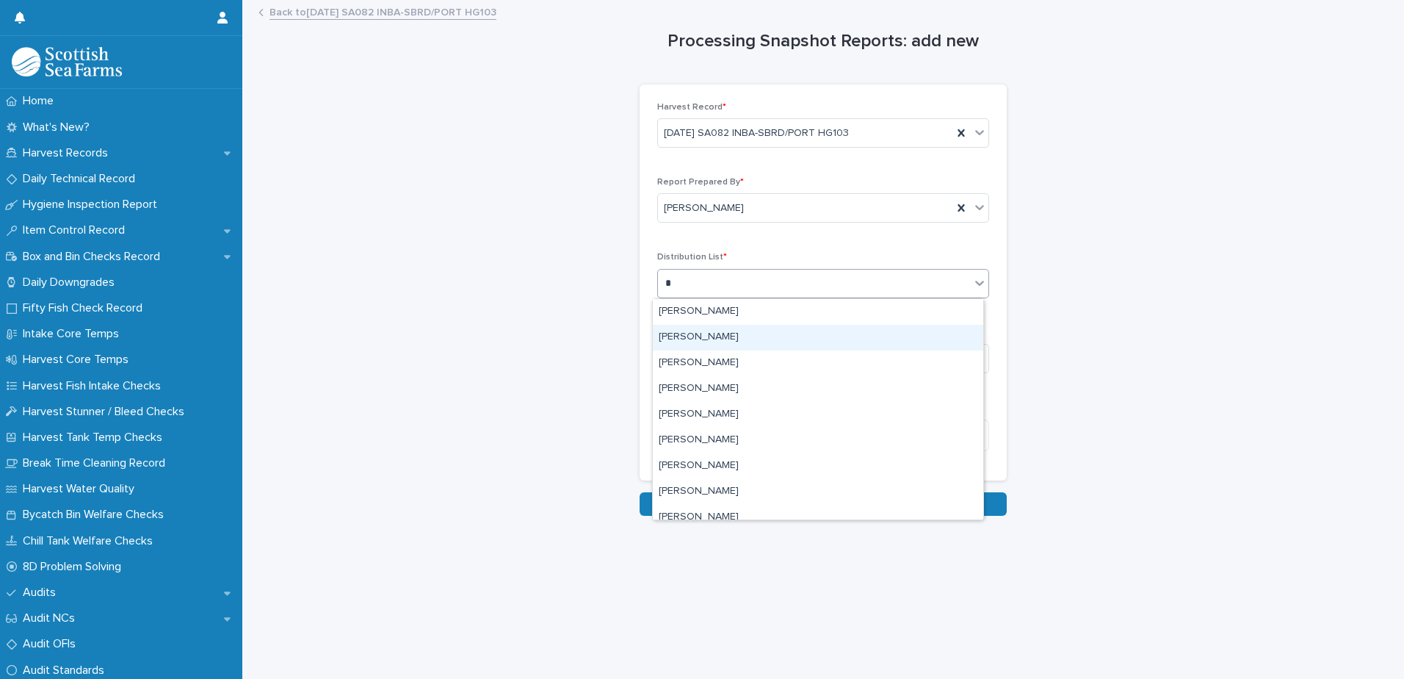
type input "**"
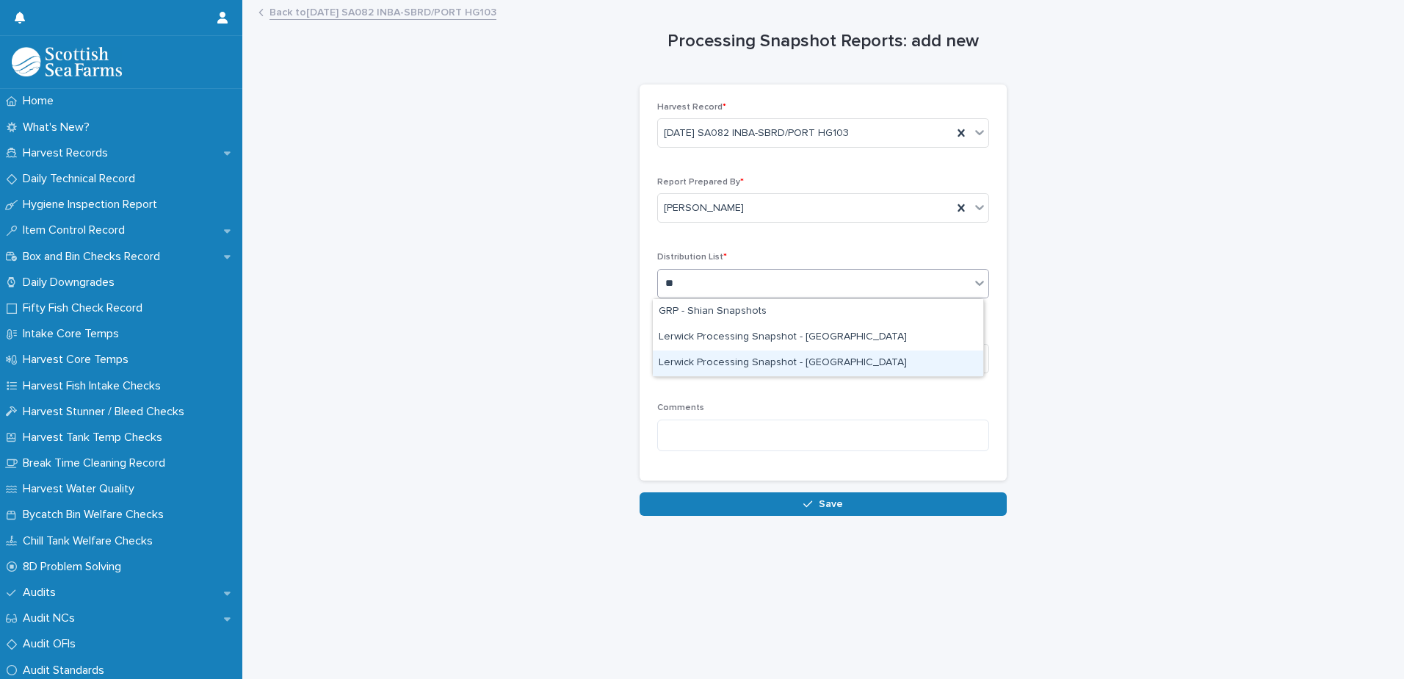
click at [742, 364] on div "Lerwick Processing Snapshot - [GEOGRAPHIC_DATA]" at bounding box center [818, 363] width 330 height 26
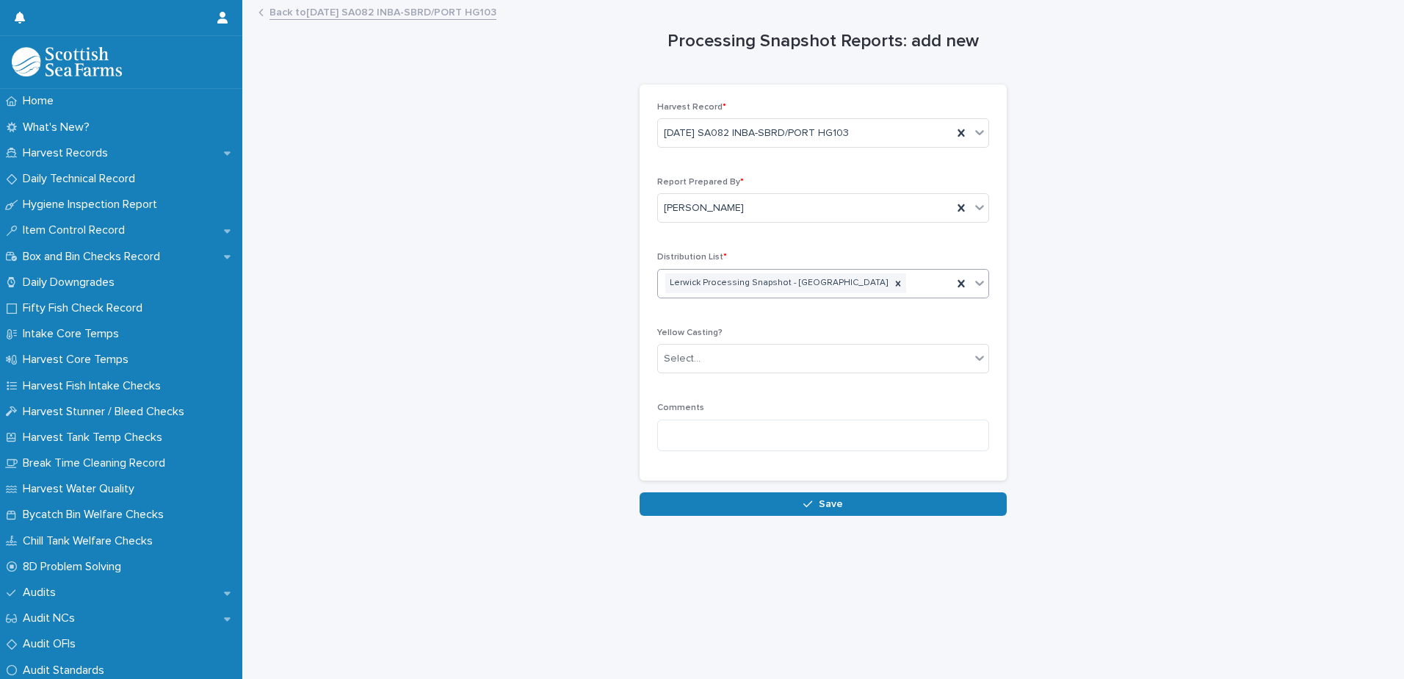
click at [872, 281] on div "Lerwick Processing Snapshot - [GEOGRAPHIC_DATA]" at bounding box center [805, 283] width 294 height 26
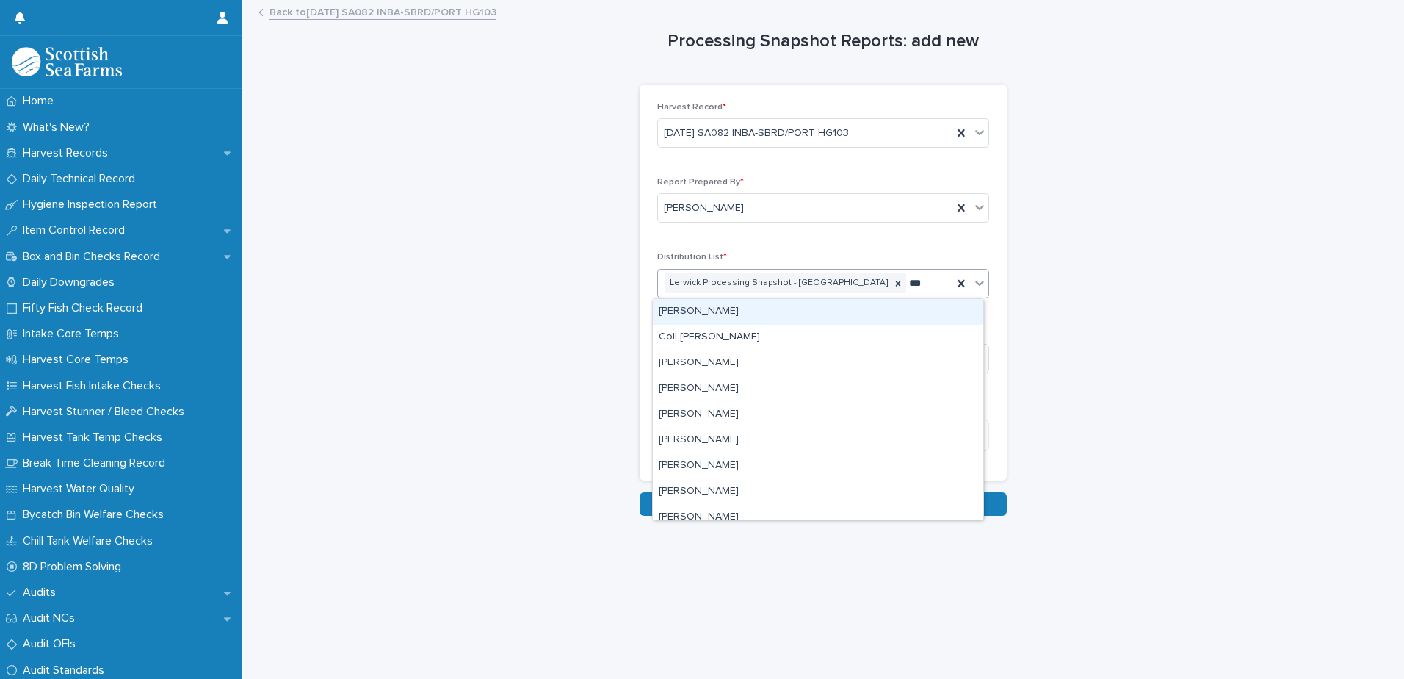
type input "****"
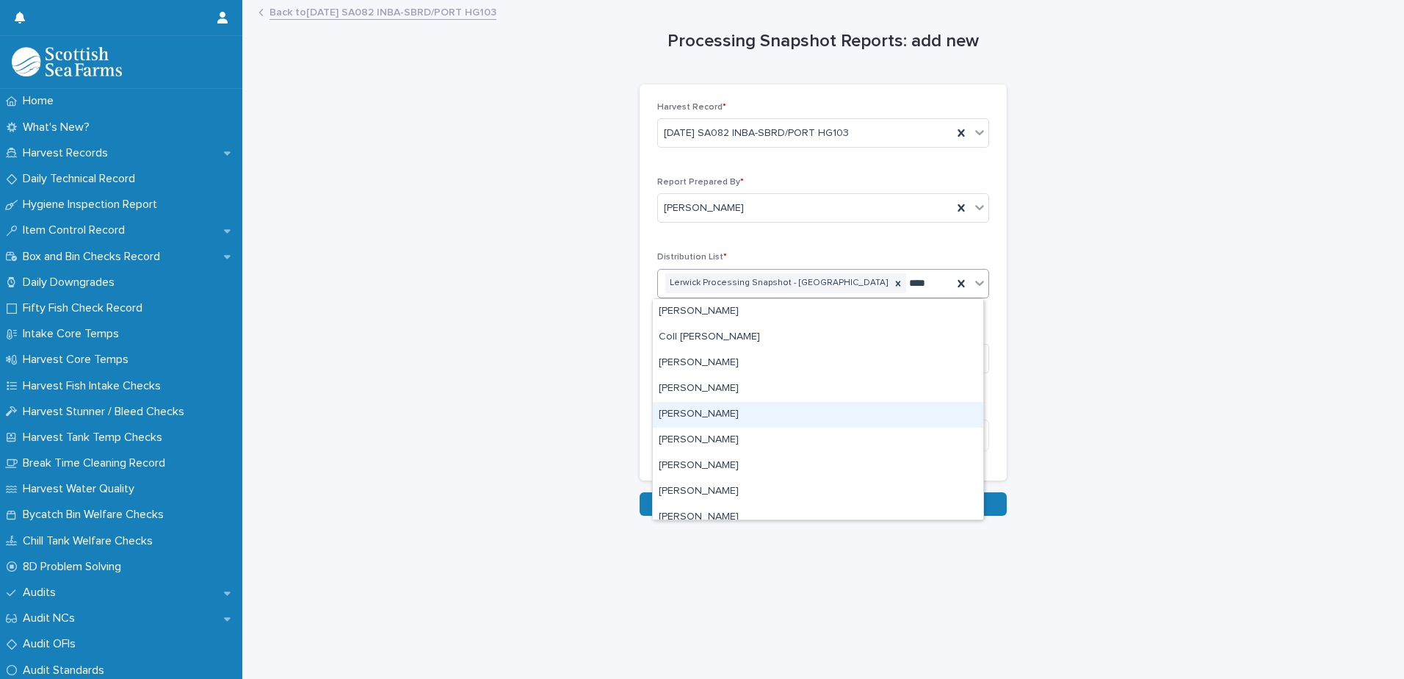
click at [717, 408] on div "[PERSON_NAME]" at bounding box center [818, 415] width 330 height 26
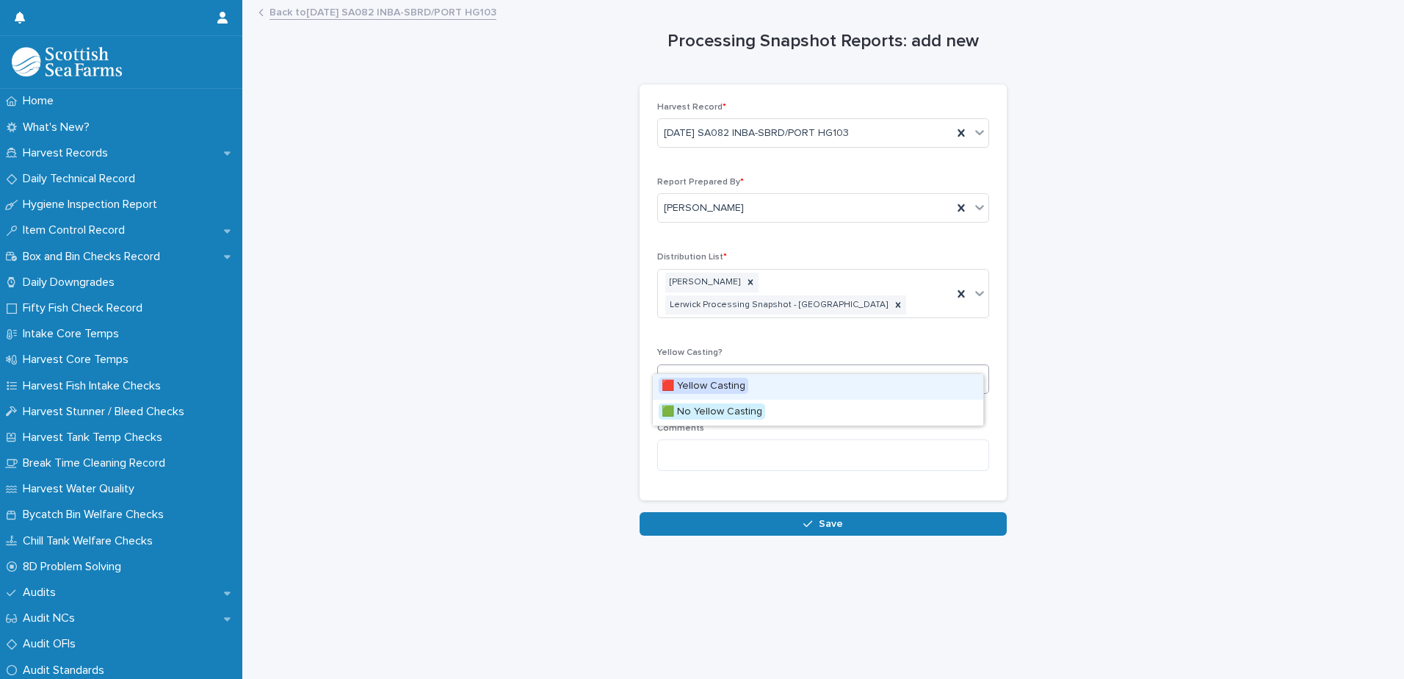
click at [704, 366] on div "Select..." at bounding box center [814, 378] width 312 height 24
click at [705, 386] on span "🟥 Yellow Casting" at bounding box center [704, 385] width 90 height 16
click at [688, 439] on textarea at bounding box center [823, 455] width 332 height 32
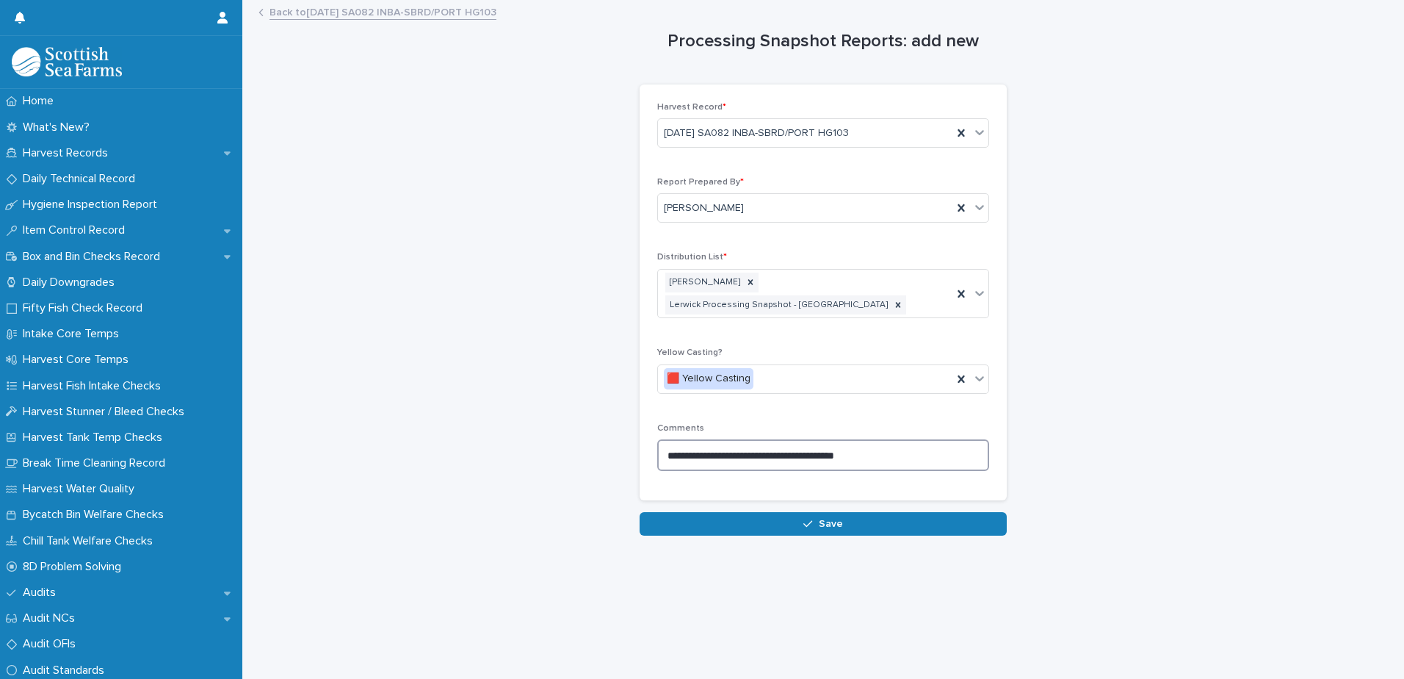
click at [702, 439] on textarea "**********" at bounding box center [823, 455] width 332 height 32
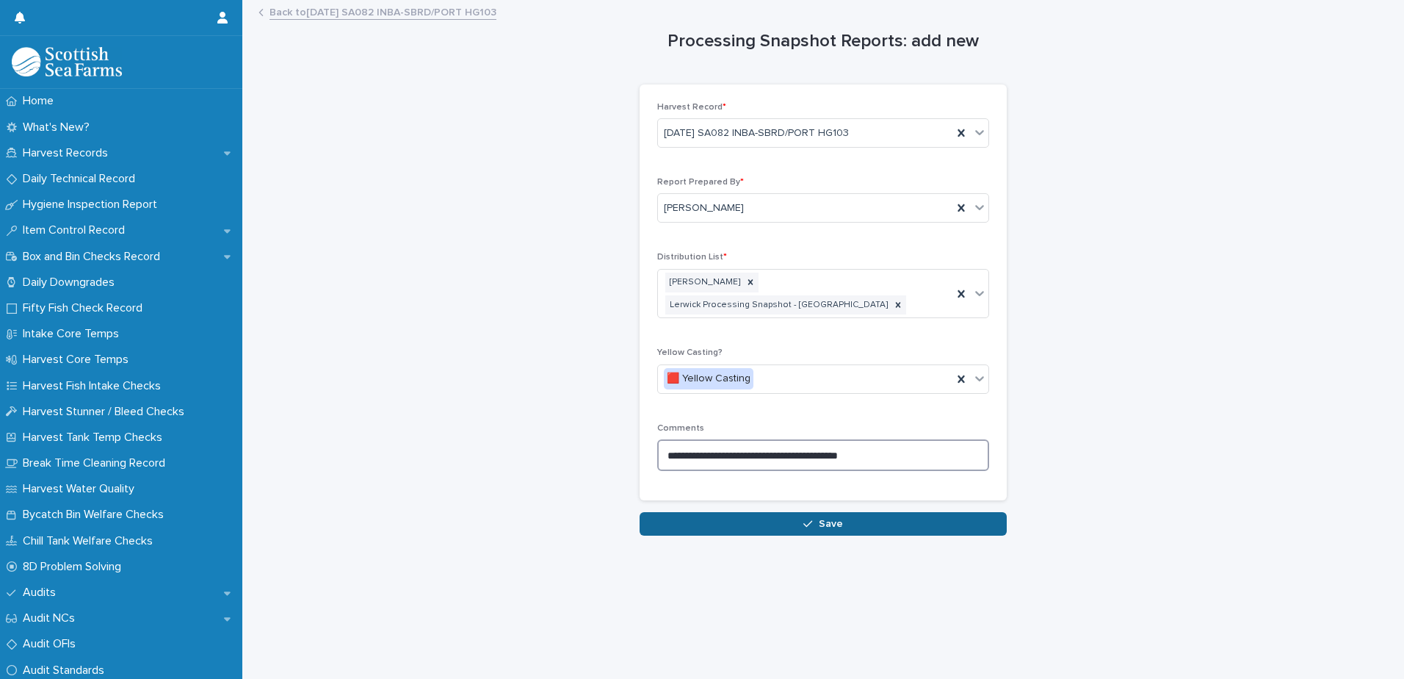
type textarea "**********"
click at [812, 518] on div "button" at bounding box center [810, 523] width 15 height 10
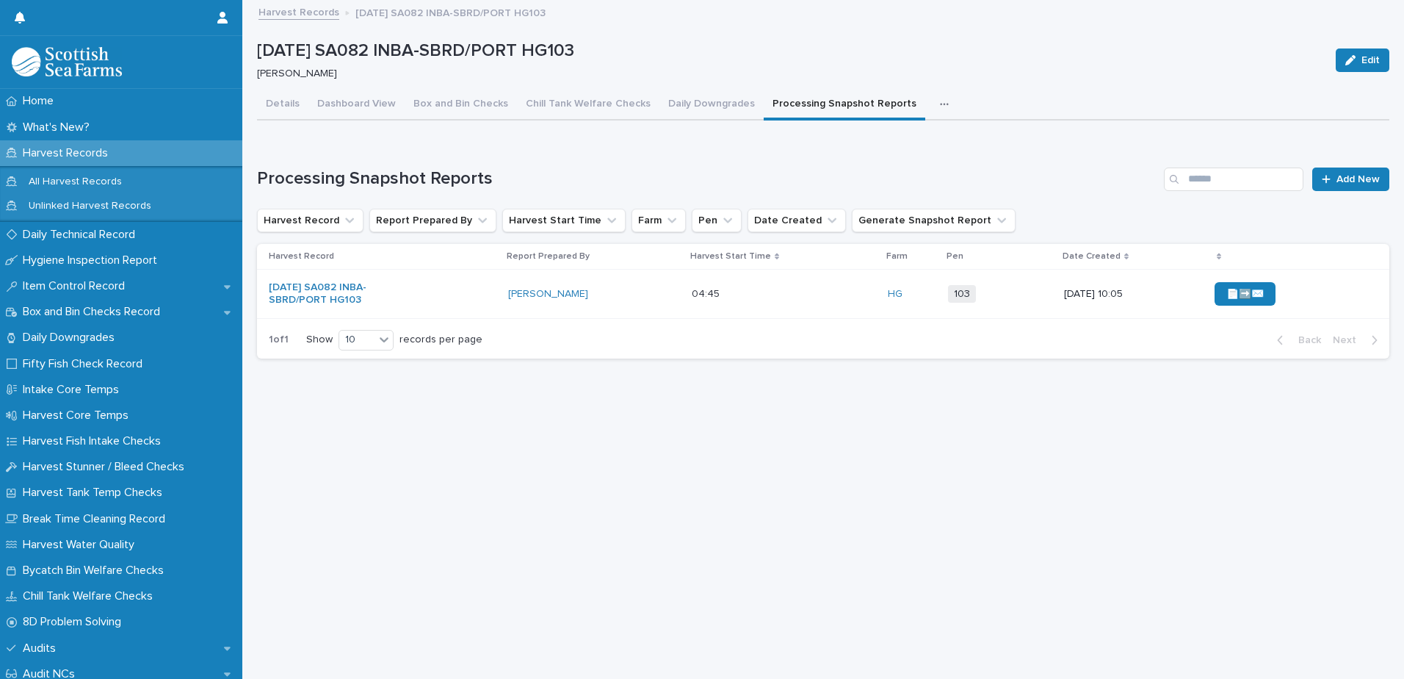
click at [1318, 293] on div "📄➡️✉️" at bounding box center [1290, 293] width 151 height 35
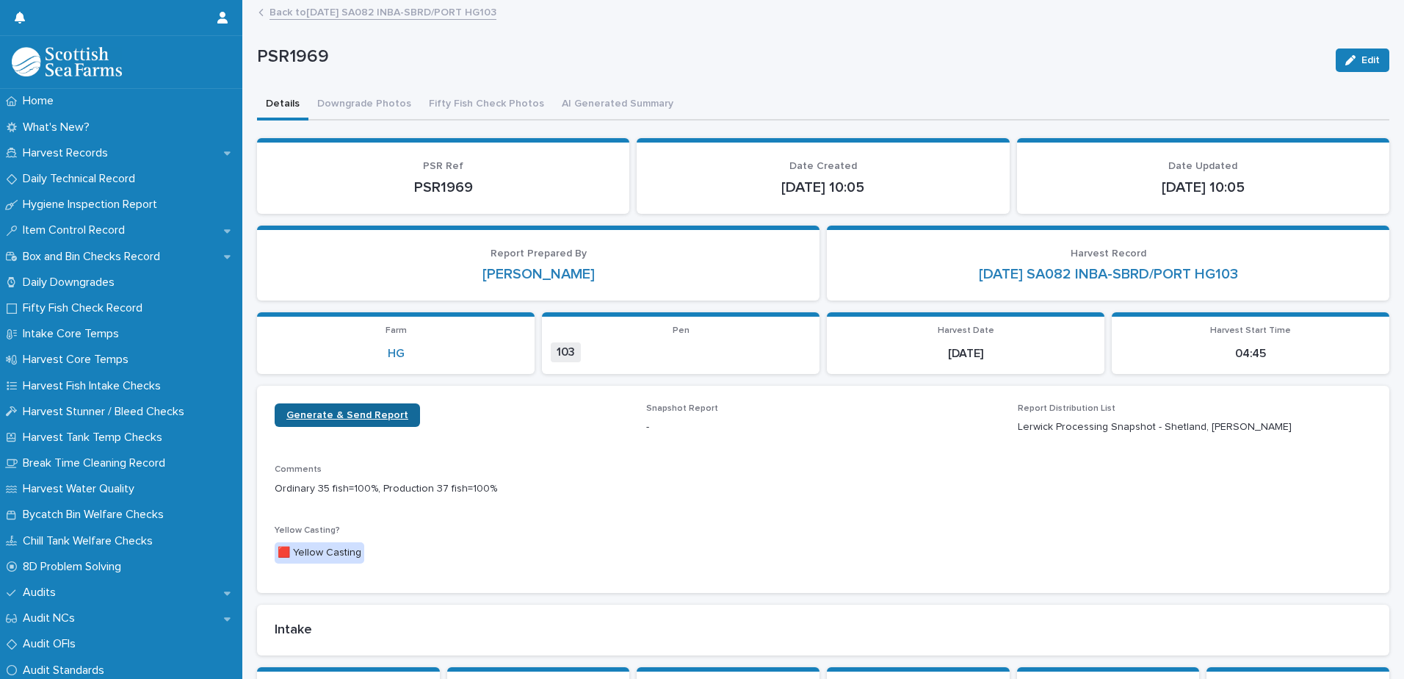
click at [331, 413] on span "Generate & Send Report" at bounding box center [347, 415] width 122 height 10
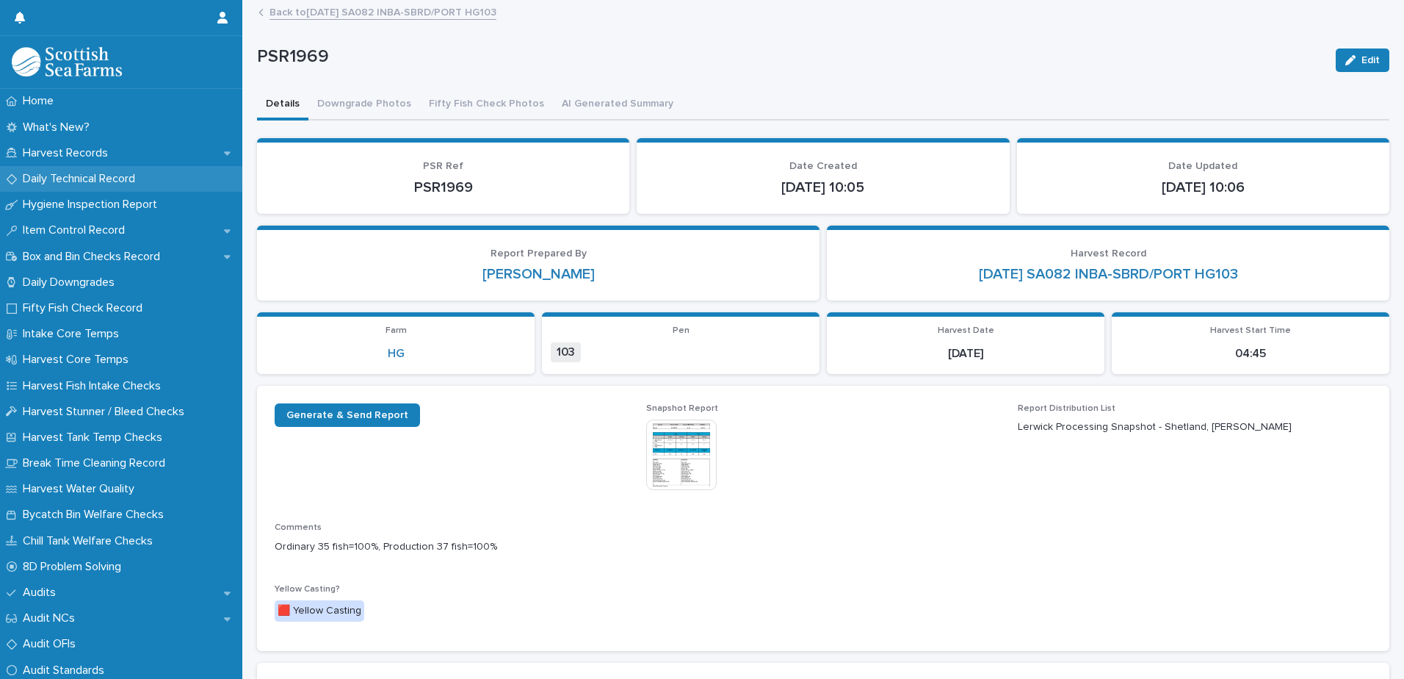
click at [40, 179] on p "Daily Technical Record" at bounding box center [82, 179] width 130 height 14
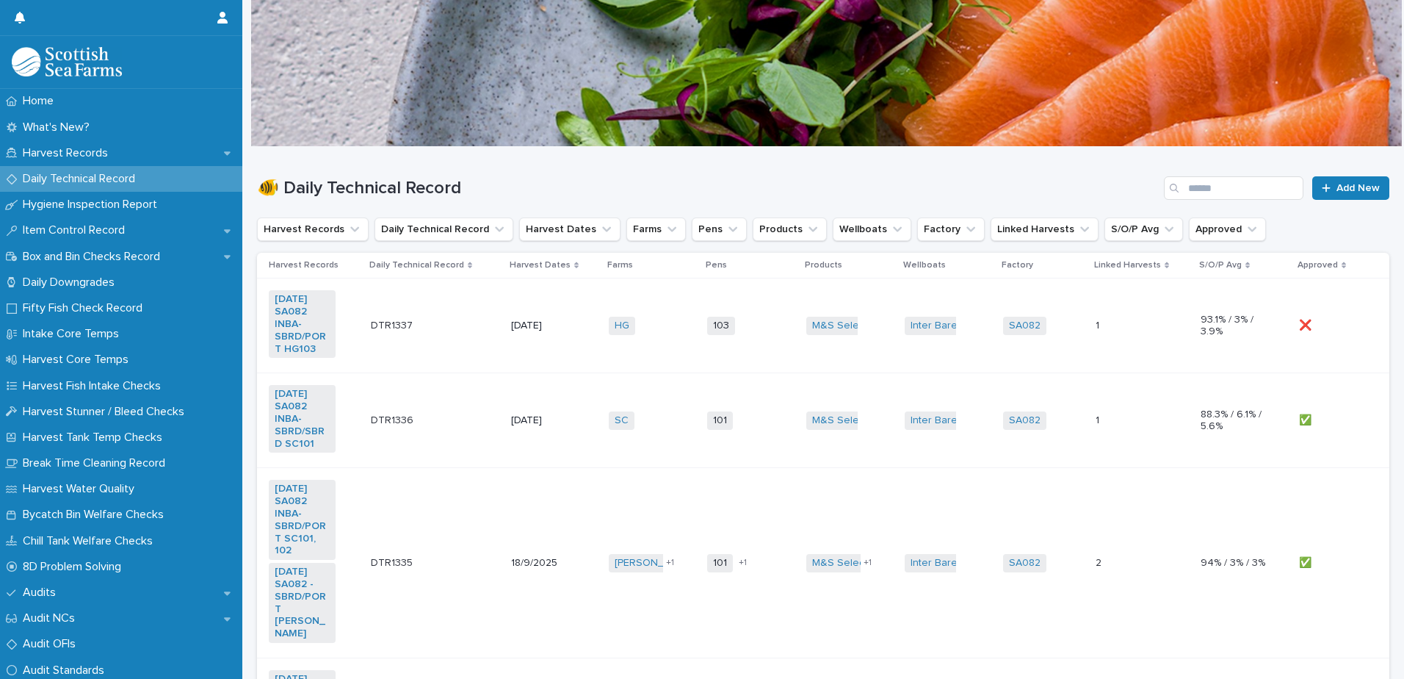
click at [659, 350] on td "HG + 0" at bounding box center [652, 325] width 98 height 95
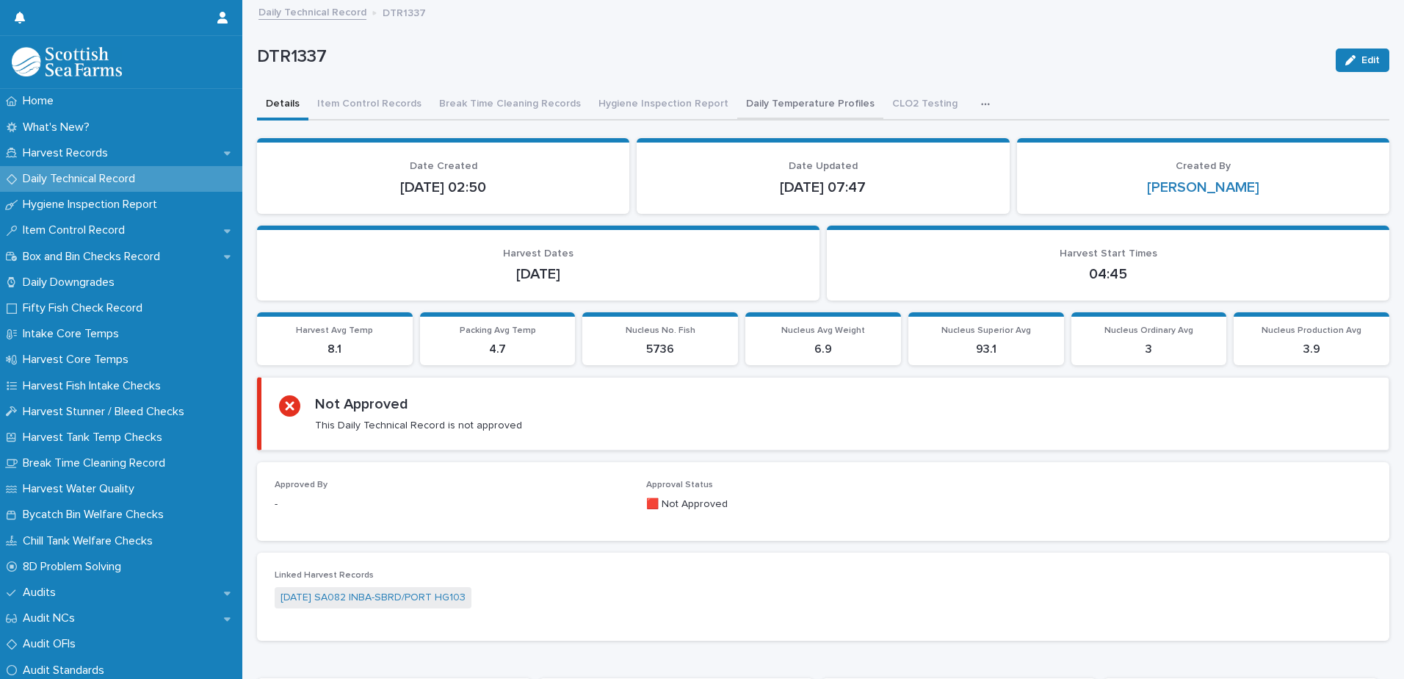
click at [767, 108] on button "Daily Temperature Profiles" at bounding box center [810, 105] width 146 height 31
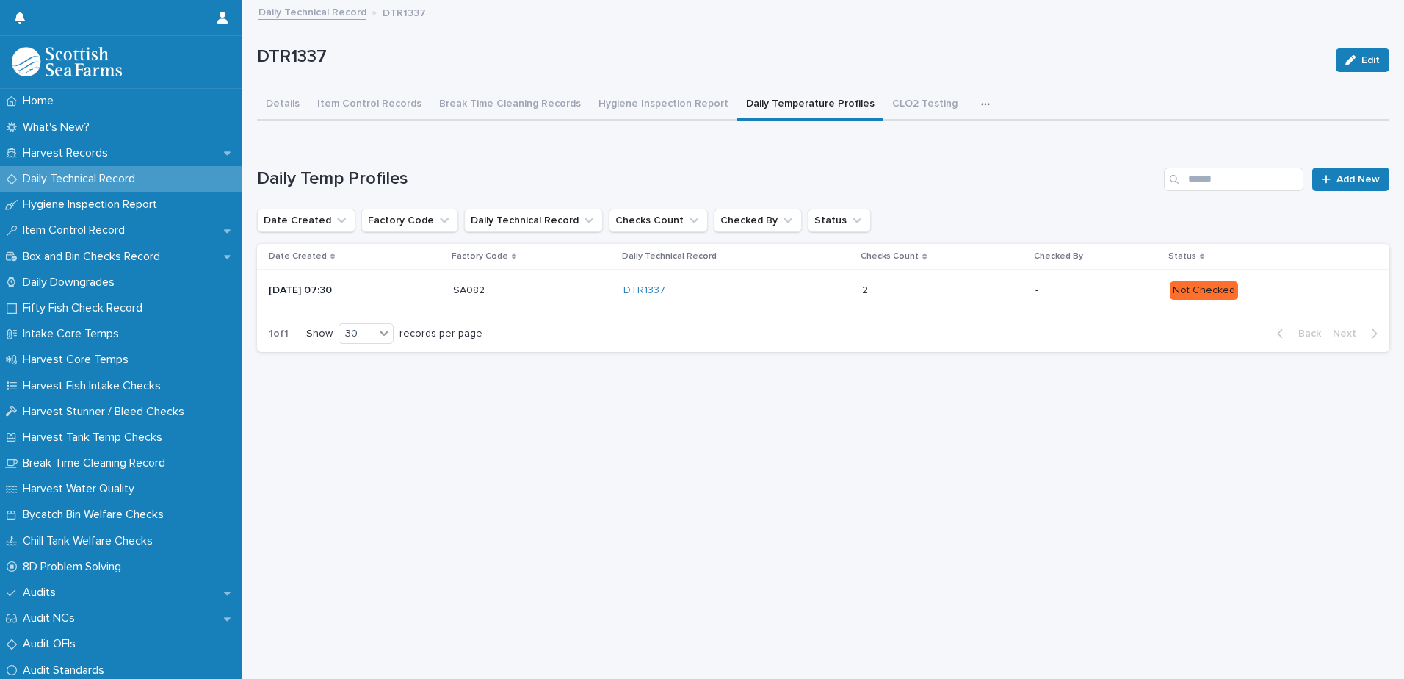
click at [1106, 289] on p "-" at bounding box center [1097, 290] width 122 height 12
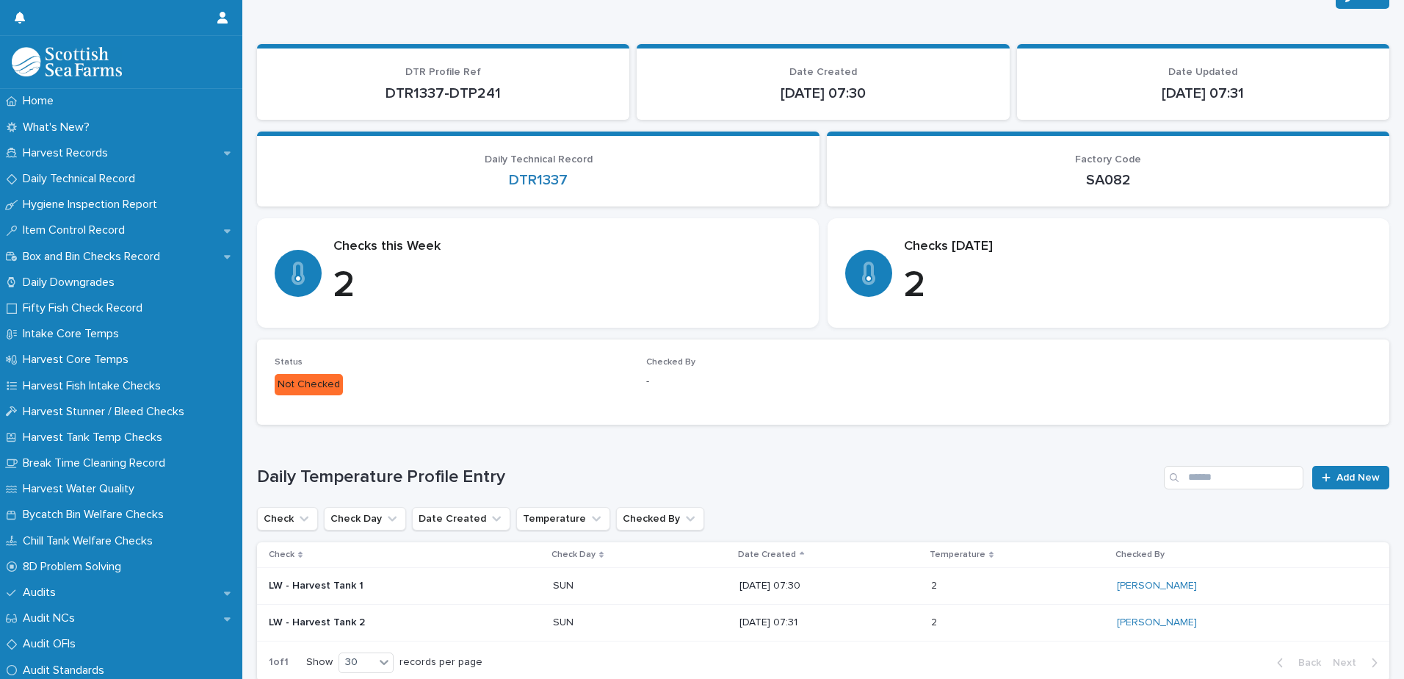
scroll to position [162, 0]
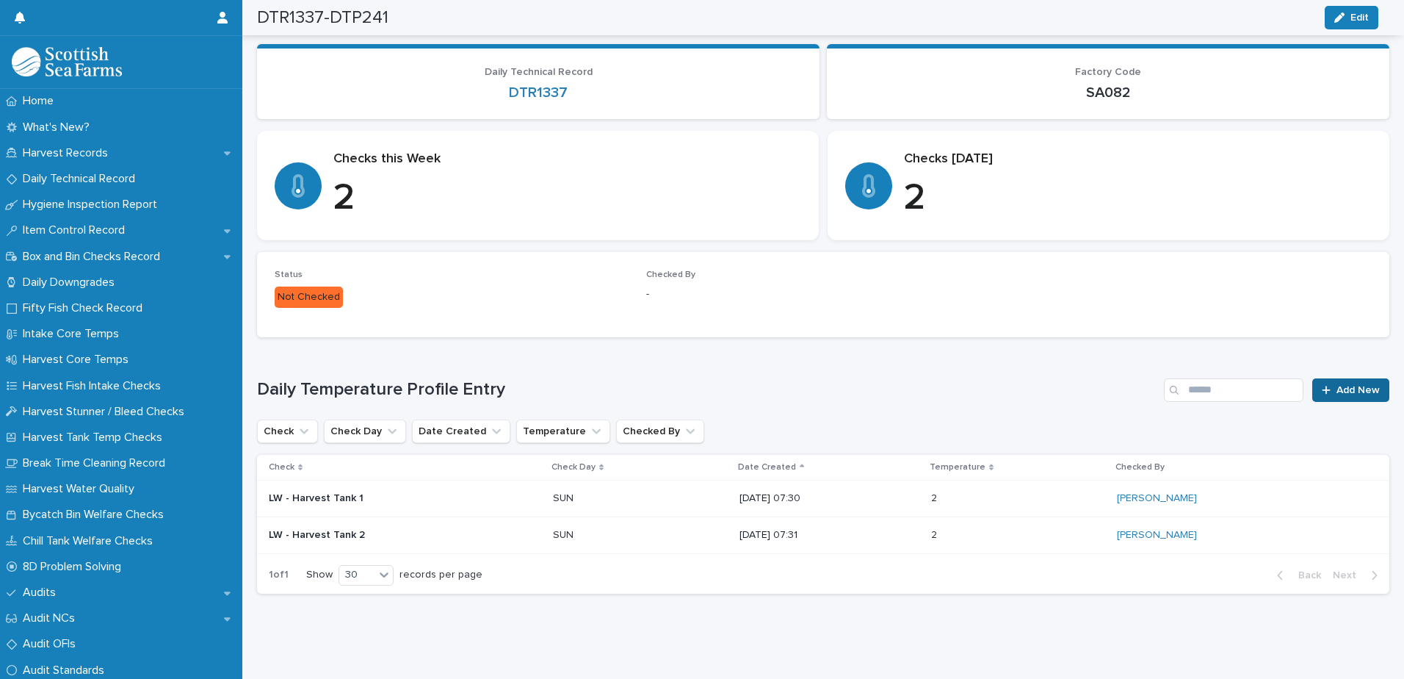
click at [1337, 385] on span "Add New" at bounding box center [1358, 390] width 43 height 10
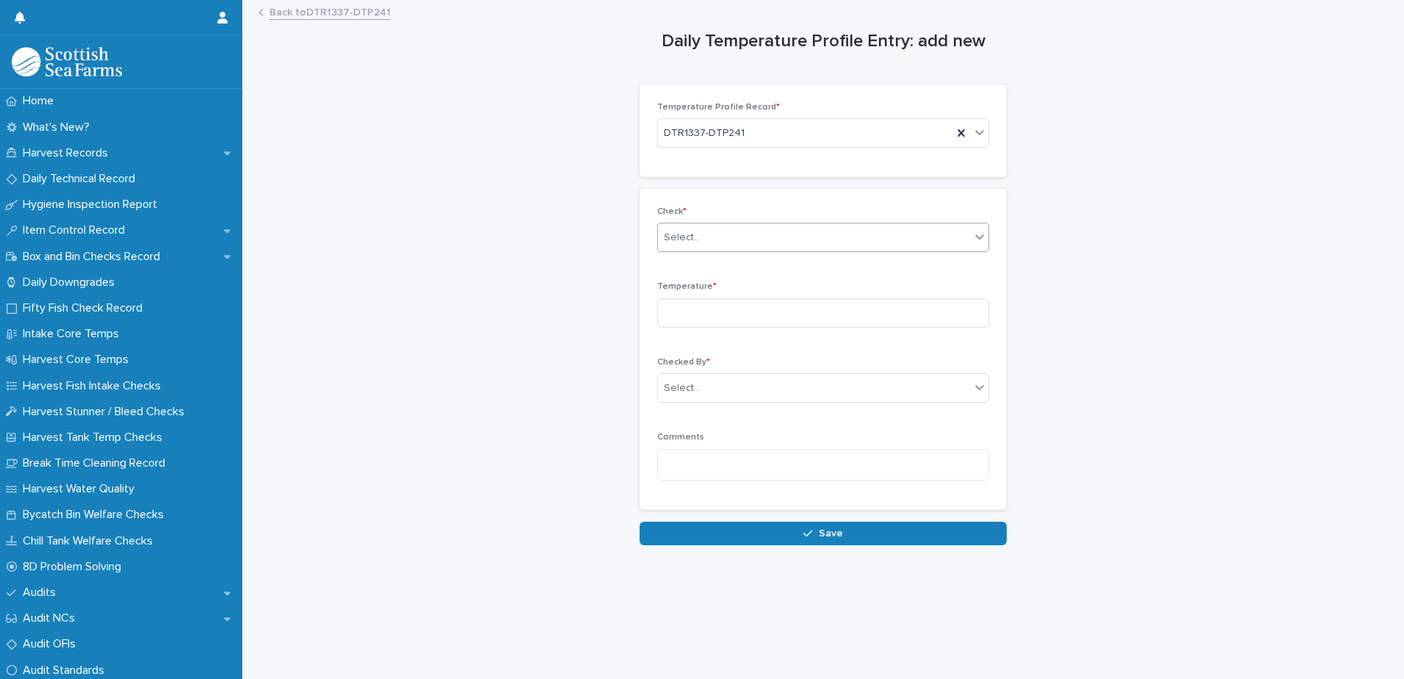
drag, startPoint x: 662, startPoint y: 235, endPoint x: 681, endPoint y: 236, distance: 19.2
click at [664, 235] on div "Select..." at bounding box center [682, 237] width 37 height 15
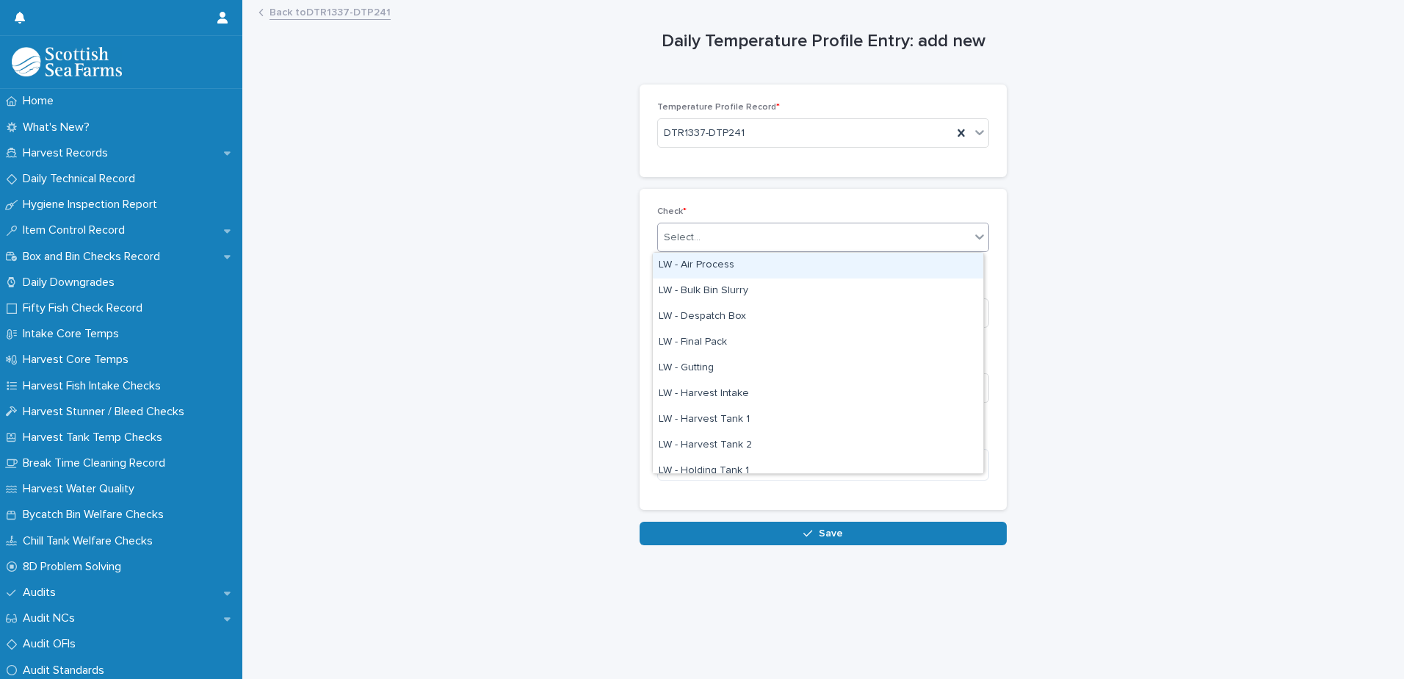
click at [704, 267] on div "LW - Air Process" at bounding box center [818, 266] width 330 height 26
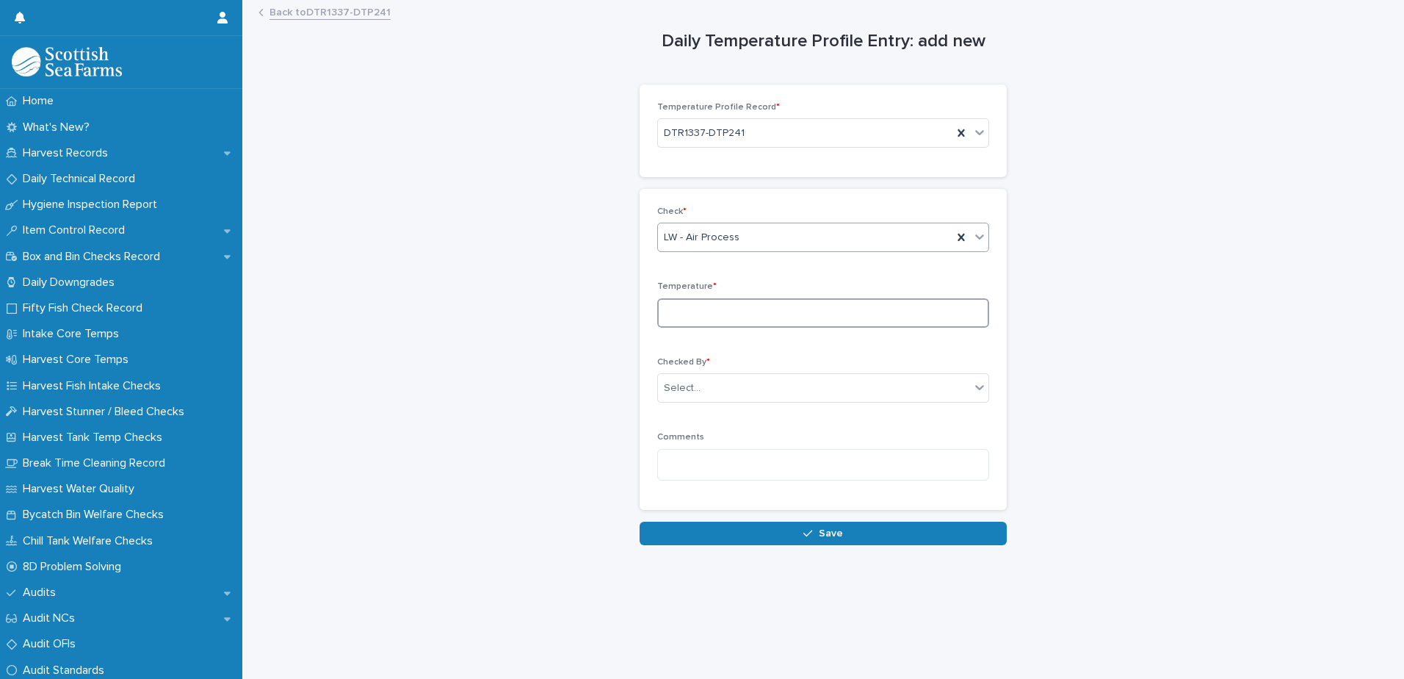
click at [662, 307] on input at bounding box center [823, 312] width 332 height 29
type input "****"
click at [671, 388] on div "Select..." at bounding box center [682, 387] width 37 height 15
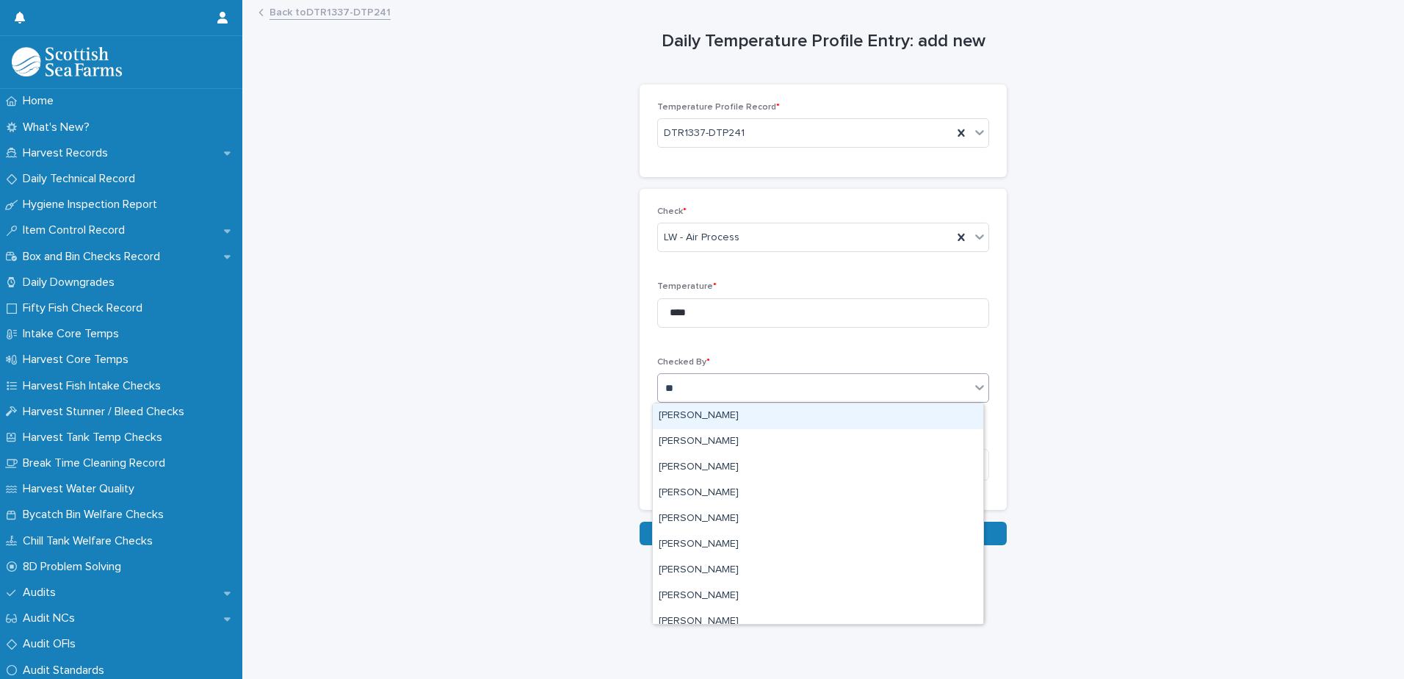
type input "***"
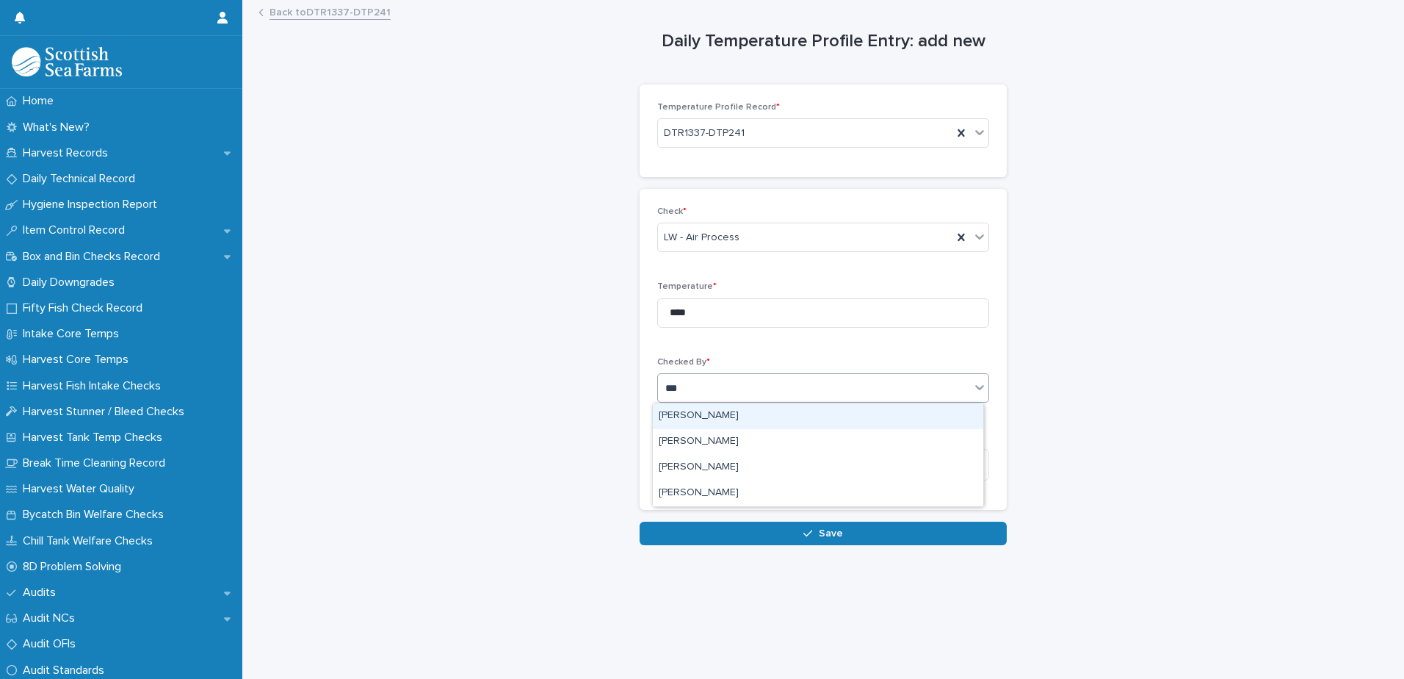
click at [708, 414] on div "[PERSON_NAME]" at bounding box center [818, 416] width 330 height 26
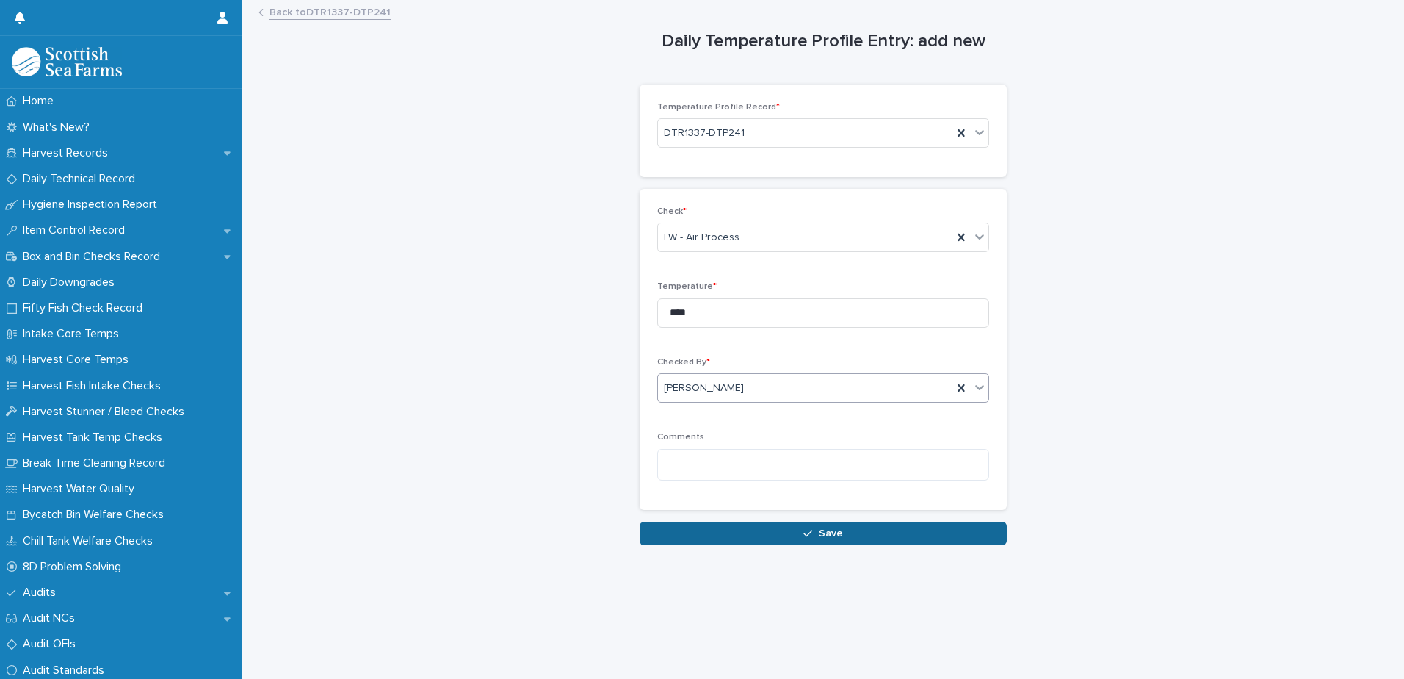
click at [708, 530] on button "Save" at bounding box center [823, 533] width 367 height 24
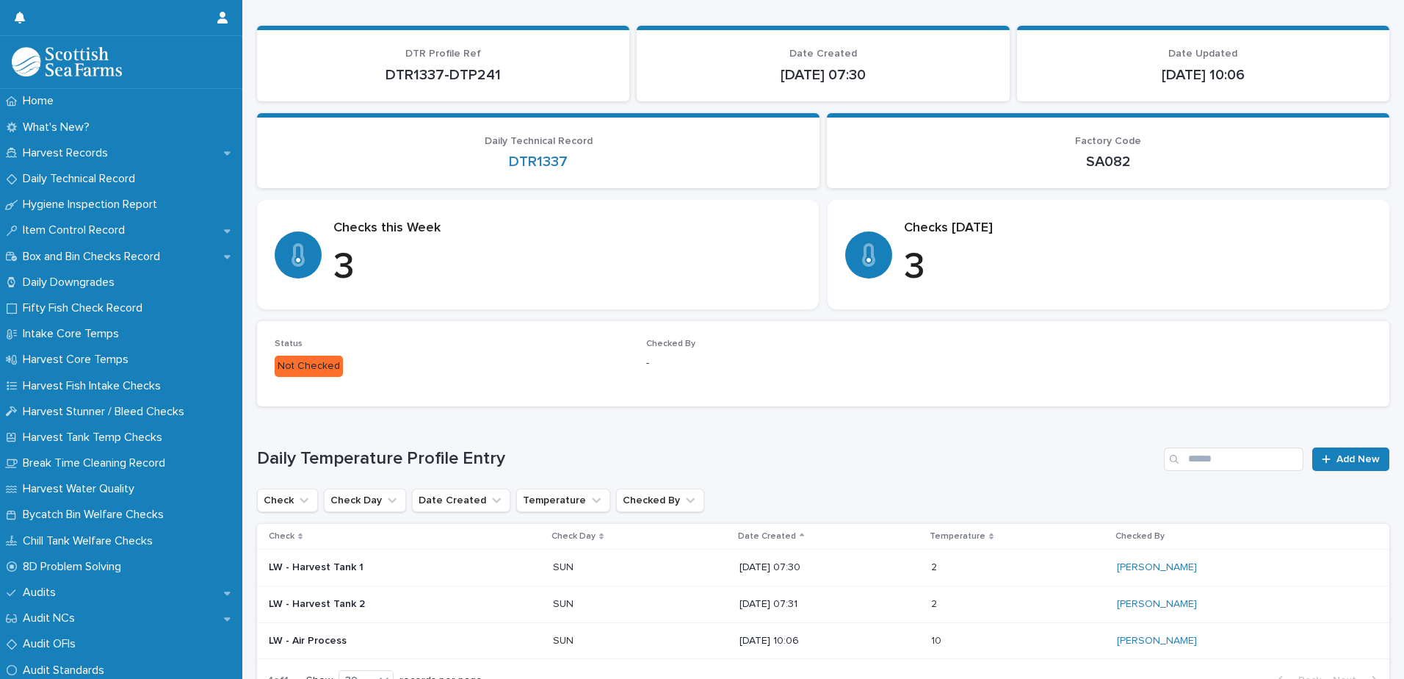
scroll to position [198, 0]
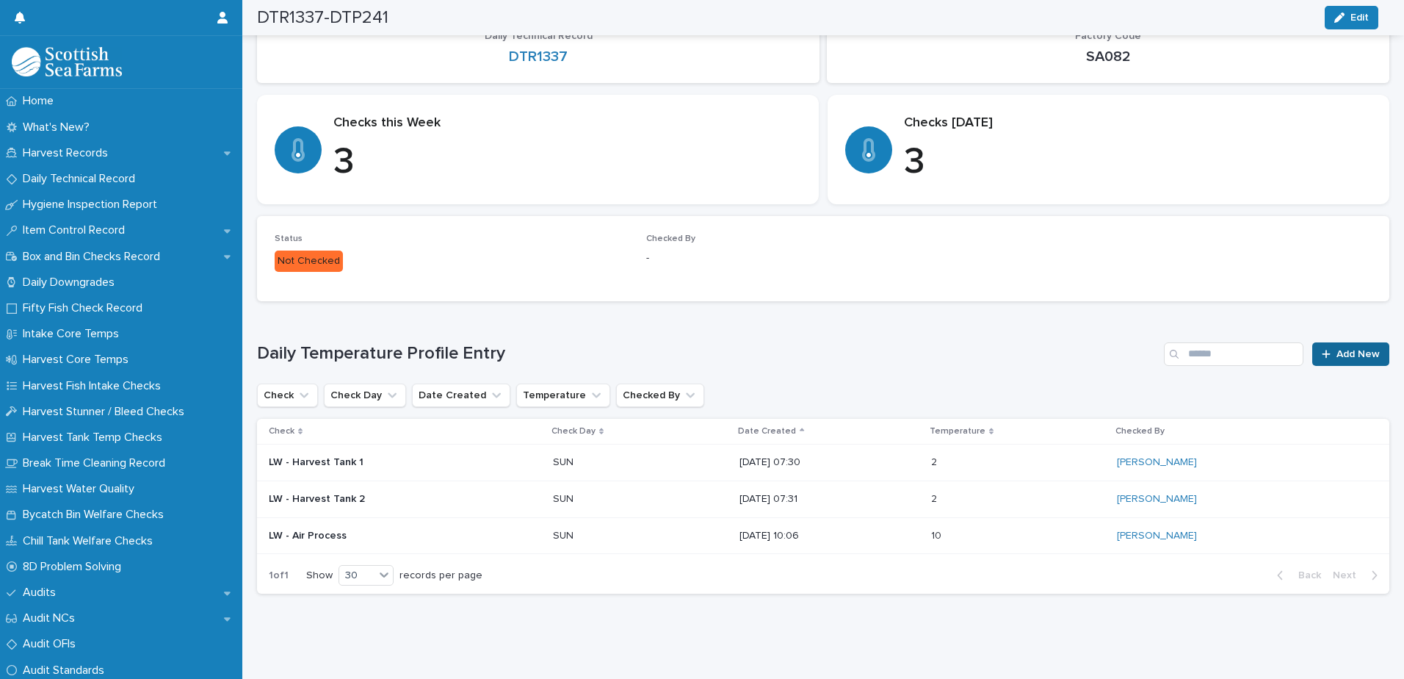
click at [1323, 349] on div at bounding box center [1329, 354] width 15 height 10
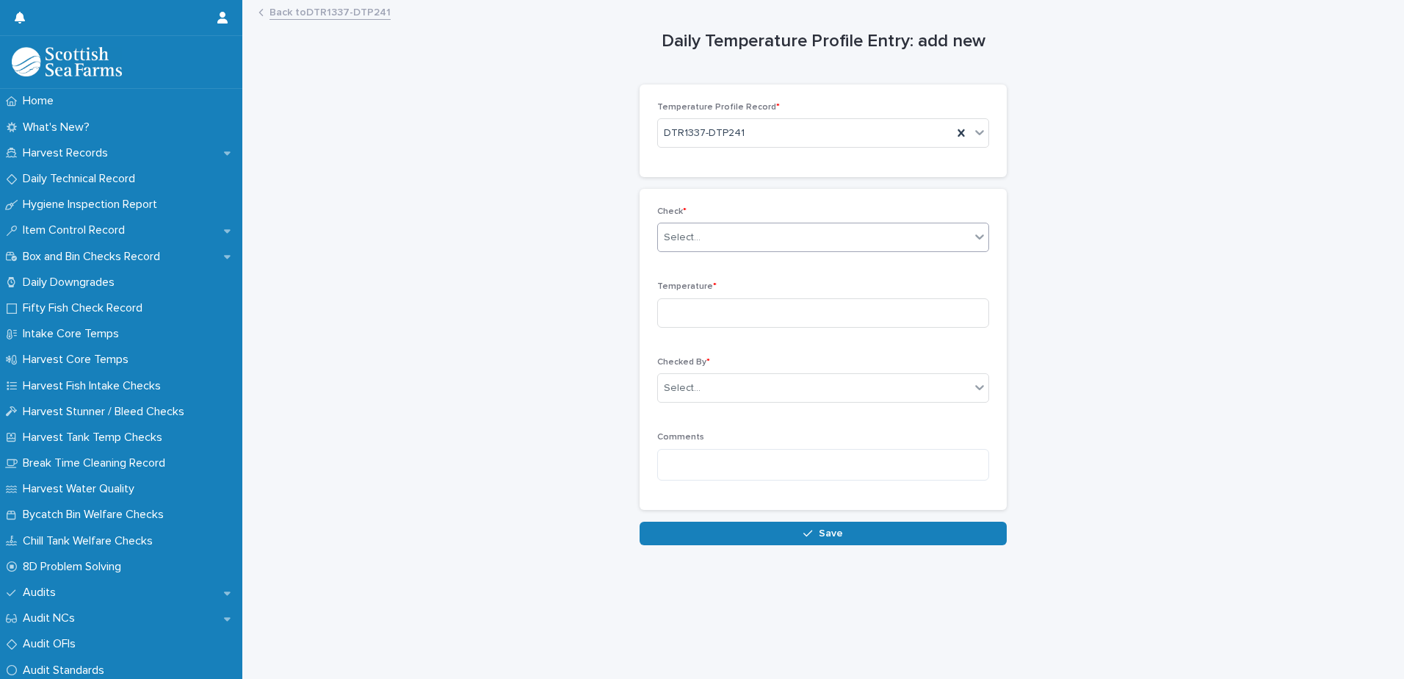
click at [693, 233] on div "Select..." at bounding box center [682, 237] width 37 height 15
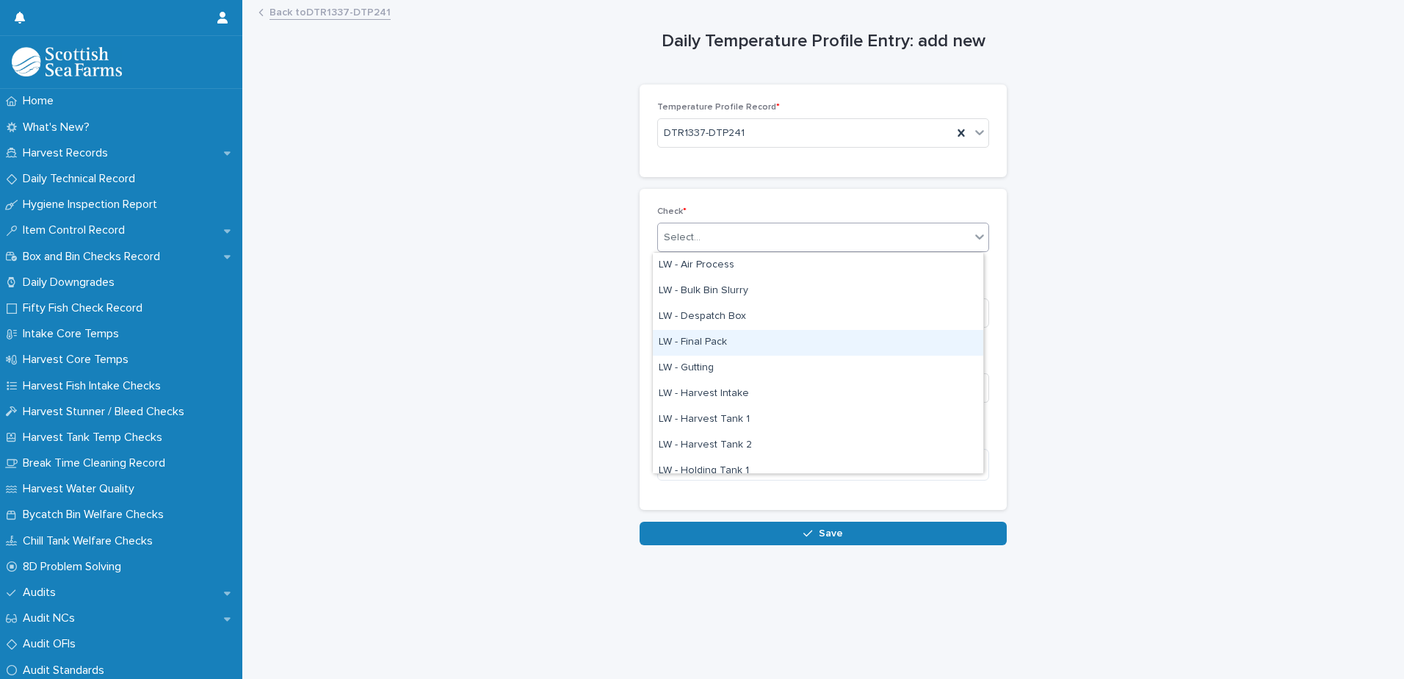
click at [714, 348] on div "LW - Final Pack" at bounding box center [818, 343] width 330 height 26
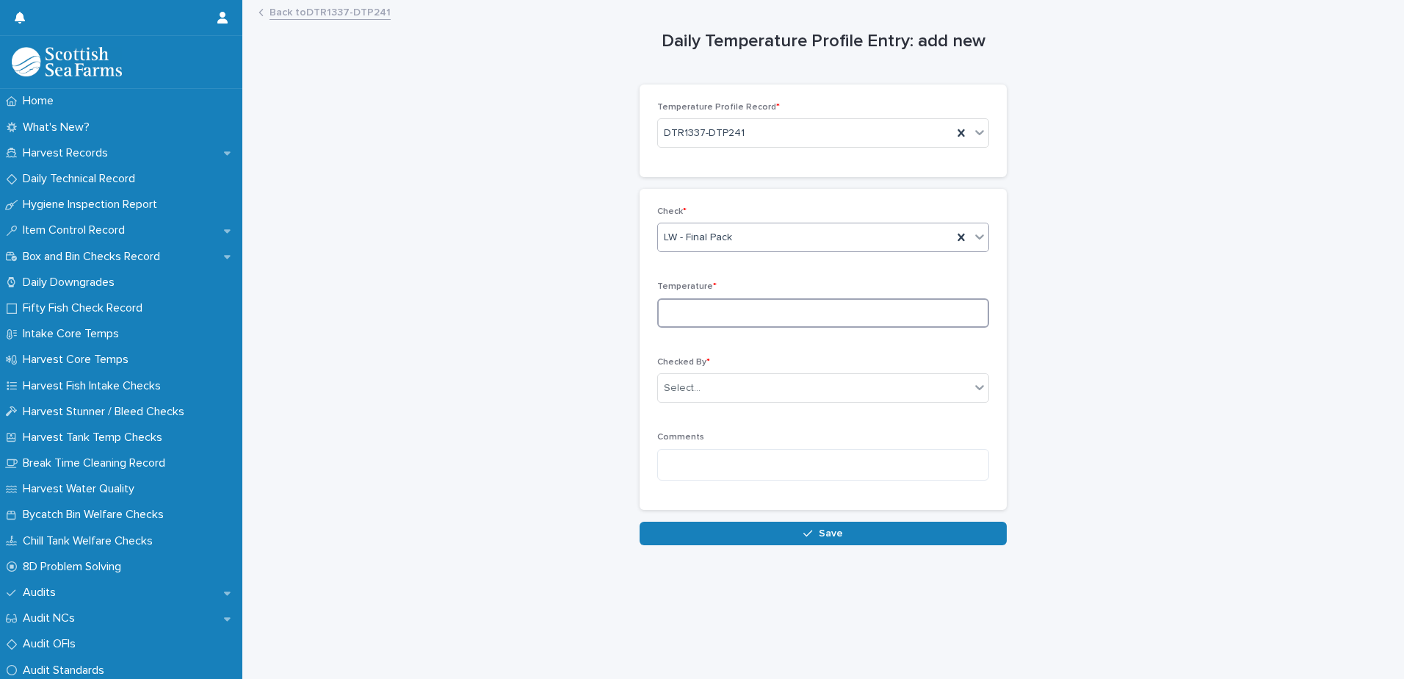
drag, startPoint x: 671, startPoint y: 313, endPoint x: 679, endPoint y: 309, distance: 8.9
click at [673, 312] on input at bounding box center [823, 312] width 332 height 29
type input "***"
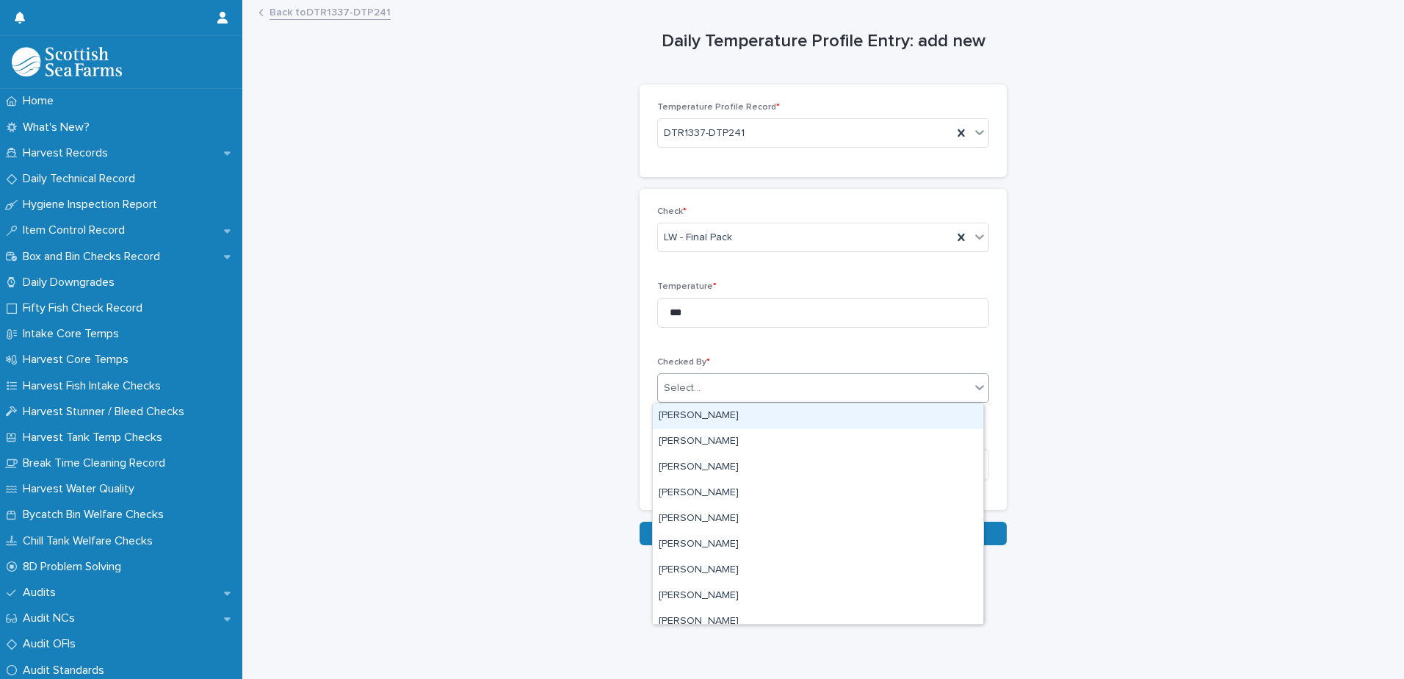
click at [685, 388] on div "Select..." at bounding box center [682, 387] width 37 height 15
type input "***"
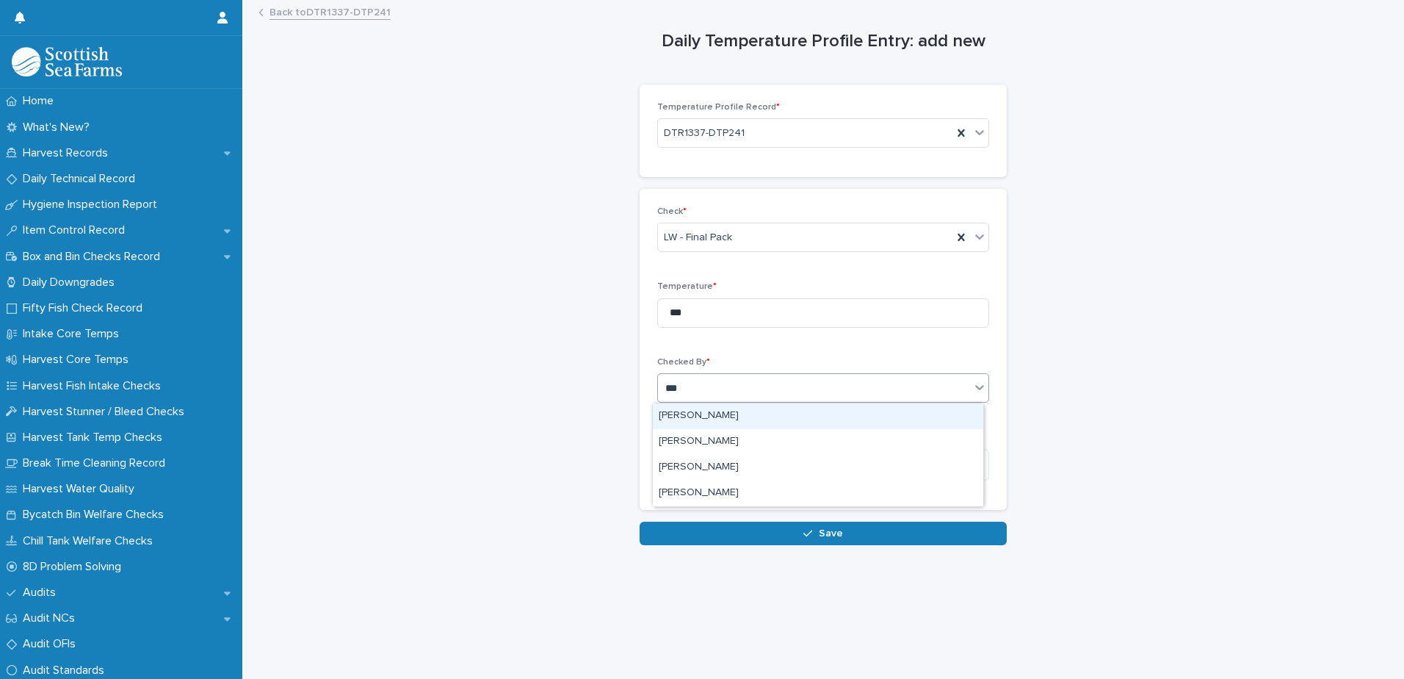
click at [705, 416] on div "[PERSON_NAME]" at bounding box center [818, 416] width 330 height 26
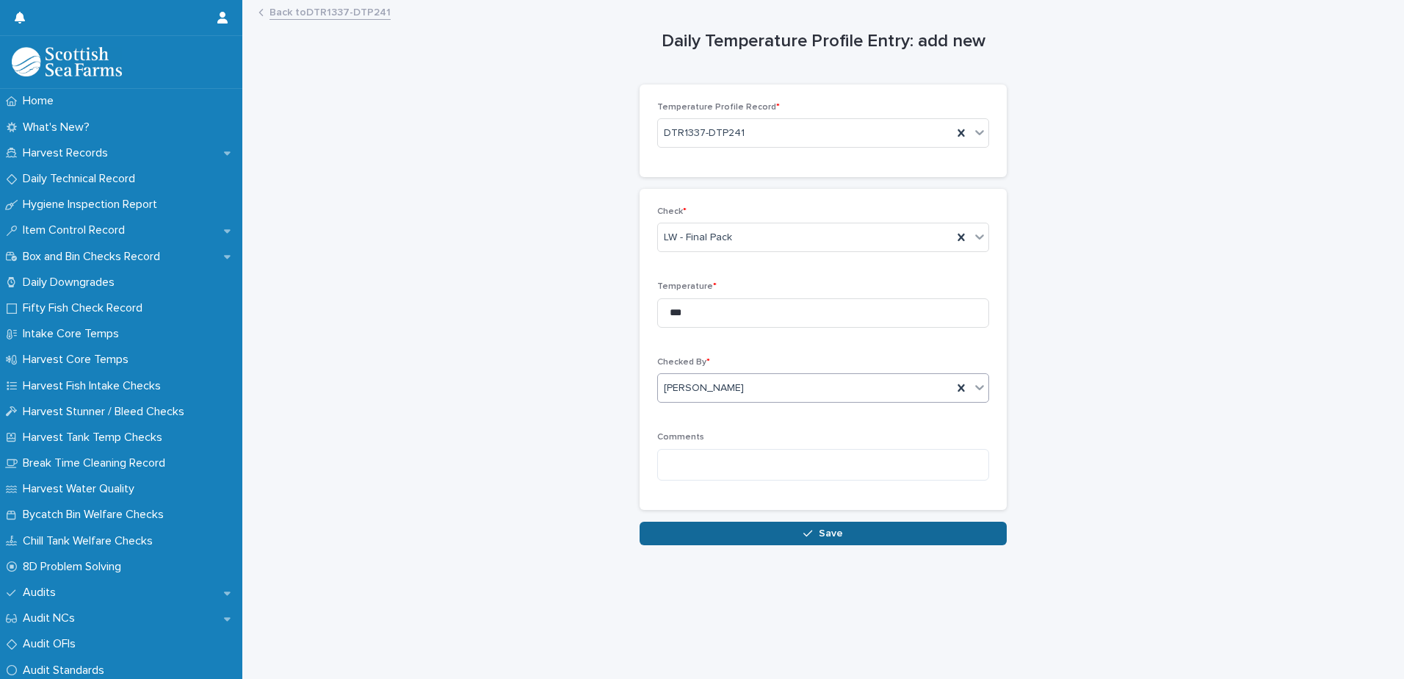
click at [803, 533] on icon "button" at bounding box center [807, 533] width 9 height 10
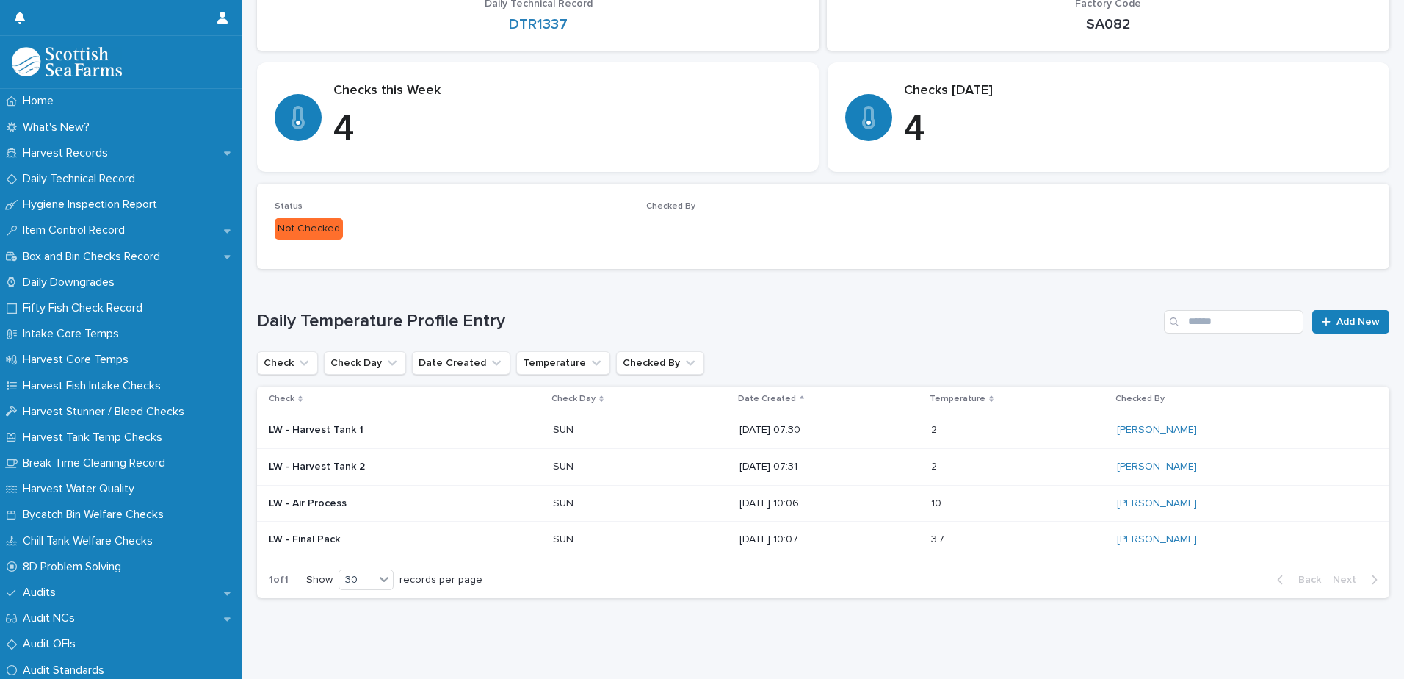
scroll to position [234, 0]
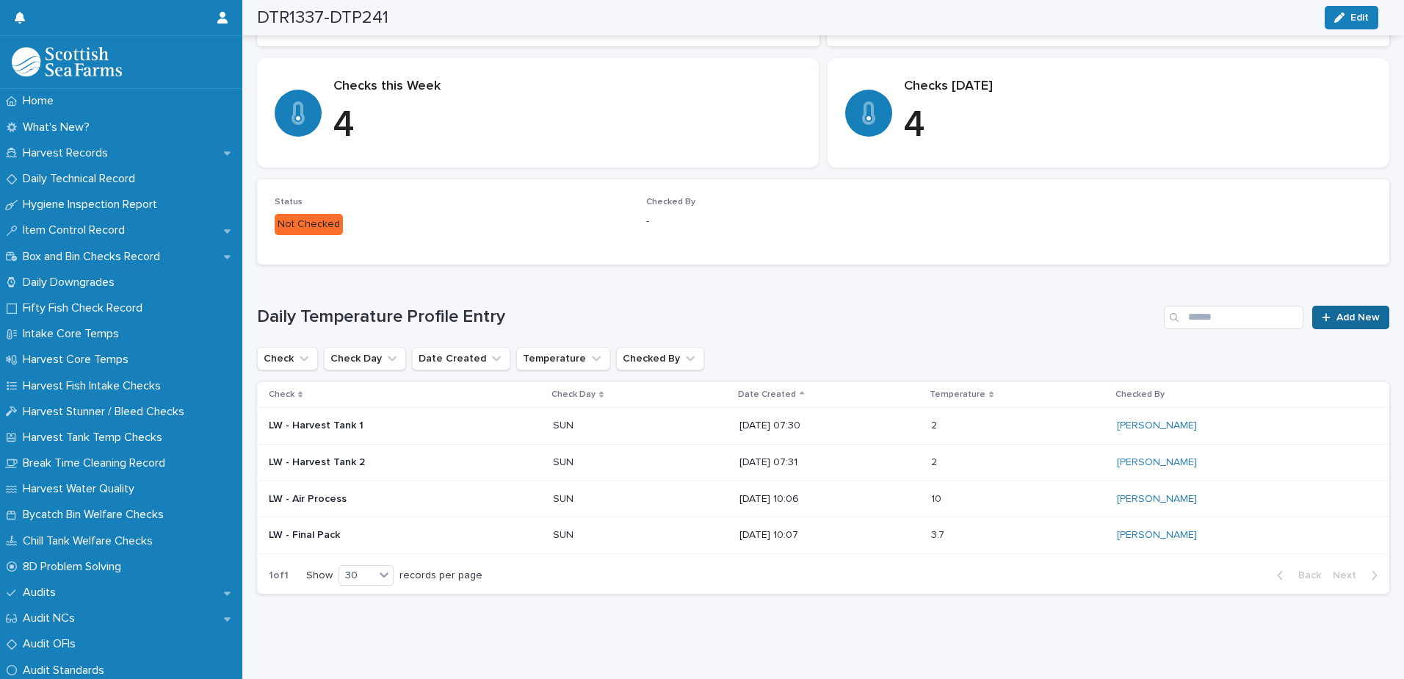
click at [1322, 312] on icon at bounding box center [1326, 317] width 9 height 10
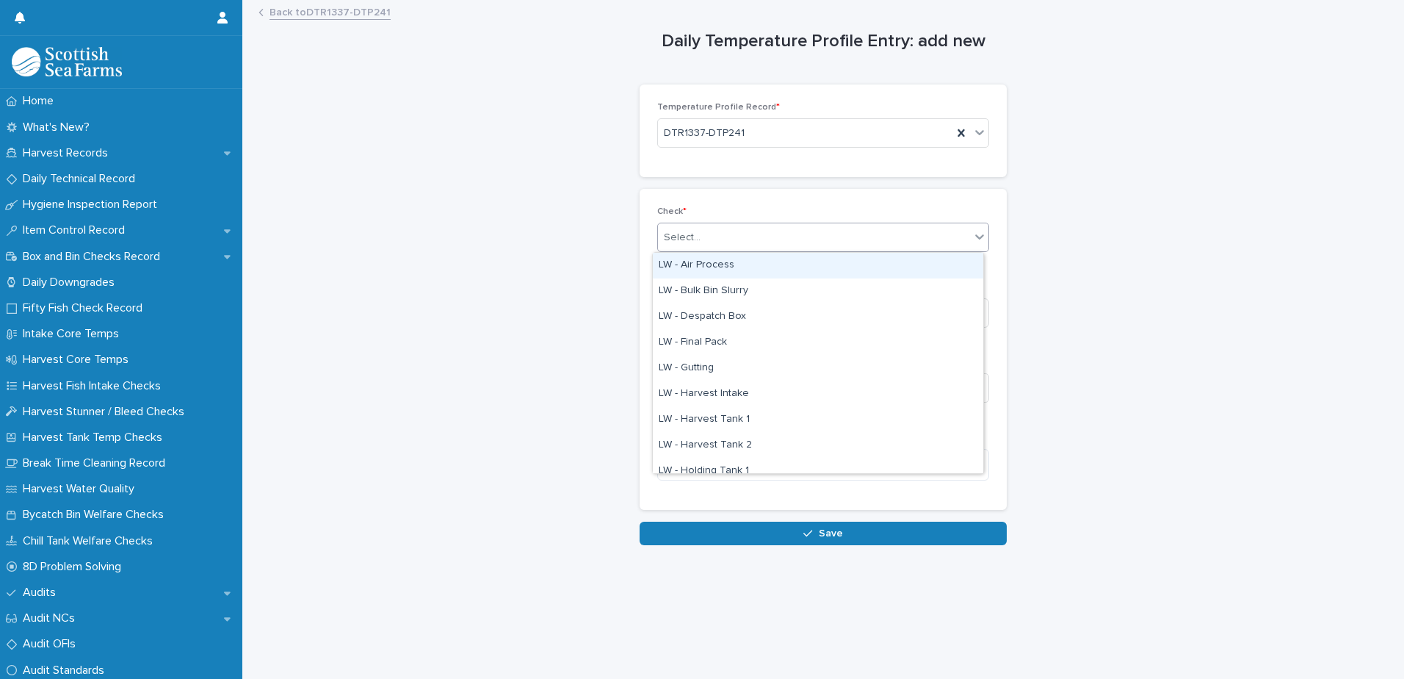
click at [684, 239] on div "Select..." at bounding box center [682, 237] width 37 height 15
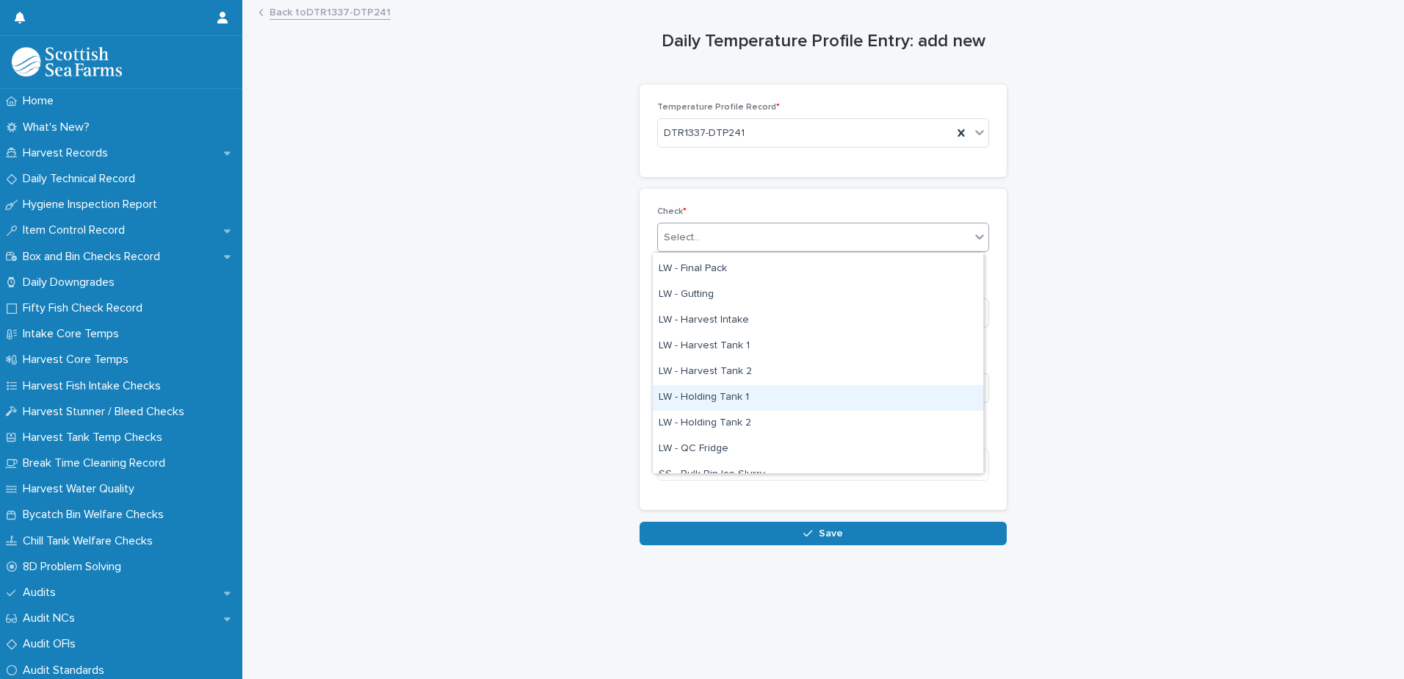
scroll to position [147, 0]
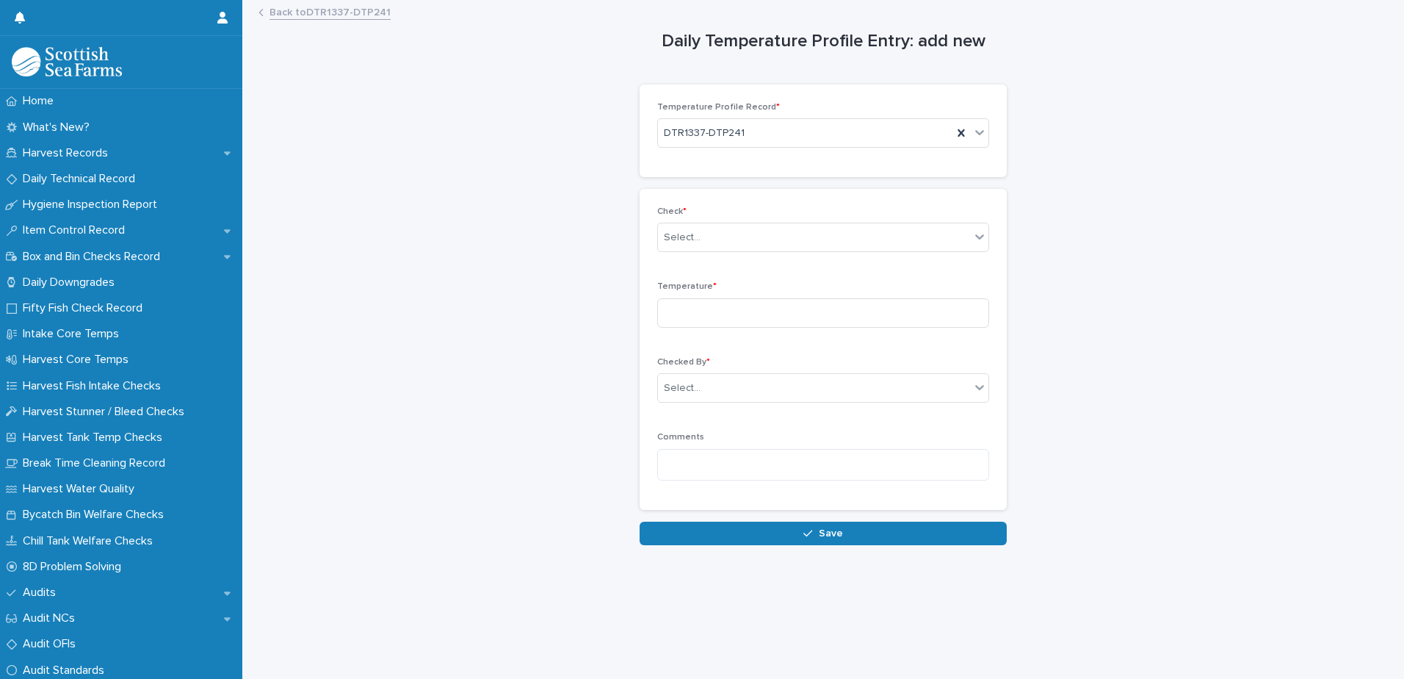
click at [444, 122] on div "Daily Temperature Profile Entry: add new Loading... Saving… Loading... Saving… …" at bounding box center [823, 272] width 1132 height 543
click at [319, 13] on link "Back to DTR1337-DTP241" at bounding box center [330, 11] width 121 height 17
